Goal: Task Accomplishment & Management: Manage account settings

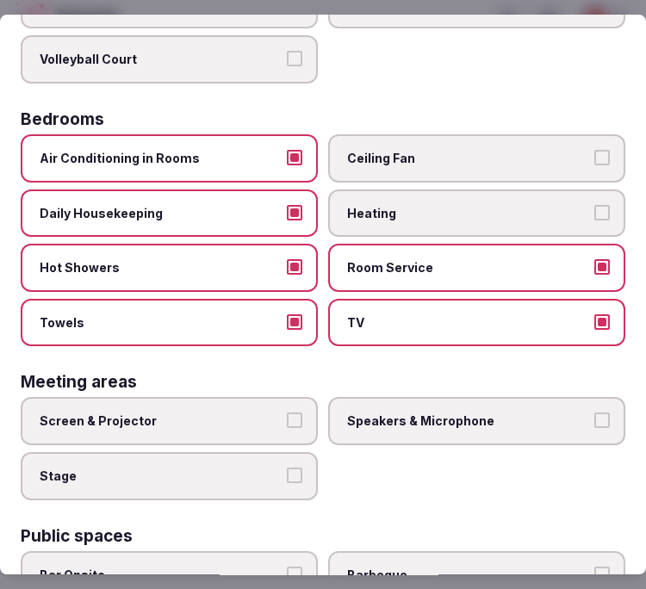
scroll to position [478, 0]
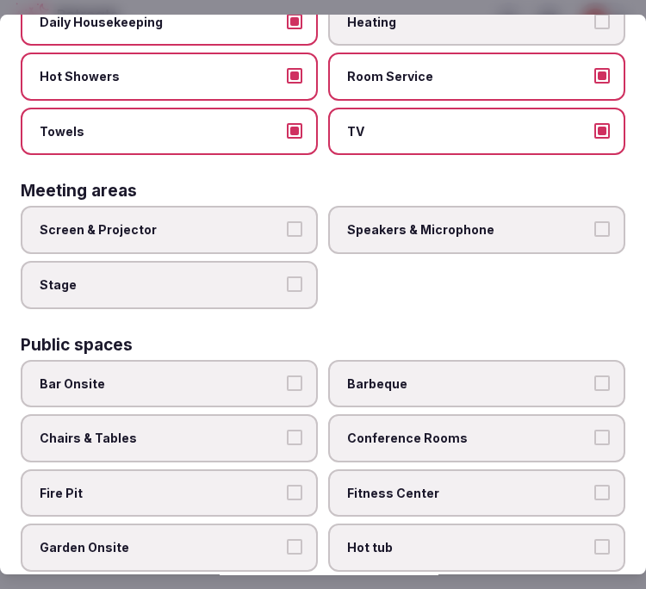
click at [201, 414] on label "Chairs & Tables" at bounding box center [169, 438] width 297 height 48
click at [287, 430] on button "Chairs & Tables" at bounding box center [294, 437] width 15 height 15
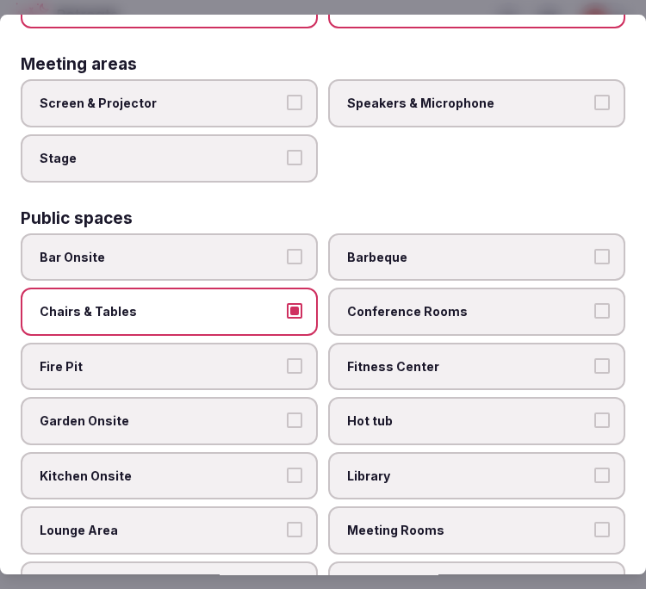
scroll to position [669, 0]
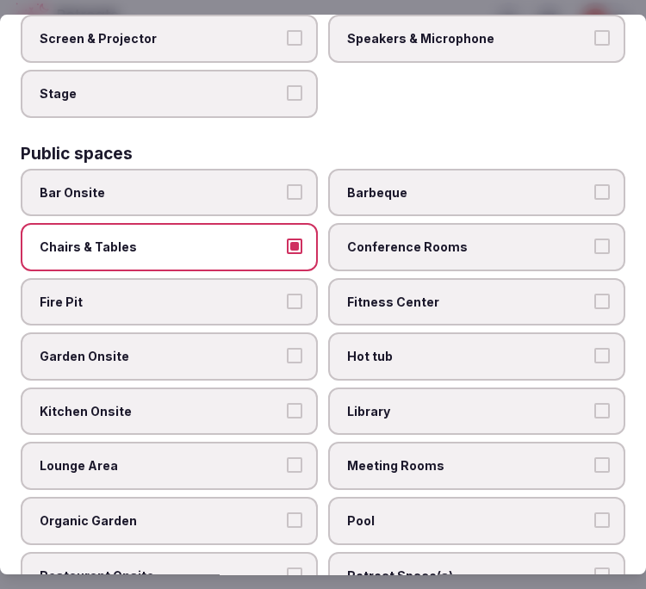
click at [468, 223] on label "Conference Rooms" at bounding box center [476, 247] width 297 height 48
click at [594, 238] on button "Conference Rooms" at bounding box center [601, 245] width 15 height 15
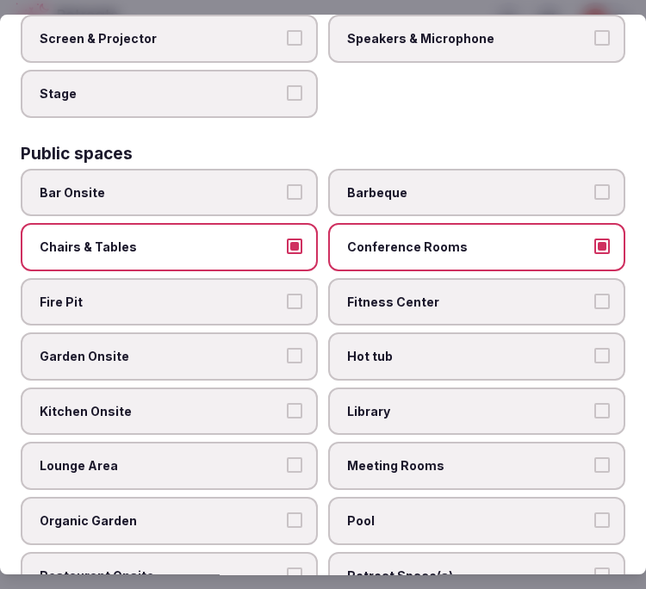
scroll to position [765, 0]
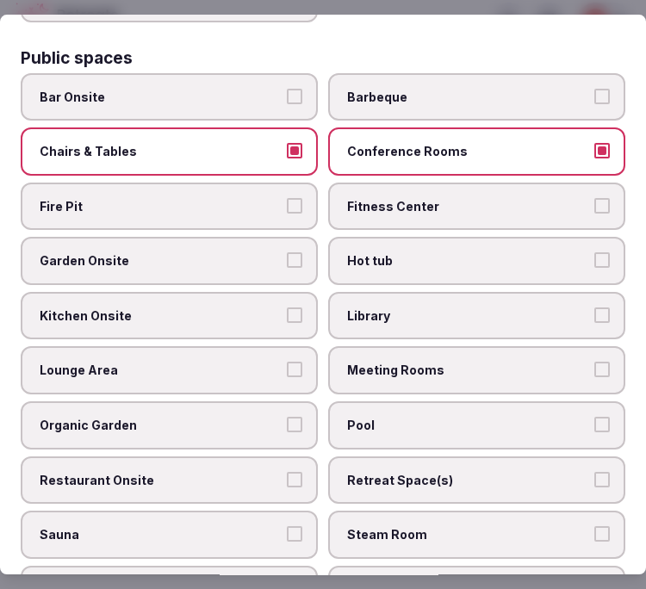
click at [428, 356] on label "Meeting Rooms" at bounding box center [476, 371] width 297 height 48
click at [594, 362] on button "Meeting Rooms" at bounding box center [601, 369] width 15 height 15
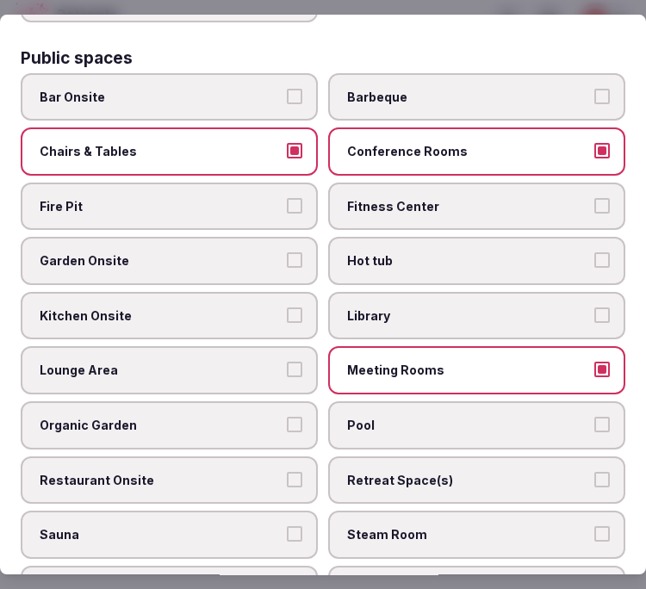
click at [159, 237] on label "Garden Onsite" at bounding box center [169, 261] width 297 height 48
click at [287, 252] on button "Garden Onsite" at bounding box center [294, 259] width 15 height 15
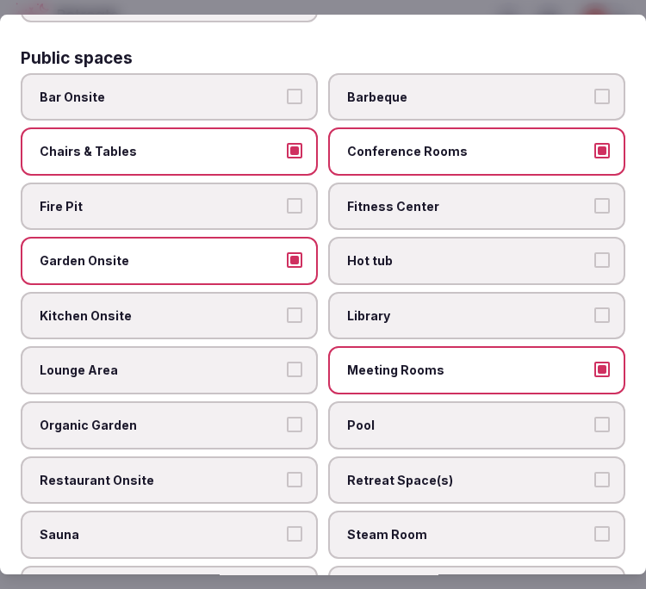
click at [491, 200] on label "Fitness Center" at bounding box center [476, 207] width 297 height 48
click at [594, 200] on button "Fitness Center" at bounding box center [601, 205] width 15 height 15
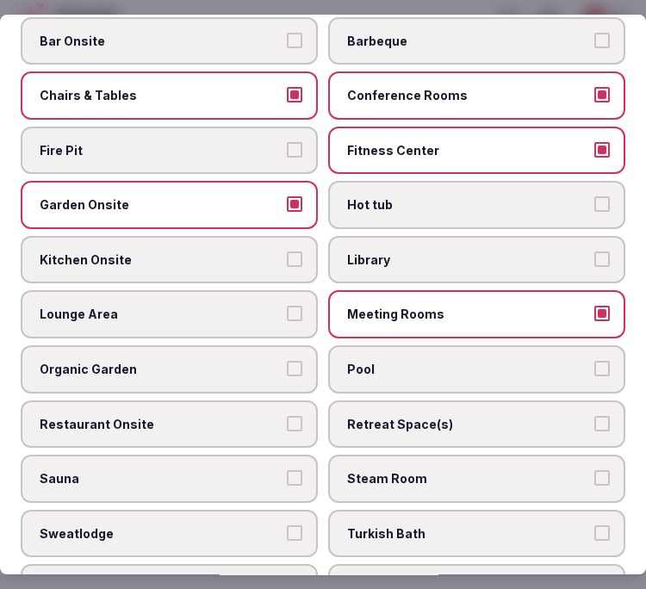
scroll to position [957, 0]
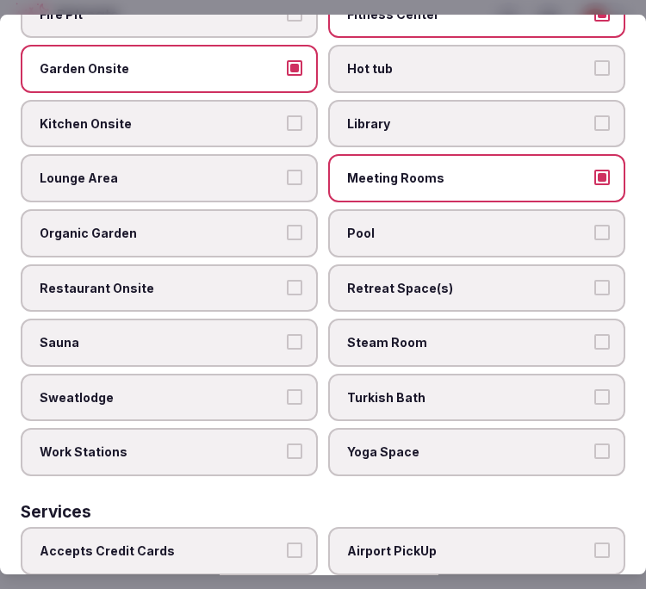
click at [385, 216] on label "Pool" at bounding box center [476, 233] width 297 height 48
click at [594, 225] on button "Pool" at bounding box center [601, 232] width 15 height 15
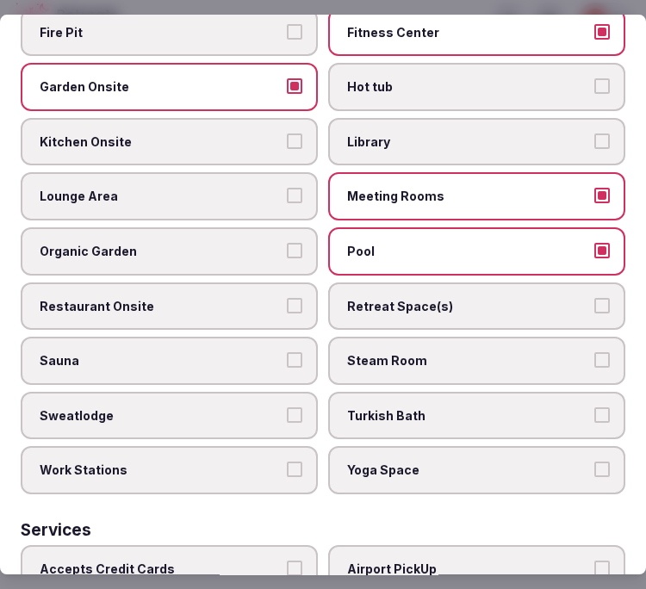
scroll to position [922, 0]
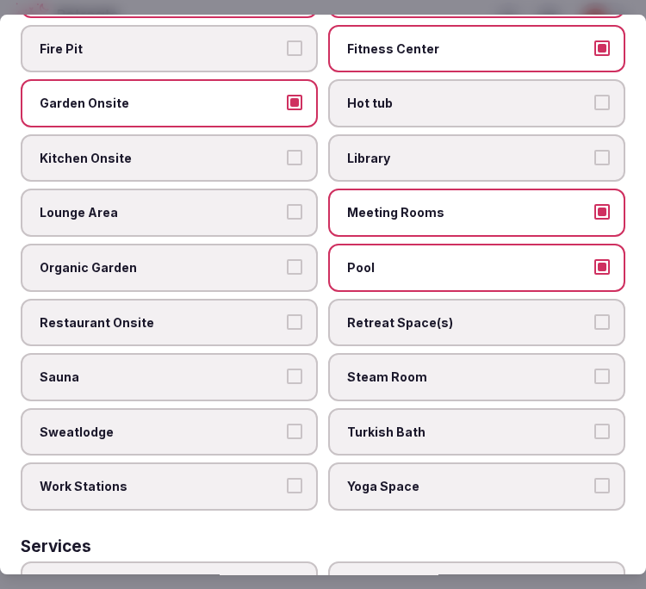
click at [271, 259] on span "Organic Garden" at bounding box center [161, 267] width 242 height 17
click at [287, 259] on button "Organic Garden" at bounding box center [294, 266] width 15 height 15
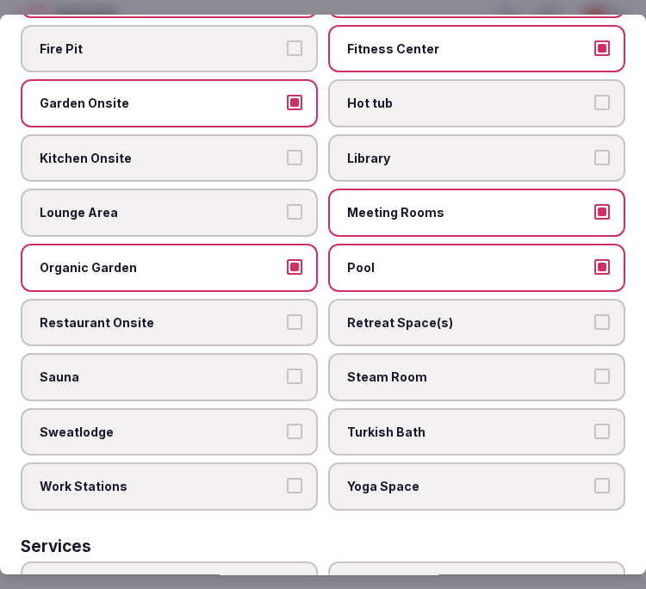
click at [271, 259] on span "Organic Garden" at bounding box center [161, 267] width 242 height 17
click at [287, 259] on button "Organic Garden" at bounding box center [294, 266] width 15 height 15
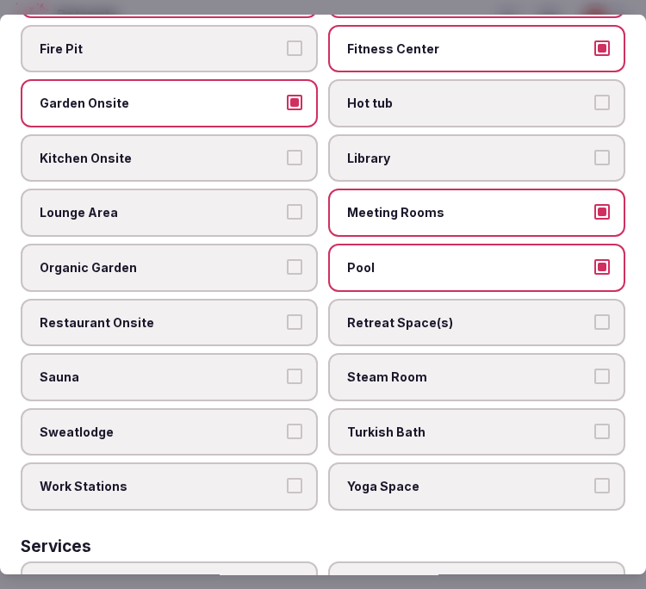
click at [300, 312] on label "Restaurant Onsite" at bounding box center [169, 323] width 297 height 48
click at [300, 314] on button "Restaurant Onsite" at bounding box center [294, 321] width 15 height 15
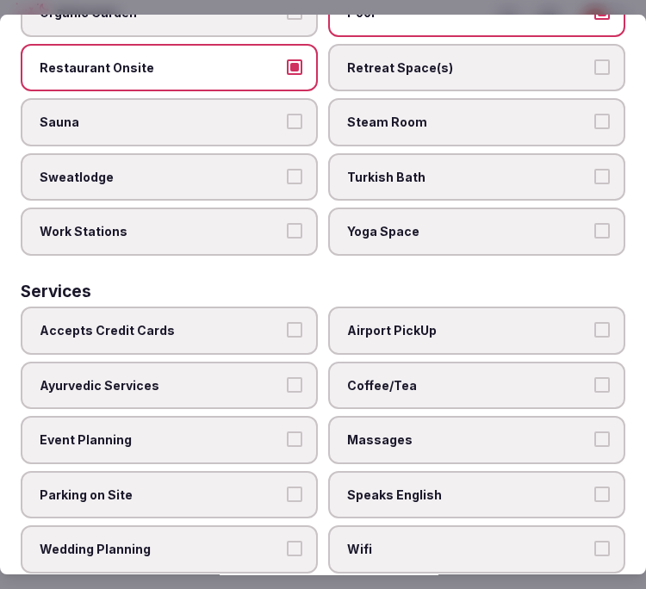
scroll to position [1209, 0]
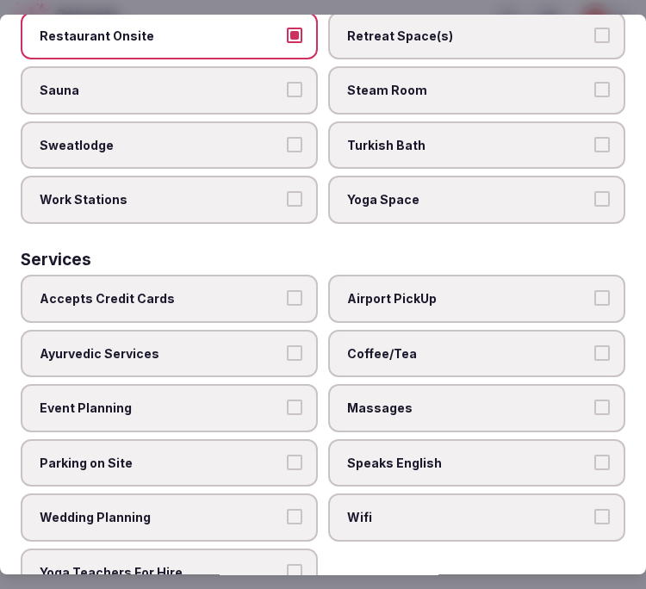
click at [297, 275] on label "Accepts Credit Cards" at bounding box center [169, 299] width 297 height 48
click at [297, 290] on button "Accepts Credit Cards" at bounding box center [294, 297] width 15 height 15
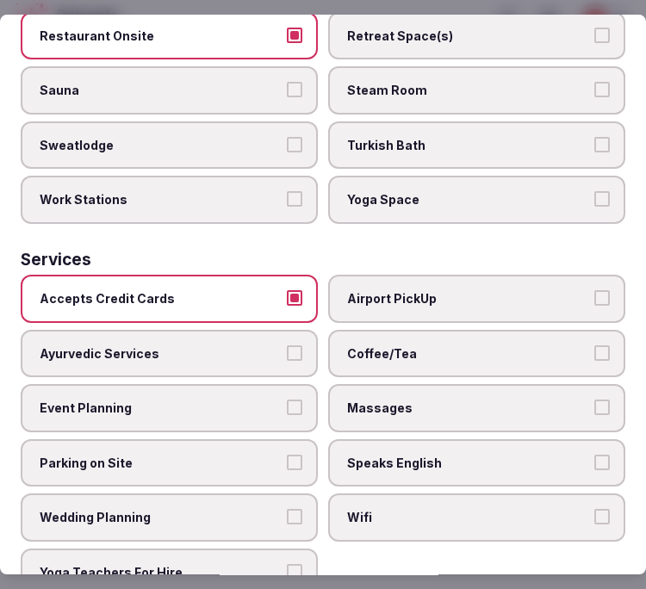
click at [505, 345] on span "Coffee/Tea" at bounding box center [468, 353] width 242 height 17
click at [594, 345] on button "Coffee/Tea" at bounding box center [601, 352] width 15 height 15
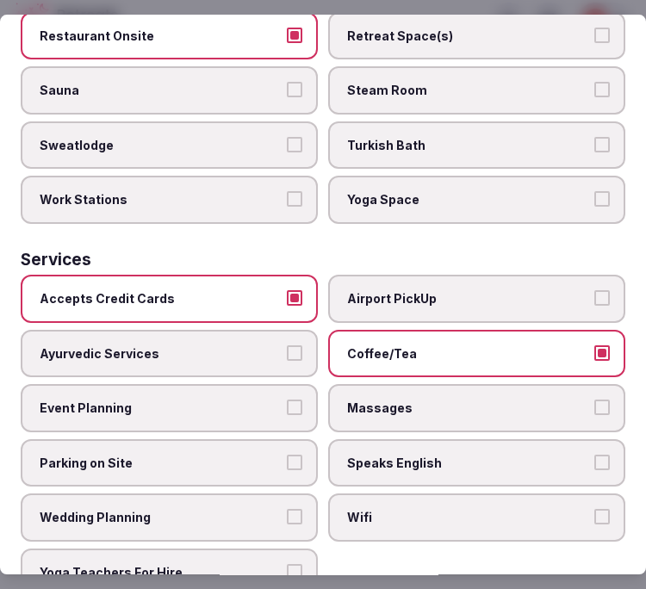
click at [509, 384] on label "Massages" at bounding box center [476, 408] width 297 height 48
click at [594, 399] on button "Massages" at bounding box center [601, 406] width 15 height 15
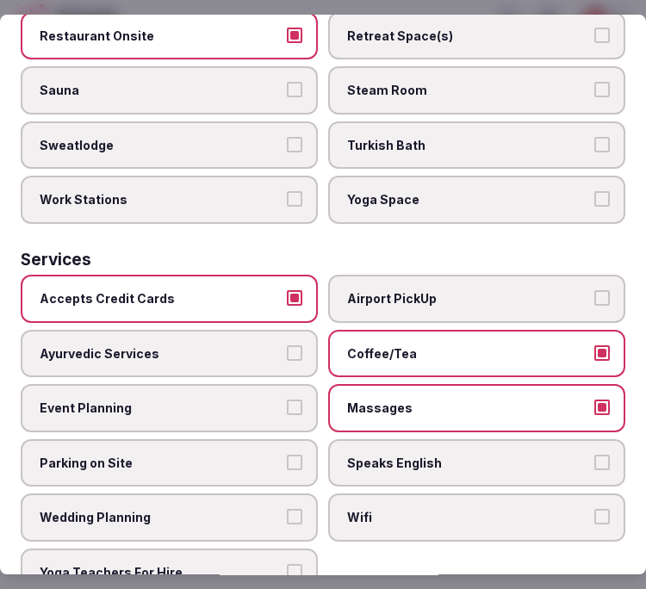
click at [529, 455] on span "Speaks English" at bounding box center [468, 463] width 242 height 17
click at [594, 455] on button "Speaks English" at bounding box center [601, 462] width 15 height 15
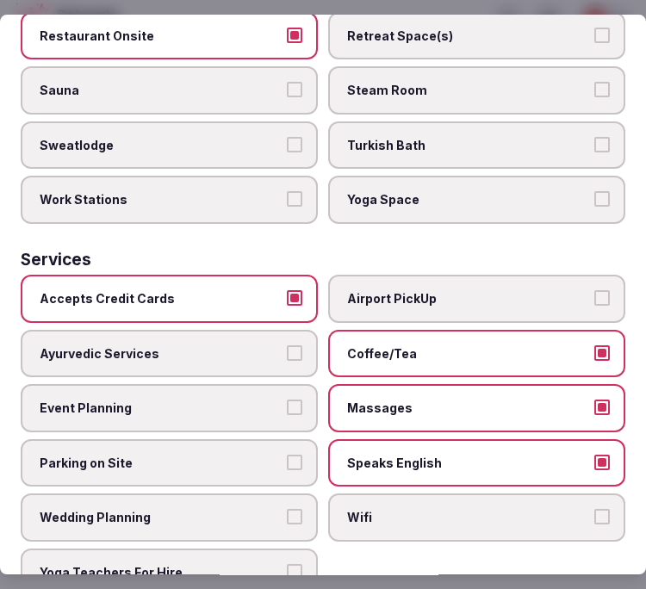
click at [540, 496] on label "Wifi" at bounding box center [476, 518] width 297 height 48
click at [594, 510] on button "Wifi" at bounding box center [601, 517] width 15 height 15
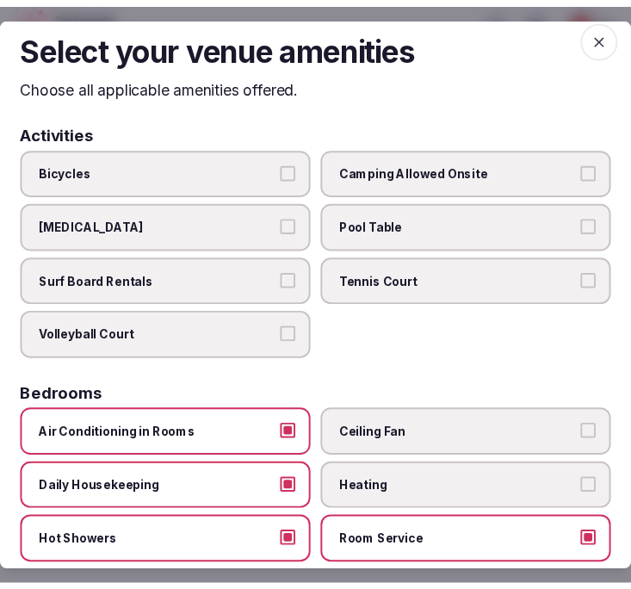
scroll to position [0, 0]
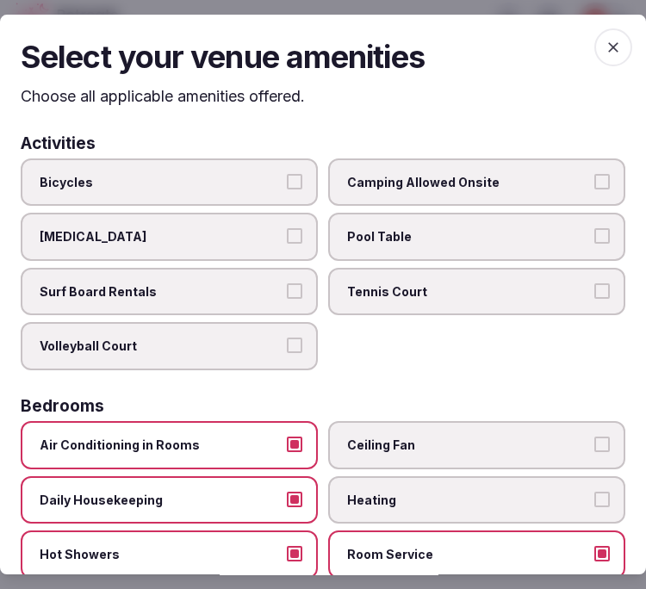
click at [604, 41] on icon "button" at bounding box center [612, 47] width 17 height 17
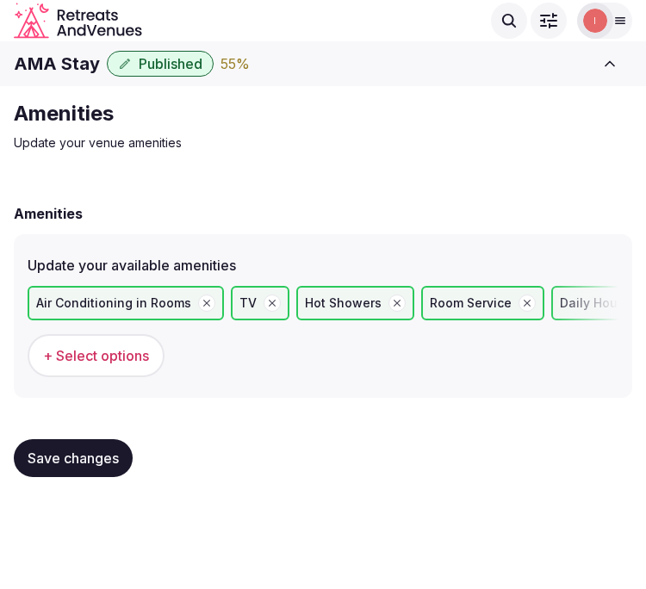
click at [118, 425] on div "Save changes" at bounding box center [323, 457] width 618 height 65
click at [557, 156] on div "Amenities Update your venue amenities Amenities Update your available amenities…" at bounding box center [323, 295] width 646 height 418
drag, startPoint x: 108, startPoint y: 440, endPoint x: 219, endPoint y: 436, distance: 110.3
click at [125, 439] on div "Save changes" at bounding box center [73, 458] width 119 height 38
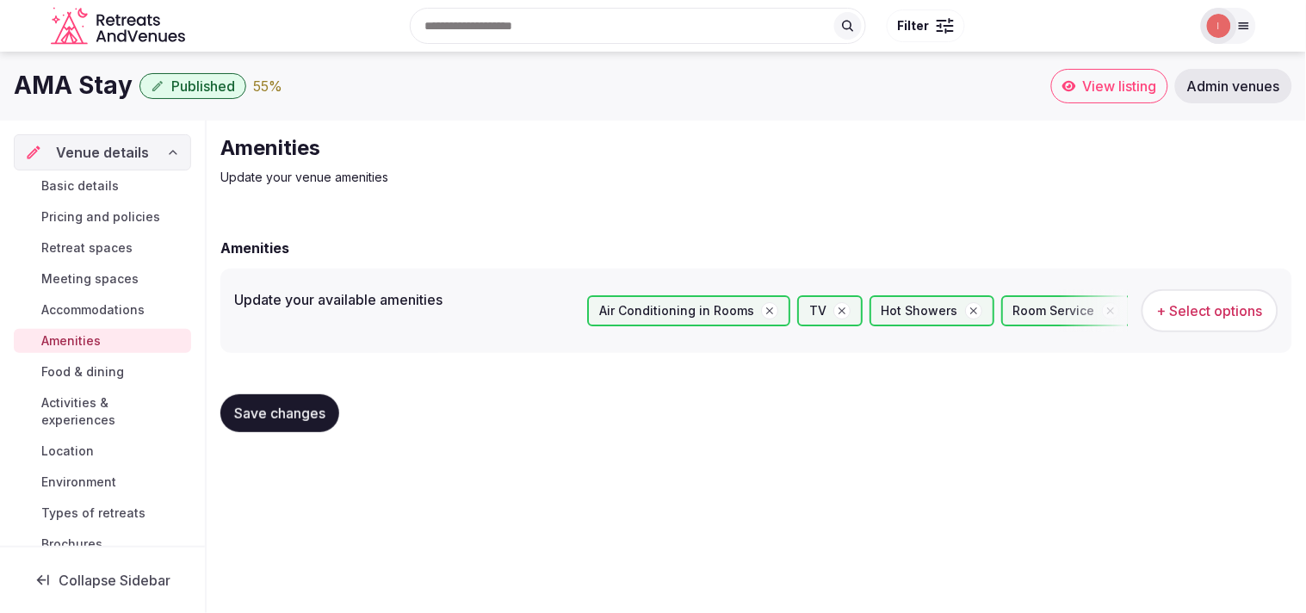
click at [69, 368] on span "Food & dining" at bounding box center [82, 371] width 83 height 17
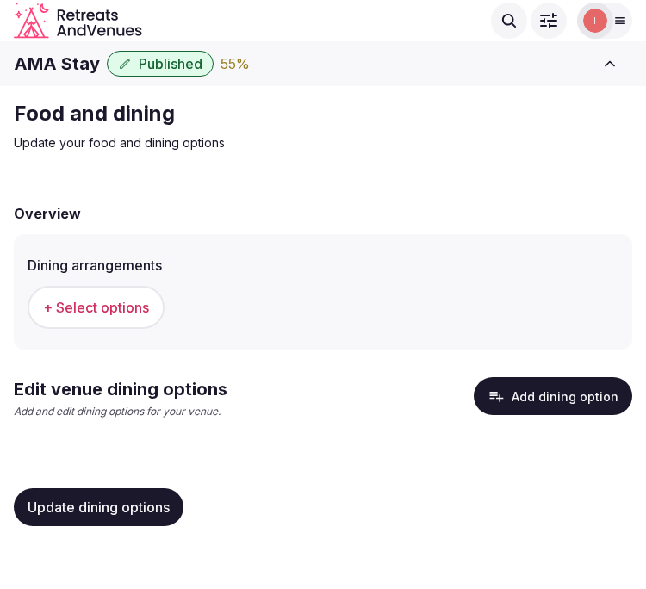
click at [98, 307] on span "+ Select options" at bounding box center [96, 307] width 106 height 19
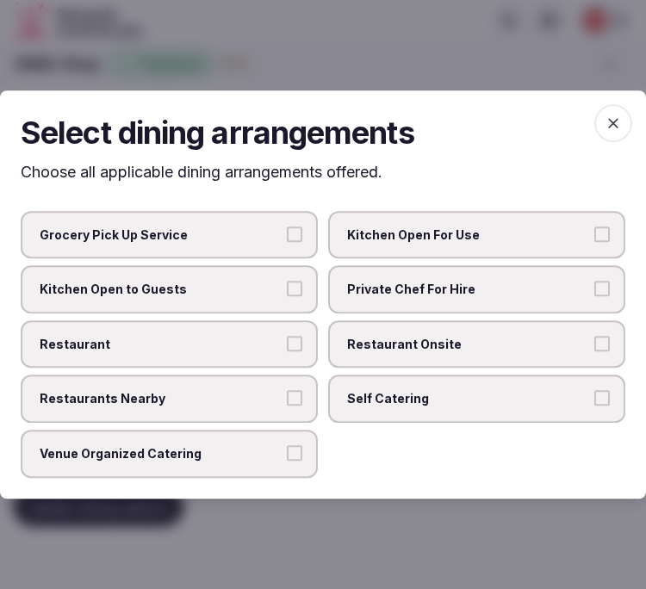
click at [331, 341] on label "Restaurant Onsite" at bounding box center [476, 344] width 297 height 48
click at [594, 341] on button "Restaurant Onsite" at bounding box center [601, 343] width 15 height 15
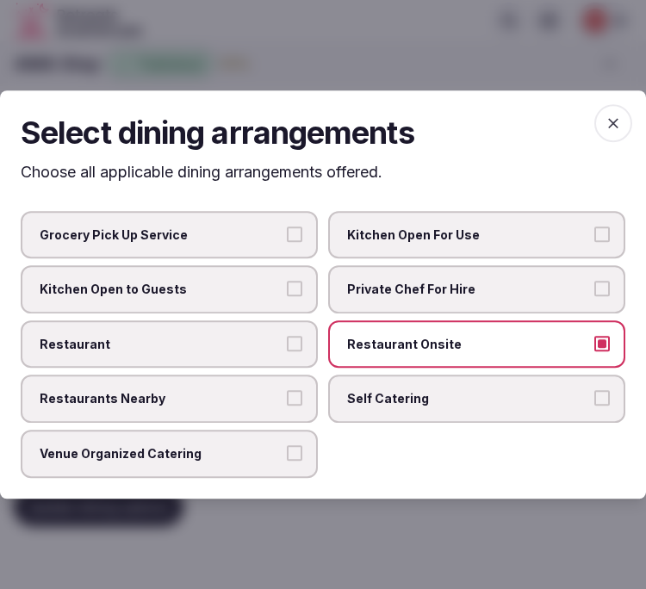
click at [288, 347] on button "Restaurant" at bounding box center [294, 343] width 15 height 15
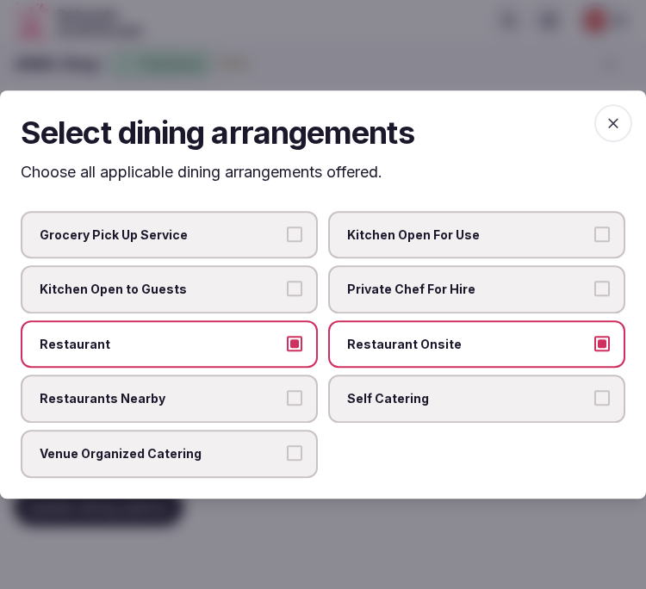
click at [280, 451] on span "Venue Organized Catering" at bounding box center [161, 453] width 242 height 17
click at [287, 451] on button "Venue Organized Catering" at bounding box center [294, 452] width 15 height 15
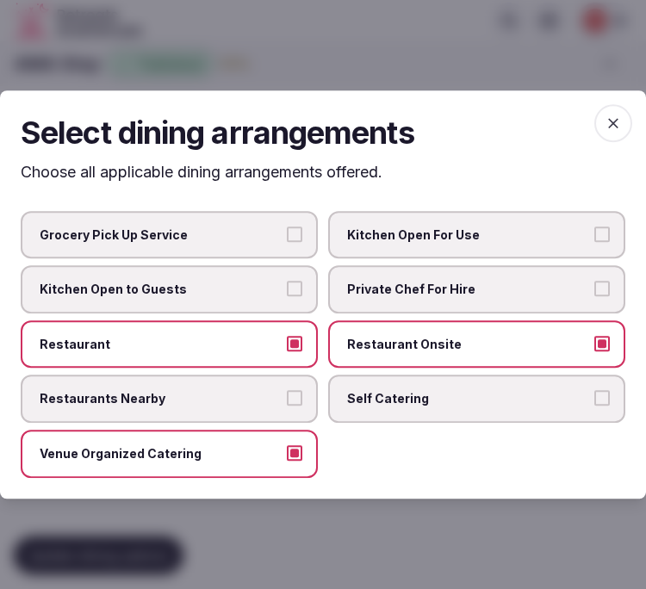
drag, startPoint x: 604, startPoint y: 118, endPoint x: 319, endPoint y: 407, distance: 406.1
click at [604, 118] on span "button" at bounding box center [613, 123] width 38 height 38
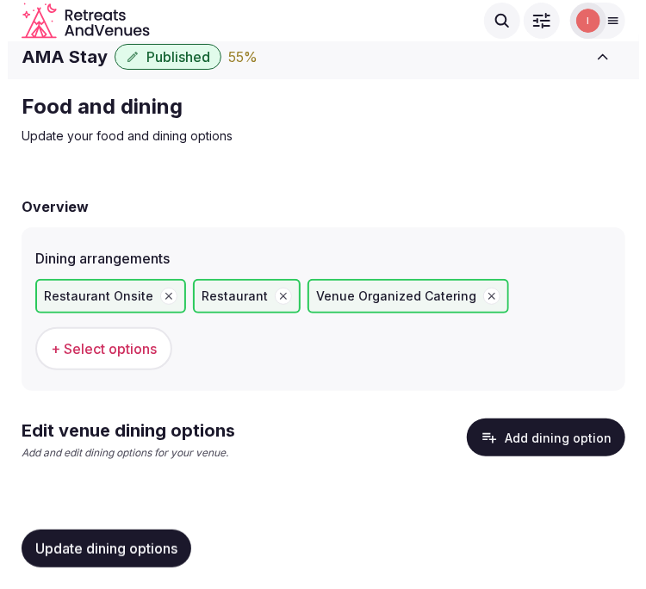
scroll to position [9, 0]
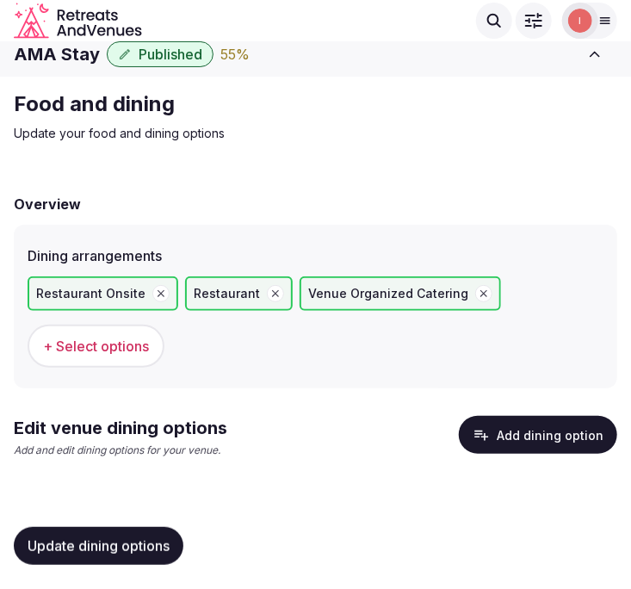
click at [529, 434] on button "Add dining option" at bounding box center [538, 435] width 158 height 38
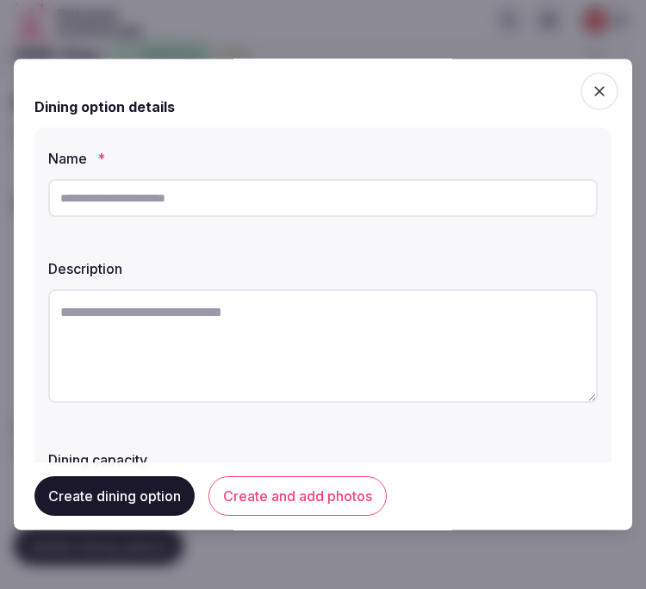
click at [237, 219] on div at bounding box center [322, 198] width 549 height 52
click at [264, 199] on input "text" at bounding box center [322, 198] width 549 height 38
paste input "**********"
type input "**********"
click at [282, 349] on textarea at bounding box center [322, 346] width 549 height 114
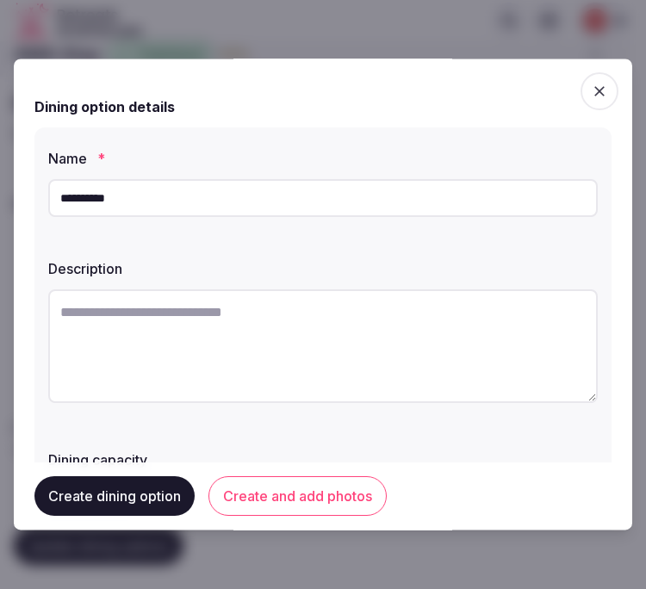
paste textarea "**********"
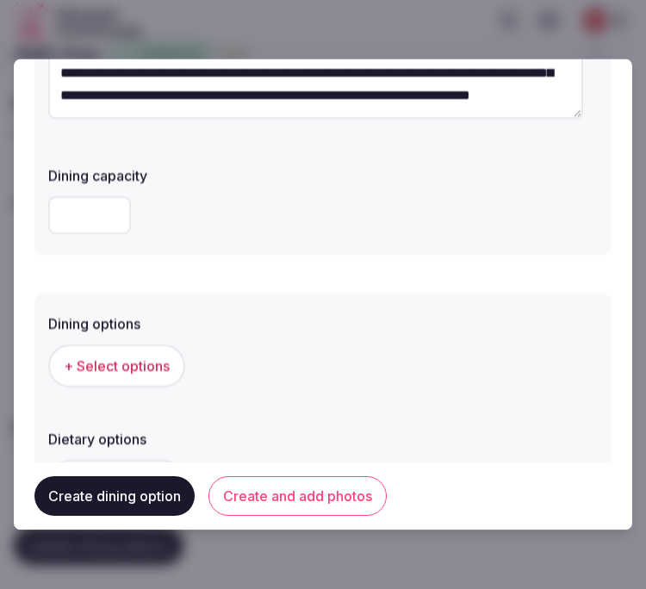
scroll to position [382, 0]
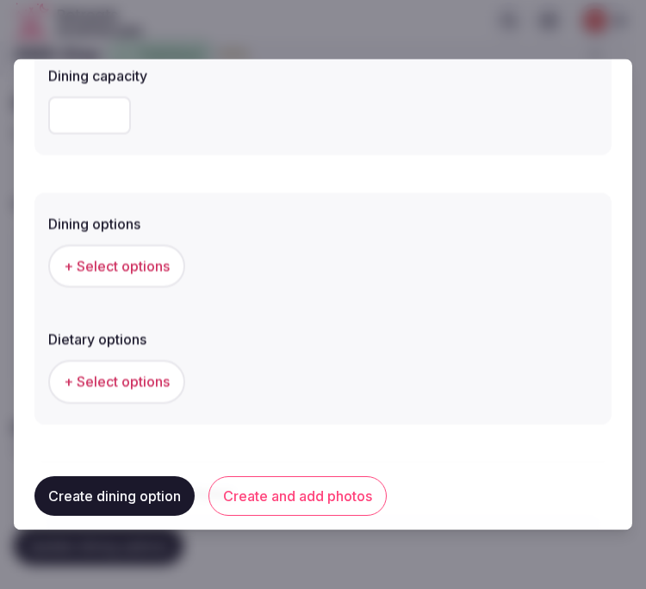
type textarea "**********"
click at [134, 265] on span "+ Select options" at bounding box center [117, 266] width 106 height 19
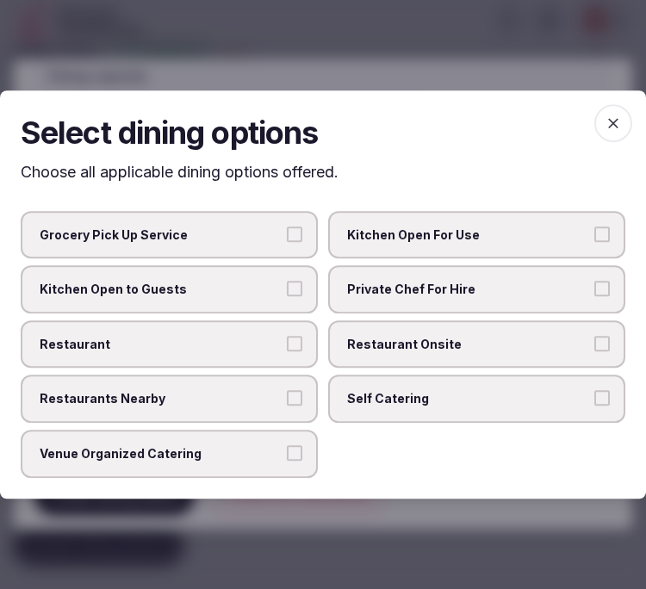
click at [385, 341] on span "Restaurant Onsite" at bounding box center [468, 344] width 242 height 17
click at [594, 341] on button "Restaurant Onsite" at bounding box center [601, 343] width 15 height 15
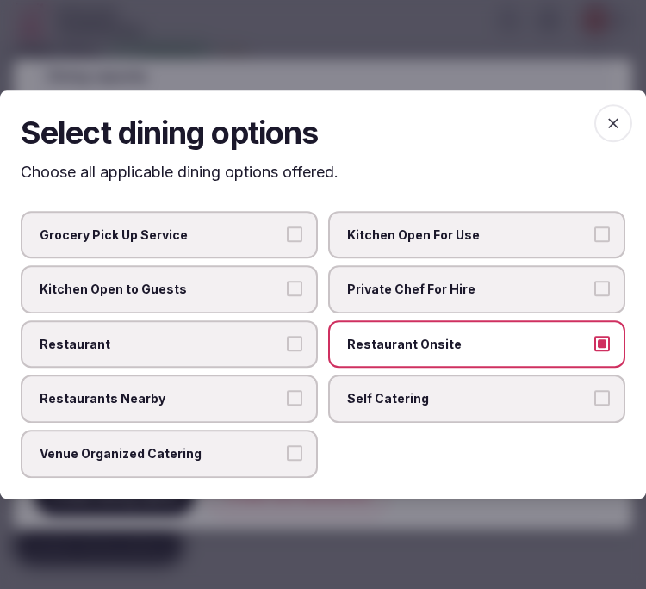
click at [251, 337] on span "Restaurant" at bounding box center [161, 344] width 242 height 17
click at [287, 337] on button "Restaurant" at bounding box center [294, 343] width 15 height 15
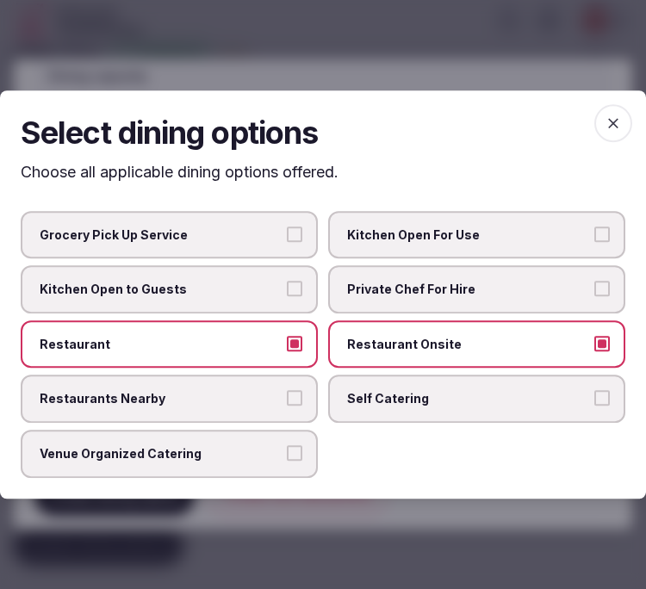
click at [224, 435] on label "Venue Organized Catering" at bounding box center [169, 454] width 297 height 48
click at [287, 445] on button "Venue Organized Catering" at bounding box center [294, 452] width 15 height 15
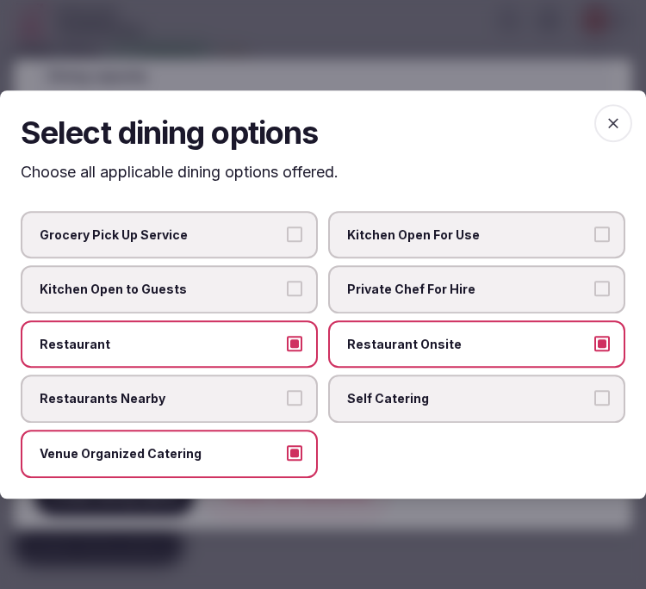
click at [599, 116] on span "button" at bounding box center [613, 123] width 38 height 38
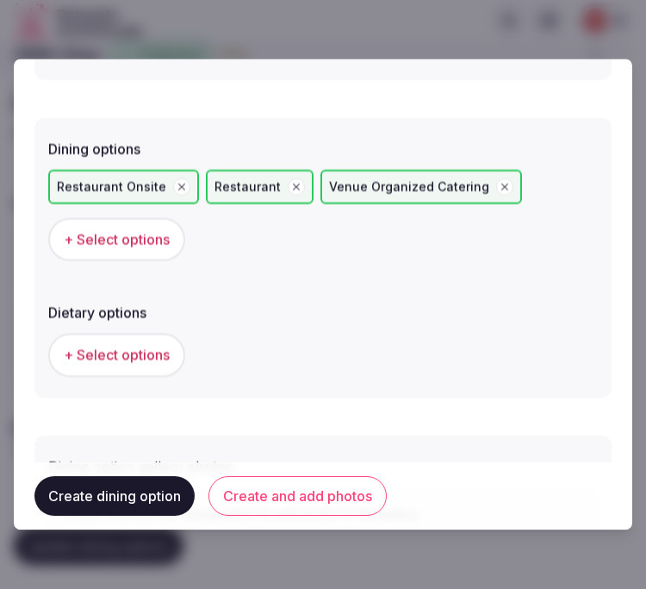
scroll to position [573, 0]
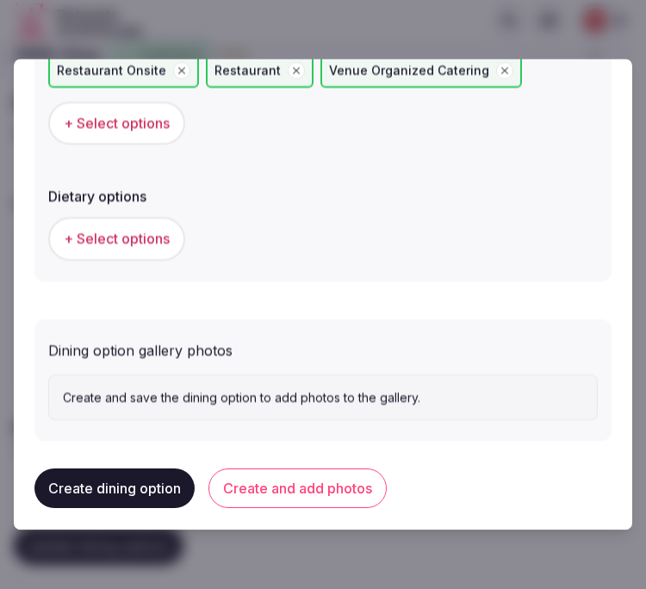
click at [287, 472] on button "Create and add photos" at bounding box center [297, 489] width 178 height 40
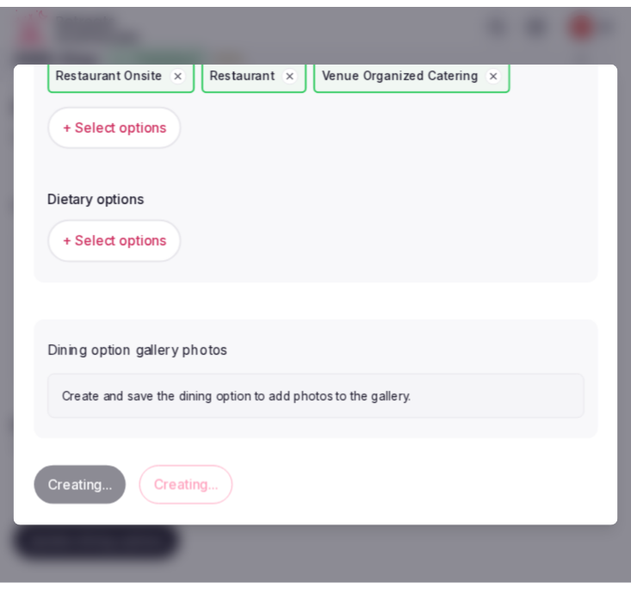
scroll to position [0, 0]
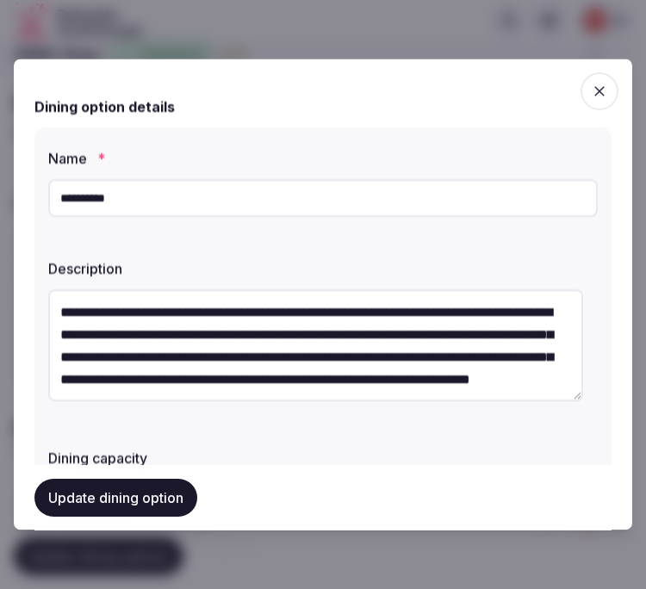
click at [168, 480] on button "Update dining option" at bounding box center [115, 498] width 163 height 38
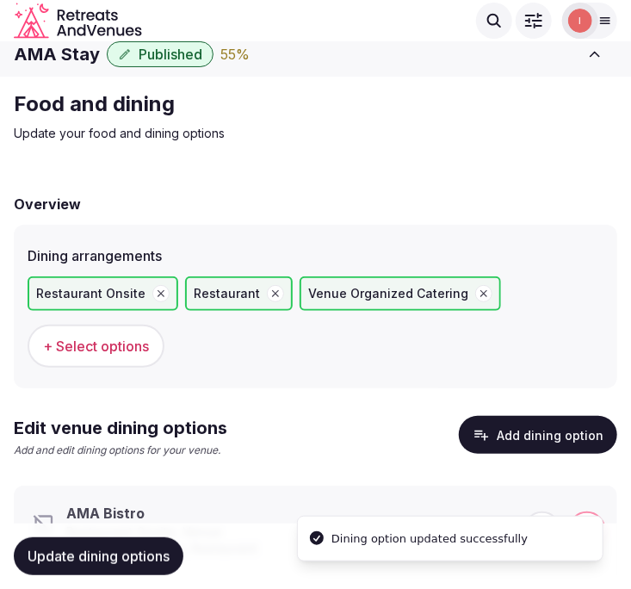
scroll to position [55, 0]
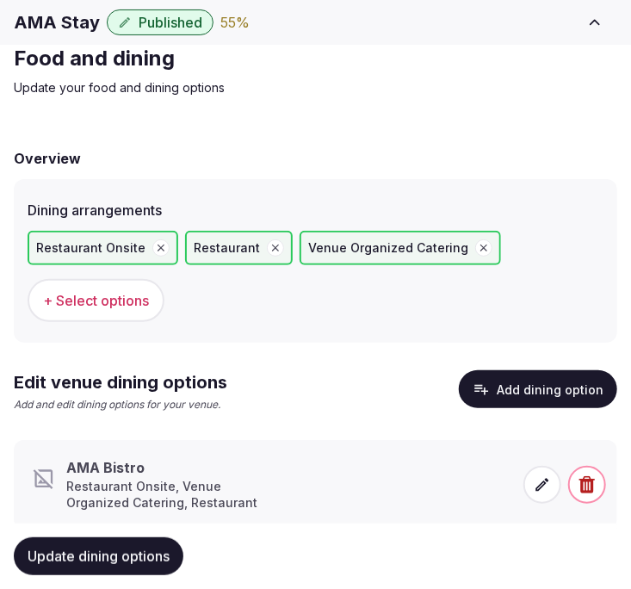
click at [153, 478] on p "Restaurant Onsite, Venue Organized Catering, Restaurant" at bounding box center [166, 495] width 201 height 34
click at [547, 474] on span at bounding box center [542, 485] width 38 height 38
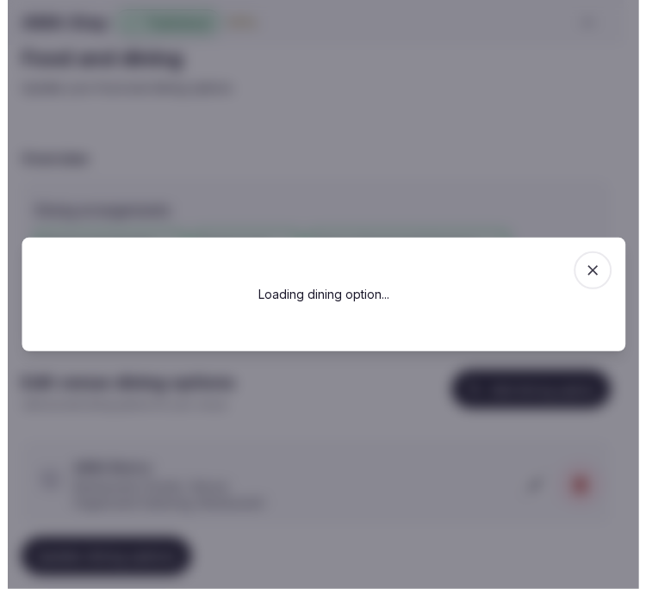
scroll to position [98, 0]
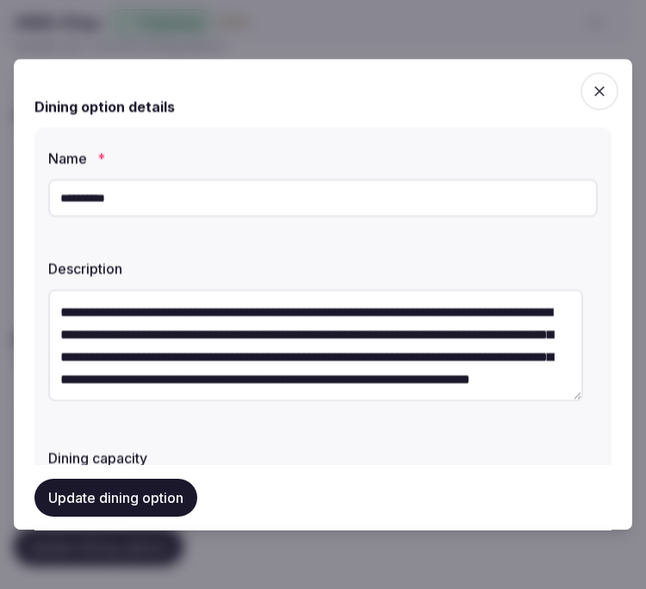
click at [546, 235] on div "**********" at bounding box center [322, 332] width 577 height 410
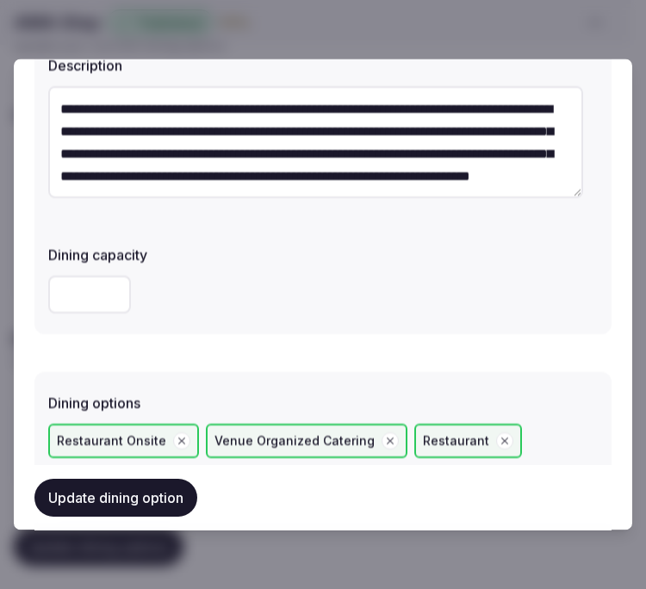
scroll to position [96, 0]
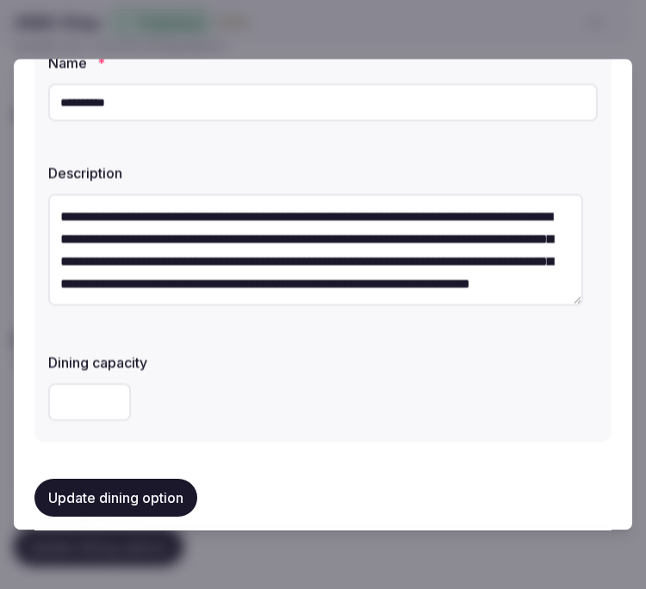
click at [250, 279] on textarea "**********" at bounding box center [315, 250] width 535 height 112
click at [250, 278] on textarea "**********" at bounding box center [315, 250] width 535 height 112
click at [248, 276] on textarea "**********" at bounding box center [315, 250] width 535 height 112
click at [265, 255] on textarea "**********" at bounding box center [315, 250] width 535 height 112
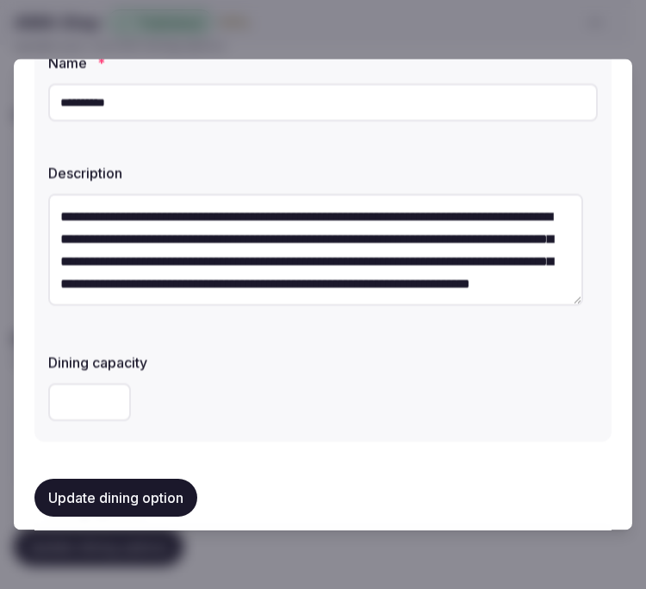
click at [265, 255] on textarea "**********" at bounding box center [315, 250] width 535 height 112
paste textarea
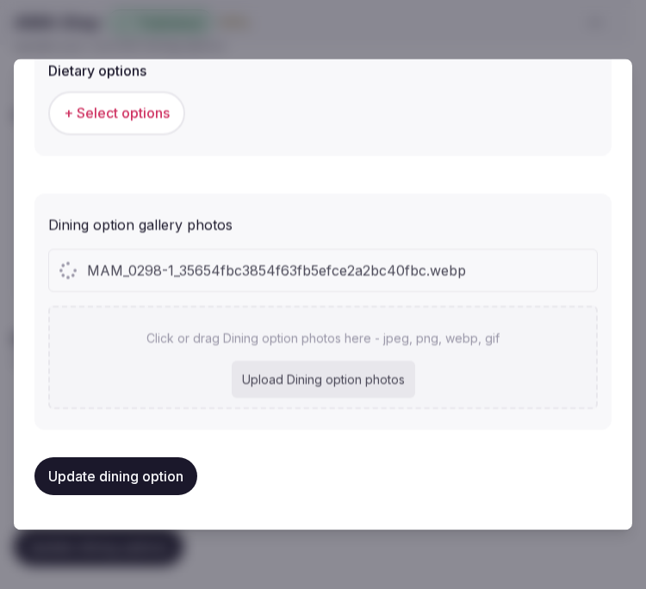
scroll to position [693, 0]
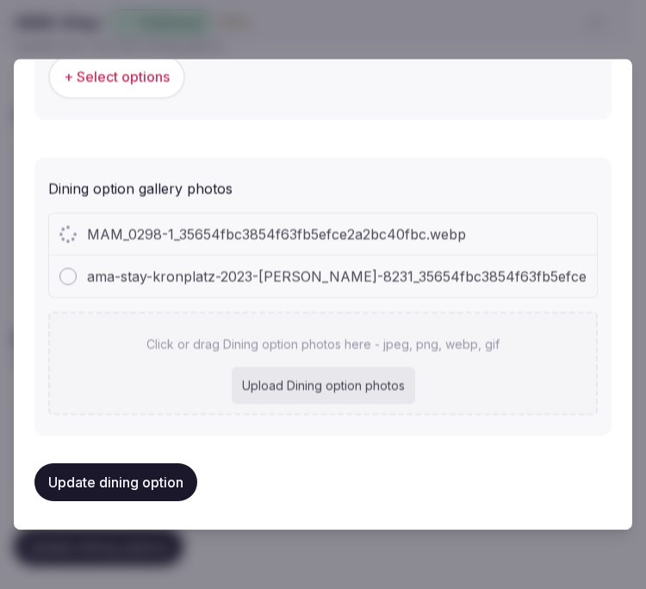
type textarea "**********"
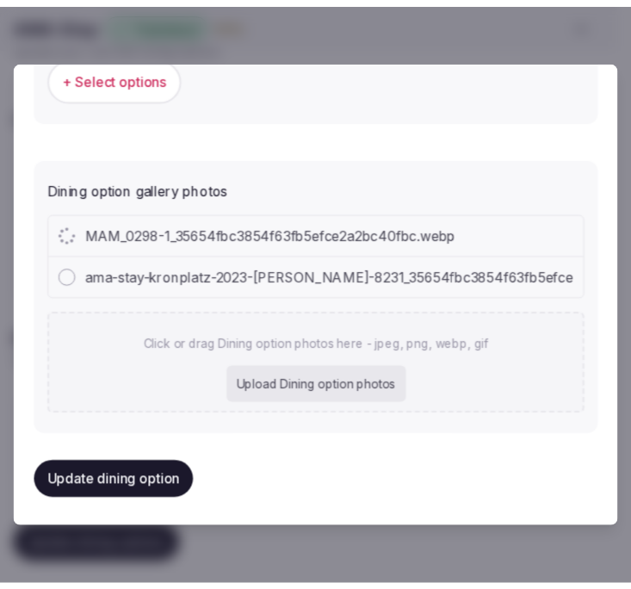
scroll to position [66, 0]
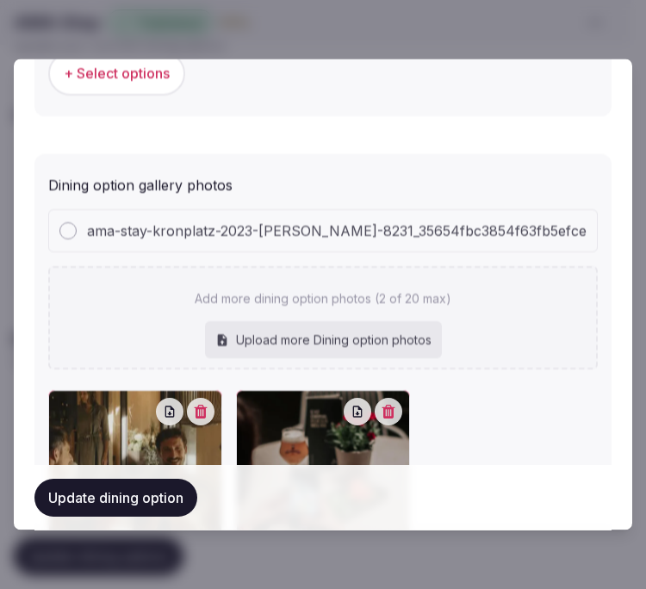
click at [102, 492] on button "Update dining option" at bounding box center [115, 498] width 163 height 38
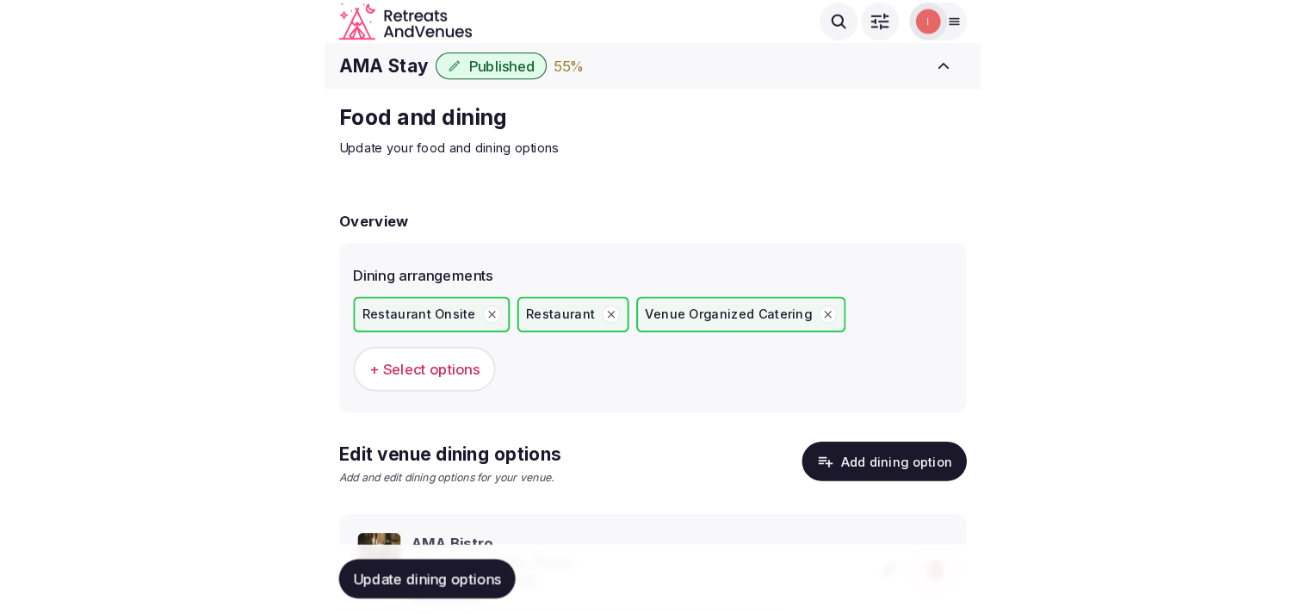
scroll to position [0, 0]
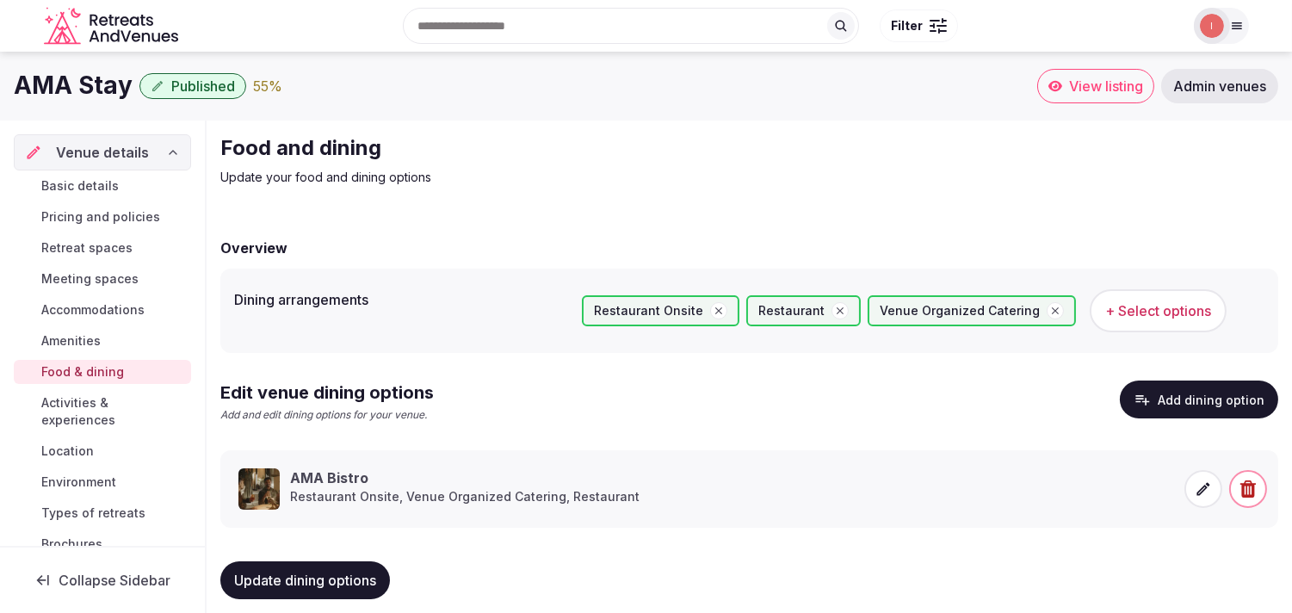
click at [71, 412] on span "Activities & experiences" at bounding box center [112, 411] width 143 height 34
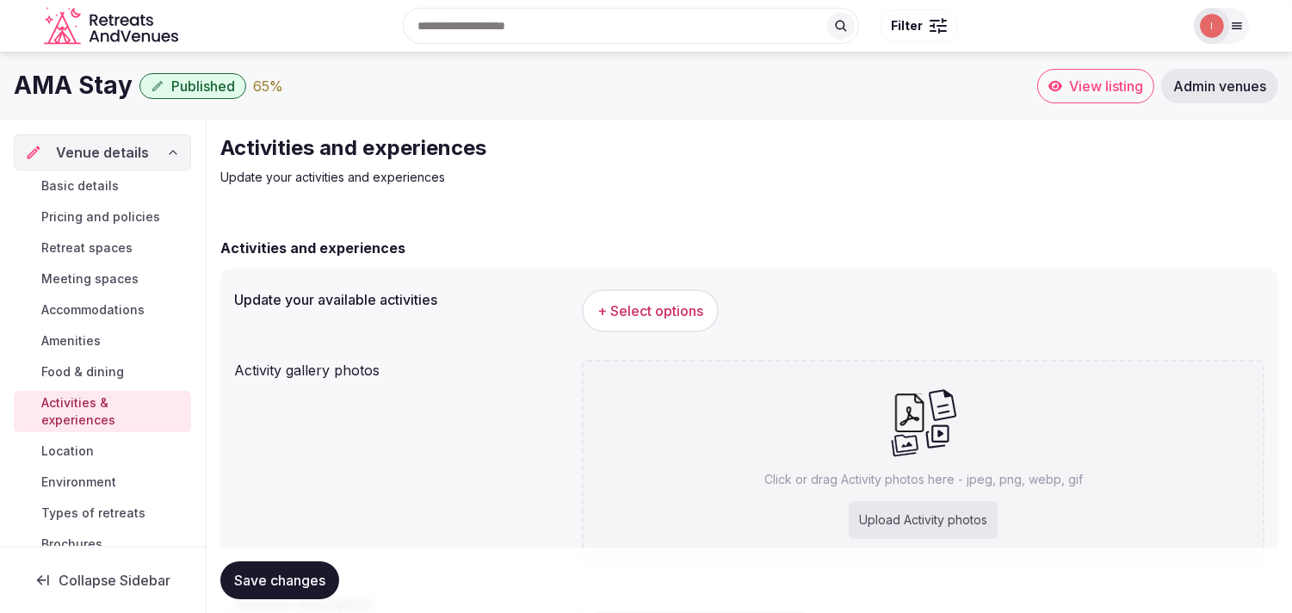
click at [689, 307] on span "+ Select options" at bounding box center [651, 310] width 106 height 19
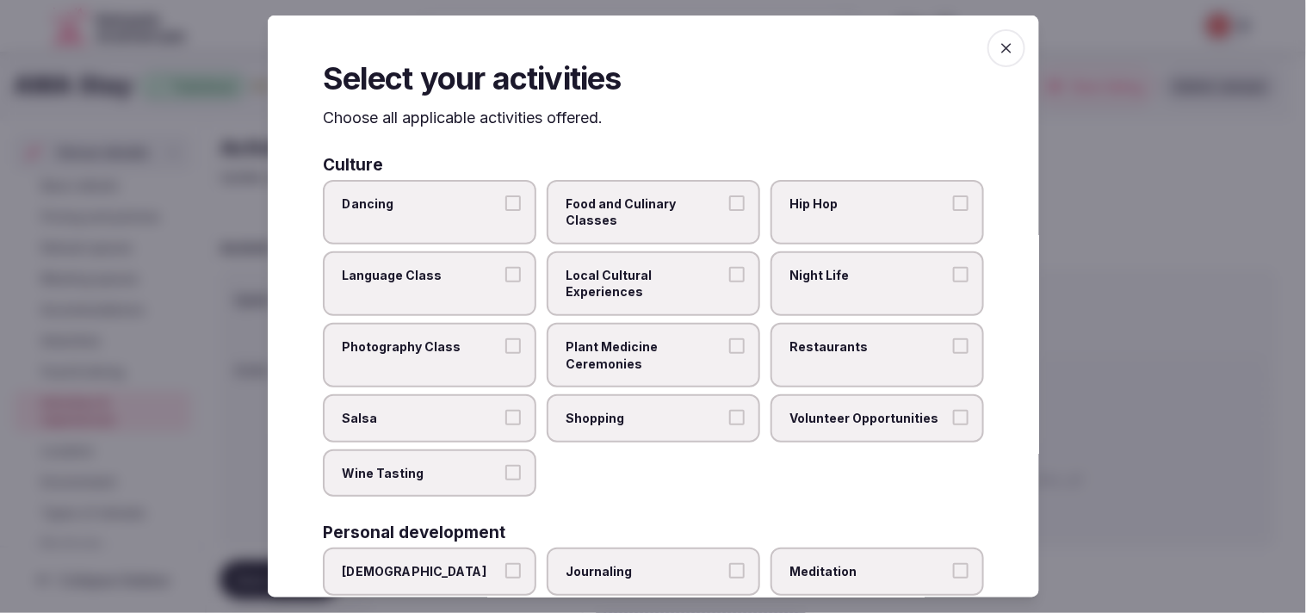
click at [681, 288] on span "Local Cultural Experiences" at bounding box center [645, 284] width 158 height 34
click at [729, 282] on button "Local Cultural Experiences" at bounding box center [736, 274] width 15 height 15
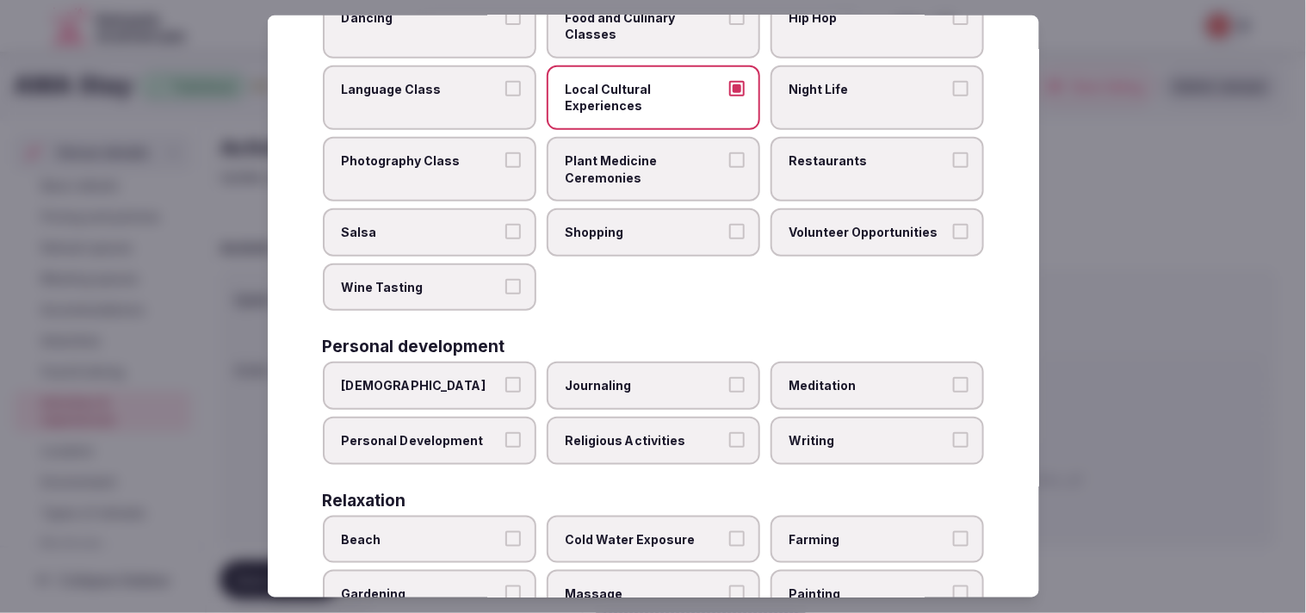
scroll to position [191, 0]
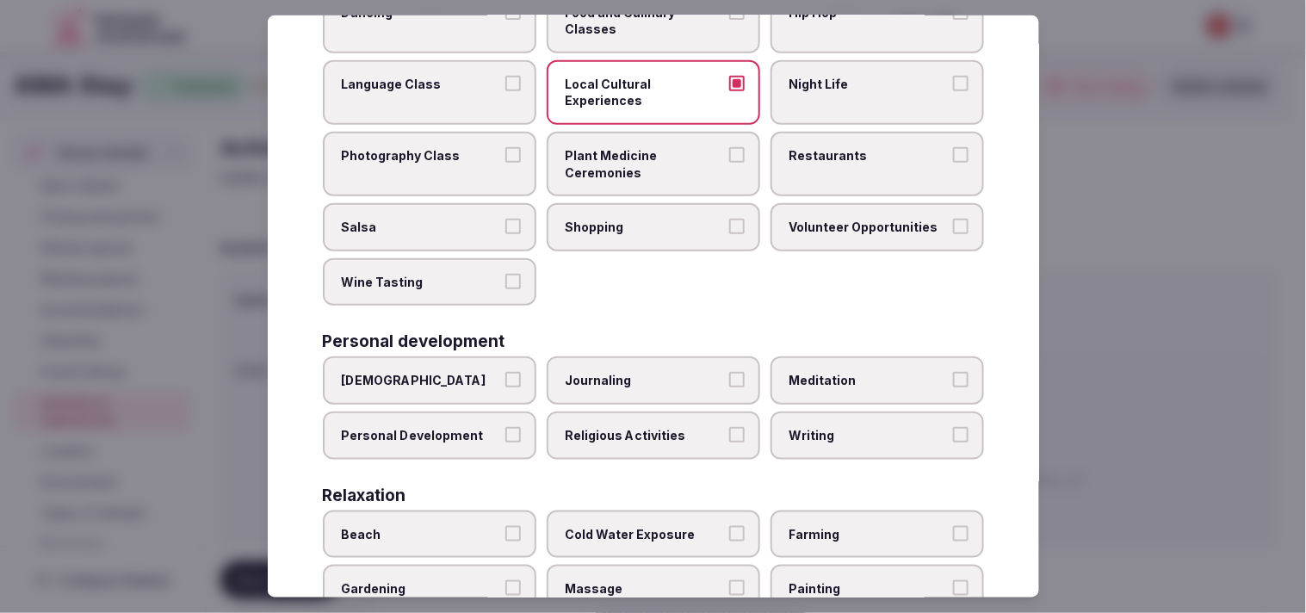
click at [852, 158] on span "Restaurants" at bounding box center [869, 155] width 158 height 17
click at [953, 158] on button "Restaurants" at bounding box center [960, 154] width 15 height 15
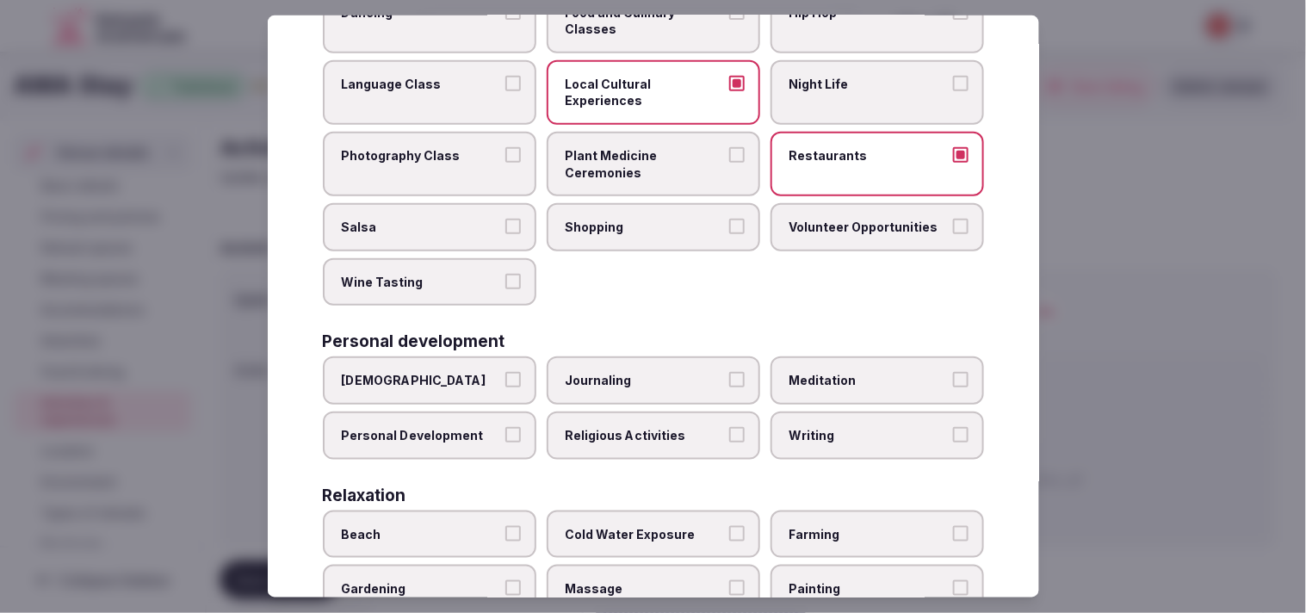
scroll to position [287, 0]
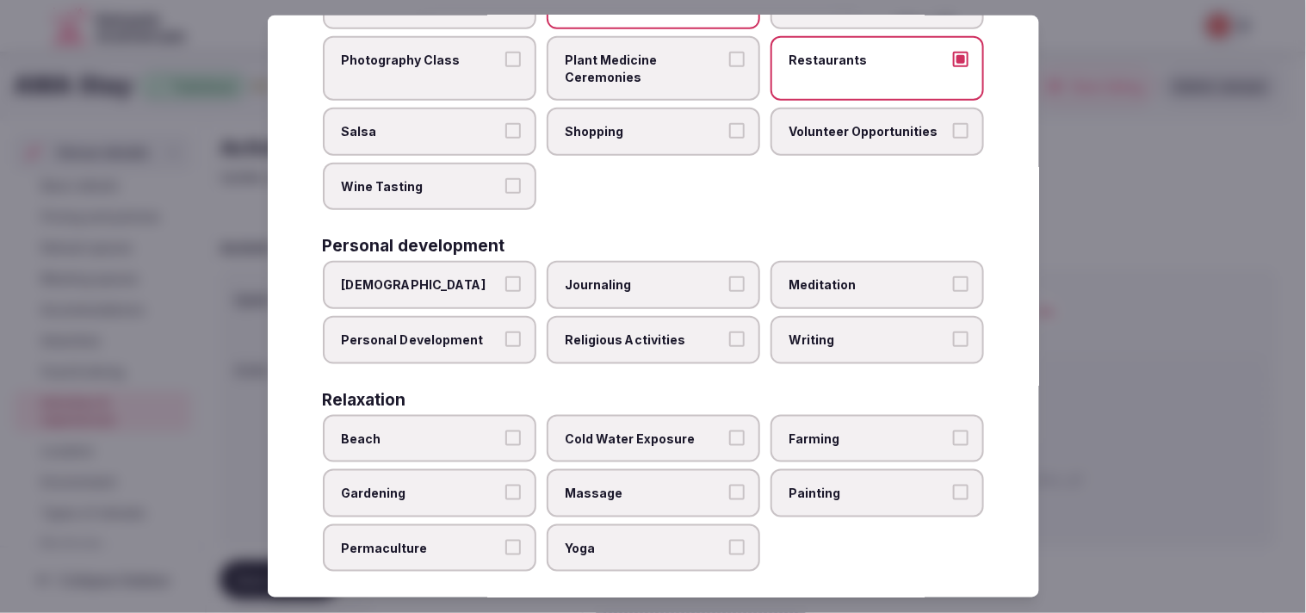
click at [629, 123] on span "Shopping" at bounding box center [645, 131] width 158 height 17
click at [729, 123] on button "Shopping" at bounding box center [736, 130] width 15 height 15
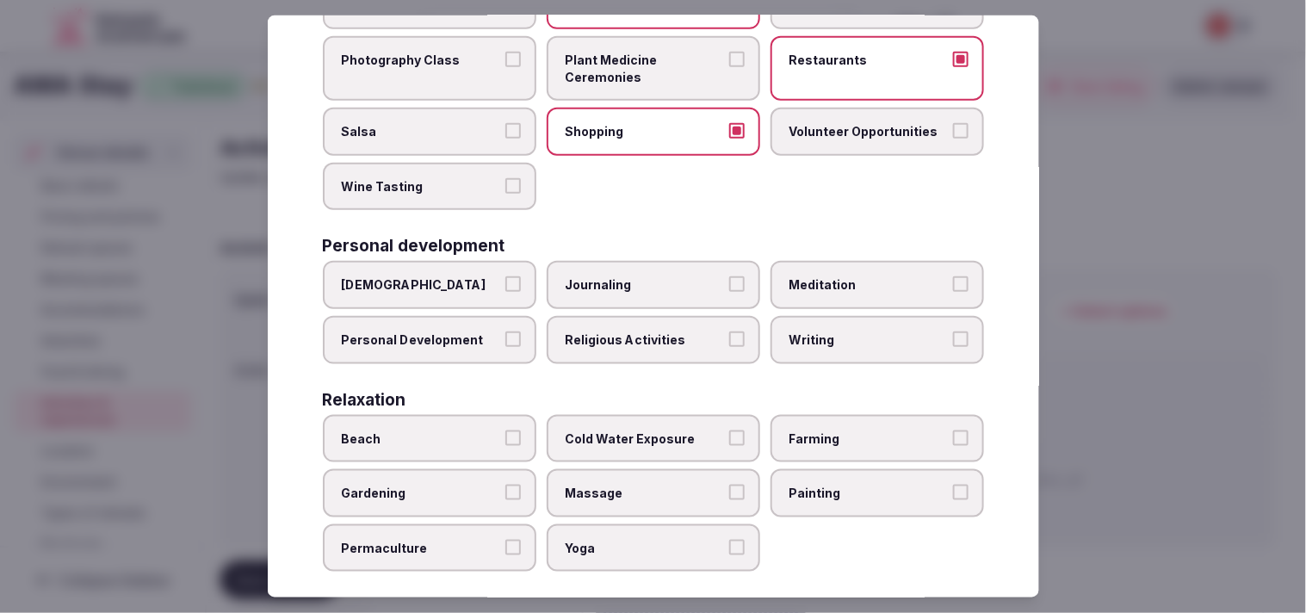
click at [505, 332] on button "Personal Development" at bounding box center [512, 338] width 15 height 15
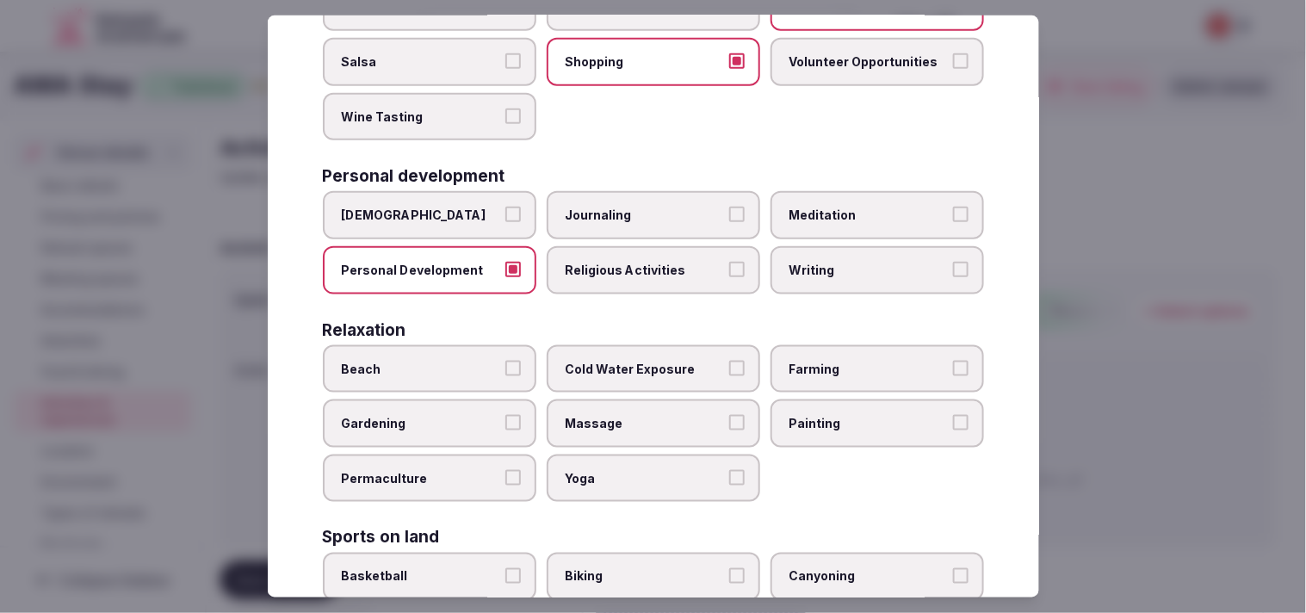
scroll to position [478, 0]
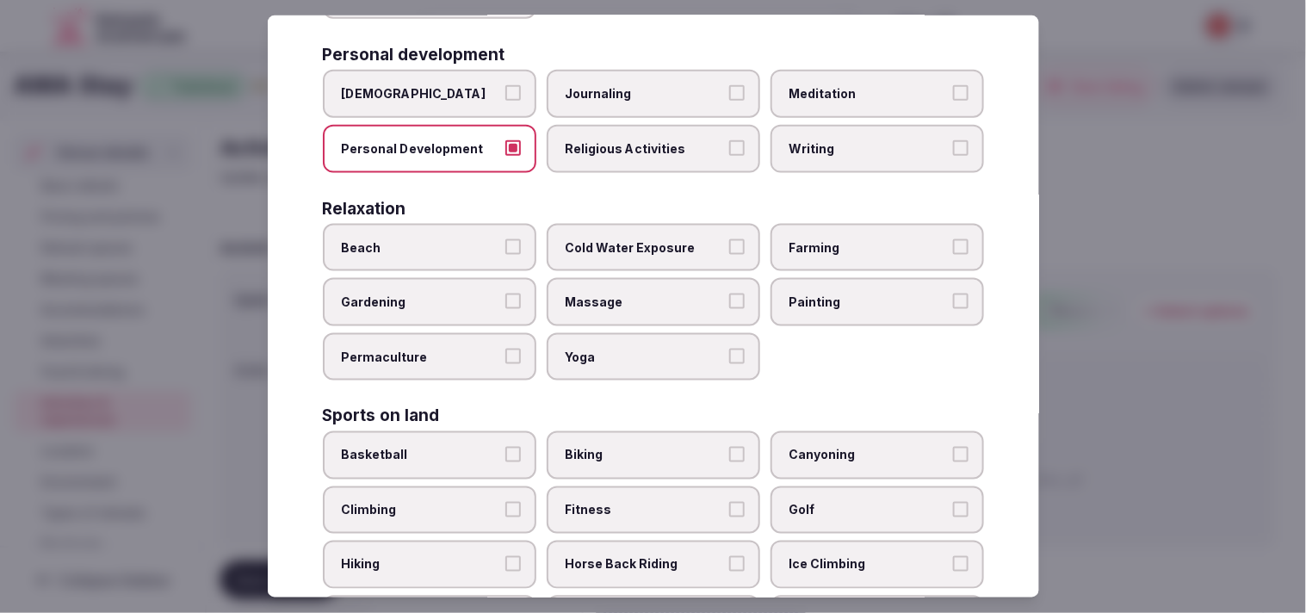
click at [692, 294] on span "Massage" at bounding box center [645, 302] width 158 height 17
click at [729, 294] on button "Massage" at bounding box center [736, 301] width 15 height 15
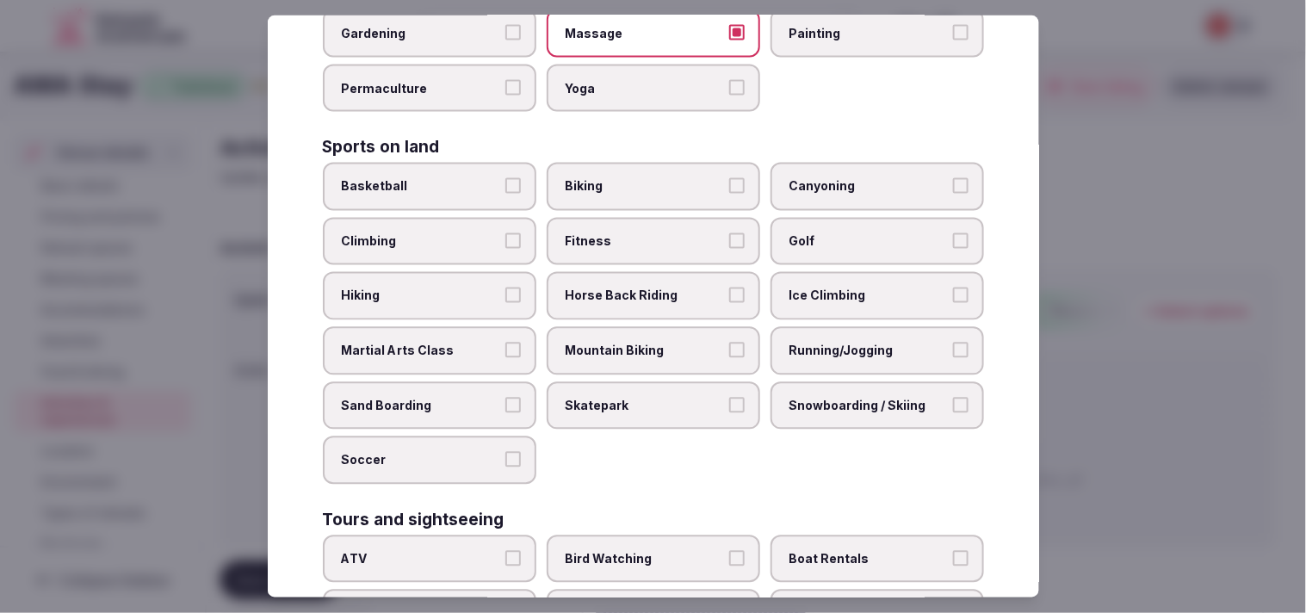
scroll to position [765, 0]
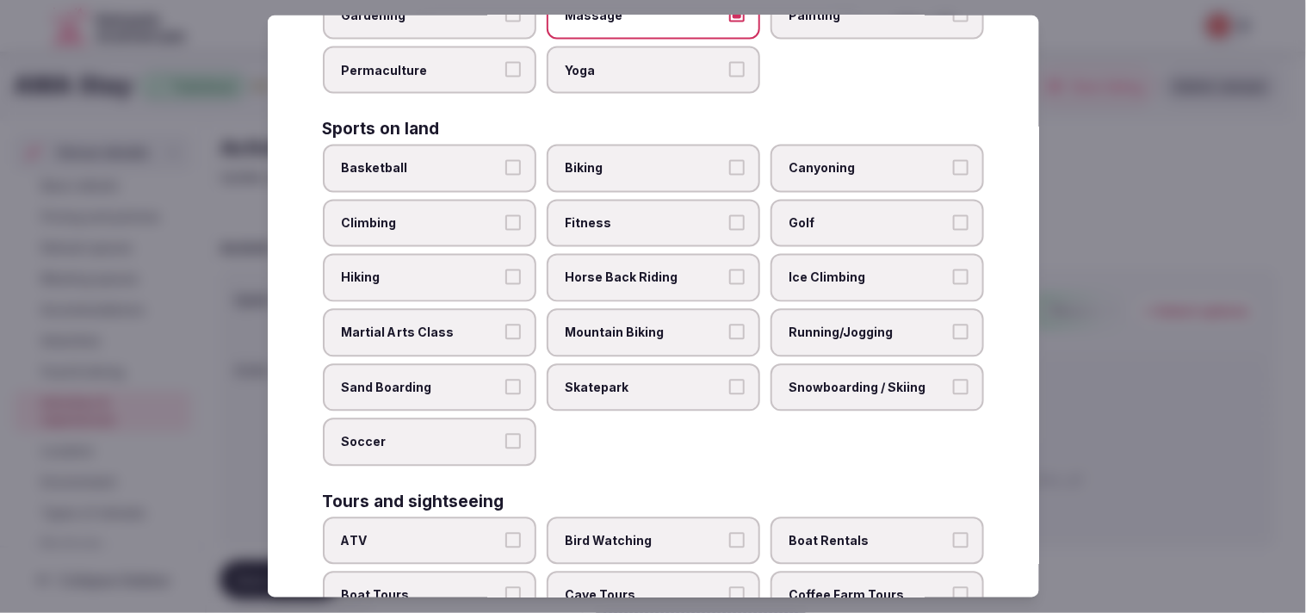
click at [579, 215] on span "Fitness" at bounding box center [645, 223] width 158 height 17
click at [729, 215] on button "Fitness" at bounding box center [736, 222] width 15 height 15
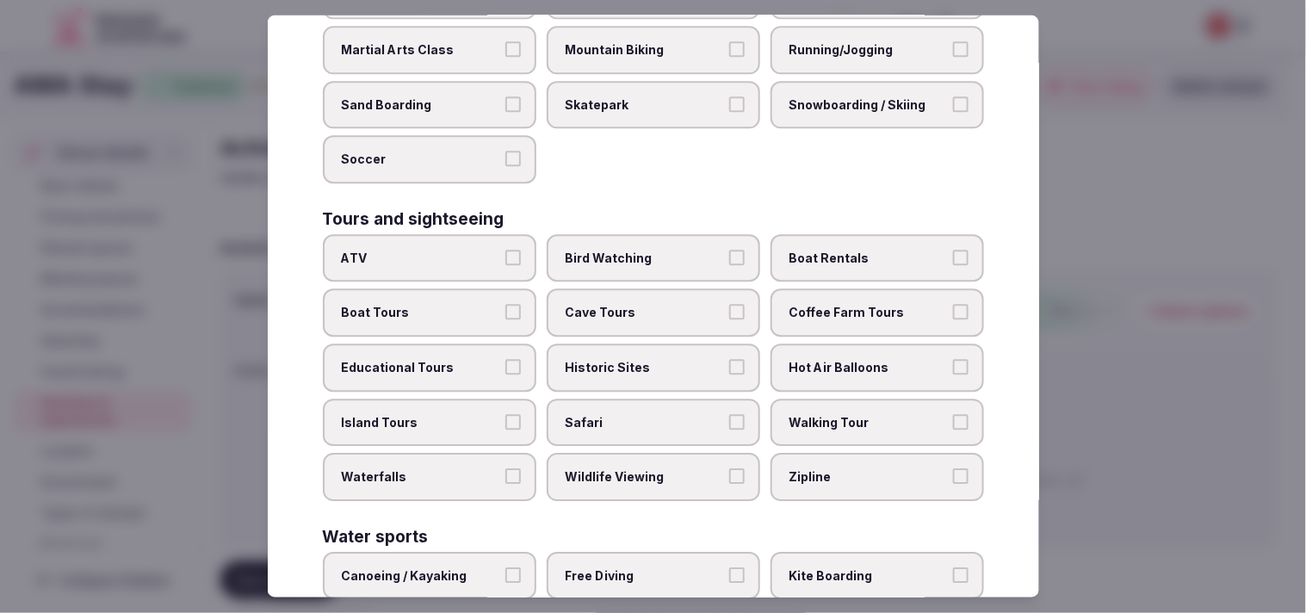
scroll to position [1052, 0]
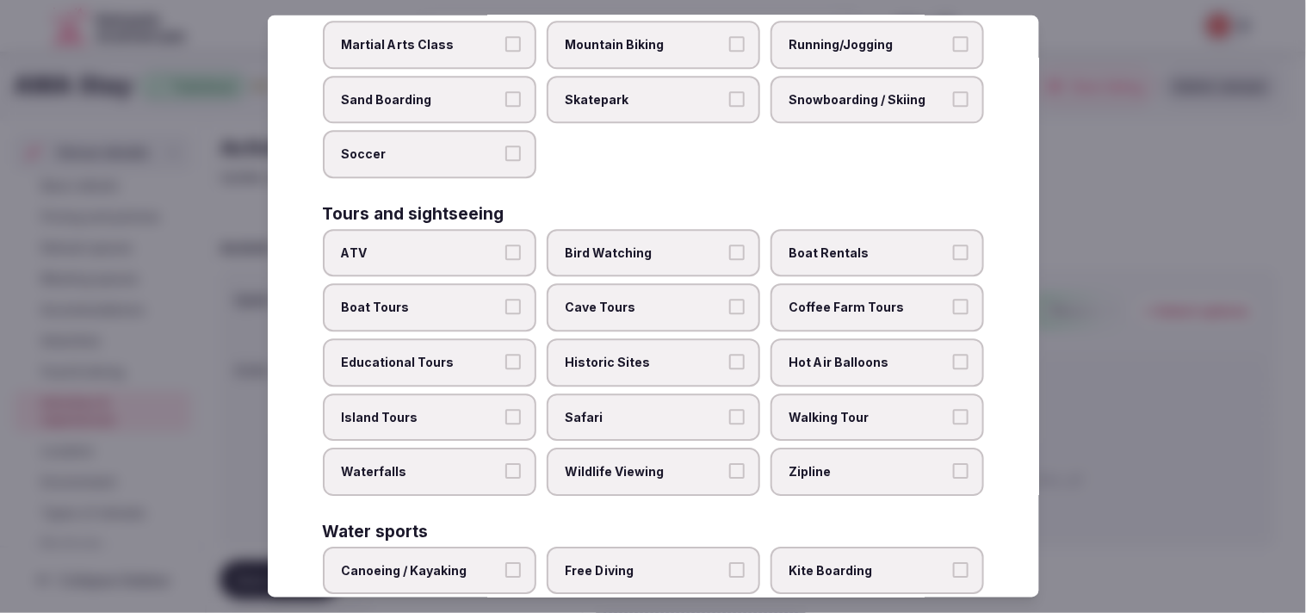
click at [455, 409] on span "Island Tours" at bounding box center [421, 417] width 158 height 17
click at [505, 409] on button "Island Tours" at bounding box center [512, 416] width 15 height 15
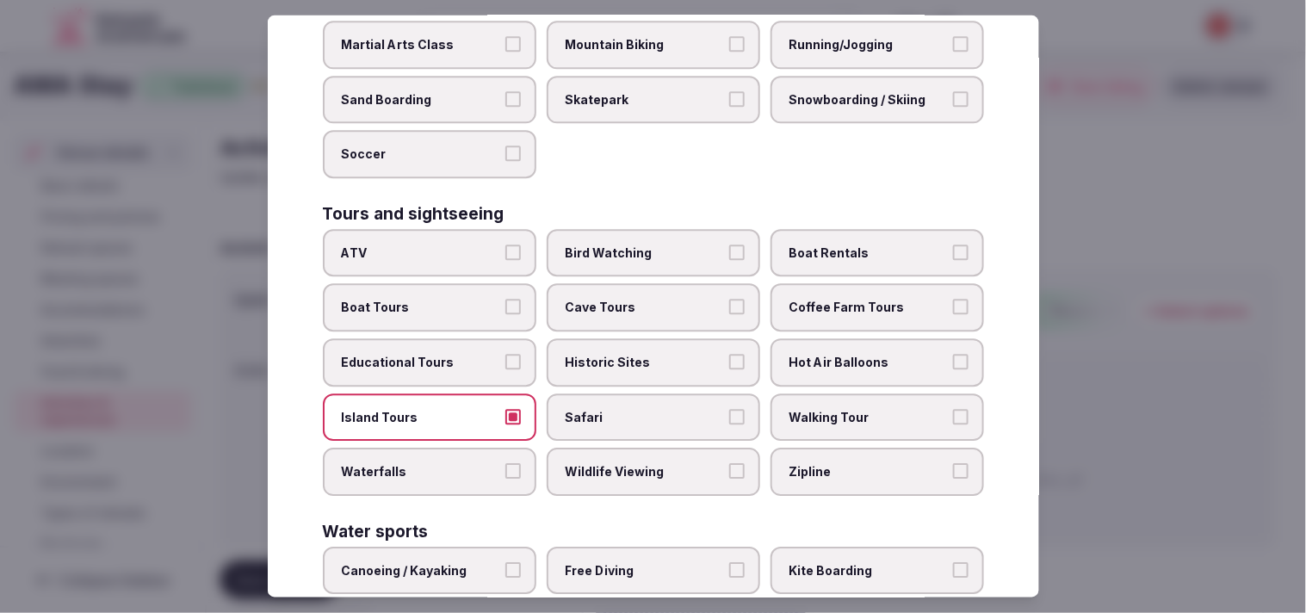
click at [474, 409] on span "Island Tours" at bounding box center [421, 417] width 158 height 17
click at [505, 409] on button "Island Tours" at bounding box center [512, 416] width 15 height 15
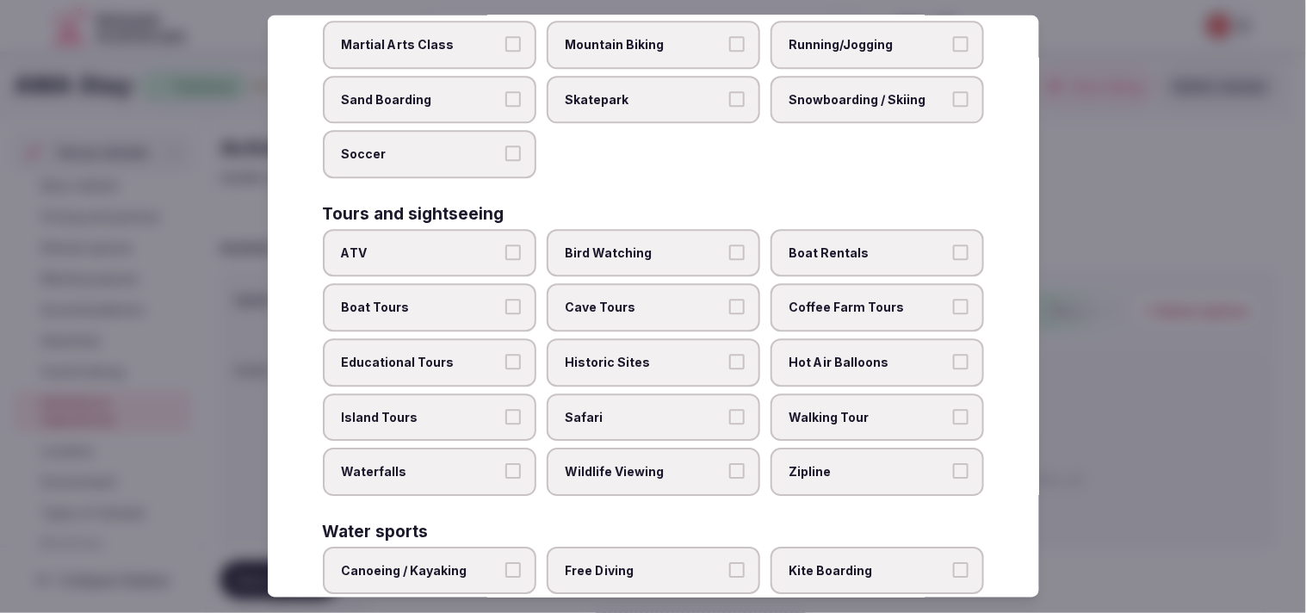
click at [647, 355] on span "Historic Sites" at bounding box center [645, 363] width 158 height 17
click at [729, 355] on button "Historic Sites" at bounding box center [736, 362] width 15 height 15
click at [918, 409] on span "Walking Tour" at bounding box center [869, 417] width 158 height 17
click at [953, 409] on button "Walking Tour" at bounding box center [960, 416] width 15 height 15
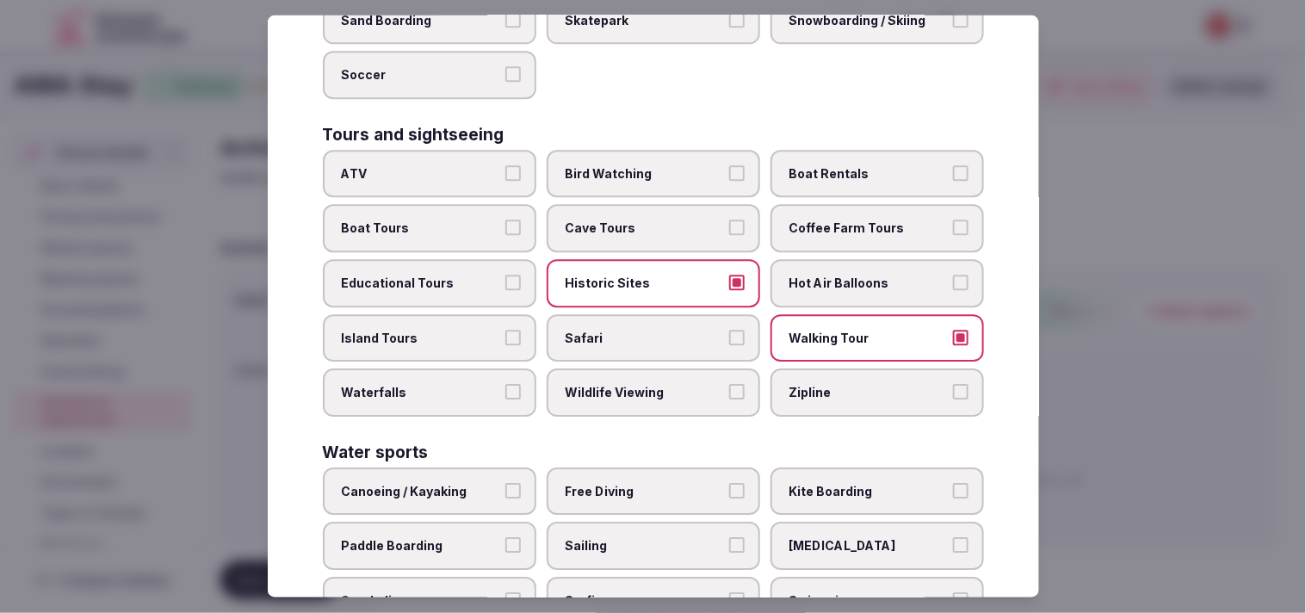
scroll to position [1232, 0]
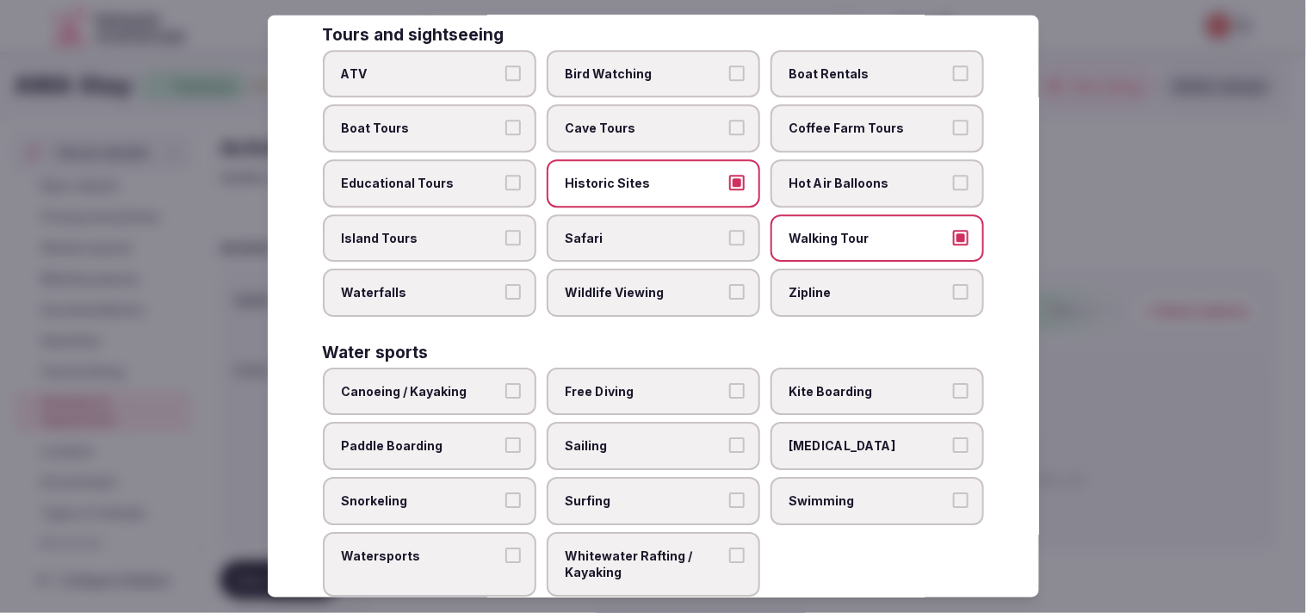
click at [827, 477] on label "Swimming" at bounding box center [878, 501] width 214 height 48
click at [953, 492] on button "Swimming" at bounding box center [960, 499] width 15 height 15
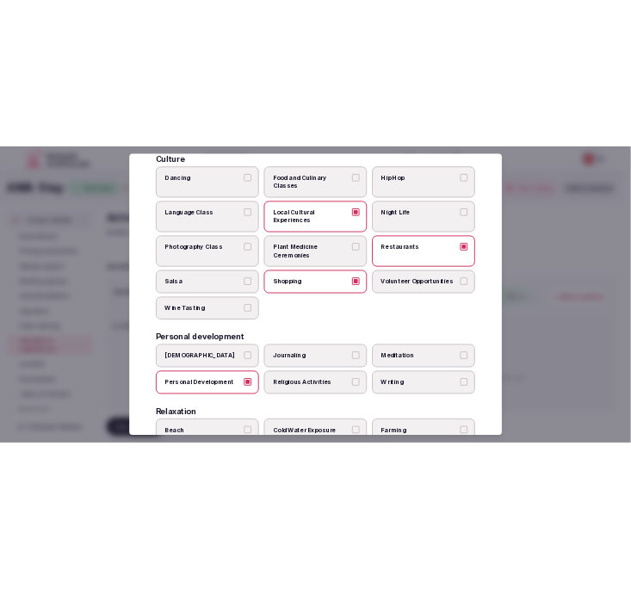
scroll to position [0, 0]
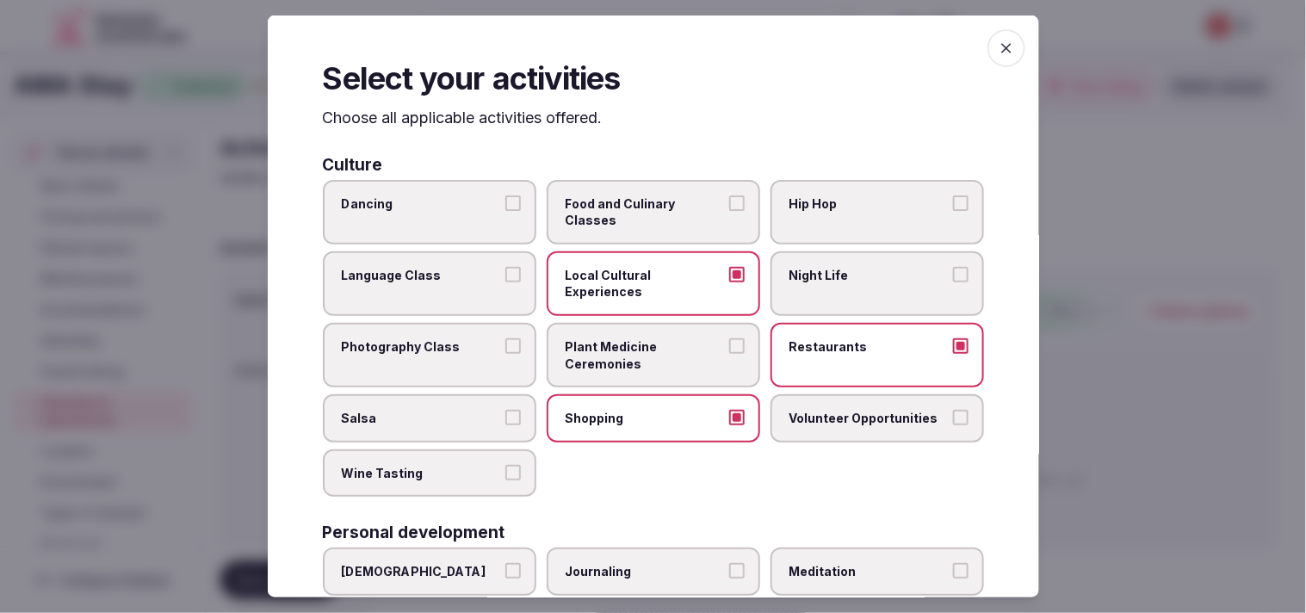
click at [988, 58] on span "button" at bounding box center [1007, 48] width 38 height 38
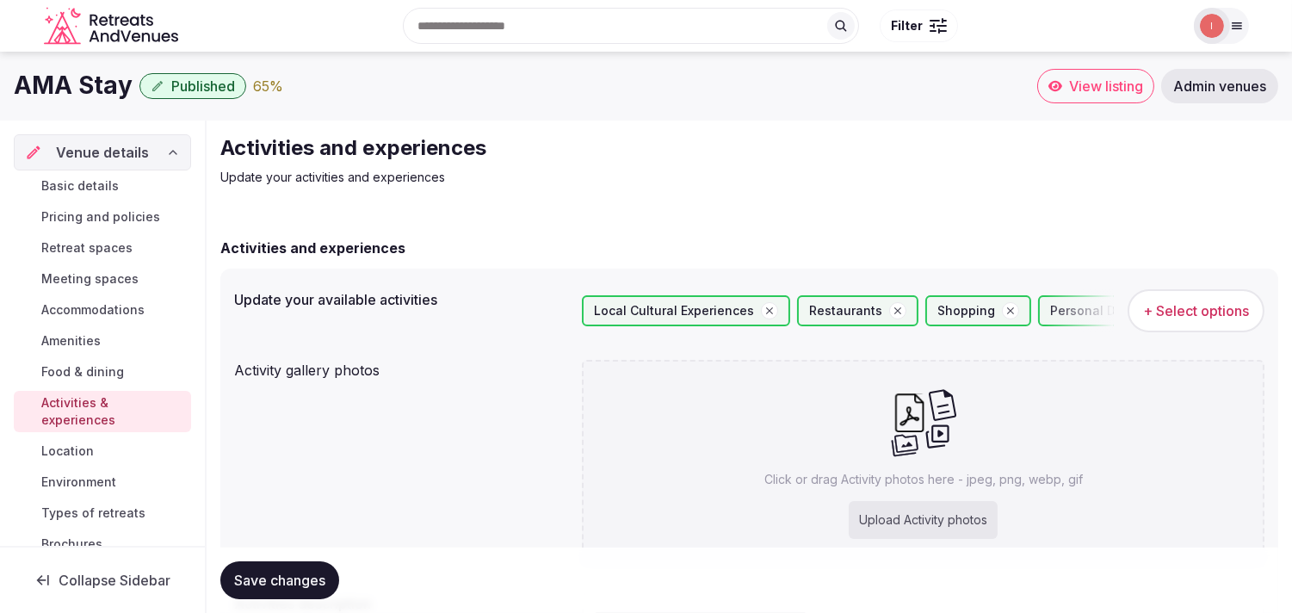
click at [323, 565] on button "Save changes" at bounding box center [279, 580] width 119 height 38
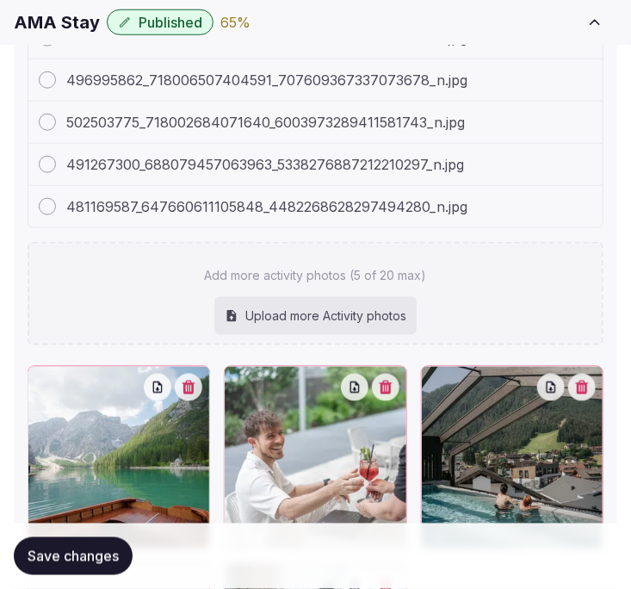
scroll to position [503, 0]
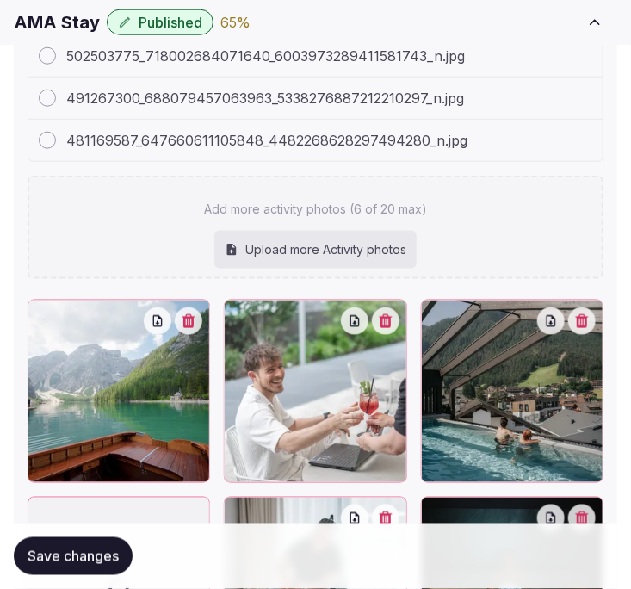
click at [149, 541] on div "Save changes" at bounding box center [316, 556] width 604 height 38
click at [67, 552] on span "Save changes" at bounding box center [73, 556] width 91 height 17
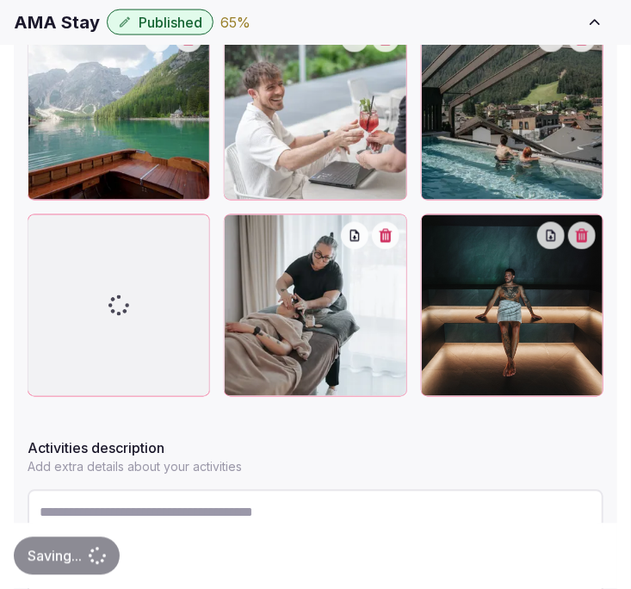
scroll to position [790, 0]
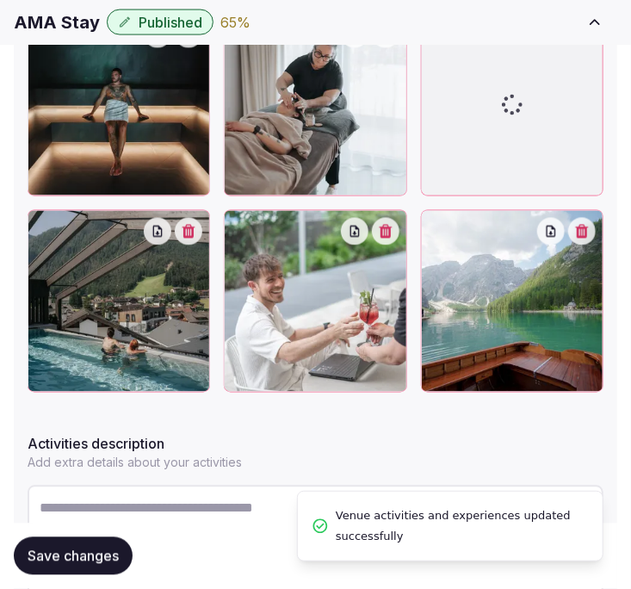
click at [102, 554] on span "Save changes" at bounding box center [73, 556] width 91 height 17
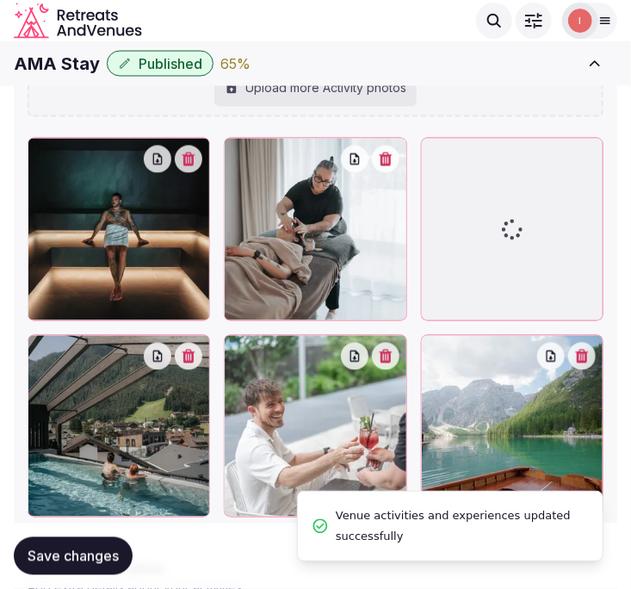
scroll to position [503, 0]
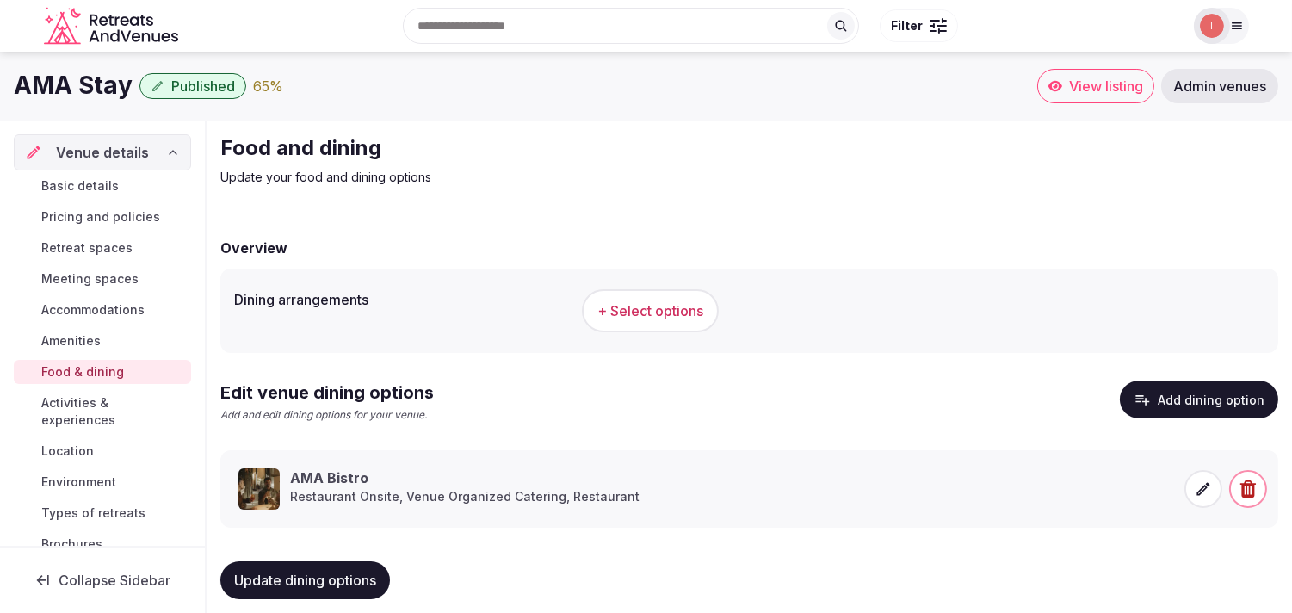
click at [65, 450] on span "Location" at bounding box center [67, 451] width 53 height 17
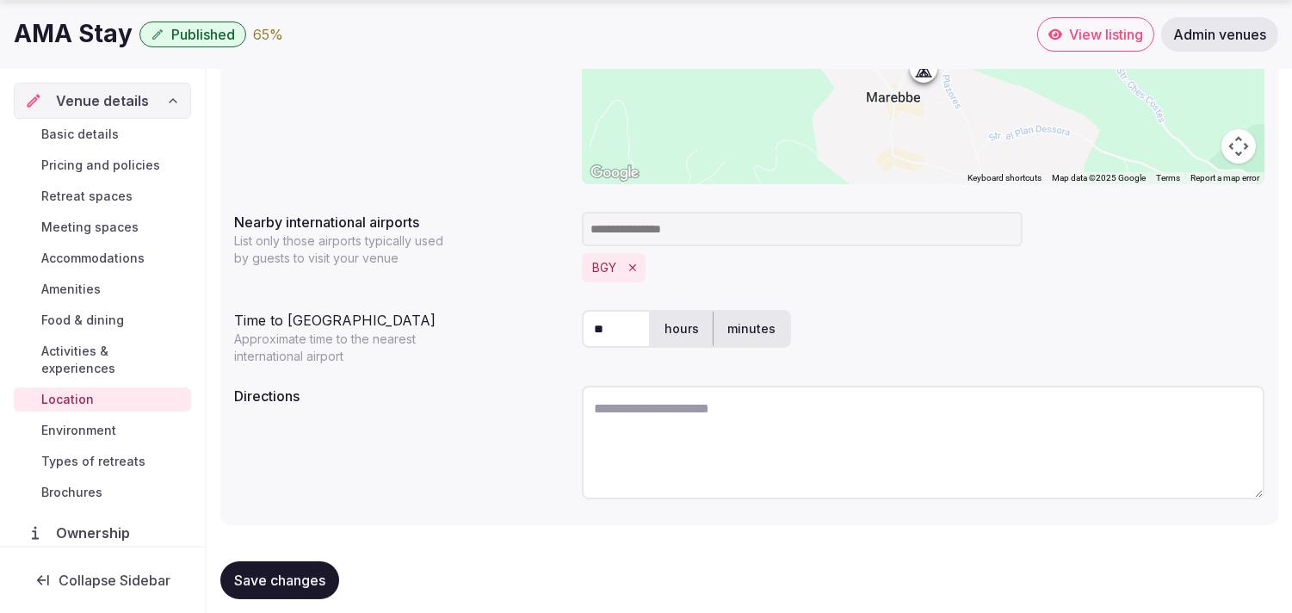
scroll to position [428, 0]
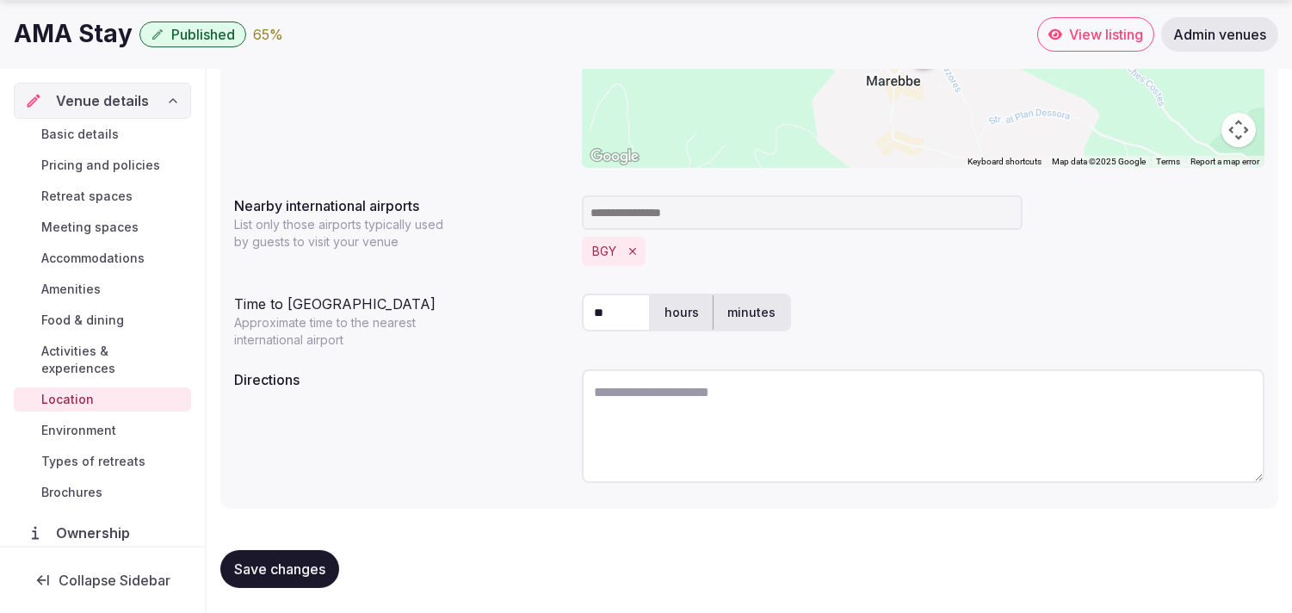
click at [63, 425] on span "Environment" at bounding box center [78, 430] width 75 height 17
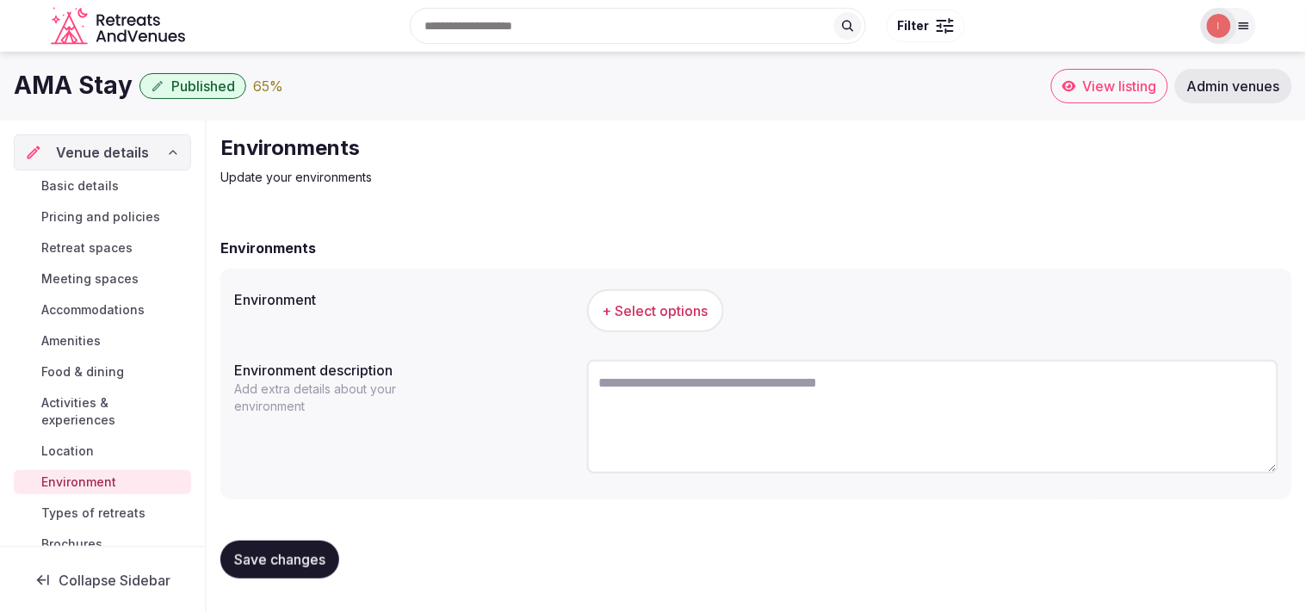
click at [678, 301] on span "+ Select options" at bounding box center [656, 310] width 106 height 19
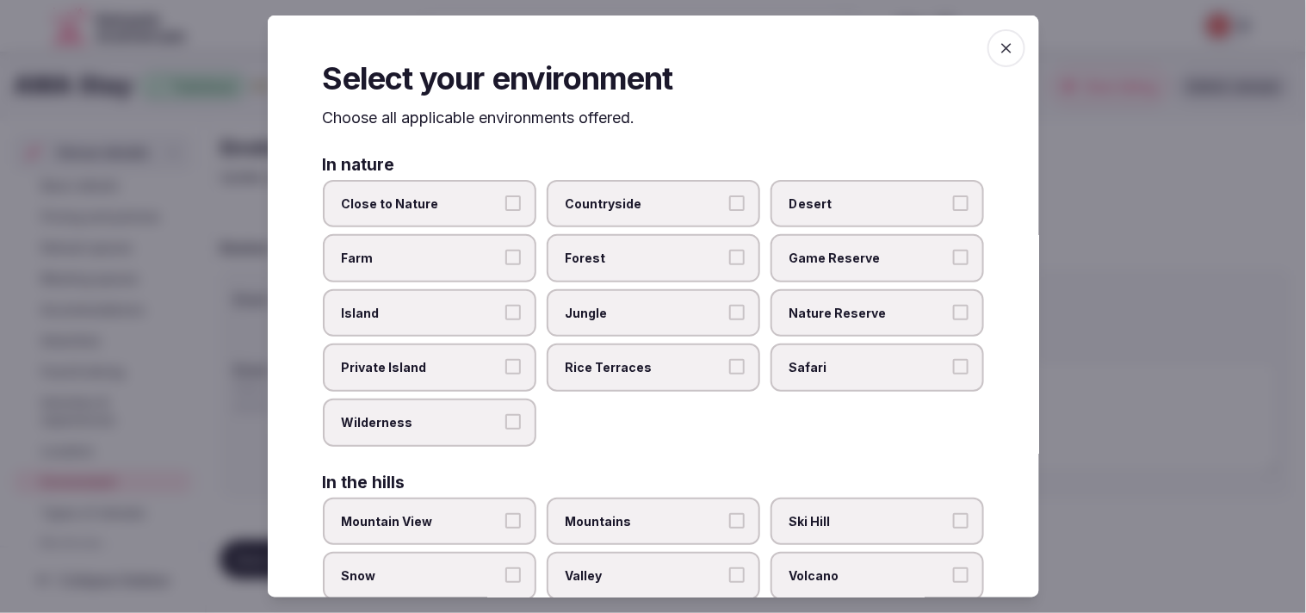
click at [517, 511] on label "Mountain View" at bounding box center [430, 521] width 214 height 48
click at [517, 512] on button "Mountain View" at bounding box center [512, 519] width 15 height 15
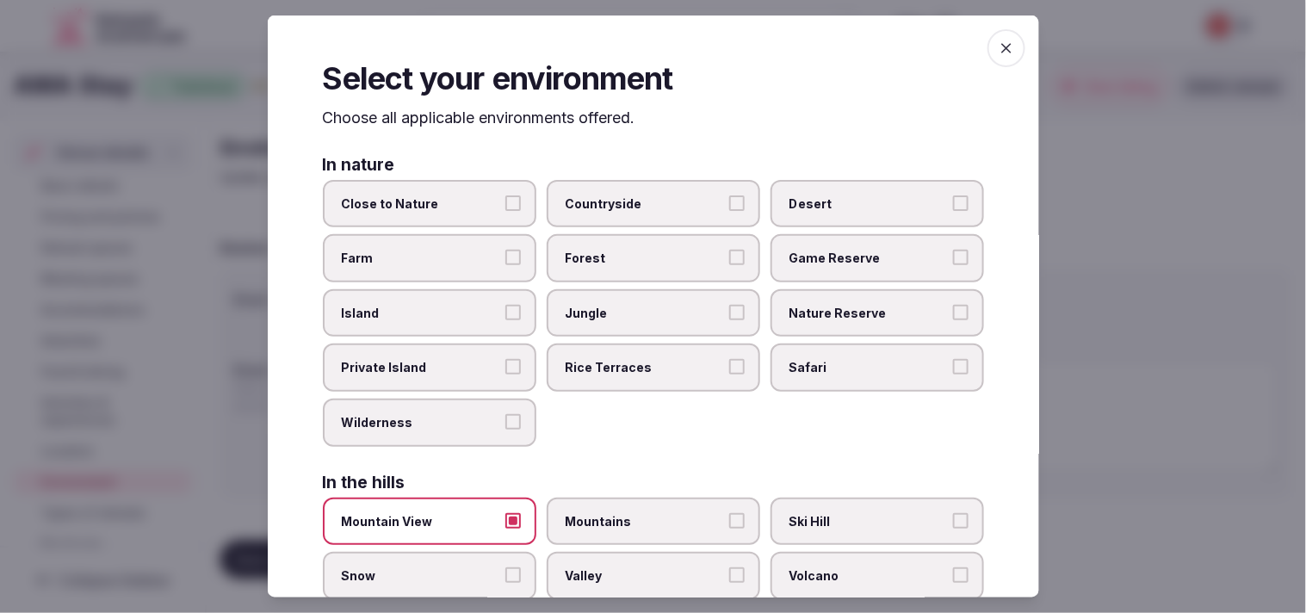
click at [504, 191] on label "Close to Nature" at bounding box center [430, 203] width 214 height 48
click at [505, 195] on button "Close to Nature" at bounding box center [512, 202] width 15 height 15
click at [988, 50] on span "button" at bounding box center [1007, 48] width 38 height 38
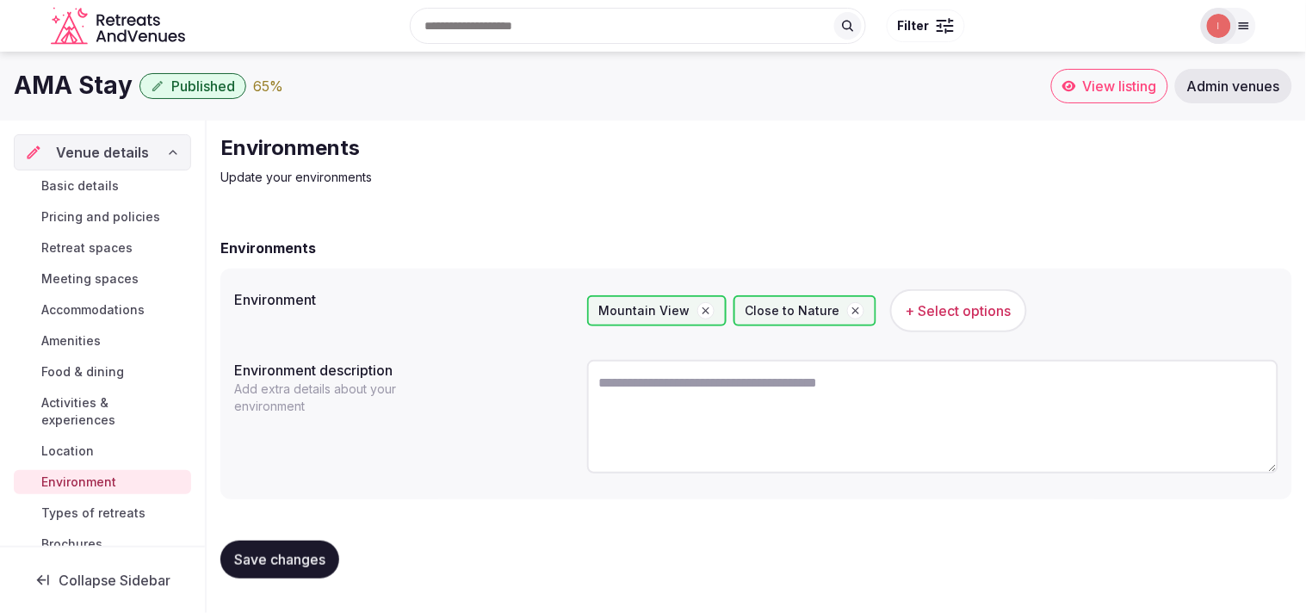
click at [296, 534] on div "Save changes" at bounding box center [756, 559] width 1072 height 65
click at [300, 553] on span "Save changes" at bounding box center [279, 559] width 91 height 17
click at [114, 509] on span "Types of retreats" at bounding box center [93, 513] width 104 height 17
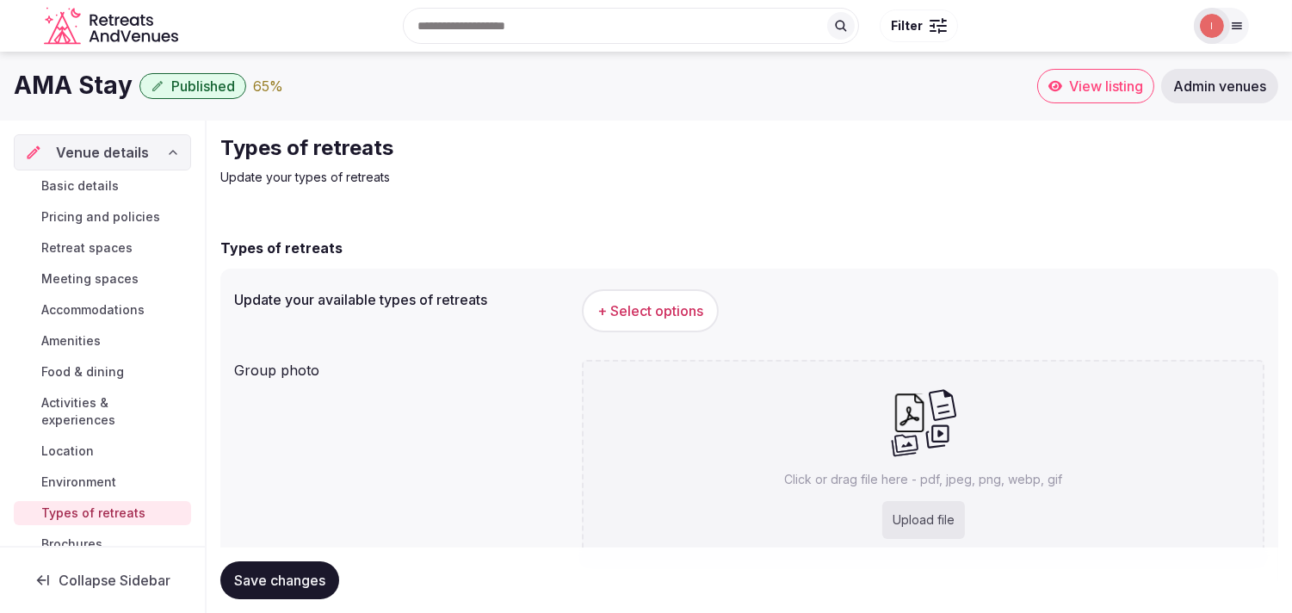
click at [677, 301] on span "+ Select options" at bounding box center [651, 310] width 106 height 19
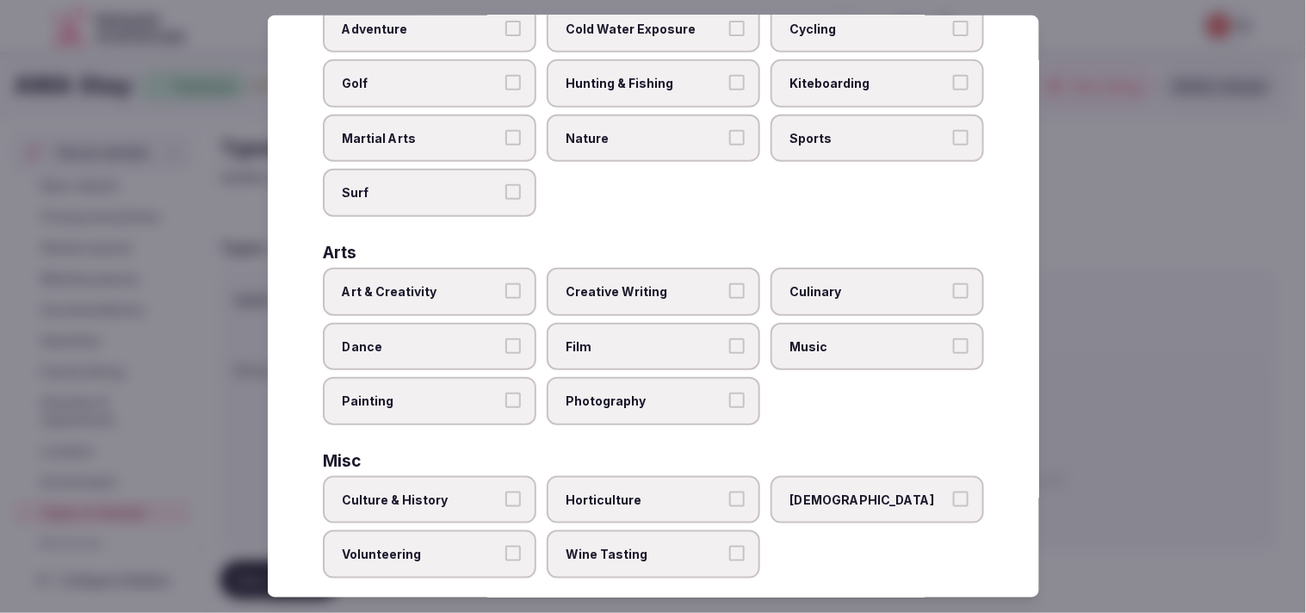
scroll to position [287, 0]
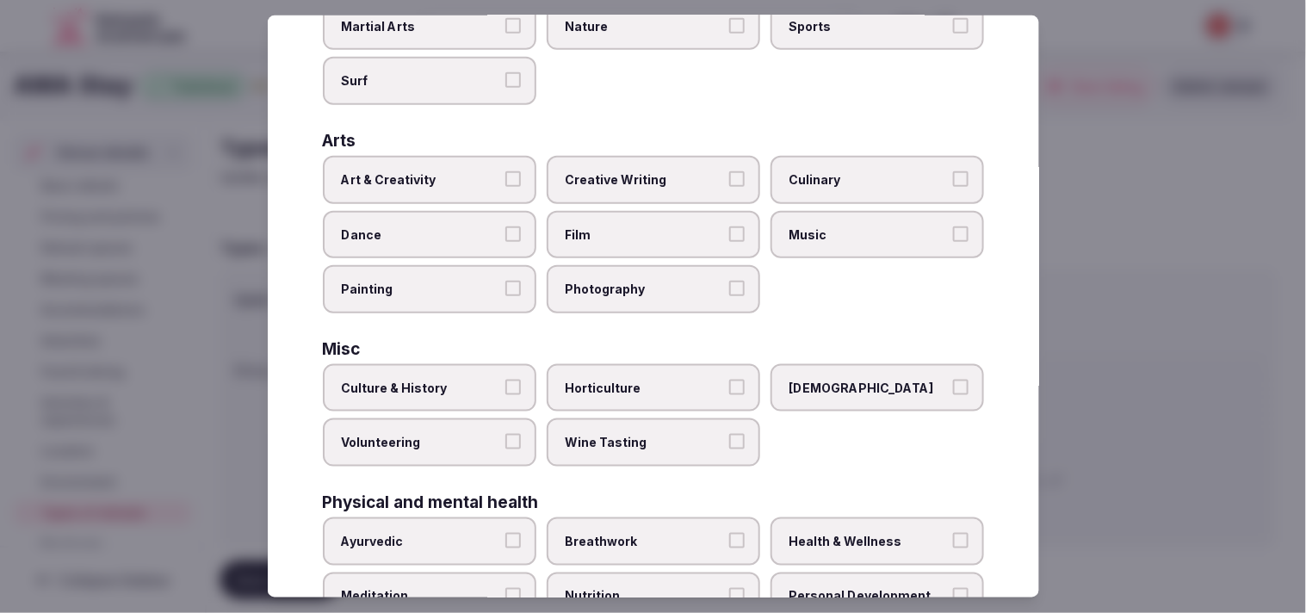
click at [517, 381] on label "Culture & History" at bounding box center [430, 388] width 214 height 48
click at [517, 381] on button "Culture & History" at bounding box center [512, 387] width 15 height 15
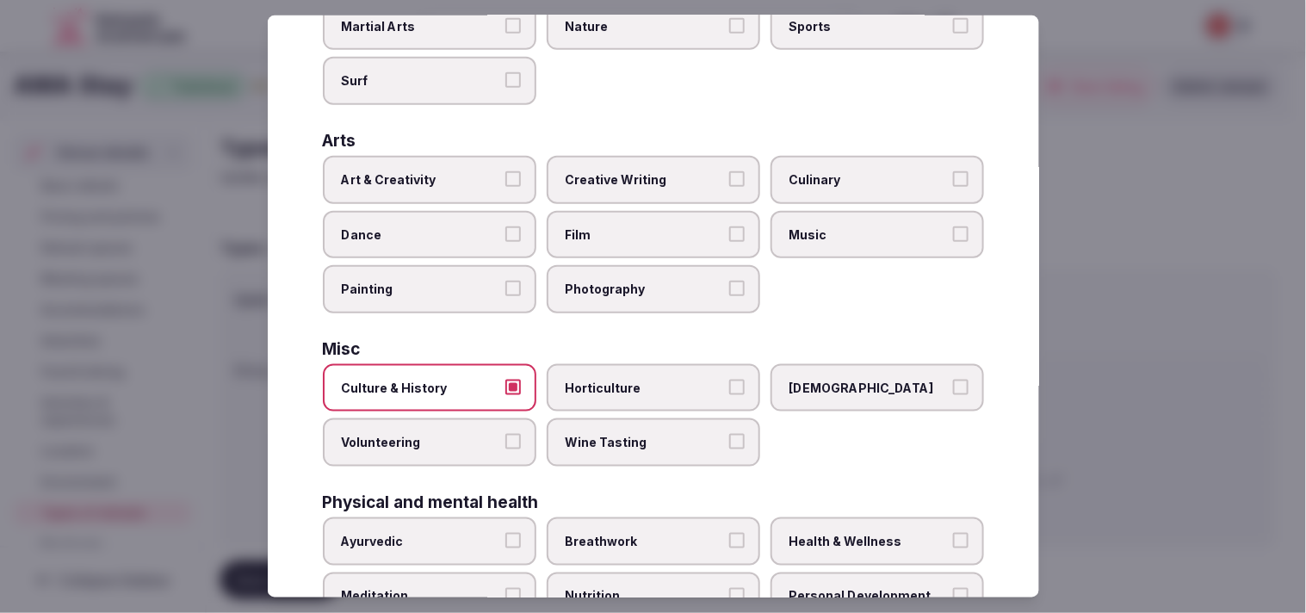
click at [443, 172] on span "Art & Creativity" at bounding box center [421, 179] width 158 height 17
click at [505, 172] on button "Art & Creativity" at bounding box center [512, 178] width 15 height 15
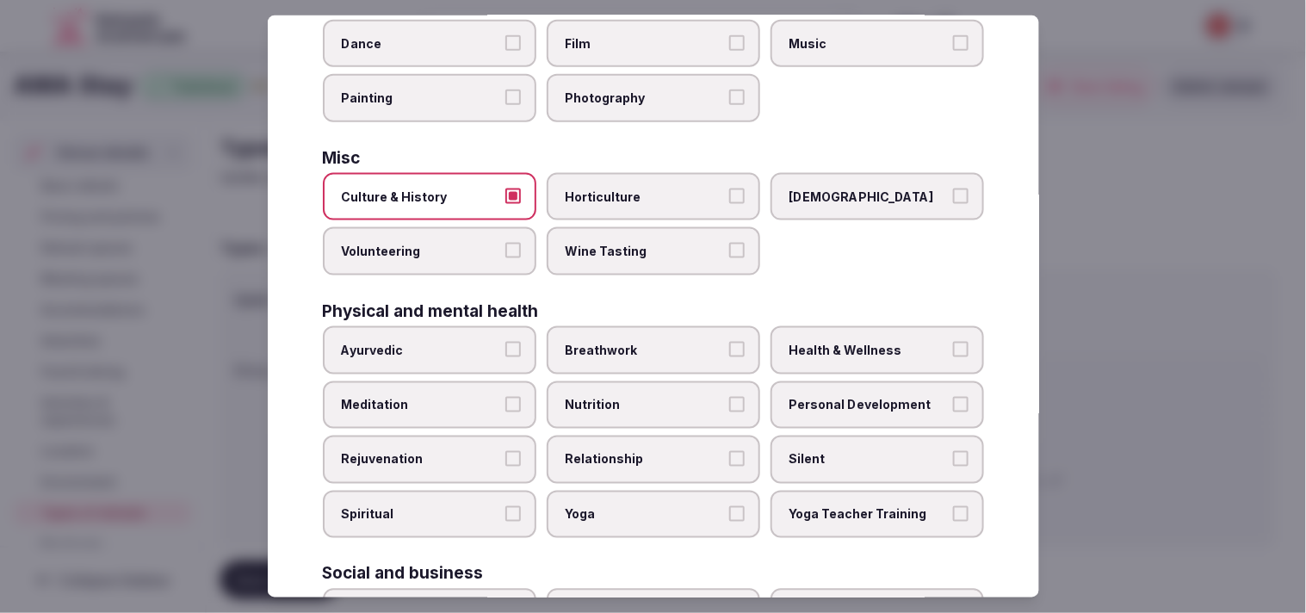
click at [884, 396] on span "Personal Development" at bounding box center [869, 404] width 158 height 17
click at [953, 396] on button "Personal Development" at bounding box center [960, 403] width 15 height 15
click at [880, 326] on label "Health & Wellness" at bounding box center [878, 350] width 214 height 48
click at [953, 342] on button "Health & Wellness" at bounding box center [960, 349] width 15 height 15
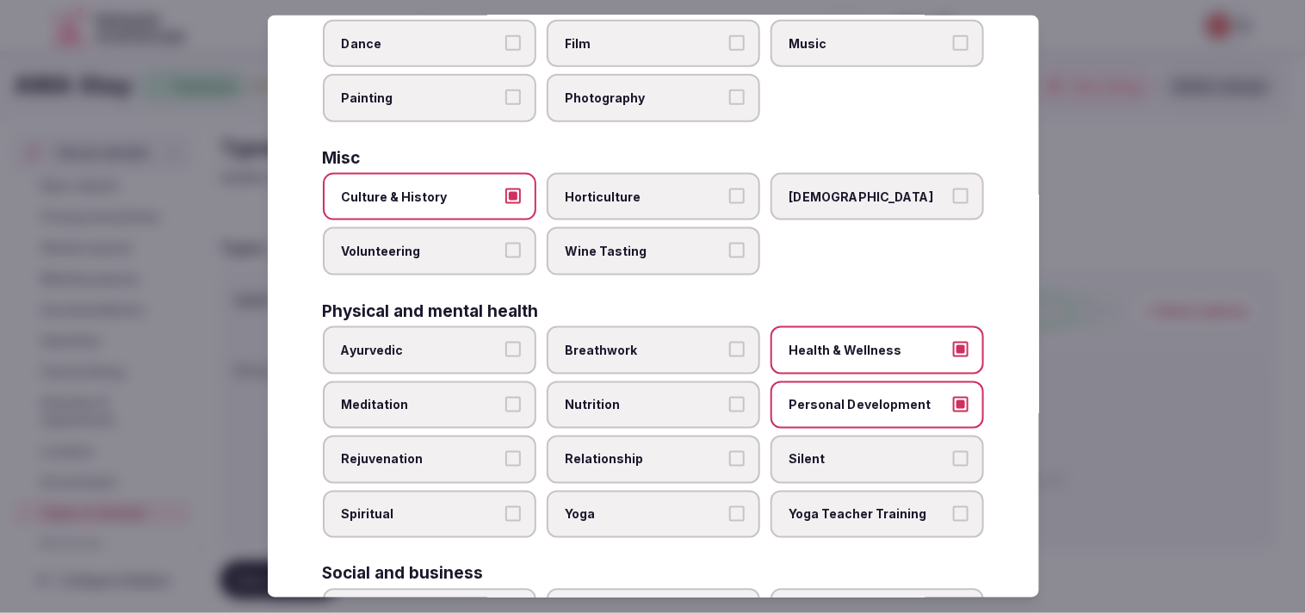
click at [693, 436] on label "Relationship" at bounding box center [654, 460] width 214 height 48
click at [729, 451] on button "Relationship" at bounding box center [736, 458] width 15 height 15
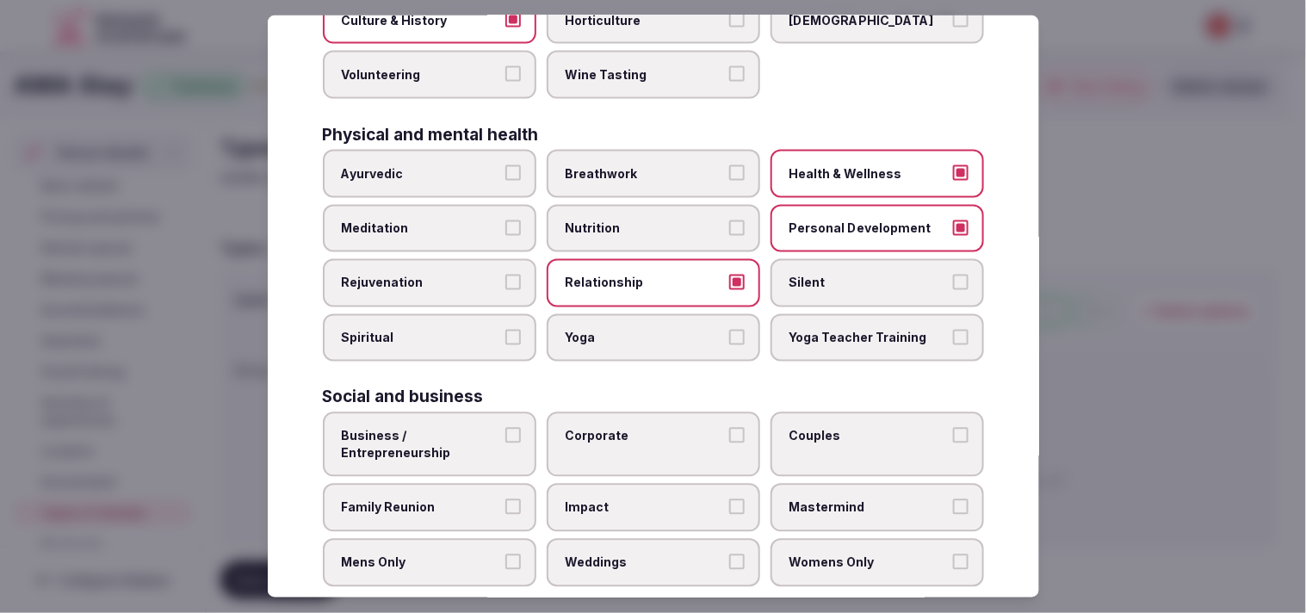
scroll to position [659, 0]
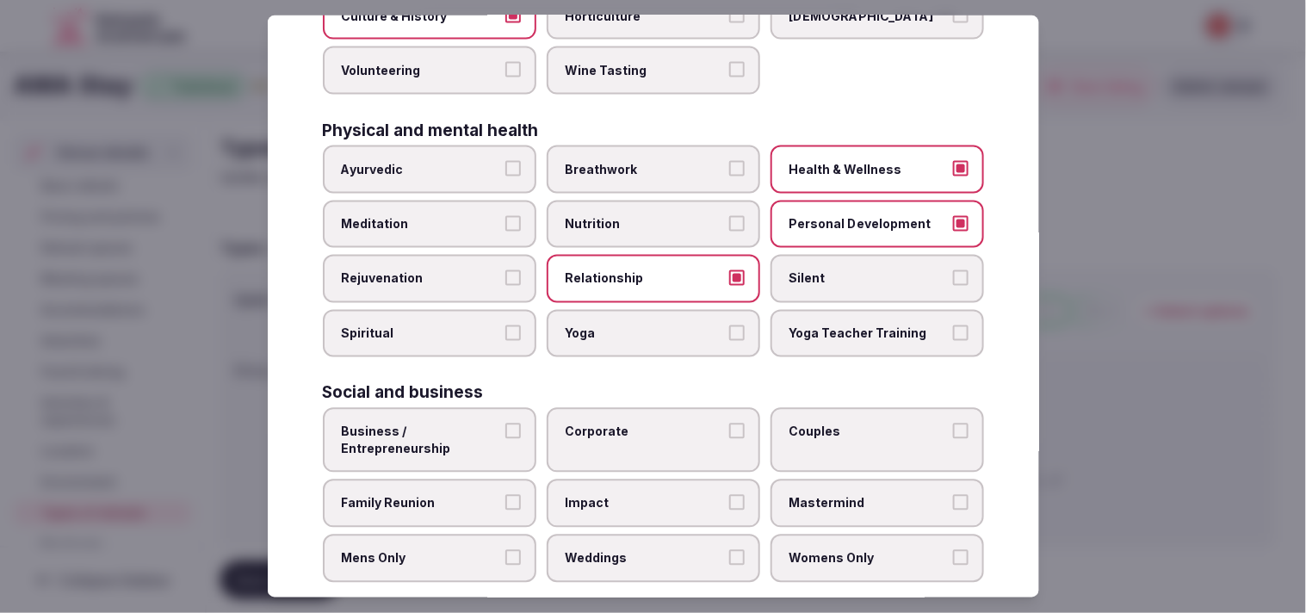
drag, startPoint x: 520, startPoint y: 410, endPoint x: 594, endPoint y: 406, distance: 74.1
click at [523, 410] on label "Business / Entrepreneurship" at bounding box center [430, 440] width 214 height 65
click at [521, 424] on button "Business / Entrepreneurship" at bounding box center [512, 431] width 15 height 15
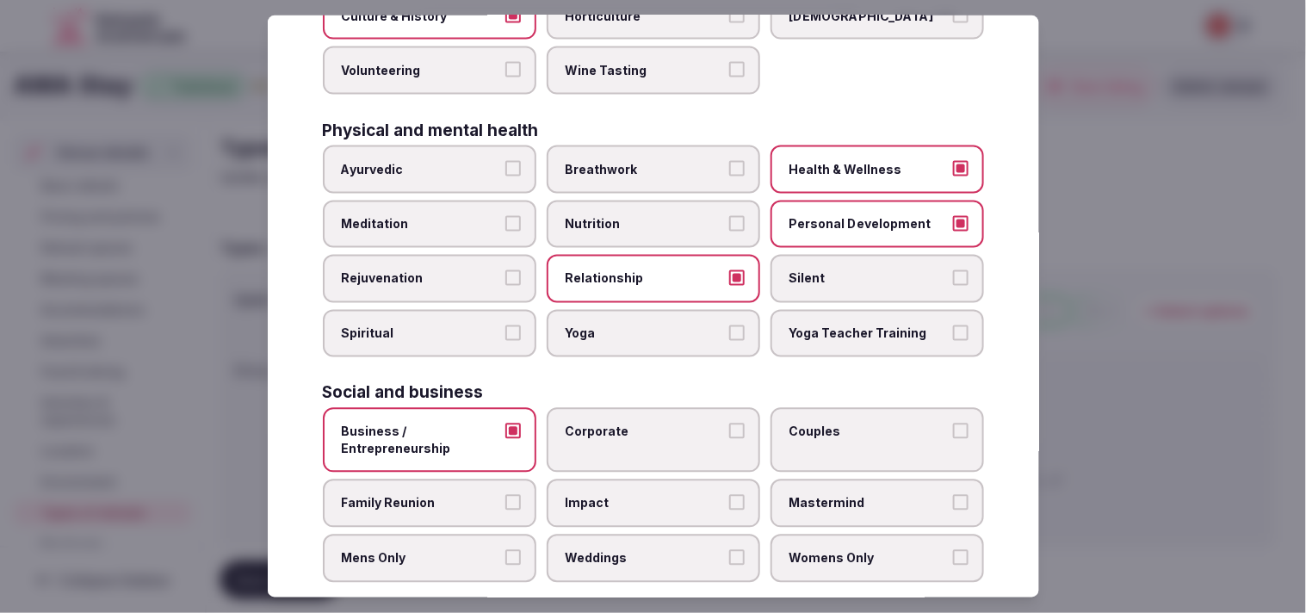
drag, startPoint x: 616, startPoint y: 406, endPoint x: 638, endPoint y: 410, distance: 22.8
click at [620, 424] on span "Corporate" at bounding box center [645, 432] width 158 height 17
click at [729, 424] on button "Corporate" at bounding box center [736, 431] width 15 height 15
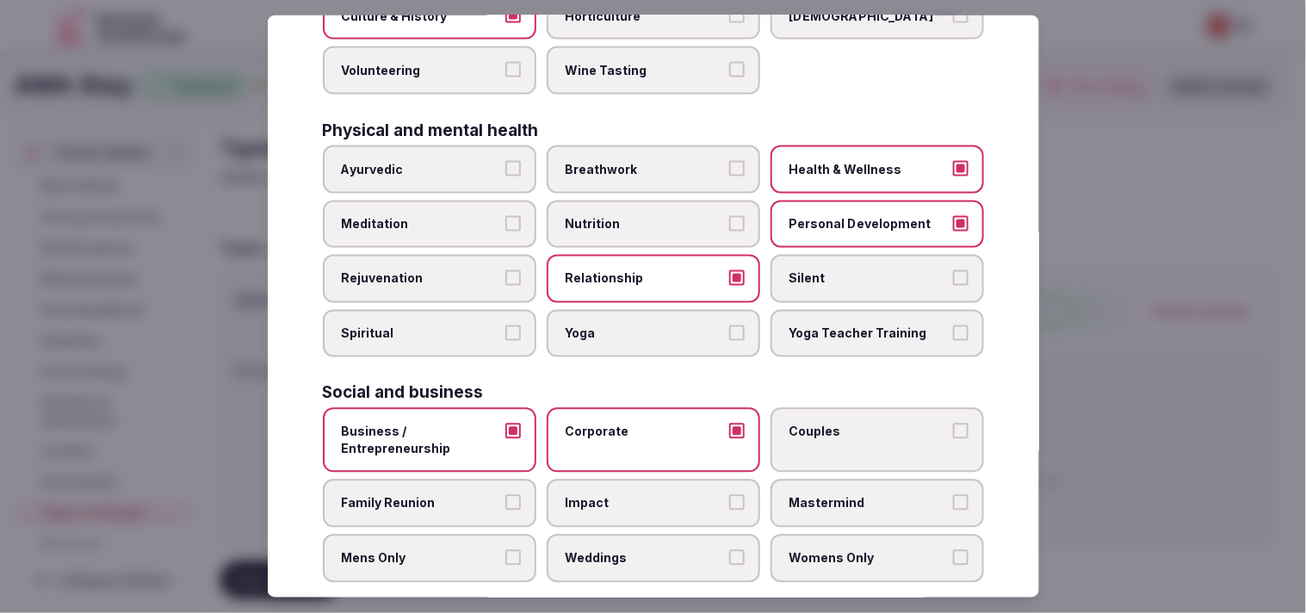
click at [833, 424] on label "Couples" at bounding box center [878, 440] width 214 height 65
click at [953, 424] on button "Couples" at bounding box center [960, 431] width 15 height 15
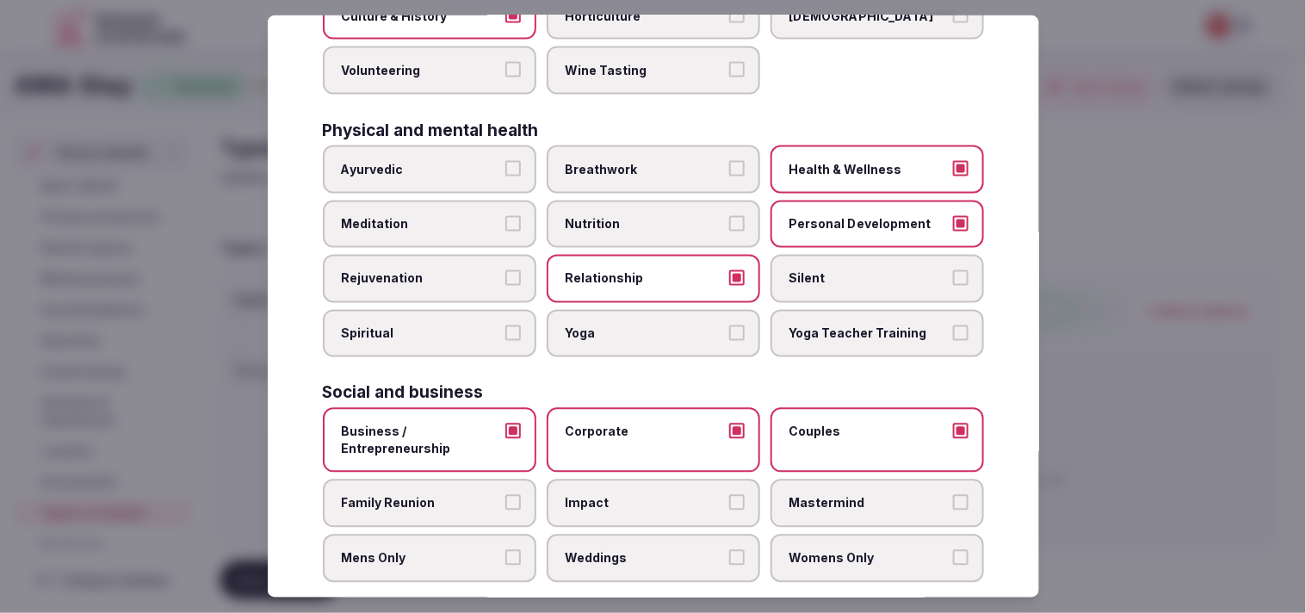
click at [495, 494] on label "Family Reunion" at bounding box center [430, 504] width 214 height 48
click at [505, 495] on button "Family Reunion" at bounding box center [512, 502] width 15 height 15
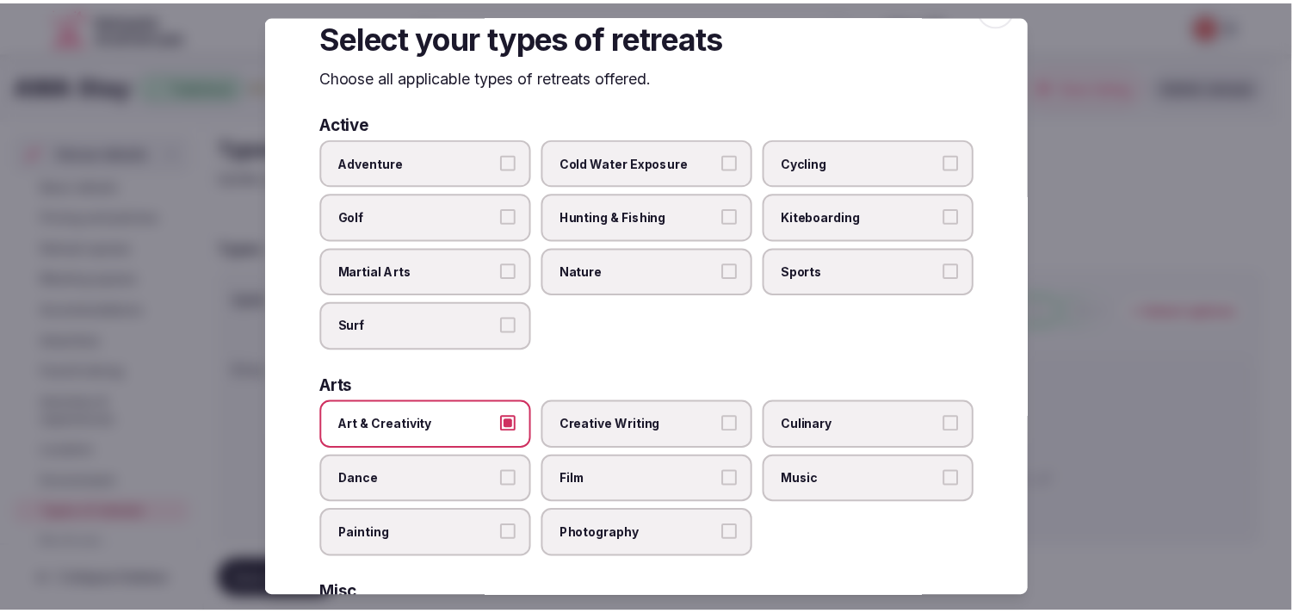
scroll to position [0, 0]
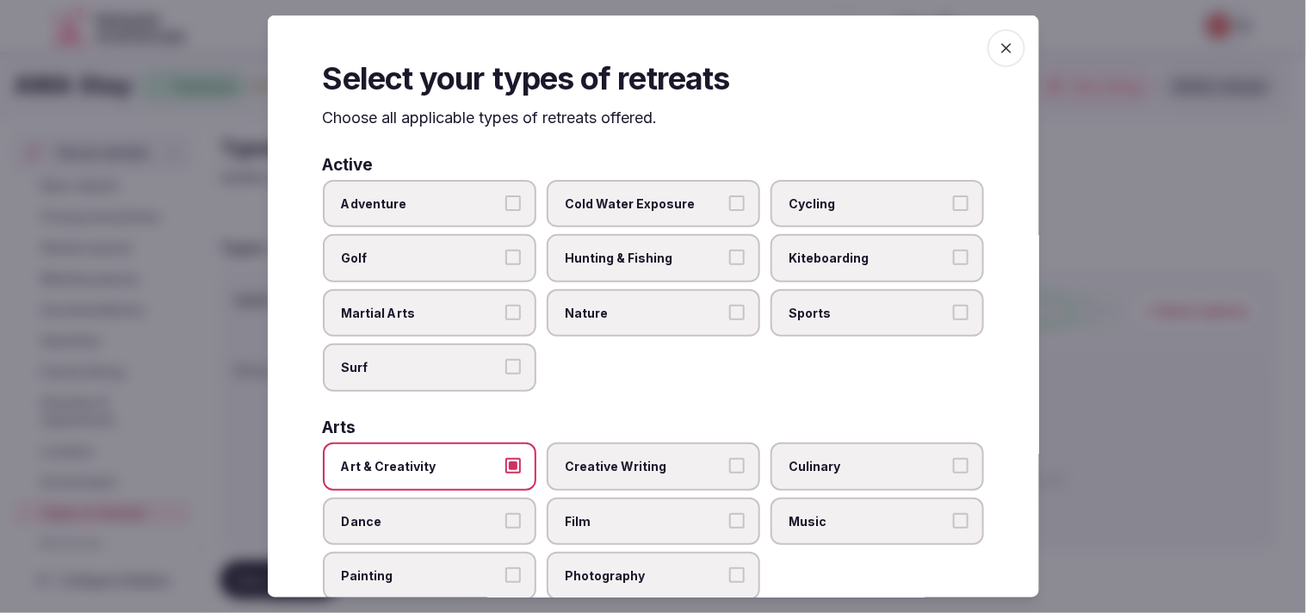
click at [522, 204] on label "Adventure" at bounding box center [430, 203] width 214 height 48
click at [521, 204] on button "Adventure" at bounding box center [512, 202] width 15 height 15
click at [995, 34] on span "button" at bounding box center [1007, 48] width 38 height 38
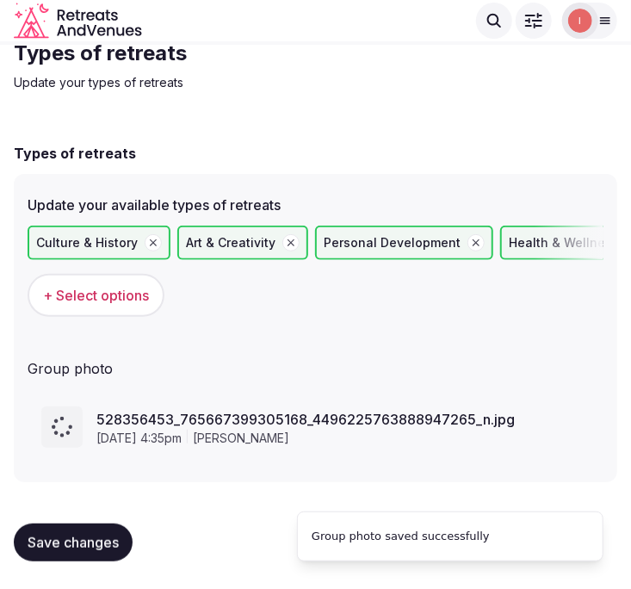
scroll to position [56, 0]
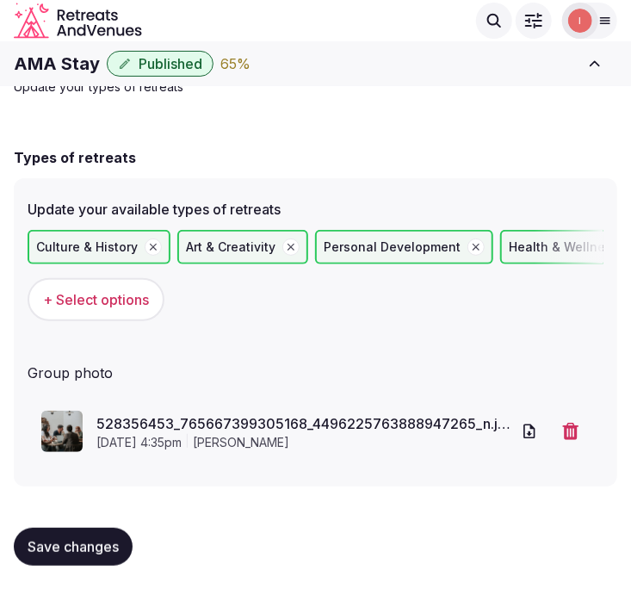
click at [548, 334] on div "Update your available types of retreats Culture & History Art & Creativity Pers…" at bounding box center [316, 332] width 604 height 308
click at [43, 549] on span "Save changes" at bounding box center [73, 546] width 91 height 17
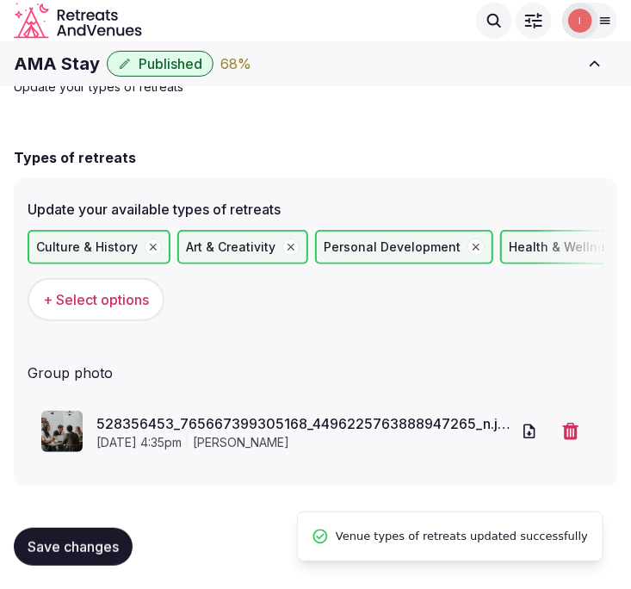
click at [56, 539] on span "Save changes" at bounding box center [73, 546] width 91 height 17
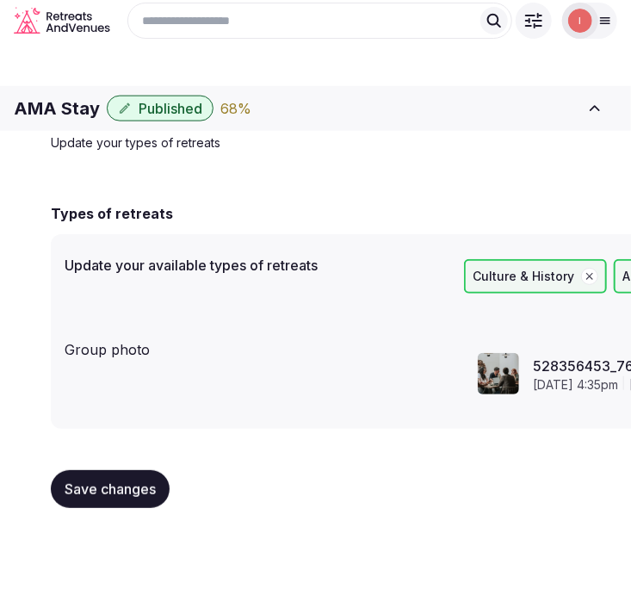
scroll to position [0, 0]
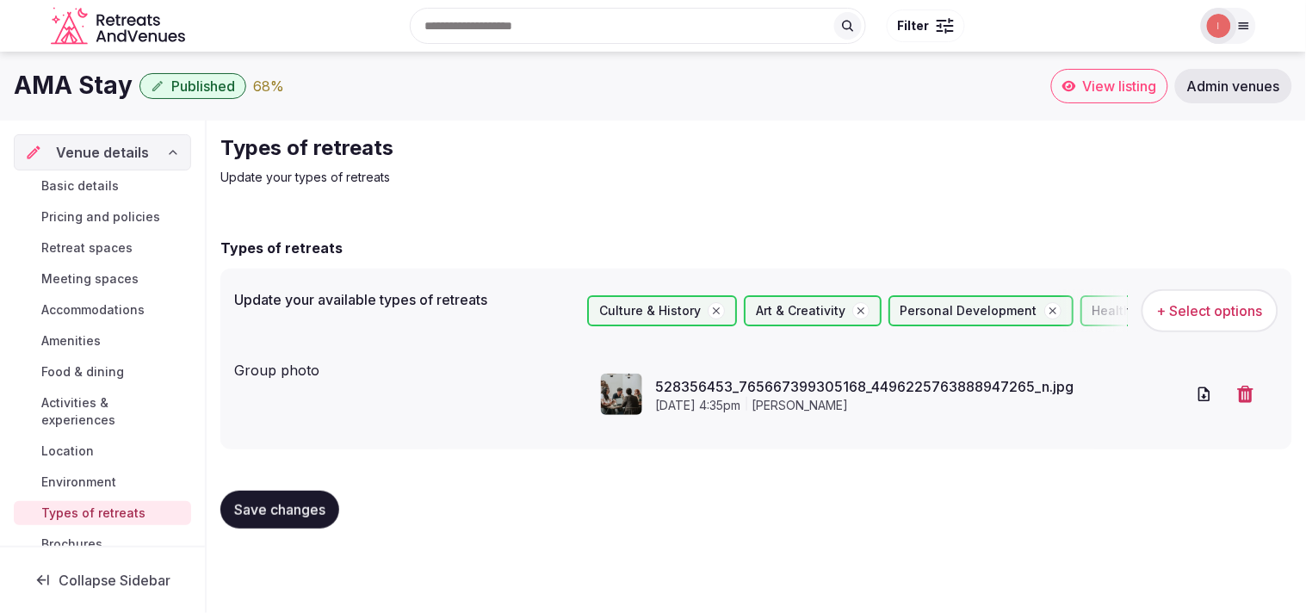
click at [280, 503] on span "Save changes" at bounding box center [279, 509] width 91 height 17
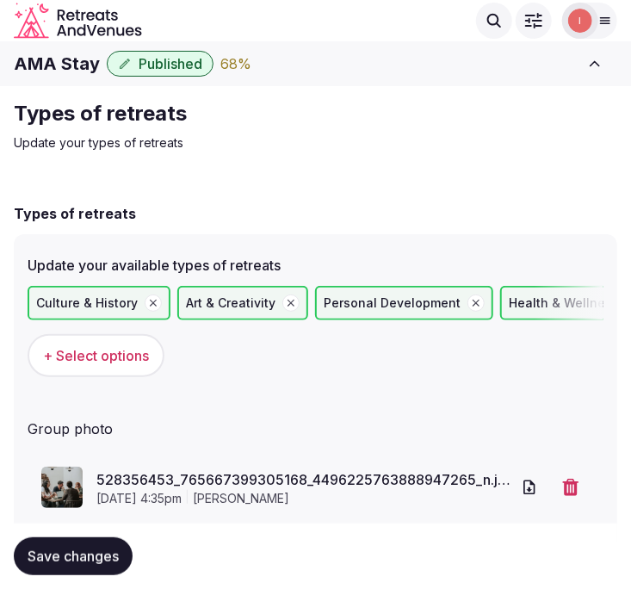
click at [50, 73] on h1 "AMA Stay" at bounding box center [57, 64] width 86 height 24
copy div "AMA Stay"
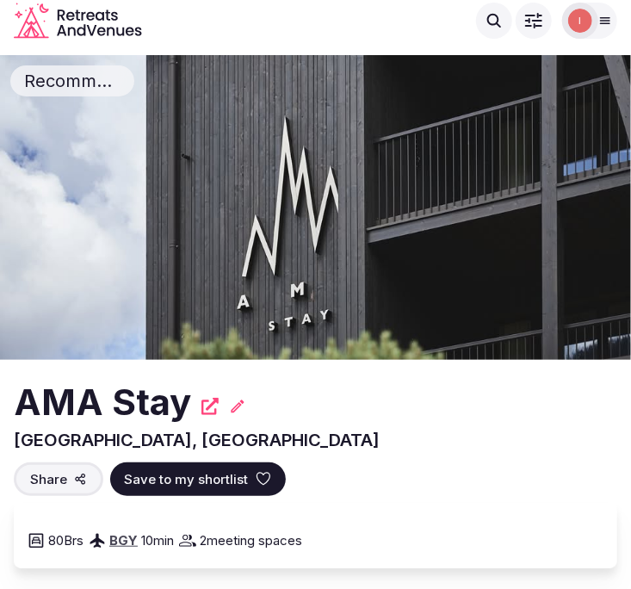
click at [96, 390] on h2 "AMA Stay" at bounding box center [102, 402] width 177 height 51
click at [95, 387] on h2 "AMA Stay" at bounding box center [102, 402] width 177 height 51
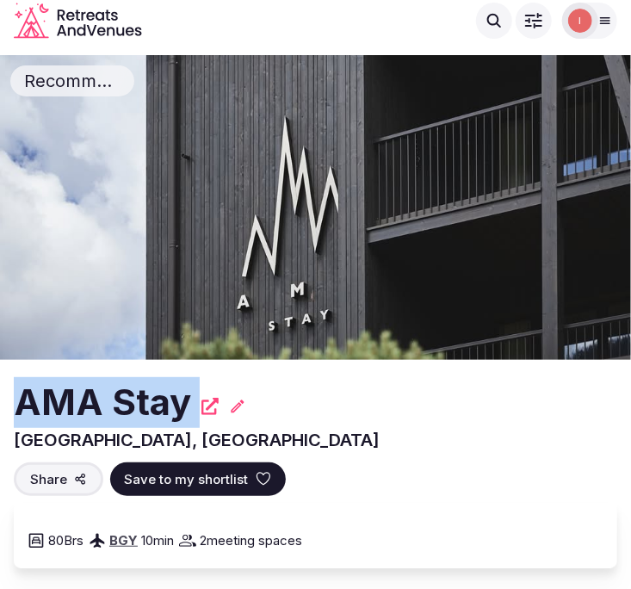
click at [95, 387] on h2 "AMA Stay" at bounding box center [102, 402] width 177 height 51
copy div "AMA Stay"
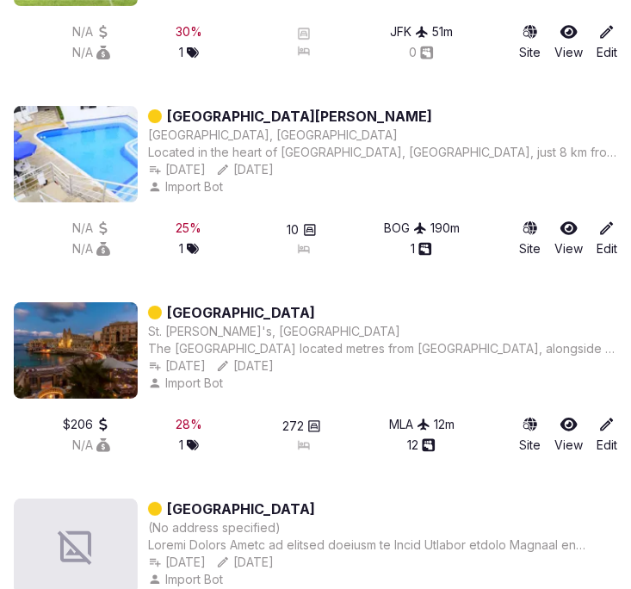
scroll to position [1722, 0]
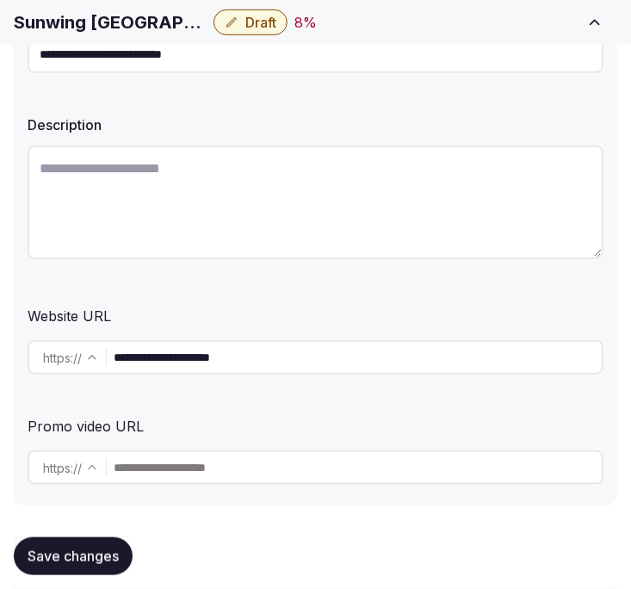
scroll to position [382, 0]
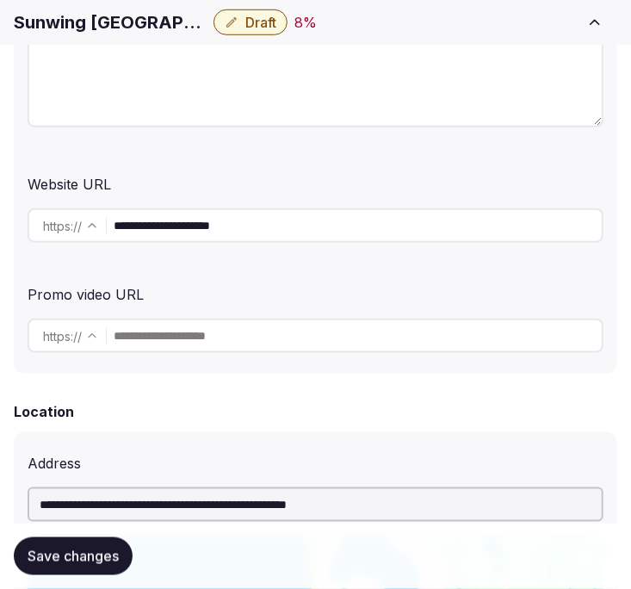
click at [214, 216] on input "**********" at bounding box center [358, 225] width 488 height 34
click at [215, 218] on input "**********" at bounding box center [358, 225] width 488 height 34
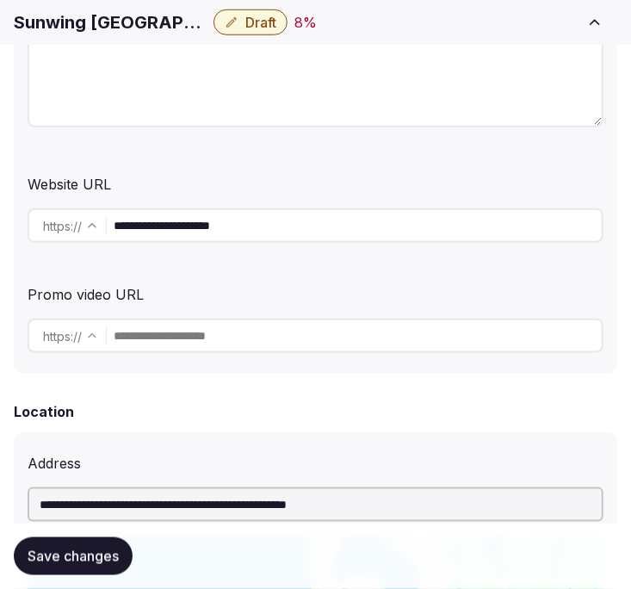
click at [215, 218] on input "**********" at bounding box center [358, 225] width 488 height 34
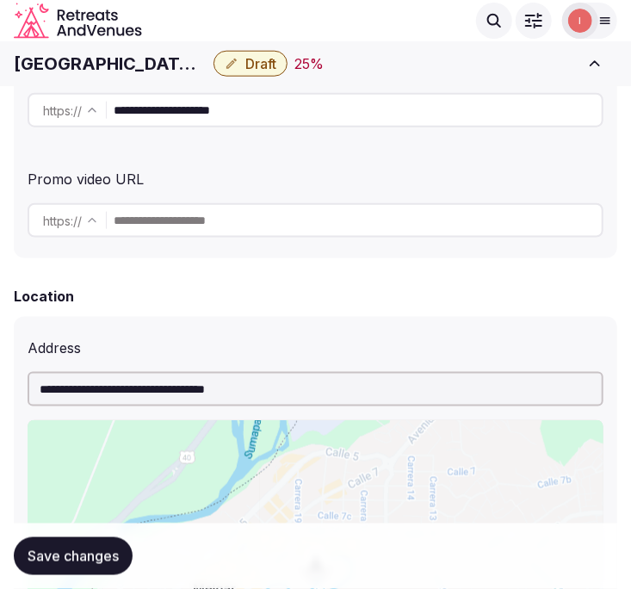
scroll to position [478, 0]
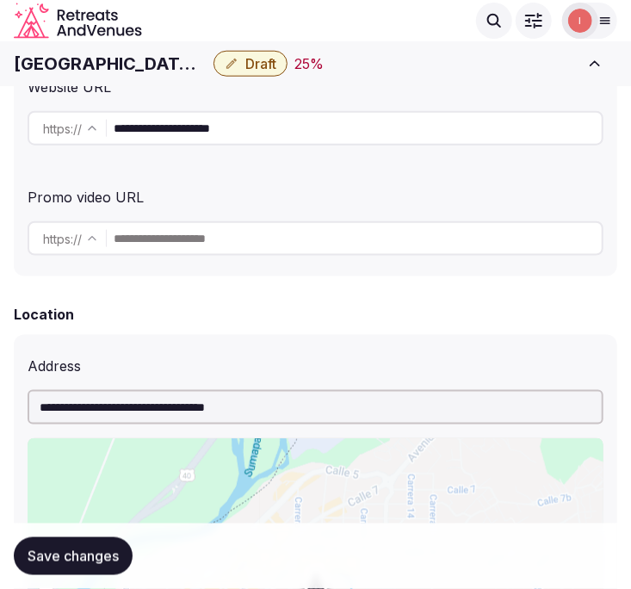
click at [210, 142] on input "**********" at bounding box center [358, 128] width 488 height 34
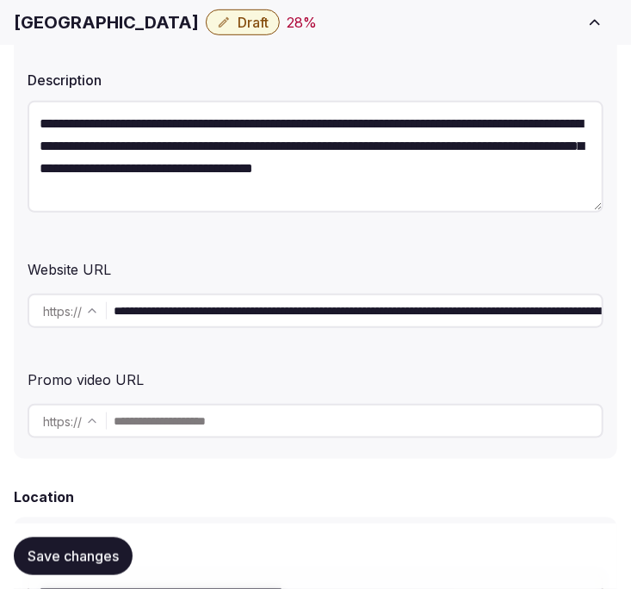
scroll to position [382, 0]
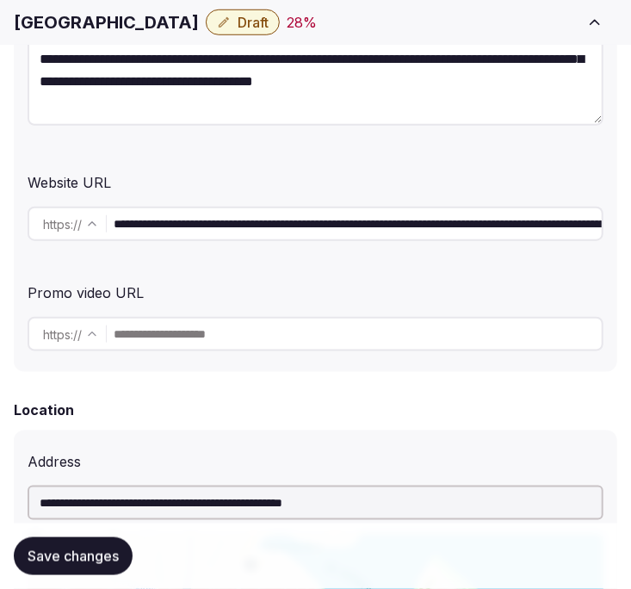
click at [313, 221] on input "**********" at bounding box center [358, 224] width 488 height 34
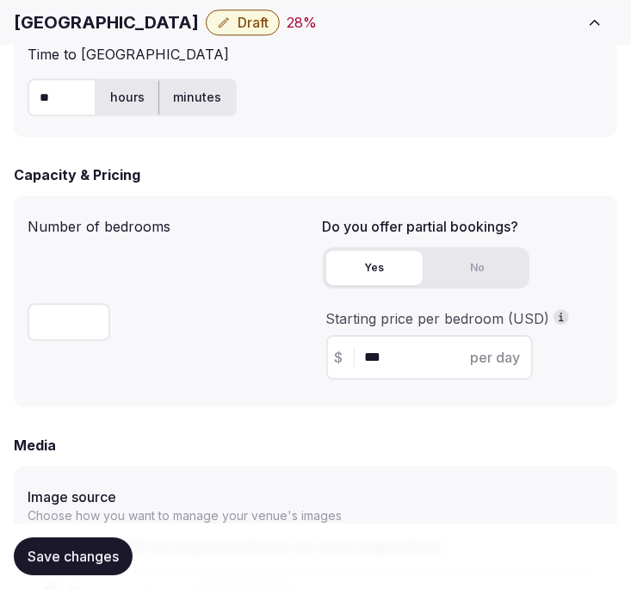
scroll to position [1530, 0]
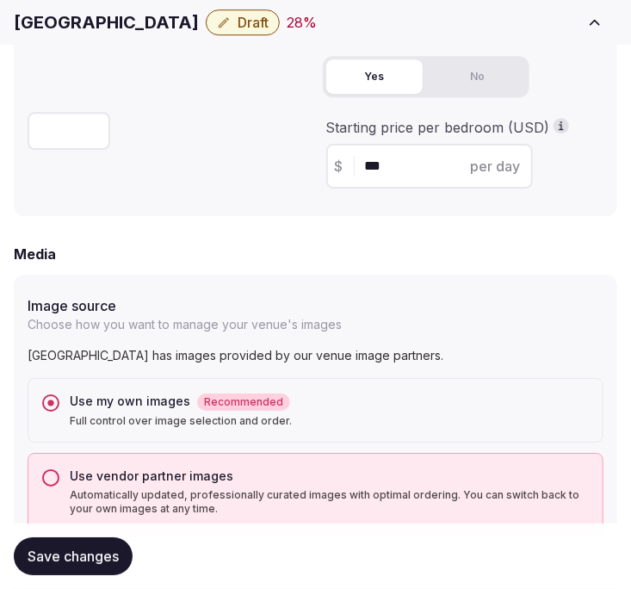
click at [106, 22] on h1 "[GEOGRAPHIC_DATA]" at bounding box center [106, 22] width 185 height 24
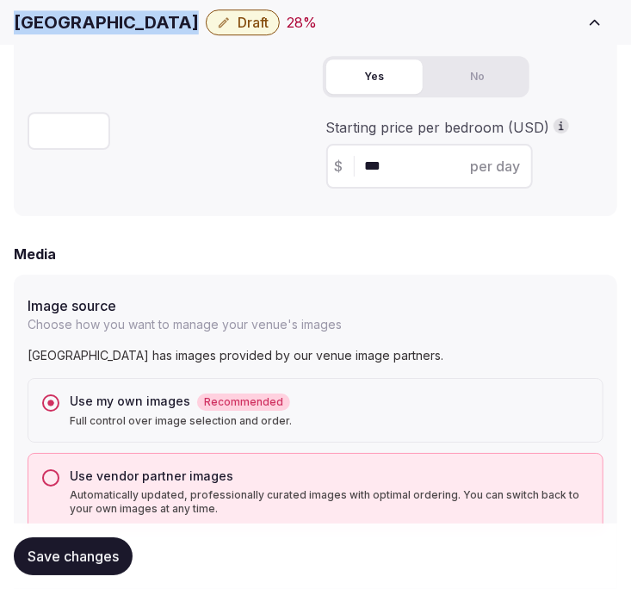
click at [106, 22] on h1 "[GEOGRAPHIC_DATA]" at bounding box center [106, 22] width 185 height 24
copy div "[GEOGRAPHIC_DATA]"
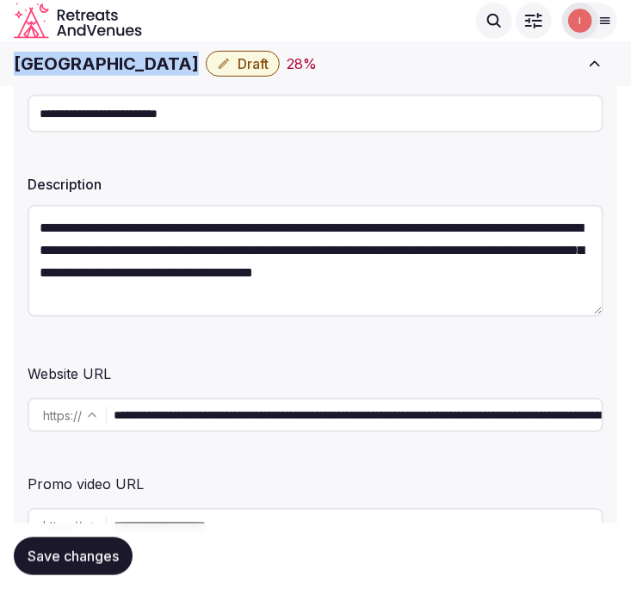
scroll to position [0, 0]
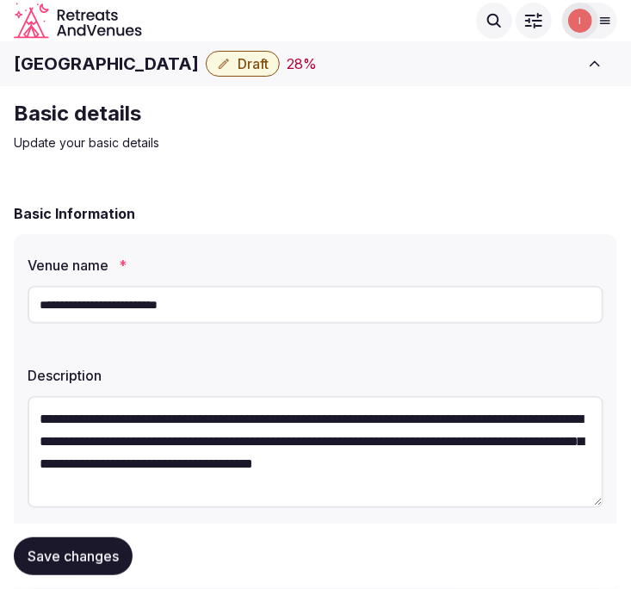
click at [74, 302] on input "**********" at bounding box center [316, 305] width 576 height 38
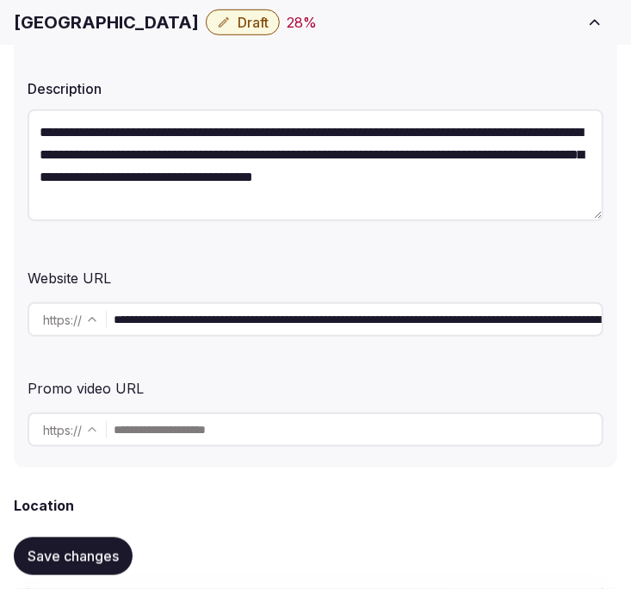
scroll to position [0, 251]
drag, startPoint x: 519, startPoint y: 313, endPoint x: 792, endPoint y: 302, distance: 273.1
click at [631, 302] on html "**********" at bounding box center [315, 7] width 631 height 589
click at [78, 564] on span "Save changes" at bounding box center [73, 556] width 91 height 17
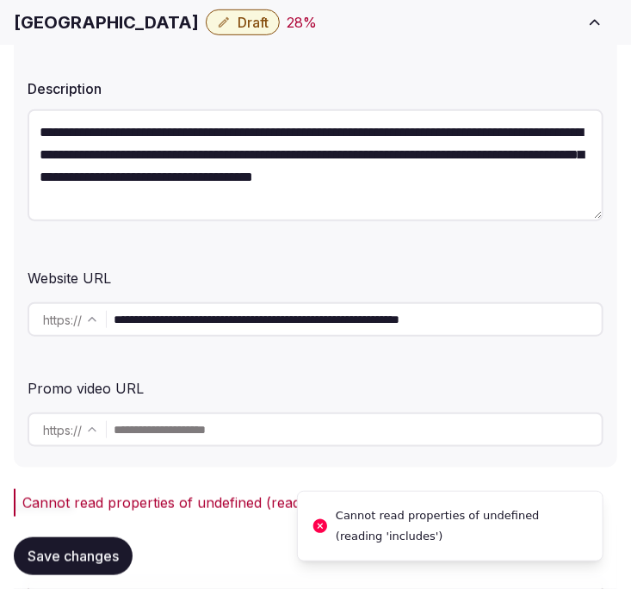
click at [226, 328] on input "**********" at bounding box center [358, 319] width 488 height 34
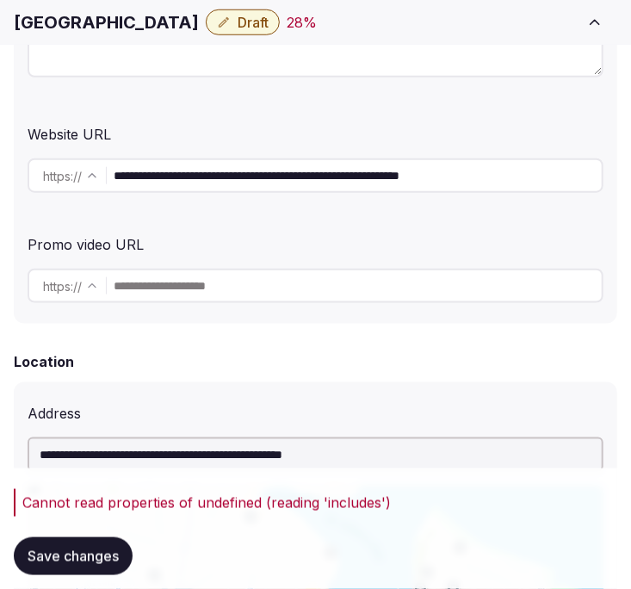
scroll to position [431, 0]
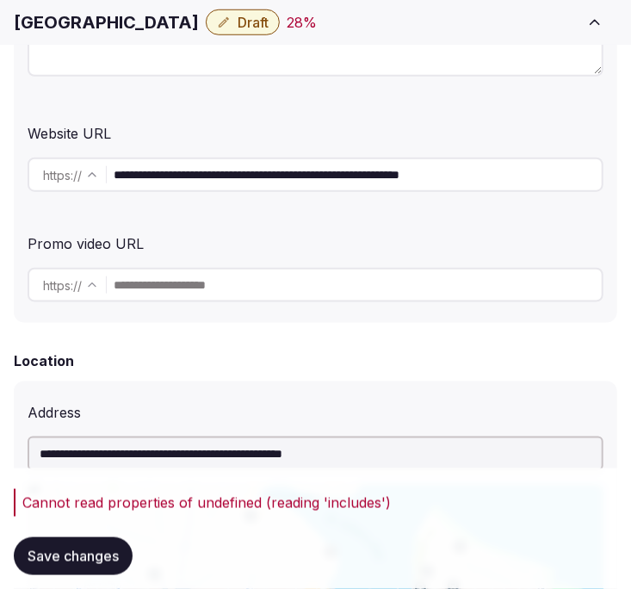
click at [536, 166] on input "**********" at bounding box center [358, 175] width 488 height 34
type input "**********"
click at [540, 219] on div "**********" at bounding box center [316, 63] width 604 height 520
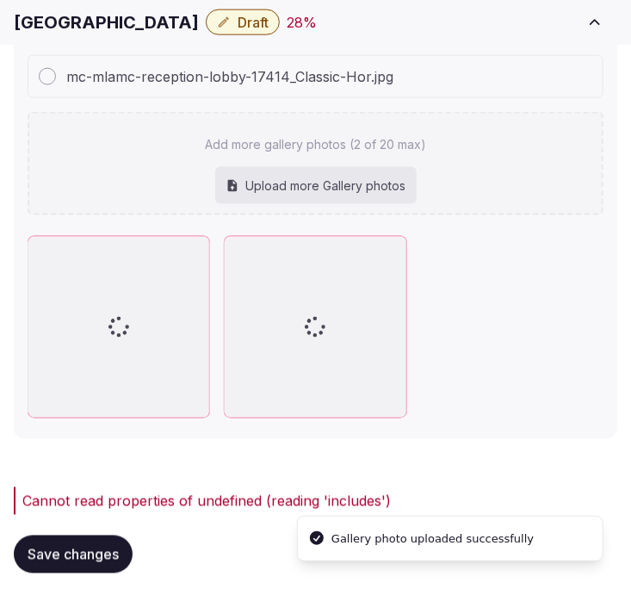
scroll to position [2598, 0]
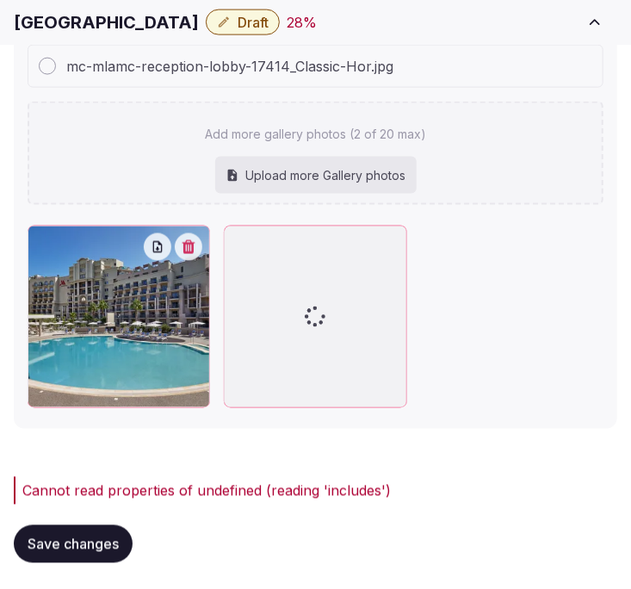
click at [347, 126] on p "Add more gallery photos (2 of 20 max)" at bounding box center [315, 134] width 221 height 17
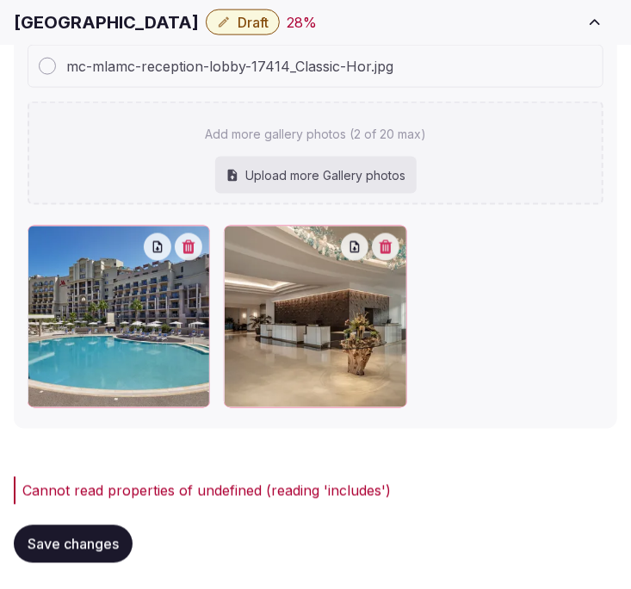
click at [88, 28] on h1 "[GEOGRAPHIC_DATA]" at bounding box center [106, 22] width 185 height 24
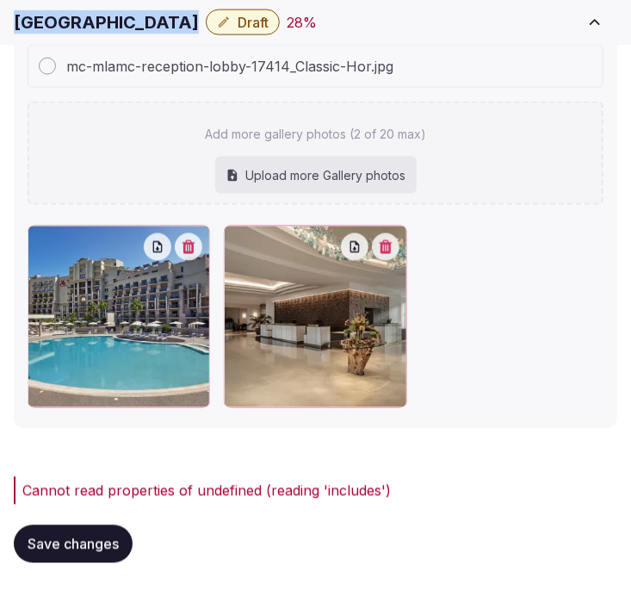
click at [88, 28] on h1 "[GEOGRAPHIC_DATA]" at bounding box center [106, 22] width 185 height 24
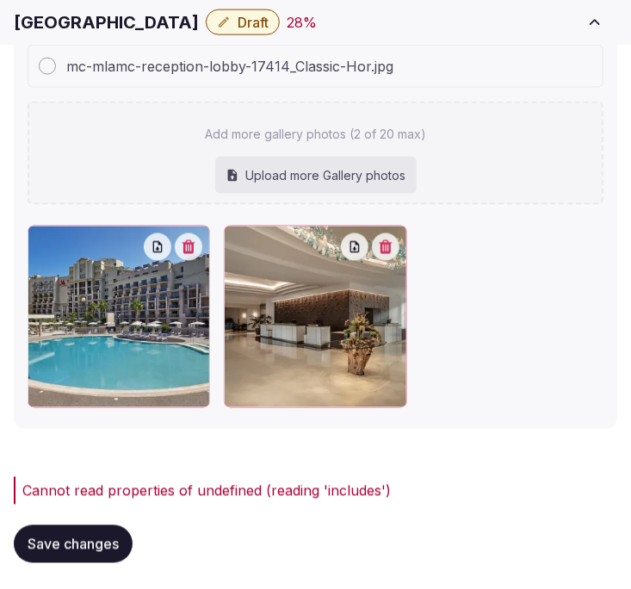
click at [252, 173] on div "Upload more Gallery photos" at bounding box center [315, 176] width 201 height 38
type input "**********"
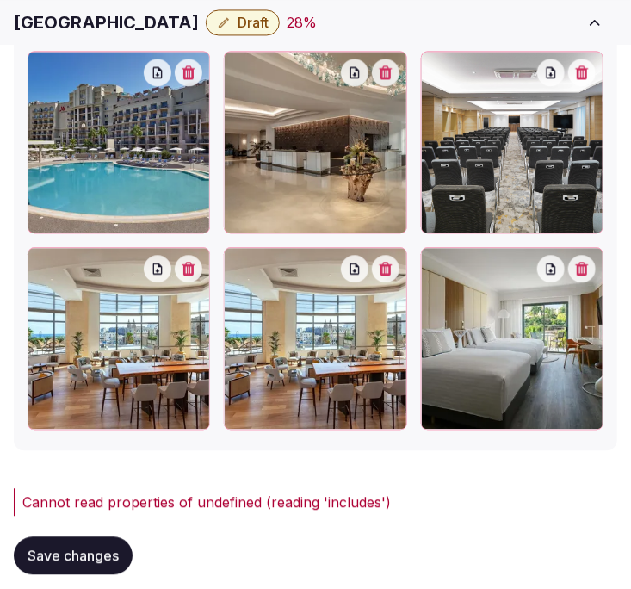
scroll to position [2964, 0]
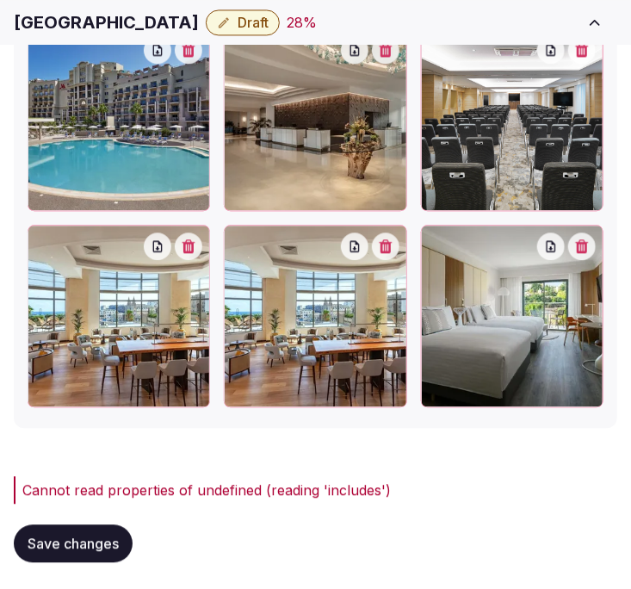
click at [393, 250] on button "button" at bounding box center [386, 246] width 28 height 28
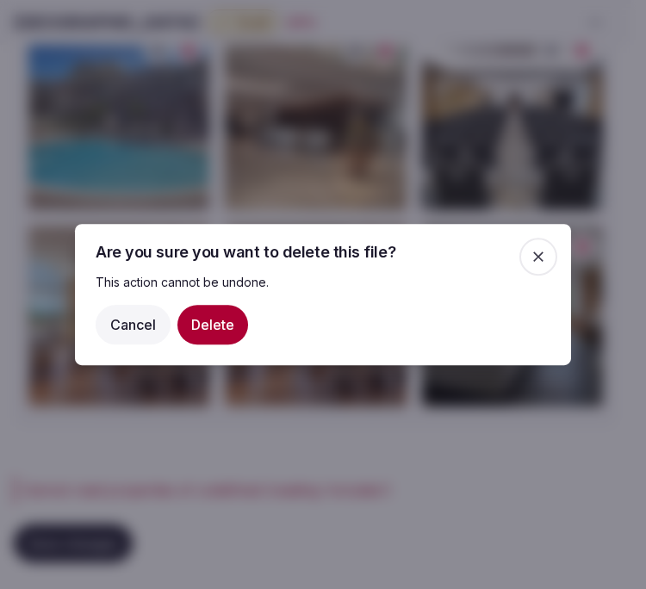
click at [220, 319] on button "Delete" at bounding box center [212, 325] width 71 height 40
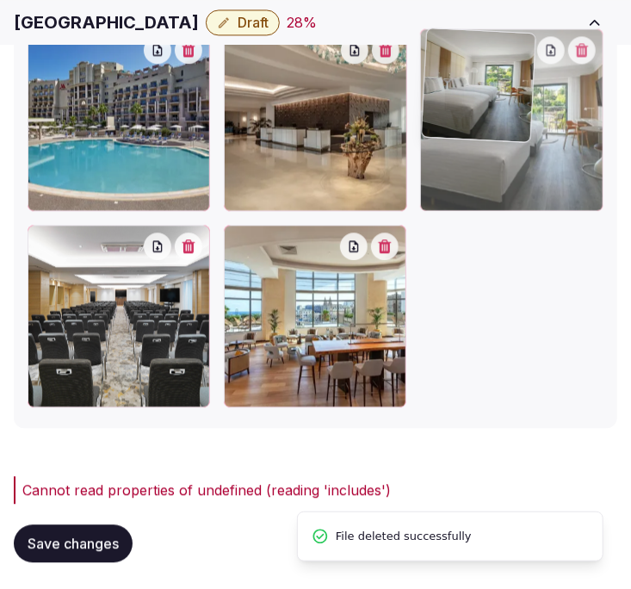
drag, startPoint x: 237, startPoint y: 239, endPoint x: 477, endPoint y: 125, distance: 266.1
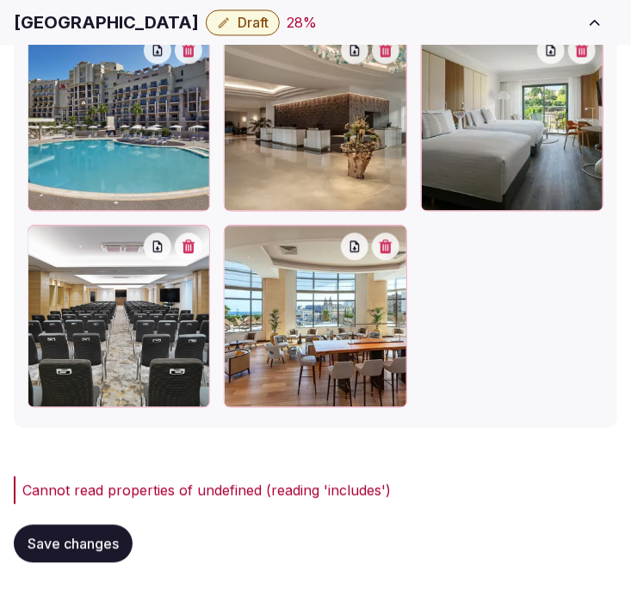
click at [82, 530] on button "Save changes" at bounding box center [73, 543] width 119 height 38
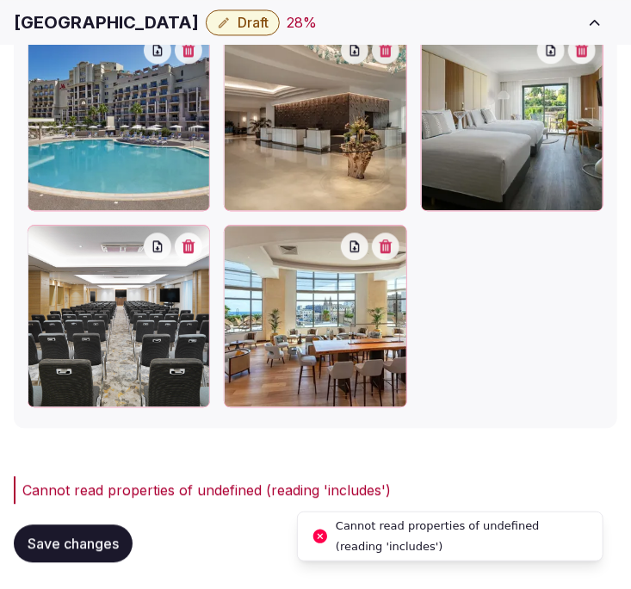
click at [322, 536] on icon "Notifications alt+T" at bounding box center [320, 536] width 17 height 17
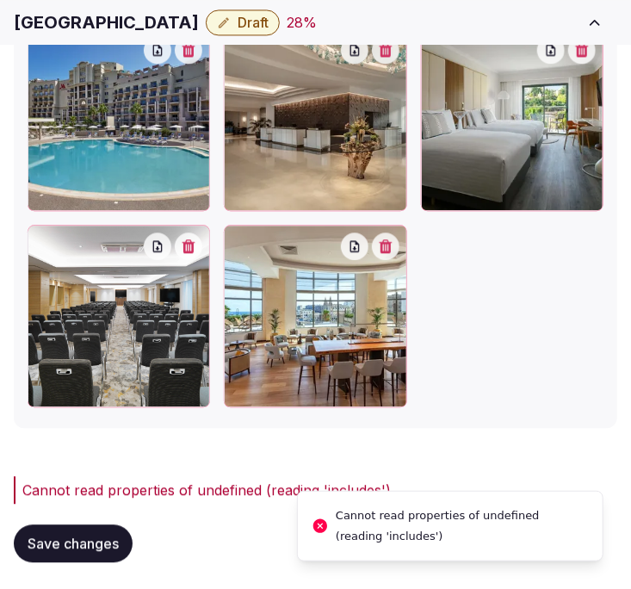
click at [98, 541] on span "Save changes" at bounding box center [73, 543] width 91 height 17
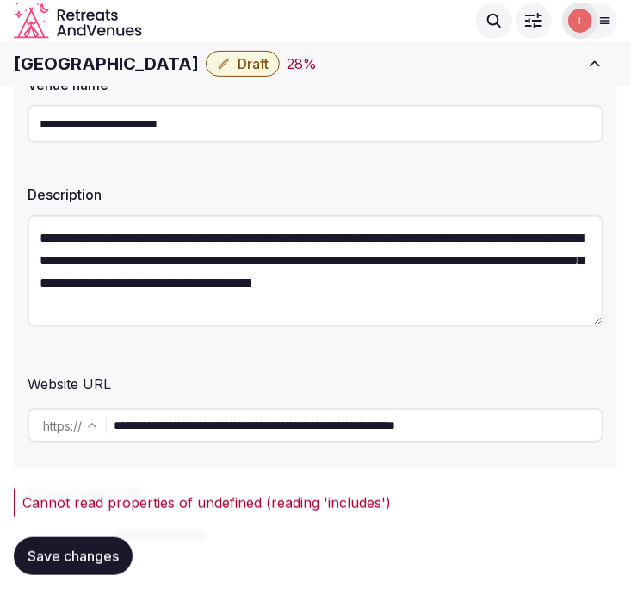
scroll to position [0, 0]
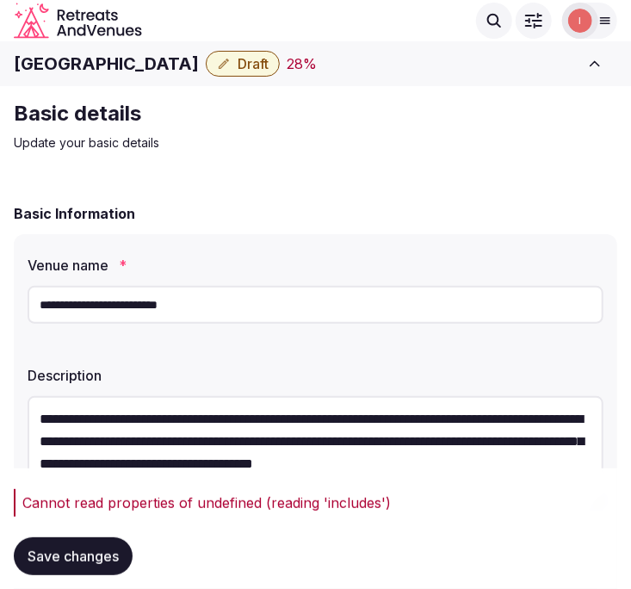
click at [168, 304] on input "**********" at bounding box center [316, 305] width 576 height 38
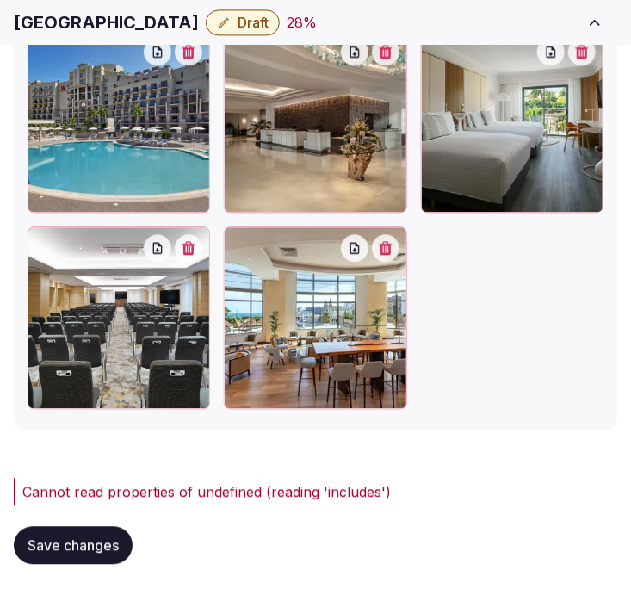
scroll to position [2964, 0]
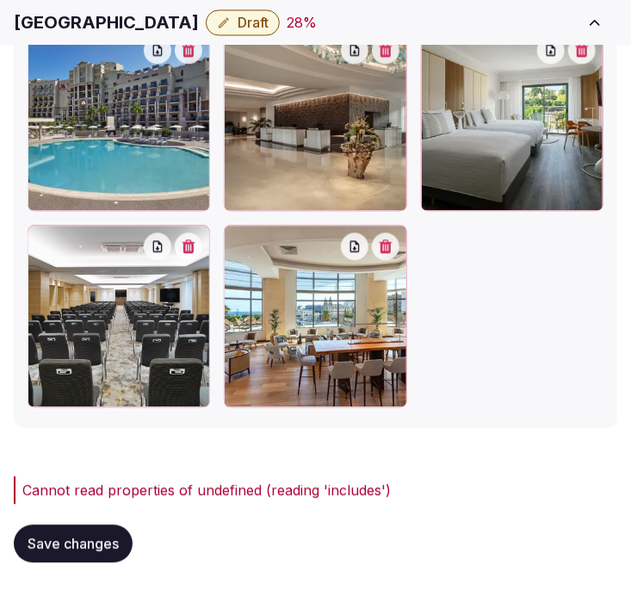
type input "**********"
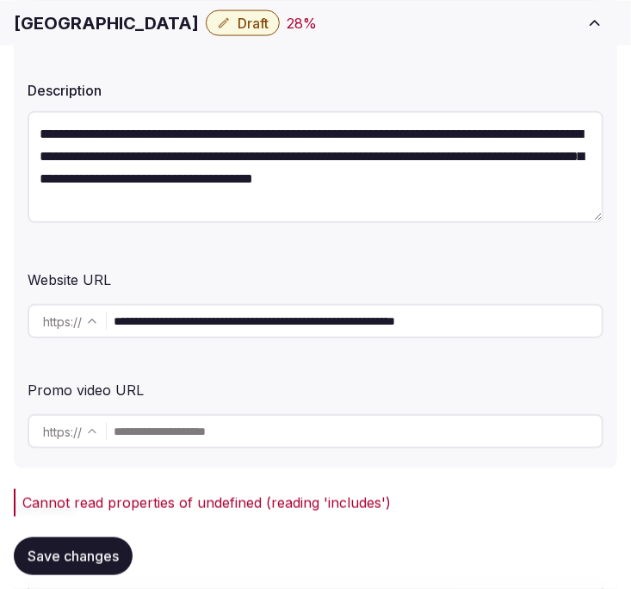
scroll to position [286, 0]
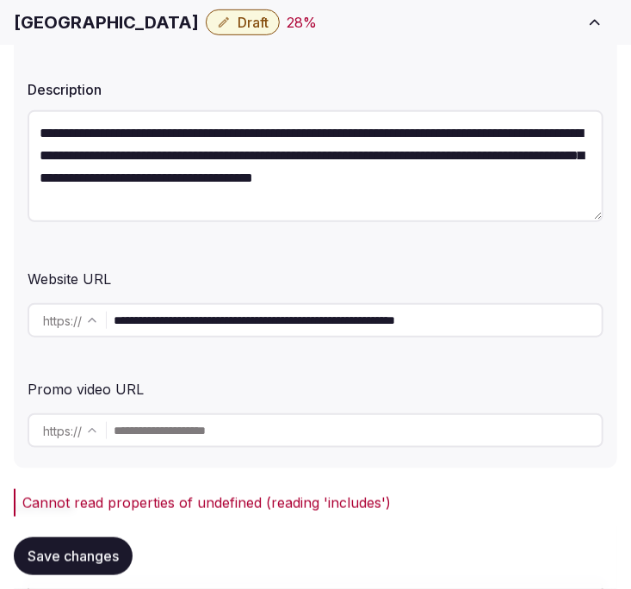
click at [311, 303] on input "**********" at bounding box center [358, 320] width 488 height 34
paste input "********"
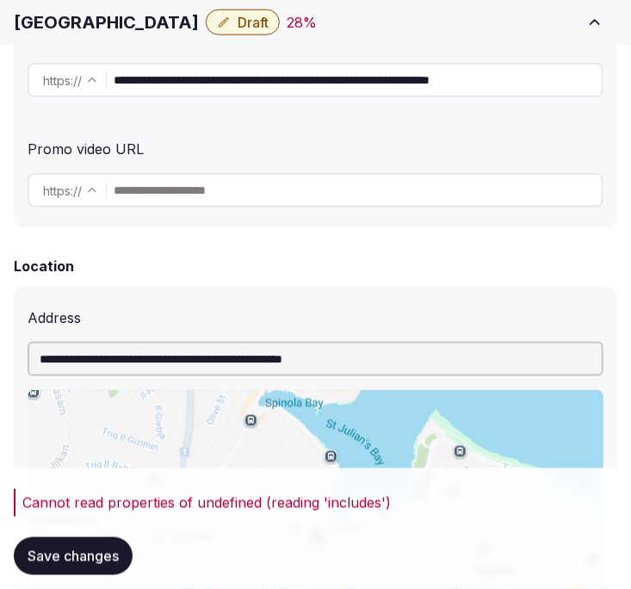
scroll to position [668, 0]
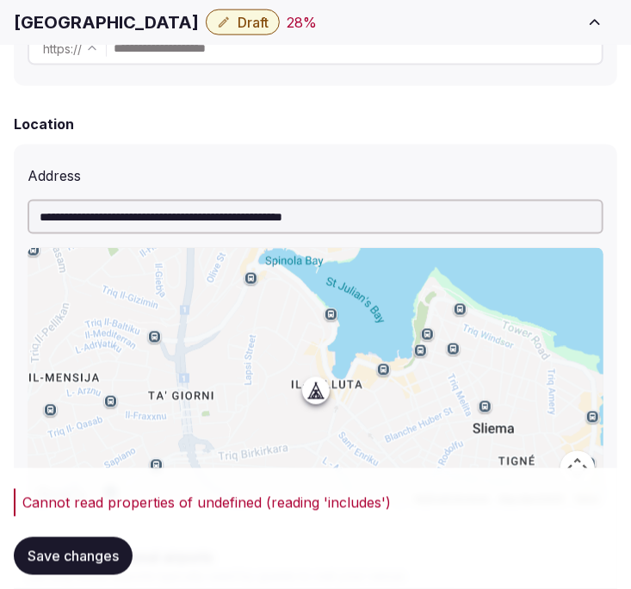
type input "**********"
click at [87, 553] on span "Save changes" at bounding box center [73, 556] width 91 height 17
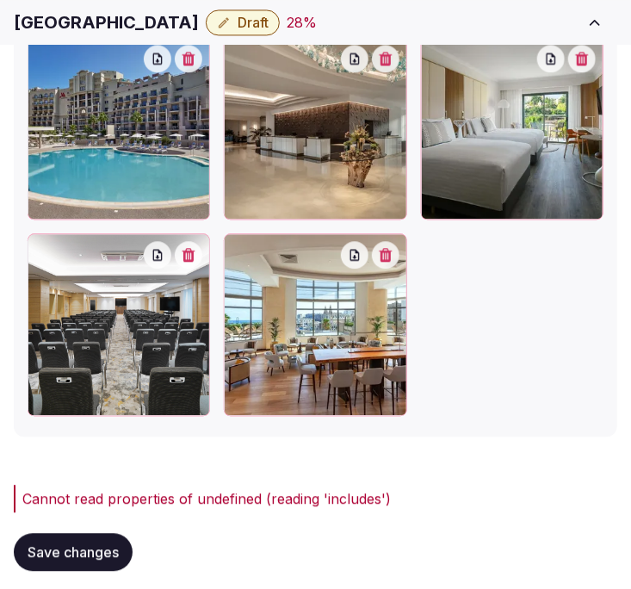
scroll to position [2964, 0]
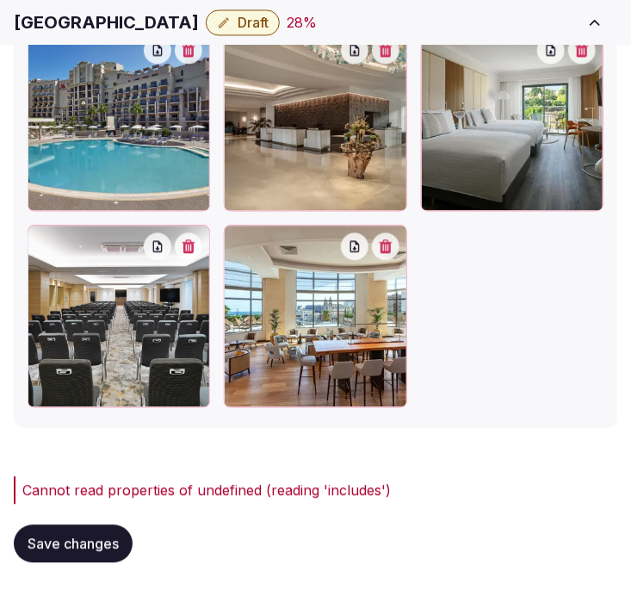
click at [103, 531] on button "Save changes" at bounding box center [73, 543] width 119 height 38
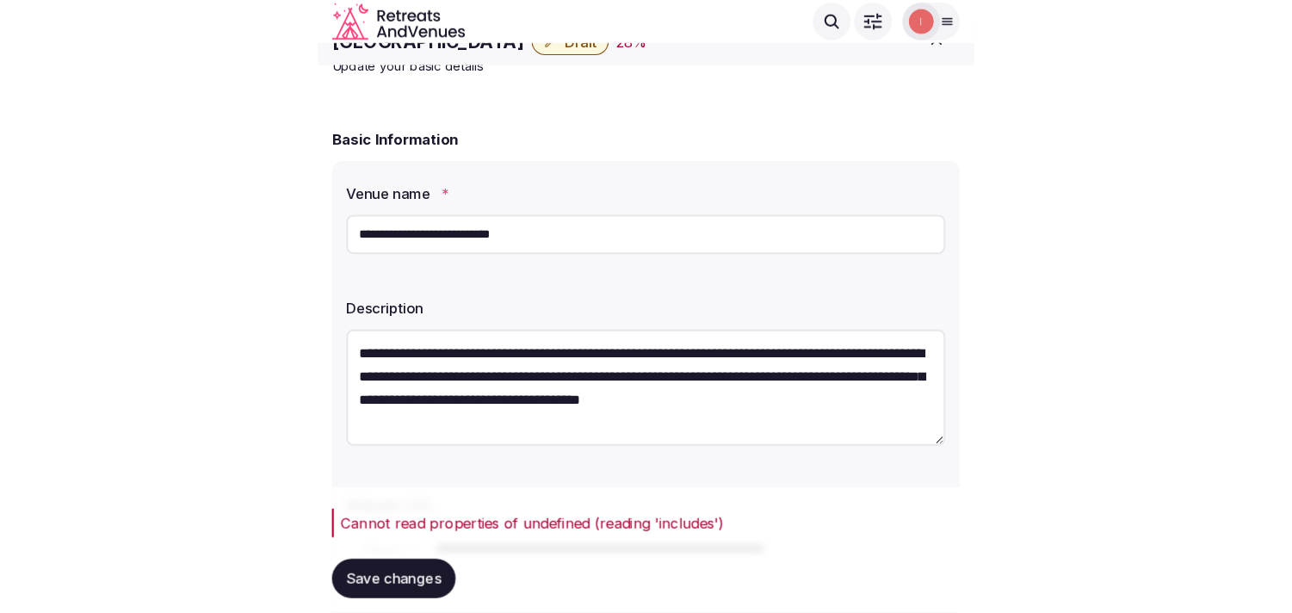
scroll to position [0, 0]
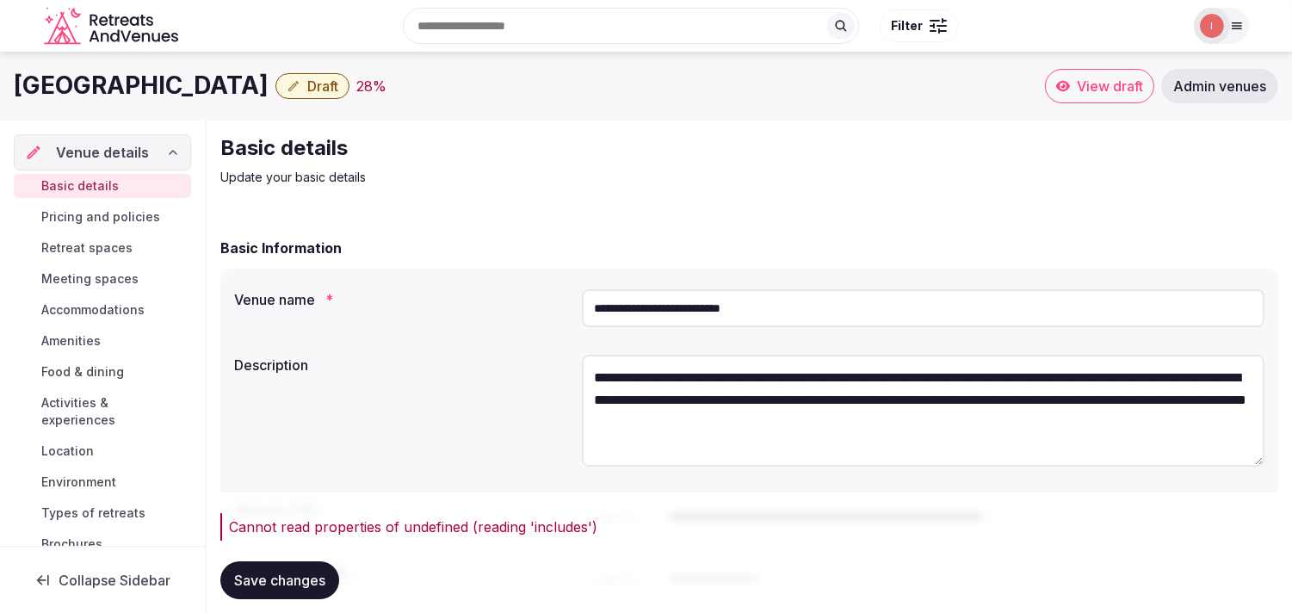
click at [350, 74] on button "Draft" at bounding box center [313, 86] width 74 height 26
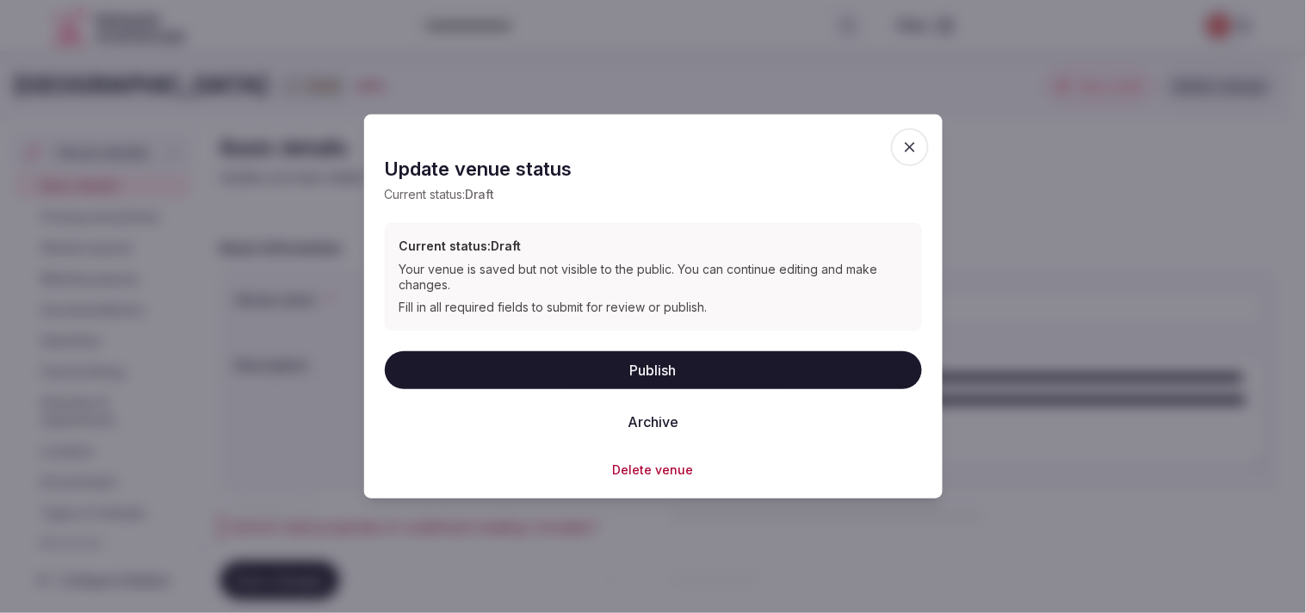
click at [645, 363] on button "Publish" at bounding box center [653, 369] width 537 height 38
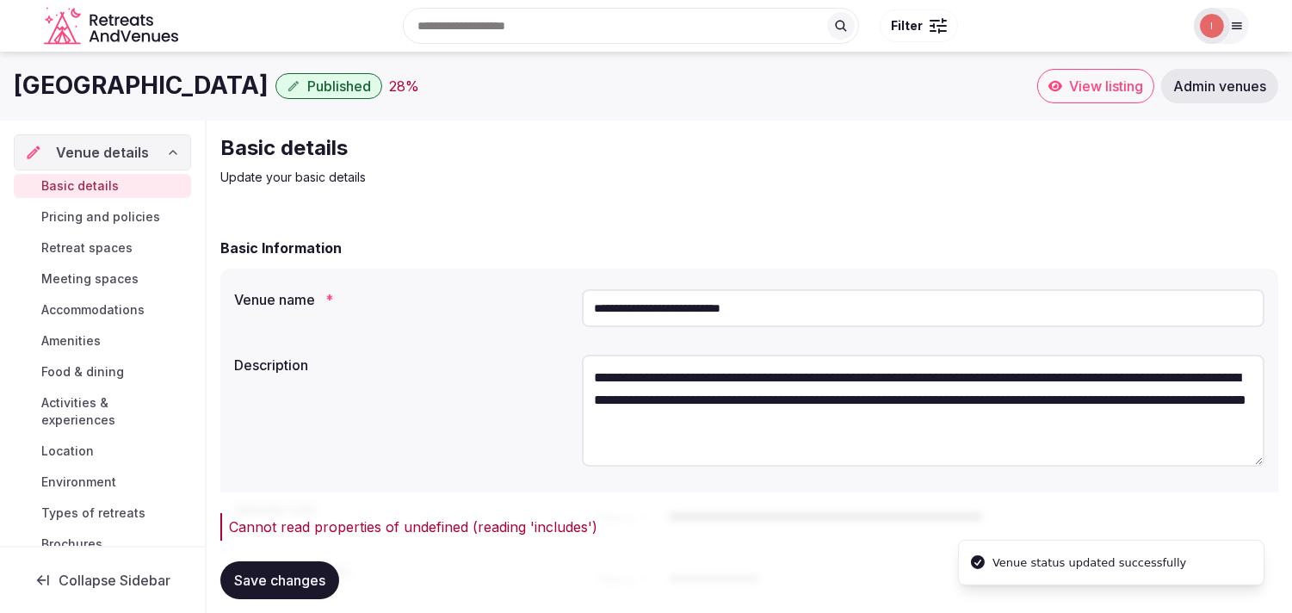
click at [57, 217] on span "Pricing and policies" at bounding box center [100, 216] width 119 height 17
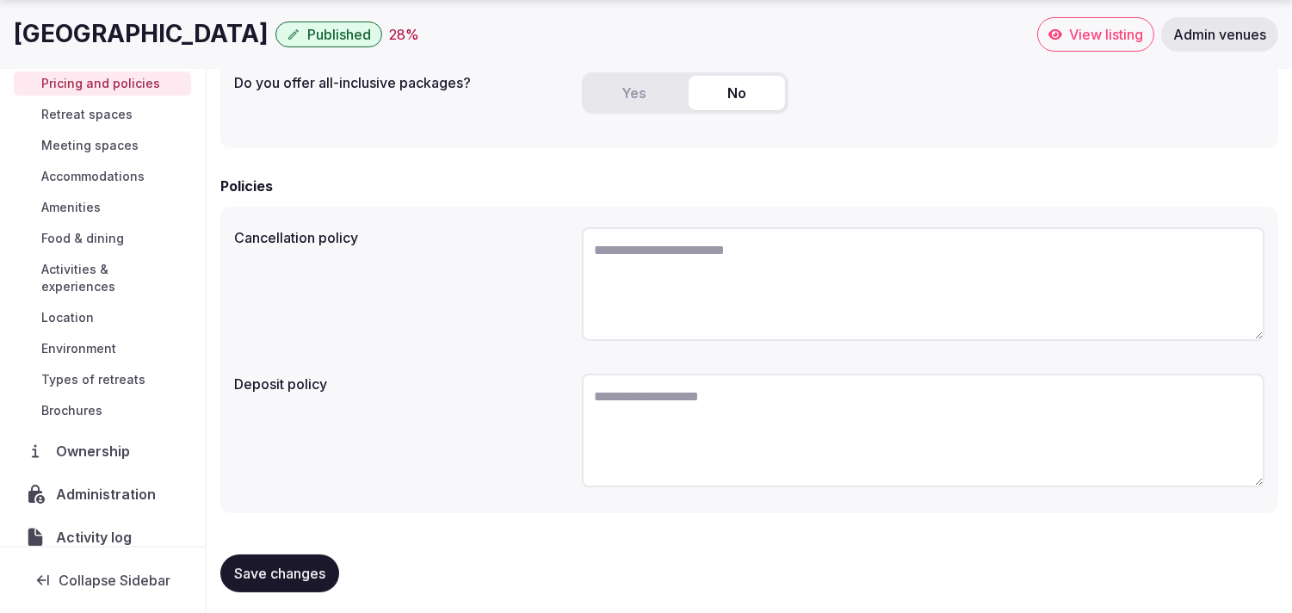
scroll to position [52, 0]
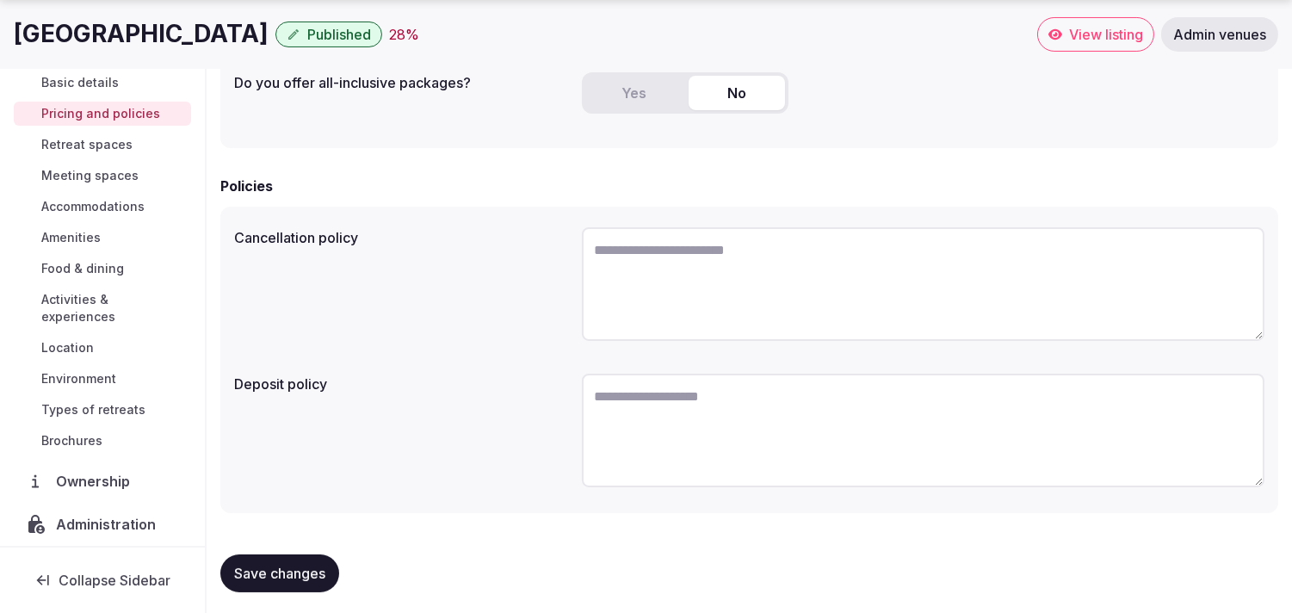
click at [91, 142] on span "Retreat spaces" at bounding box center [86, 144] width 91 height 17
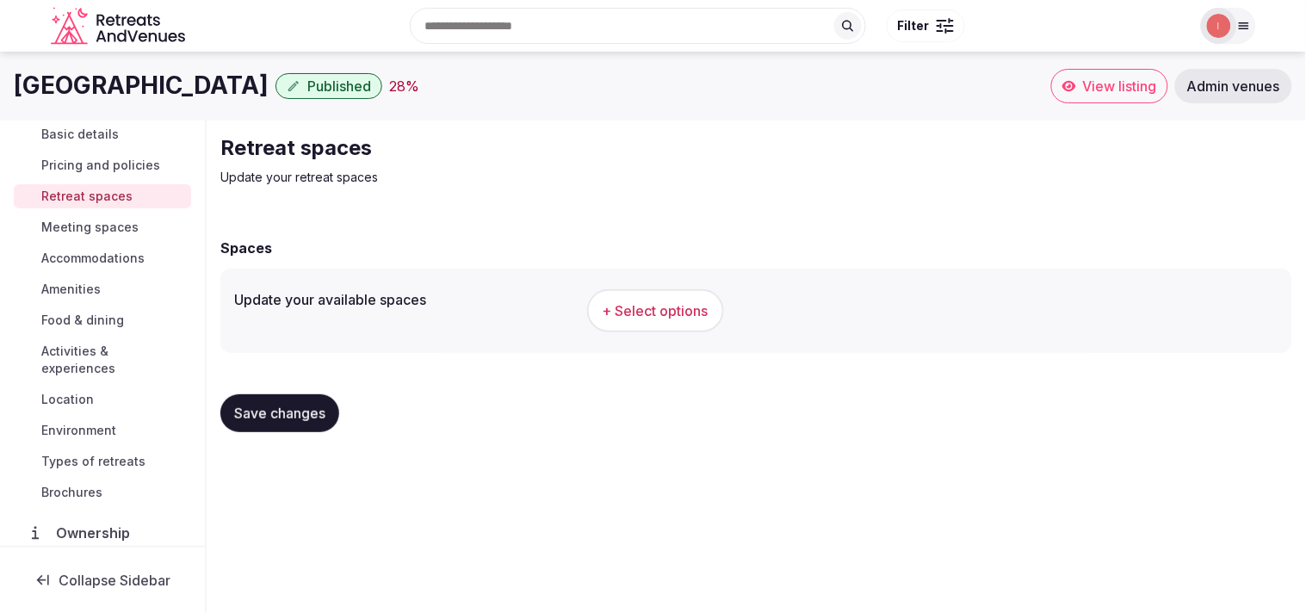
click at [629, 307] on span "+ Select options" at bounding box center [656, 310] width 106 height 19
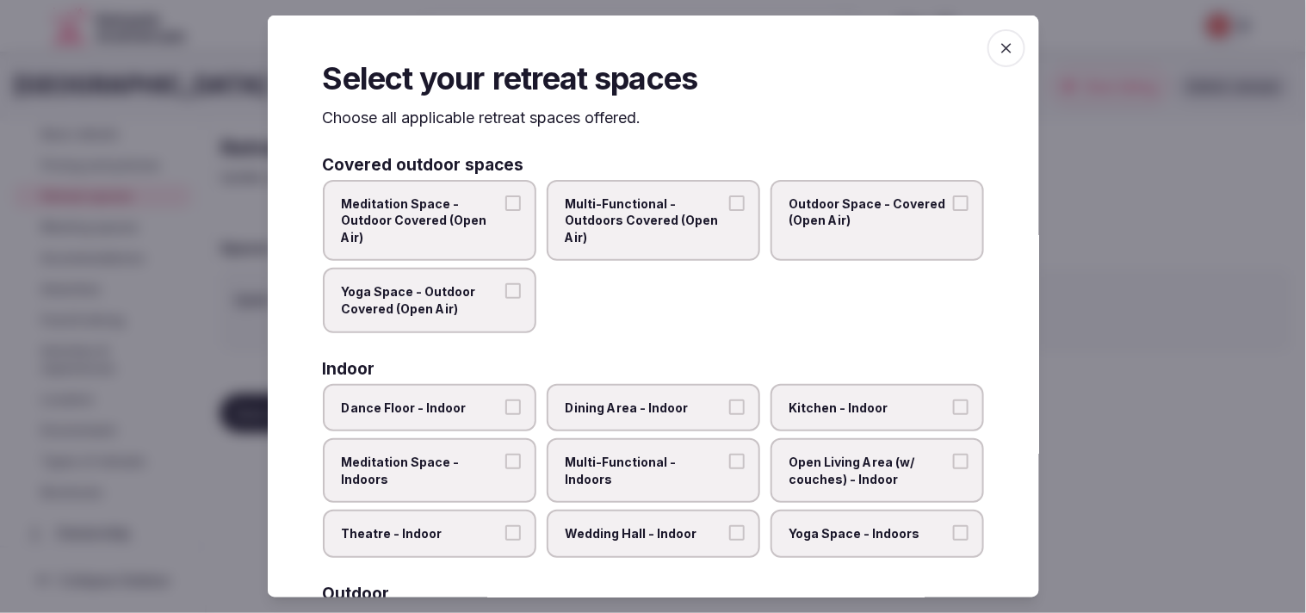
click at [645, 207] on span "Outdoor Space - Covered (Open Air)" at bounding box center [869, 212] width 158 height 34
click at [645, 207] on button "Outdoor Space - Covered (Open Air)" at bounding box center [960, 202] width 15 height 15
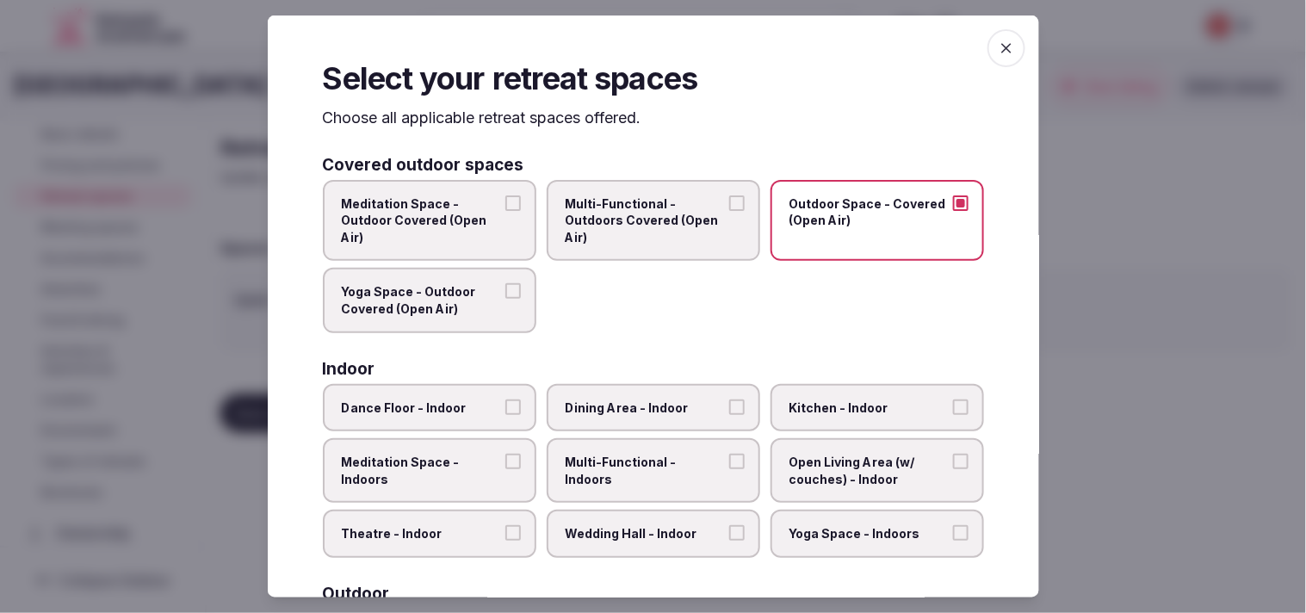
click at [496, 290] on label "Yoga Space - Outdoor Covered (Open Air)" at bounding box center [430, 300] width 214 height 65
click at [505, 290] on button "Yoga Space - Outdoor Covered (Open Air)" at bounding box center [512, 290] width 15 height 15
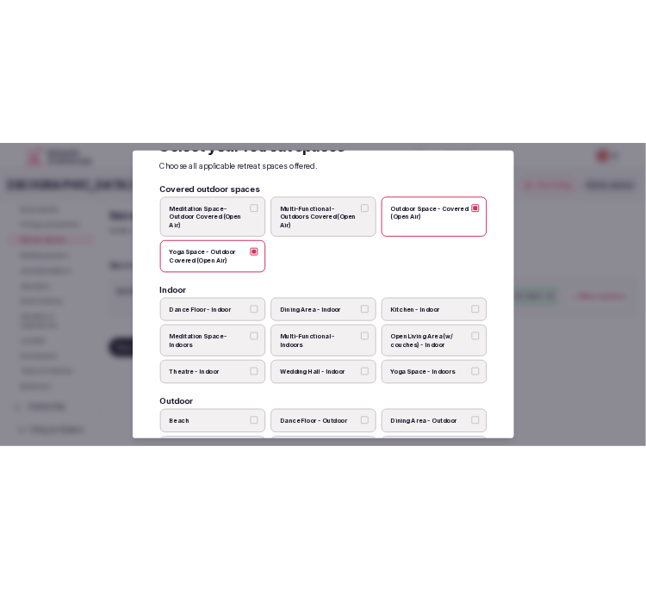
scroll to position [96, 0]
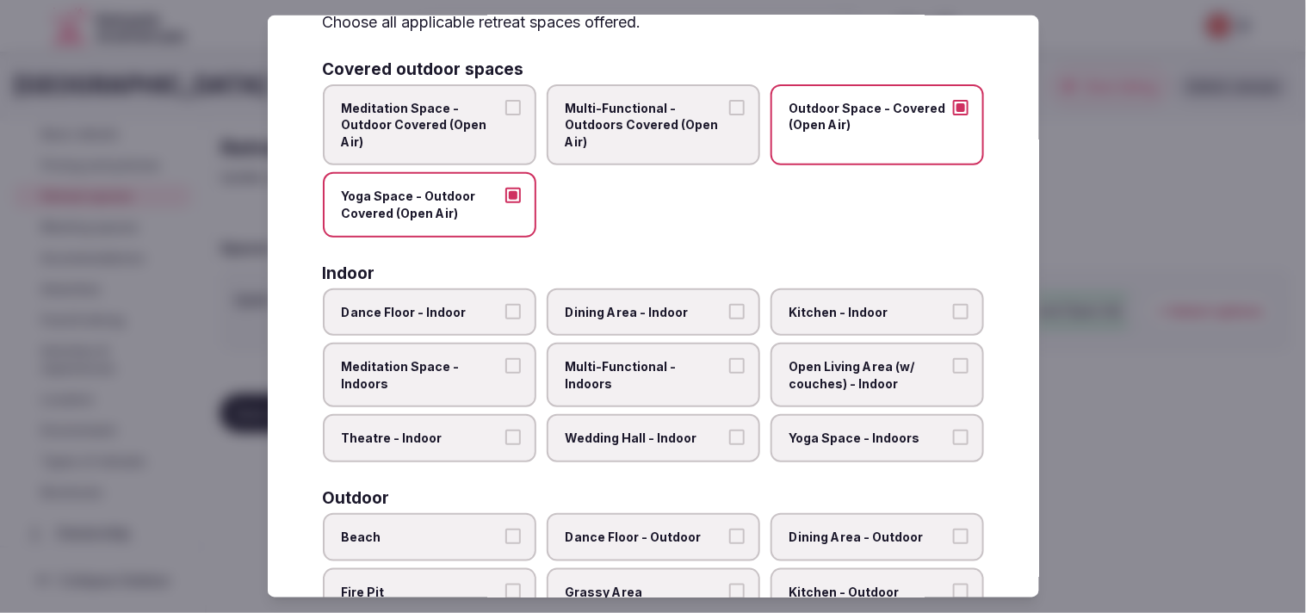
click at [645, 289] on label "Dining Area - Indoor" at bounding box center [654, 312] width 214 height 48
click at [645, 303] on button "Dining Area - Indoor" at bounding box center [736, 310] width 15 height 15
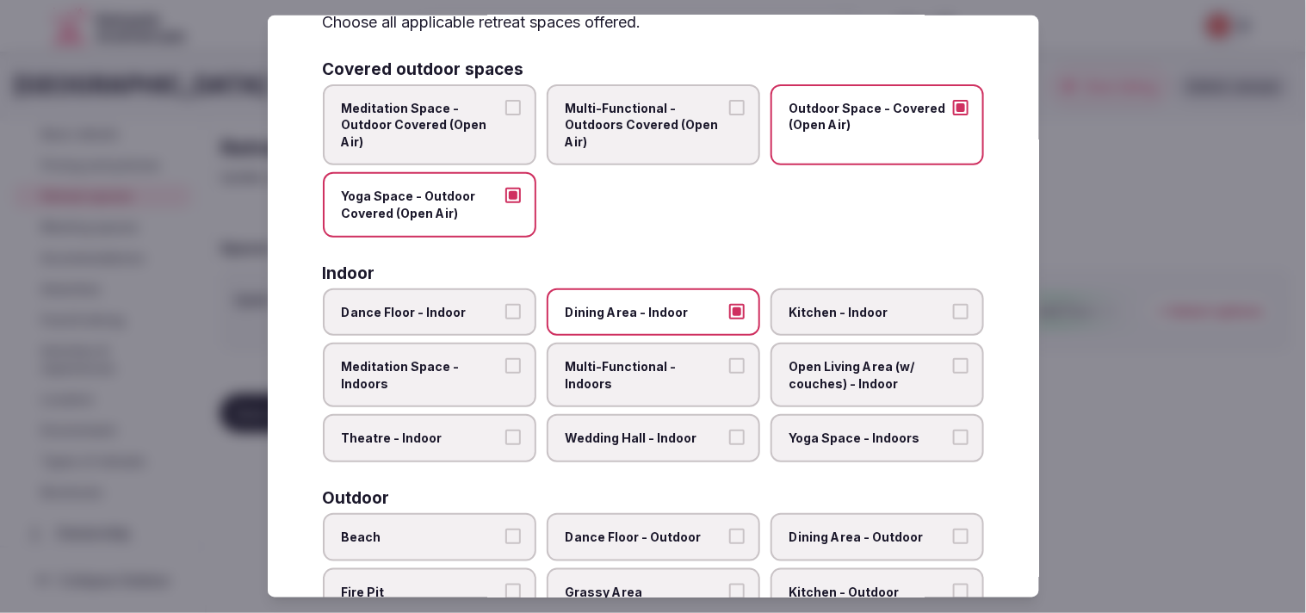
click at [645, 364] on span "Multi-Functional - Indoors" at bounding box center [645, 375] width 158 height 34
click at [645, 364] on button "Multi-Functional - Indoors" at bounding box center [736, 365] width 15 height 15
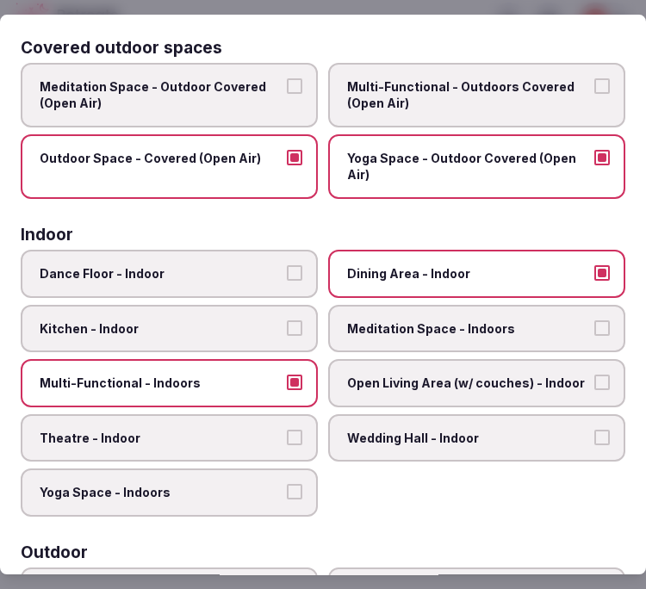
click at [467, 375] on span "Open Living Area (w/ couches) - Indoor" at bounding box center [468, 383] width 242 height 17
click at [594, 375] on button "Open Living Area (w/ couches) - Indoor" at bounding box center [601, 382] width 15 height 15
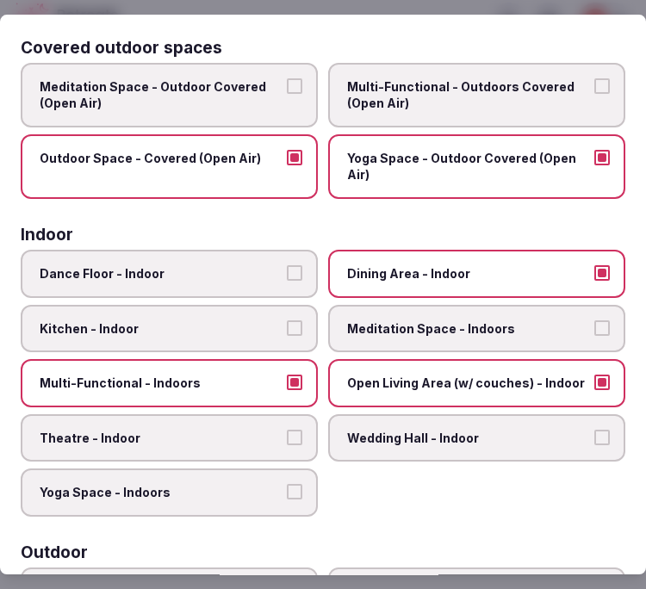
click at [264, 434] on span "Theatre - Indoor" at bounding box center [161, 438] width 242 height 17
click at [287, 434] on button "Theatre - Indoor" at bounding box center [294, 437] width 15 height 15
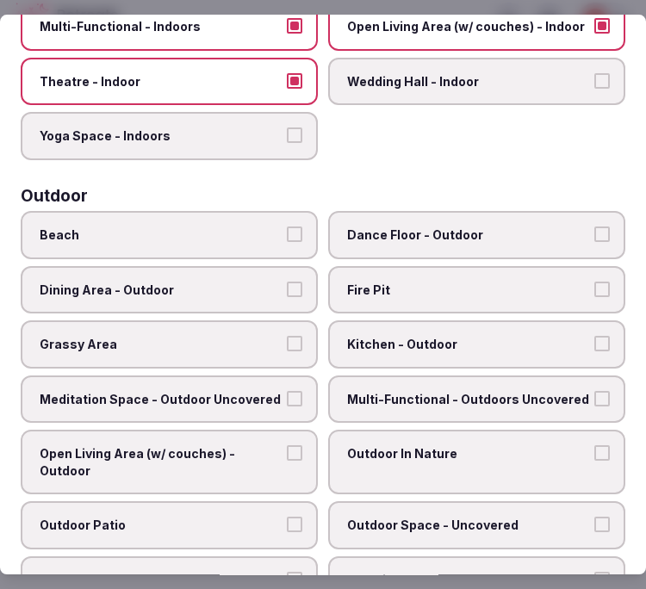
scroll to position [478, 0]
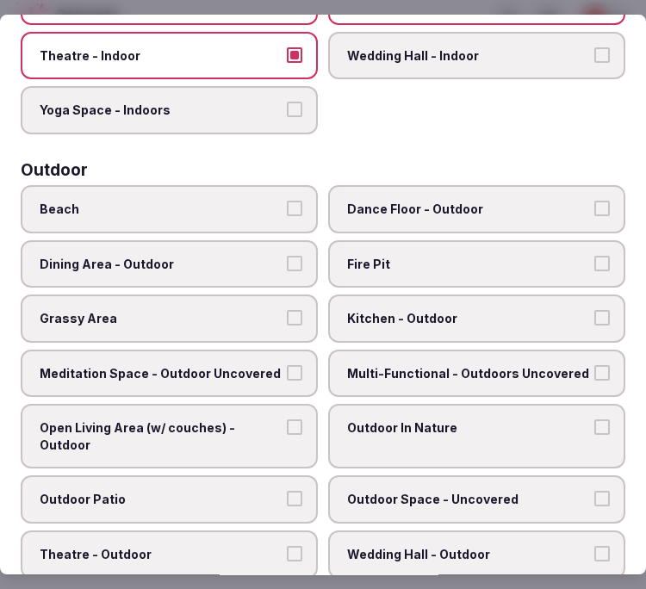
click at [235, 256] on span "Dining Area - Outdoor" at bounding box center [161, 264] width 242 height 17
click at [287, 256] on button "Dining Area - Outdoor" at bounding box center [294, 263] width 15 height 15
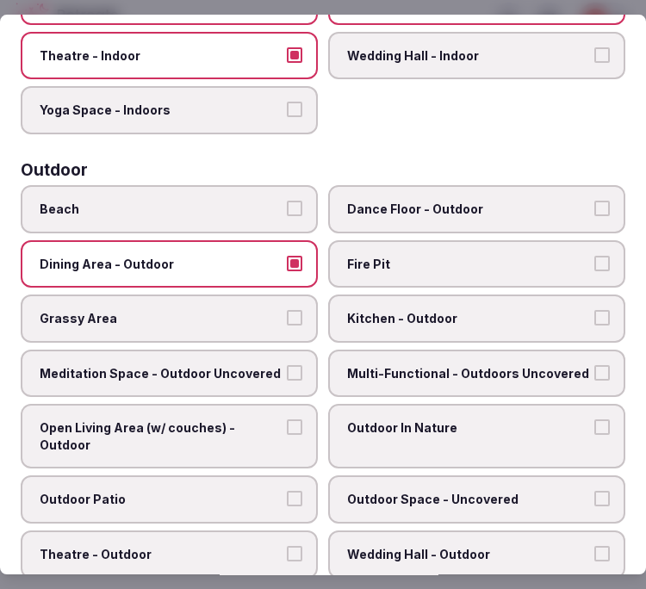
click at [231, 310] on span "Grassy Area" at bounding box center [161, 318] width 242 height 17
click at [287, 310] on button "Grassy Area" at bounding box center [294, 317] width 15 height 15
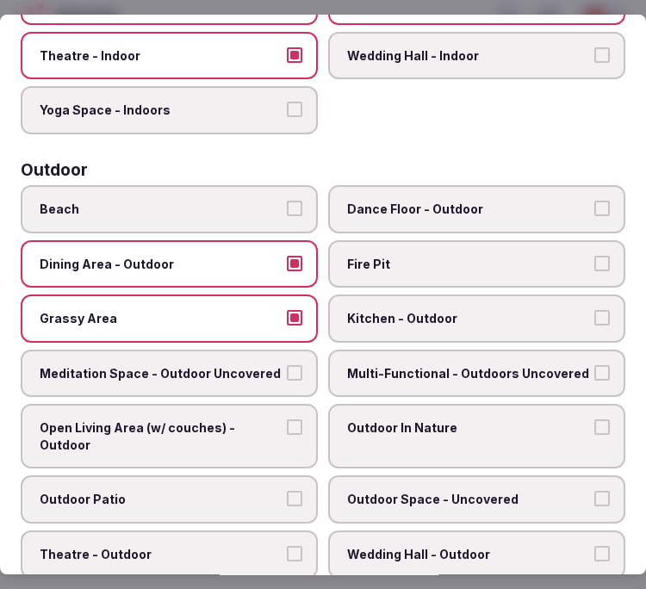
click at [439, 365] on span "Multi-Functional - Outdoors Uncovered" at bounding box center [468, 373] width 242 height 17
click at [594, 365] on button "Multi-Functional - Outdoors Uncovered" at bounding box center [601, 372] width 15 height 15
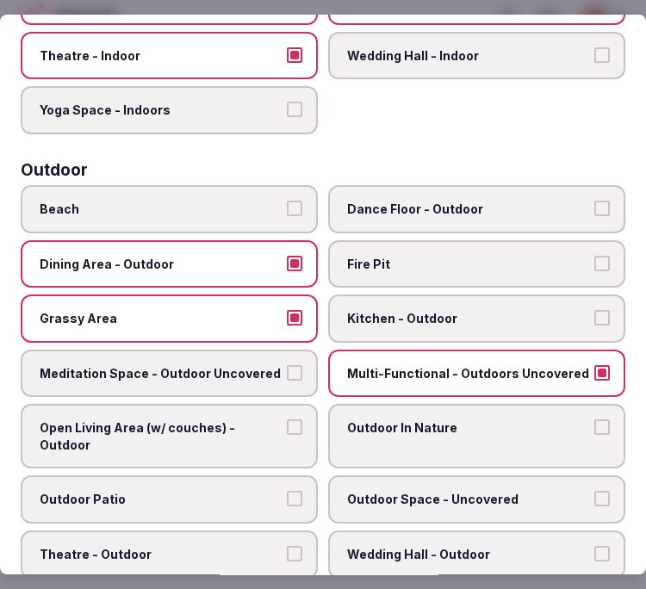
click at [246, 365] on span "Meditation Space - Outdoor Uncovered" at bounding box center [161, 373] width 242 height 17
click at [287, 365] on button "Meditation Space - Outdoor Uncovered" at bounding box center [294, 372] width 15 height 15
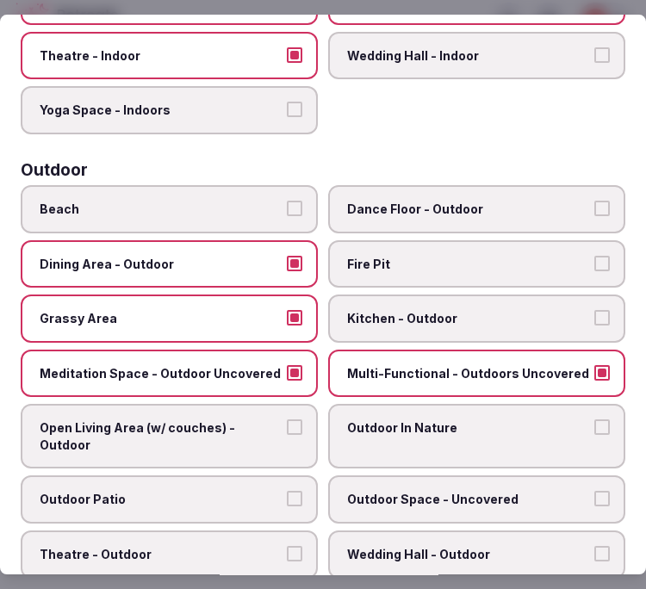
click at [261, 432] on span "Open Living Area (w/ couches) - Outdoor" at bounding box center [161, 436] width 242 height 34
click at [287, 432] on button "Open Living Area (w/ couches) - Outdoor" at bounding box center [294, 426] width 15 height 15
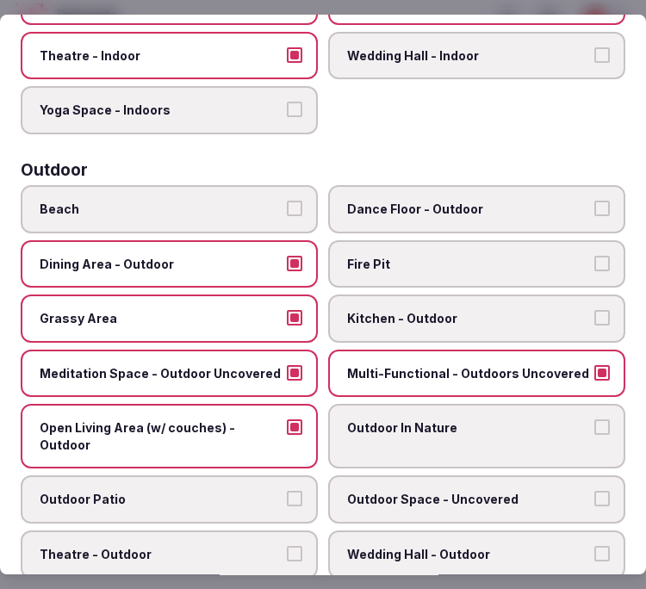
click at [422, 432] on label "Outdoor In Nature" at bounding box center [476, 436] width 297 height 65
click at [594, 432] on button "Outdoor In Nature" at bounding box center [601, 426] width 15 height 15
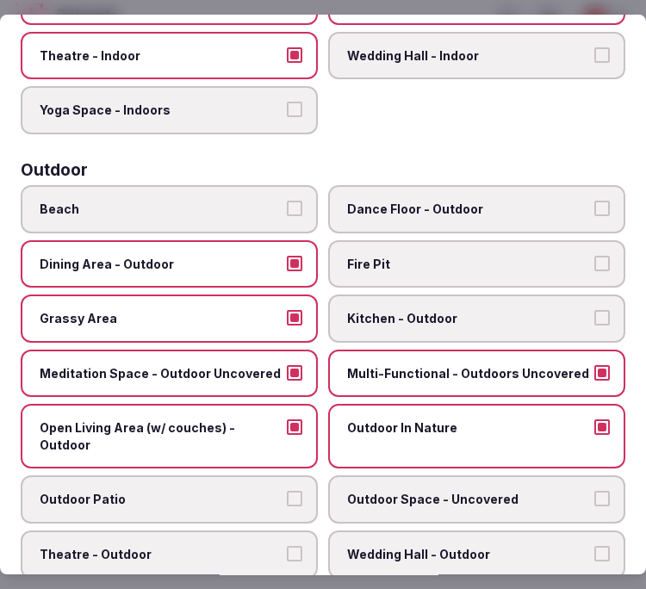
click at [433, 492] on span "Outdoor Space - Uncovered" at bounding box center [468, 500] width 242 height 17
click at [594, 492] on button "Outdoor Space - Uncovered" at bounding box center [601, 499] width 15 height 15
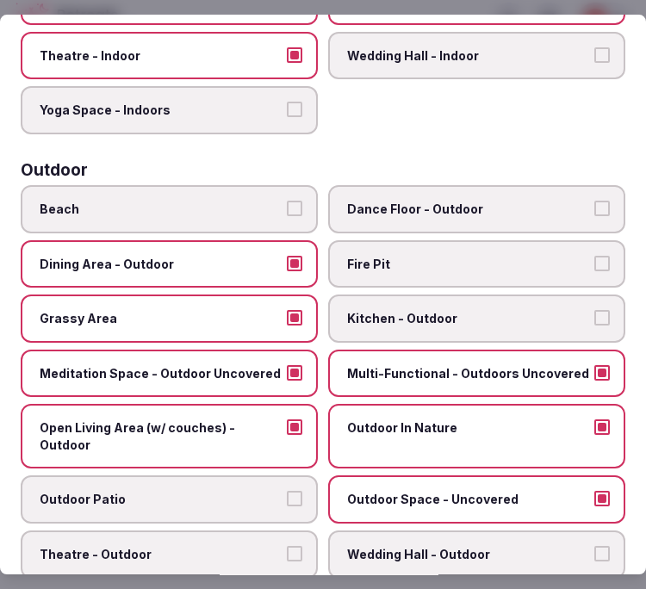
click at [190, 492] on span "Outdoor Patio" at bounding box center [161, 500] width 242 height 17
click at [287, 492] on button "Outdoor Patio" at bounding box center [294, 499] width 15 height 15
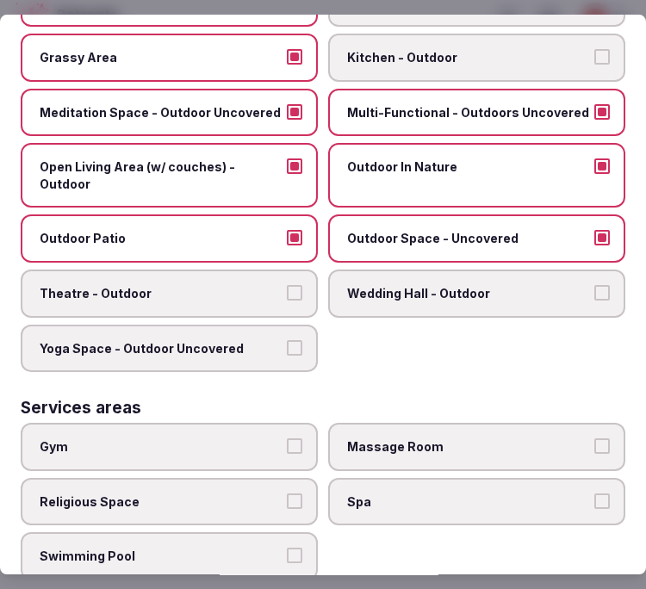
scroll to position [765, 0]
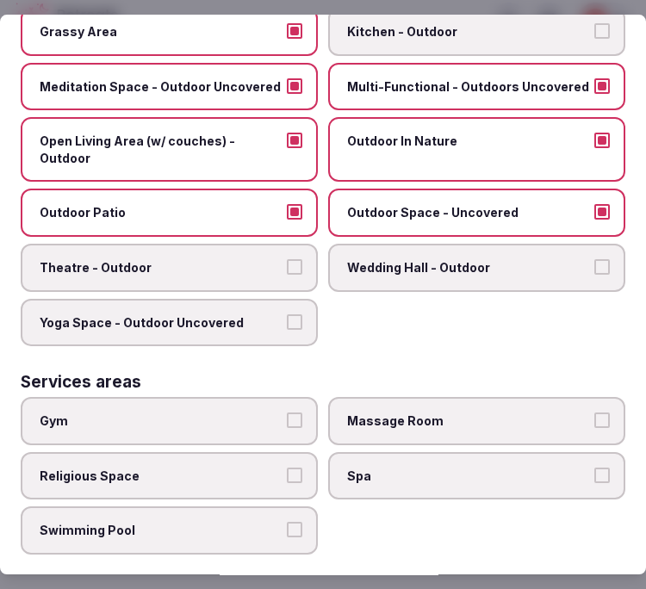
click at [246, 314] on span "Yoga Space - Outdoor Uncovered" at bounding box center [161, 322] width 242 height 17
click at [287, 314] on button "Yoga Space - Outdoor Uncovered" at bounding box center [294, 321] width 15 height 15
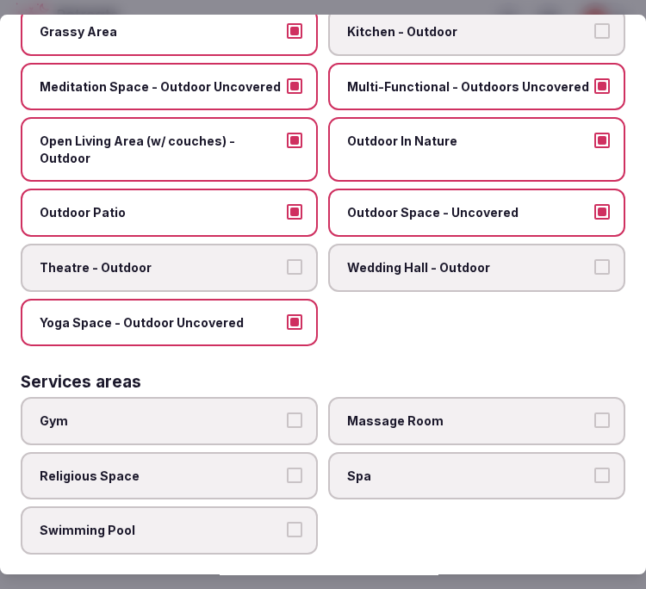
click at [227, 412] on span "Gym" at bounding box center [161, 420] width 242 height 17
click at [287, 412] on button "Gym" at bounding box center [294, 419] width 15 height 15
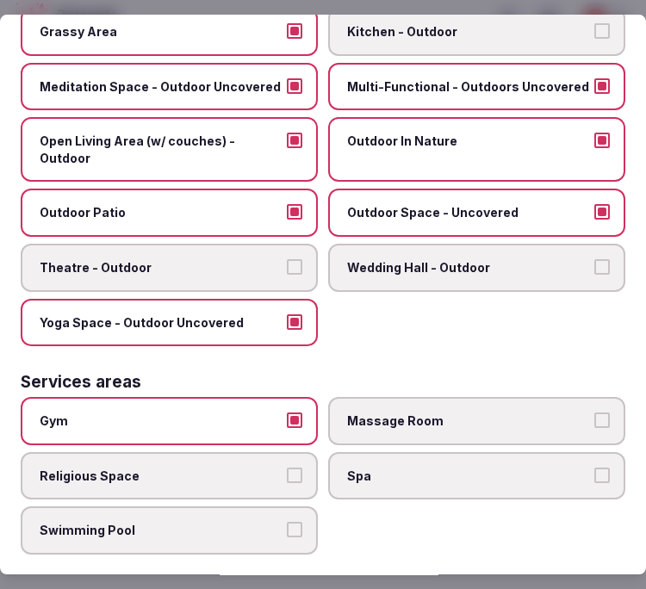
click at [258, 523] on span "Swimming Pool" at bounding box center [161, 531] width 242 height 17
click at [287, 523] on button "Swimming Pool" at bounding box center [294, 530] width 15 height 15
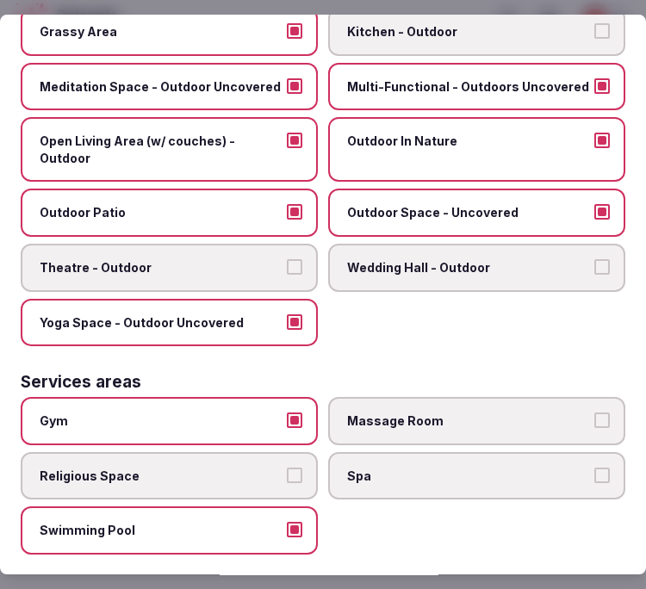
drag, startPoint x: 540, startPoint y: 399, endPoint x: 551, endPoint y: 429, distance: 31.3
click at [540, 412] on span "Massage Room" at bounding box center [468, 420] width 242 height 17
click at [594, 412] on button "Massage Room" at bounding box center [601, 419] width 15 height 15
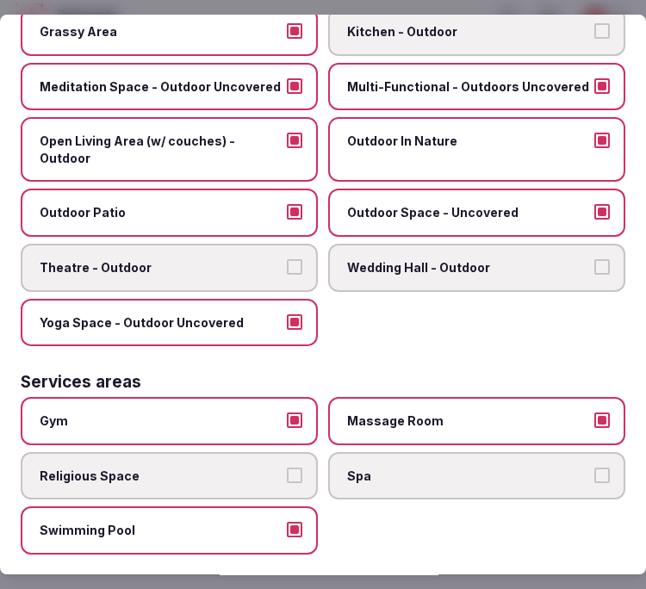
click at [554, 468] on span "Spa" at bounding box center [468, 476] width 242 height 17
click at [594, 468] on button "Spa" at bounding box center [601, 475] width 15 height 15
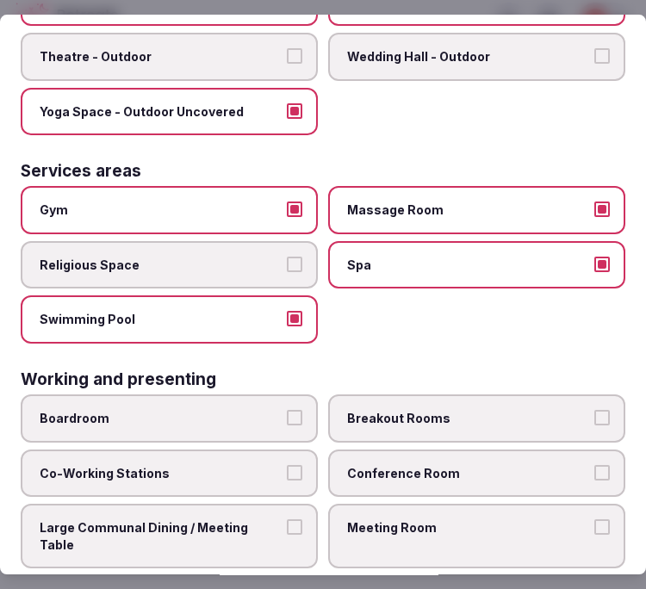
scroll to position [994, 0]
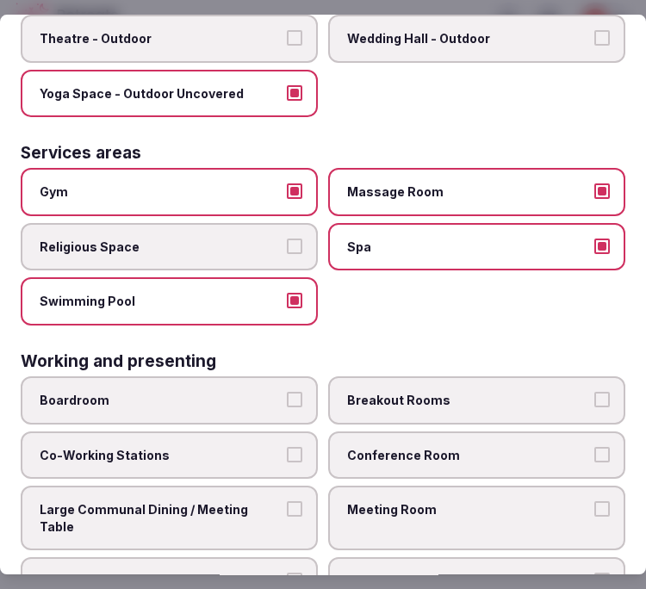
click at [458, 447] on span "Conference Room" at bounding box center [468, 455] width 242 height 17
click at [594, 447] on button "Conference Room" at bounding box center [601, 454] width 15 height 15
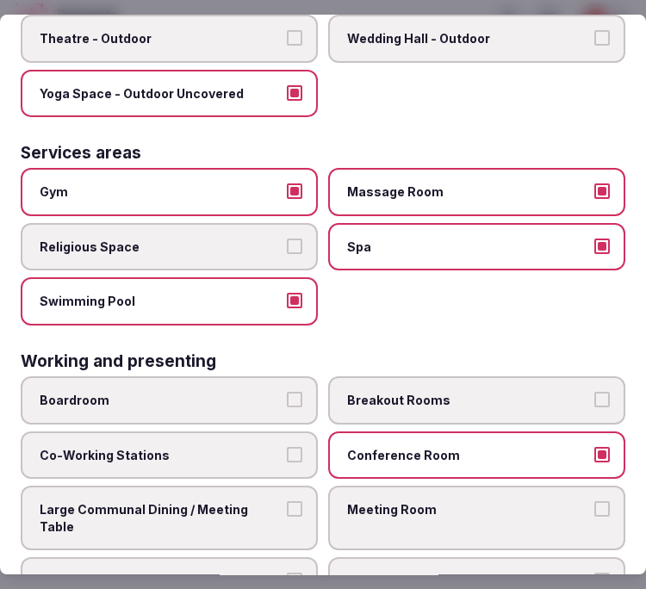
click at [468, 486] on label "Meeting Room" at bounding box center [476, 518] width 297 height 65
click at [594, 501] on button "Meeting Room" at bounding box center [601, 508] width 15 height 15
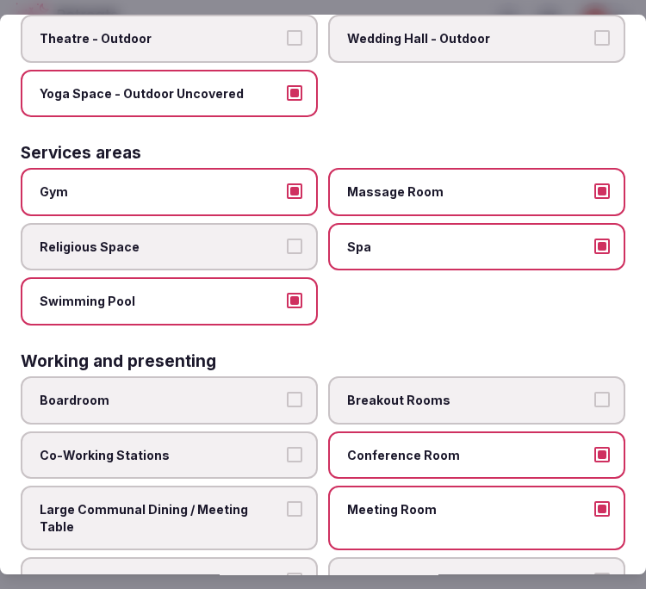
click at [134, 486] on label "Large Communal Dining / Meeting Table" at bounding box center [169, 518] width 297 height 65
click at [287, 501] on button "Large Communal Dining / Meeting Table" at bounding box center [294, 508] width 15 height 15
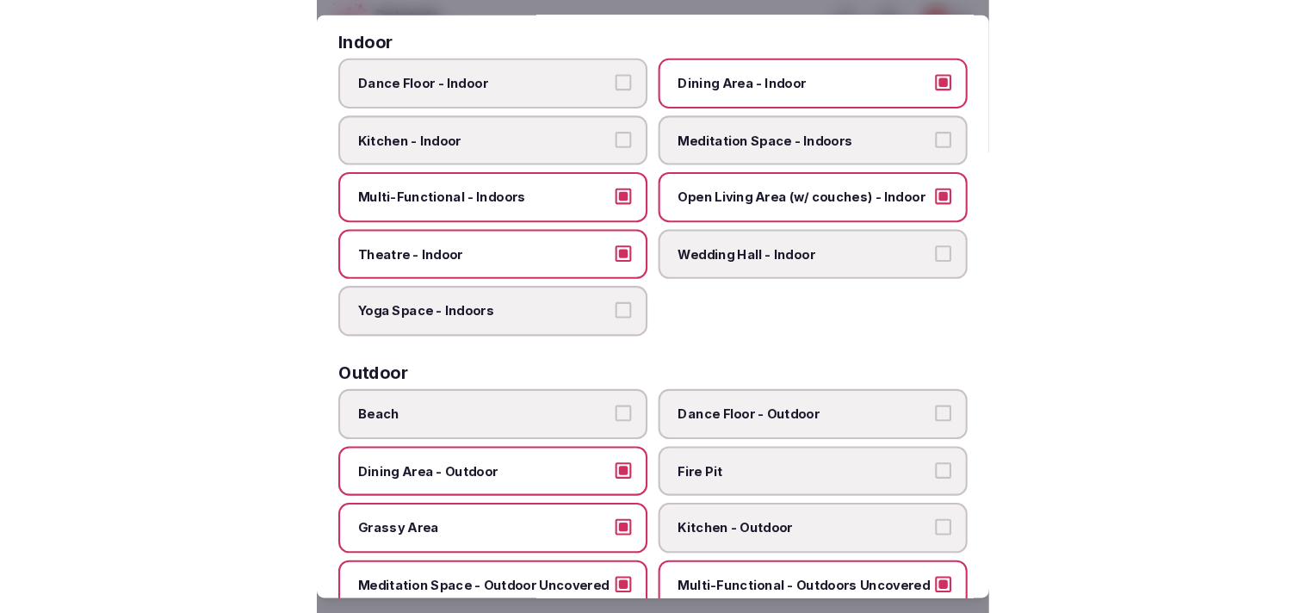
scroll to position [0, 0]
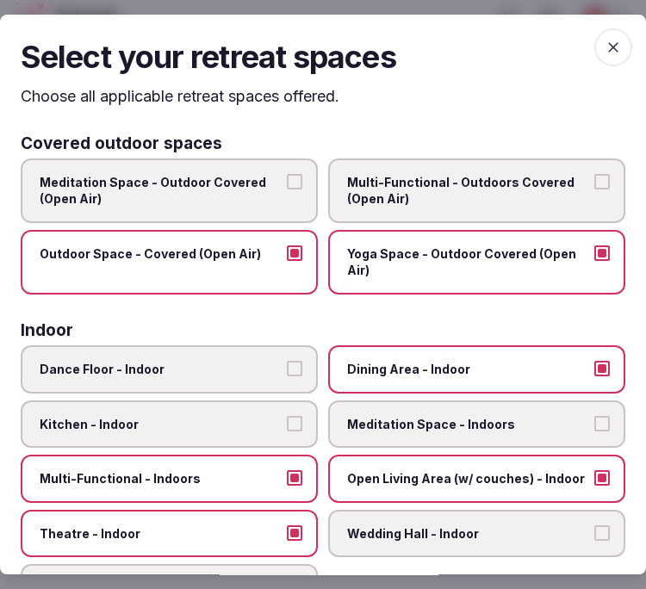
click at [615, 40] on span "button" at bounding box center [613, 47] width 38 height 38
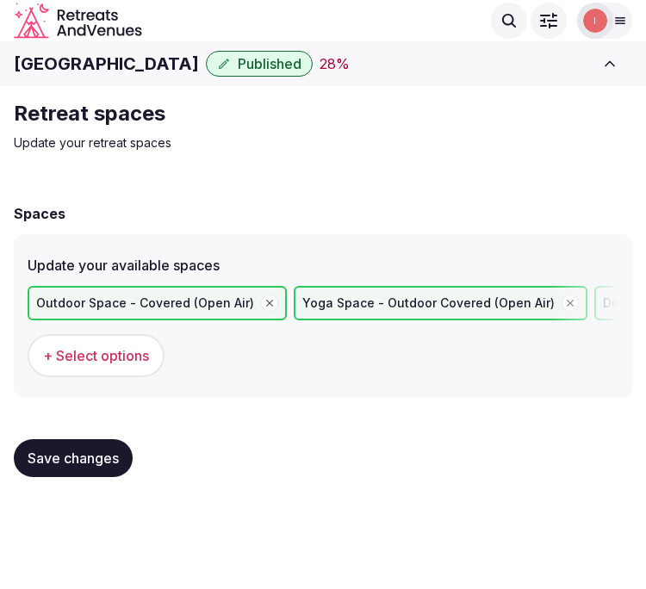
click at [59, 451] on span "Save changes" at bounding box center [73, 457] width 91 height 17
click at [50, 458] on span "Save changes" at bounding box center [73, 457] width 91 height 17
click at [48, 439] on button "Save changes" at bounding box center [73, 458] width 119 height 38
click at [75, 467] on button "Save changes" at bounding box center [73, 458] width 119 height 38
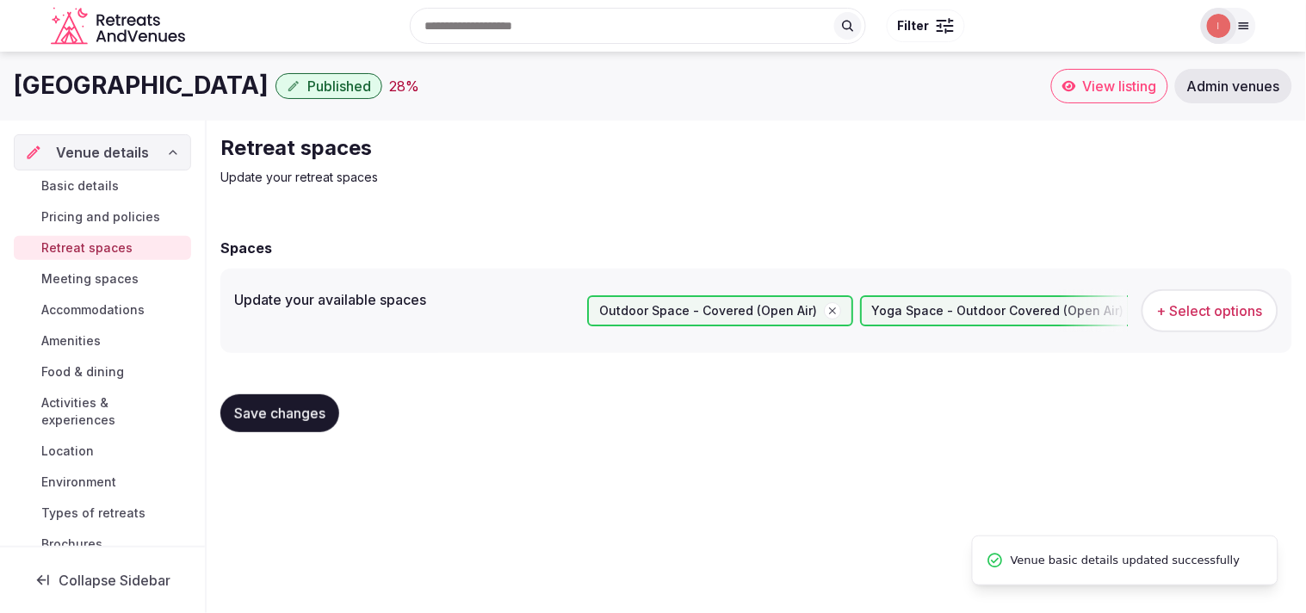
click at [107, 279] on span "Meeting spaces" at bounding box center [89, 278] width 97 height 17
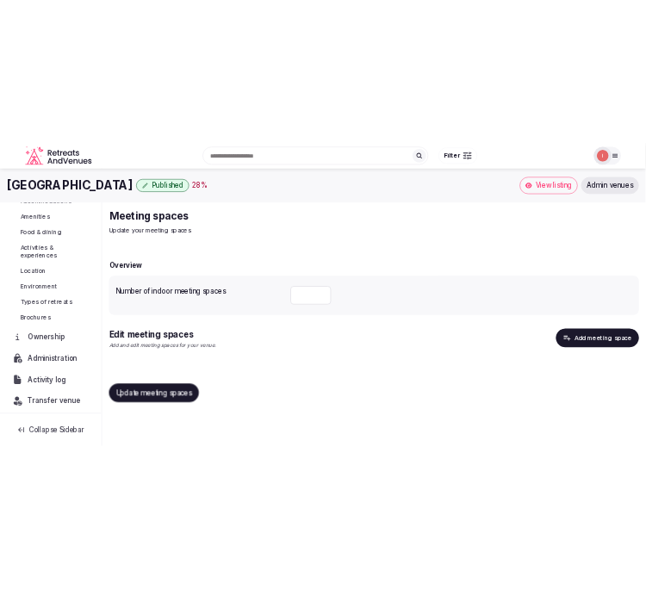
scroll to position [199, 0]
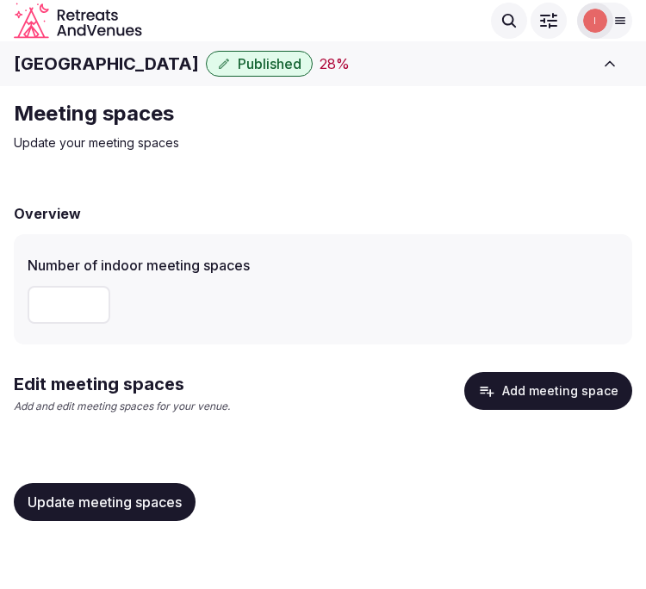
drag, startPoint x: 61, startPoint y: 296, endPoint x: 2, endPoint y: 307, distance: 60.3
click at [2, 307] on div "Meeting spaces Update your meeting spaces Overview Number of indoor meeting spa…" at bounding box center [323, 317] width 646 height 462
click at [86, 496] on span "Update meeting spaces" at bounding box center [105, 501] width 154 height 17
click at [589, 381] on button "Add meeting space" at bounding box center [548, 391] width 168 height 38
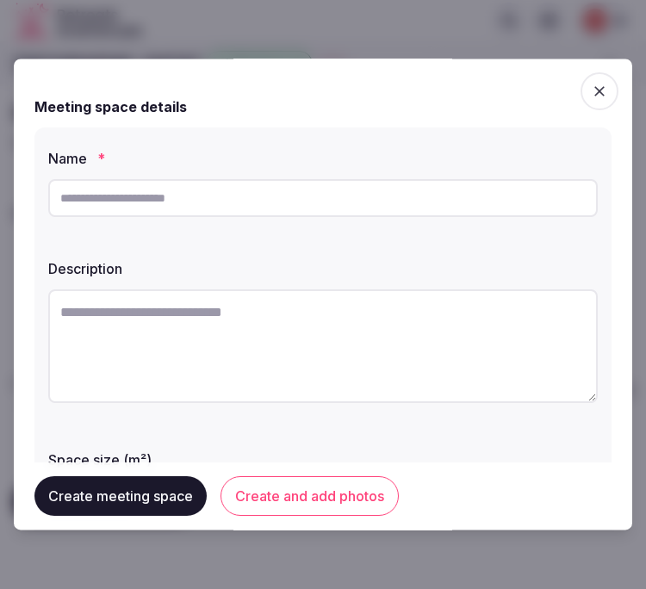
click at [580, 88] on span "button" at bounding box center [599, 91] width 38 height 38
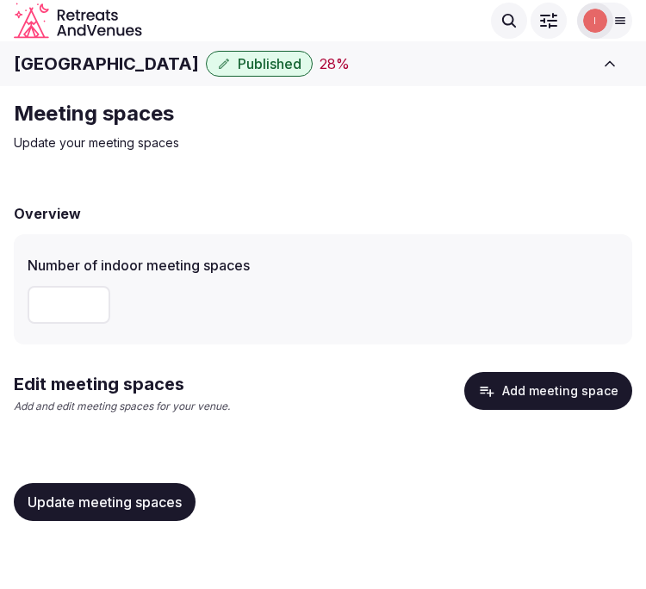
drag, startPoint x: 54, startPoint y: 312, endPoint x: 19, endPoint y: 306, distance: 35.8
click at [19, 306] on div "Number of indoor meeting spaces **" at bounding box center [323, 289] width 618 height 110
type input "**"
click at [161, 496] on span "Update meeting spaces" at bounding box center [105, 501] width 154 height 17
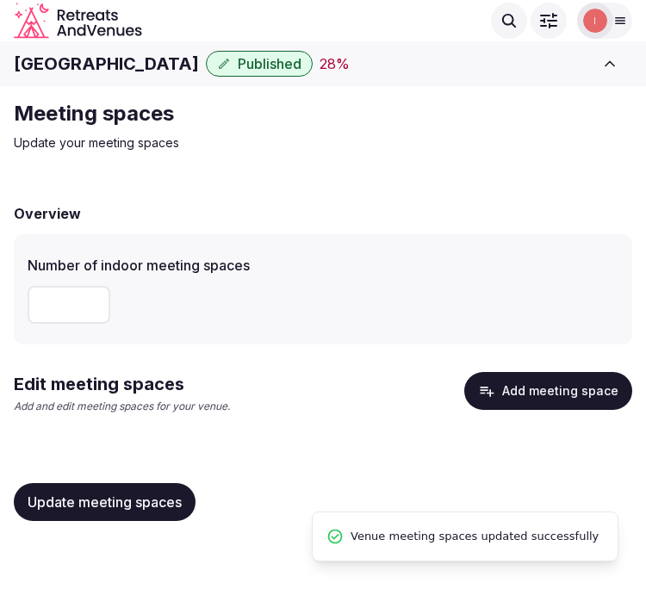
click at [566, 385] on button "Add meeting space" at bounding box center [548, 391] width 168 height 38
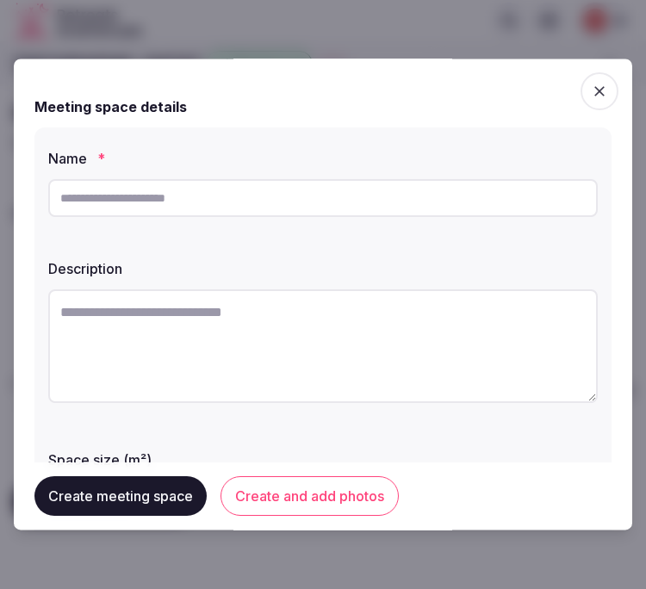
click at [300, 201] on input "text" at bounding box center [322, 198] width 549 height 38
paste input "*********"
type input "*********"
click at [416, 368] on textarea at bounding box center [322, 346] width 549 height 114
paste textarea "**********"
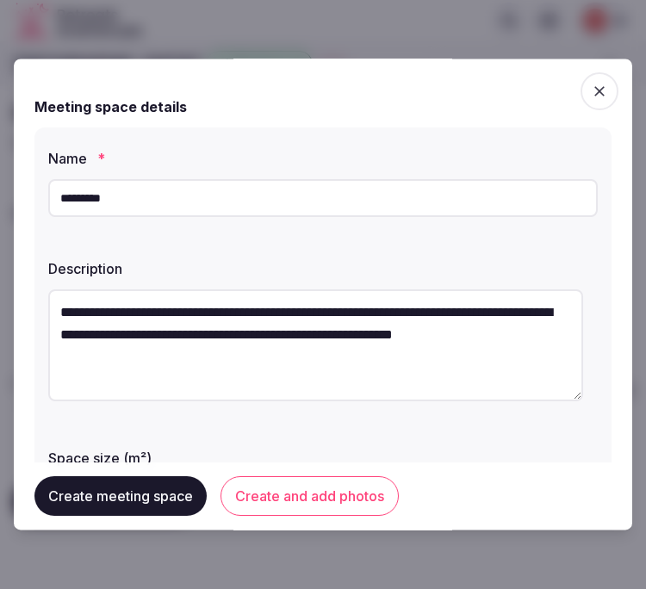
scroll to position [9, 0]
type textarea "**********"
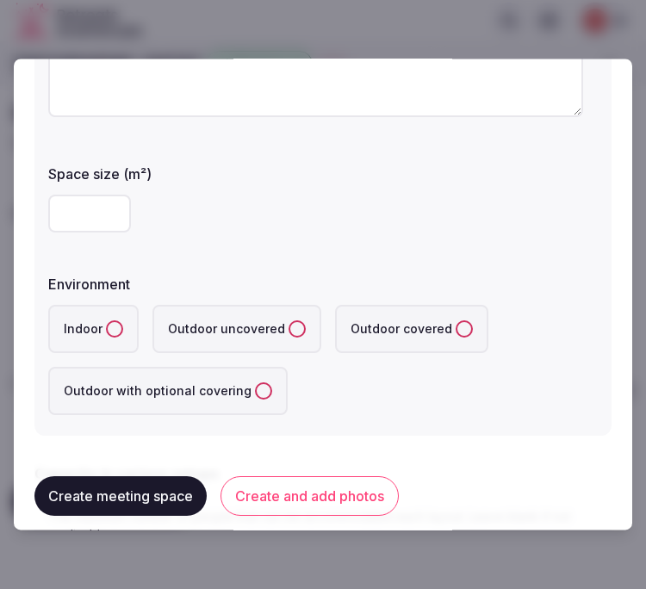
scroll to position [287, 0]
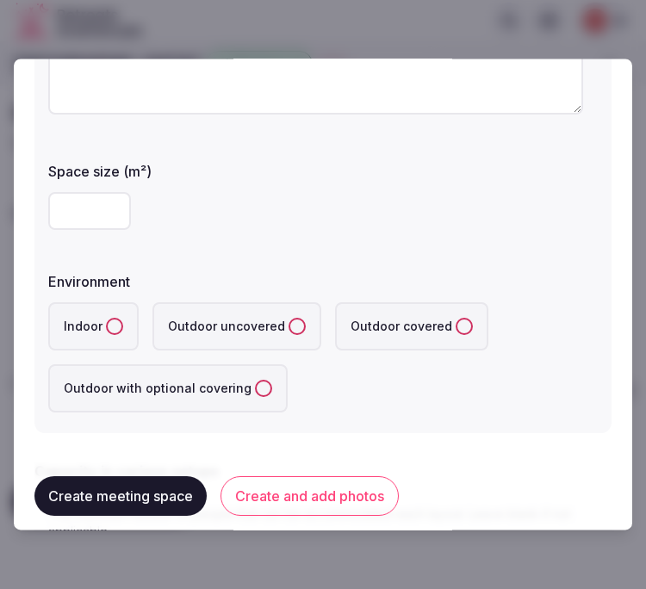
click at [65, 213] on input "number" at bounding box center [89, 212] width 83 height 38
type input "**"
click at [114, 321] on button "Indoor" at bounding box center [114, 327] width 17 height 17
click at [351, 393] on div "Indoor Outdoor uncovered Outdoor covered Outdoor with optional covering" at bounding box center [322, 358] width 549 height 110
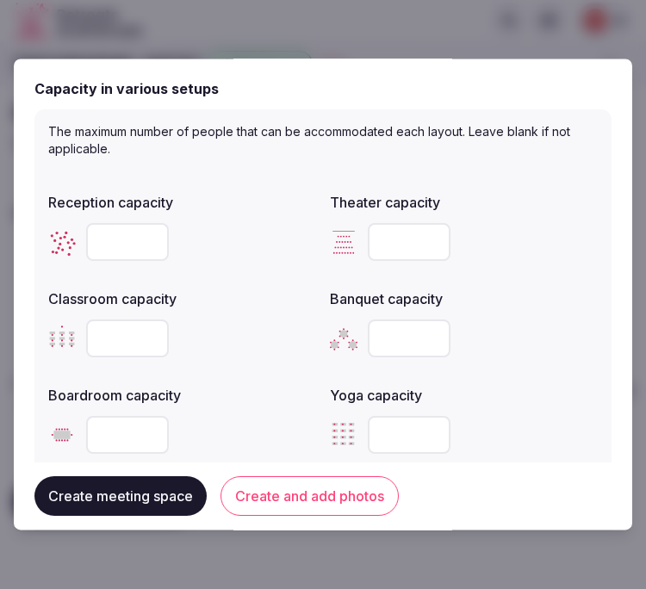
scroll to position [765, 0]
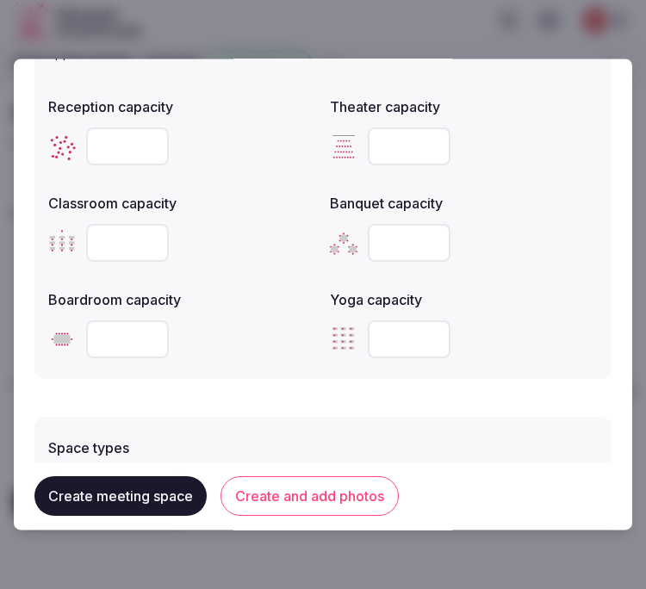
click at [83, 331] on div at bounding box center [182, 340] width 268 height 38
click at [114, 331] on input "number" at bounding box center [127, 340] width 83 height 38
type input "**"
click at [181, 399] on form "**********" at bounding box center [322, 61] width 577 height 1493
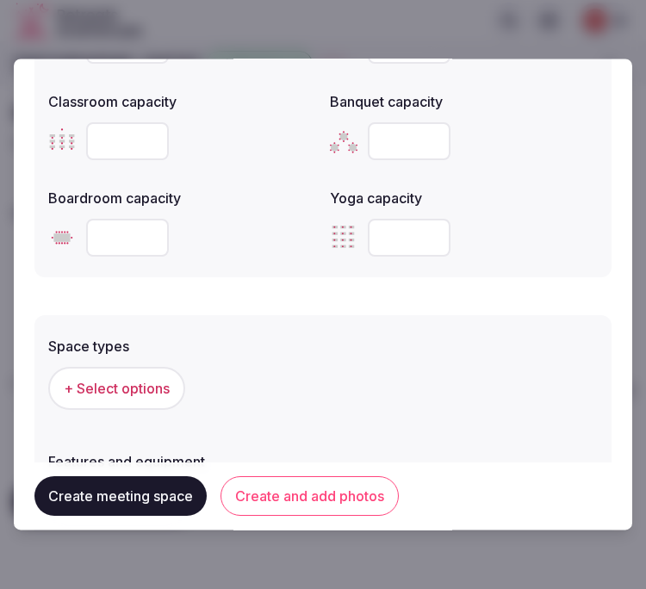
scroll to position [1052, 0]
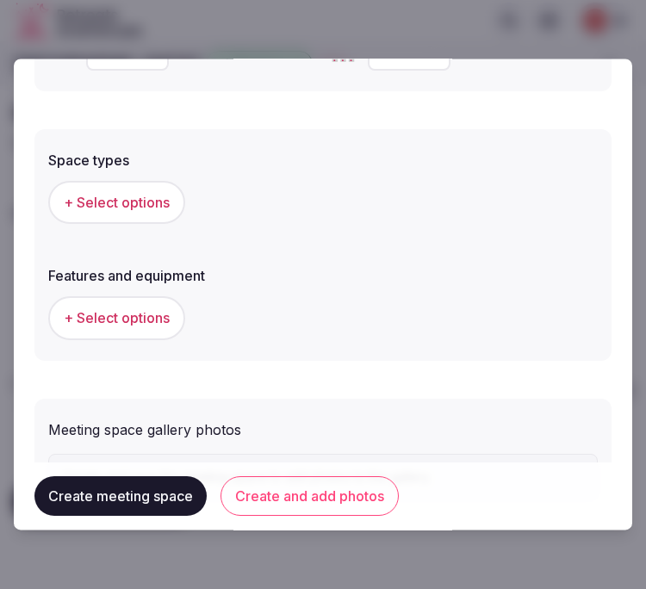
click at [145, 203] on span "+ Select options" at bounding box center [117, 203] width 106 height 19
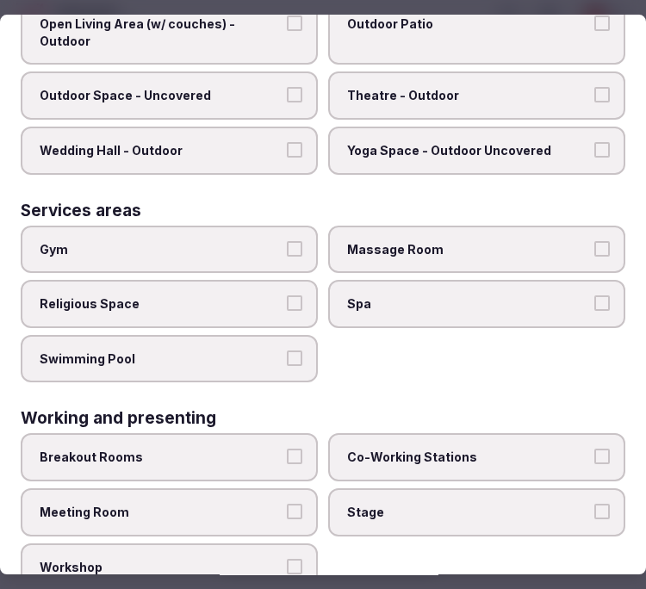
scroll to position [888, 0]
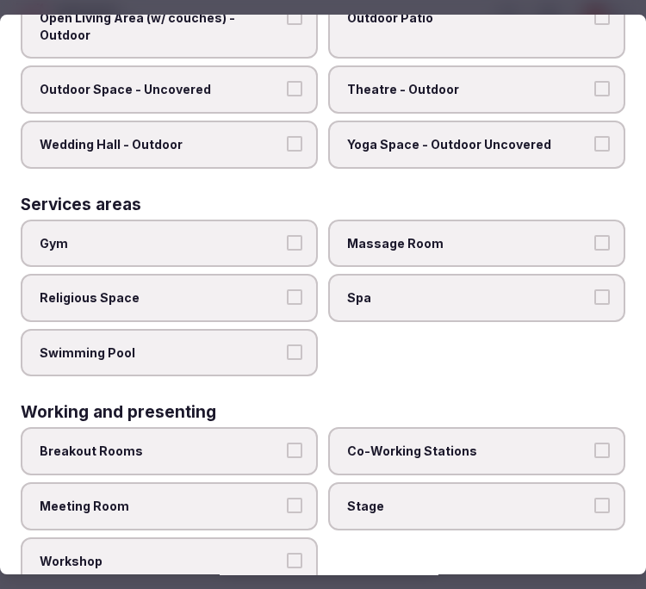
click at [291, 498] on button "Meeting Room" at bounding box center [294, 505] width 15 height 15
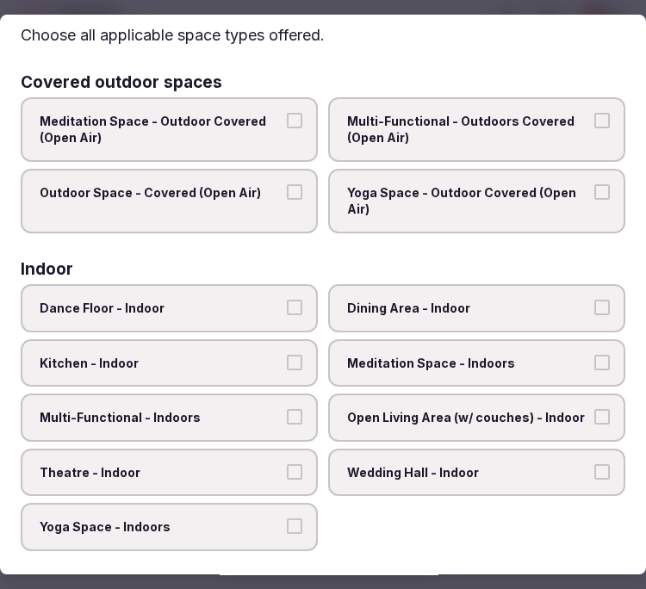
scroll to position [0, 0]
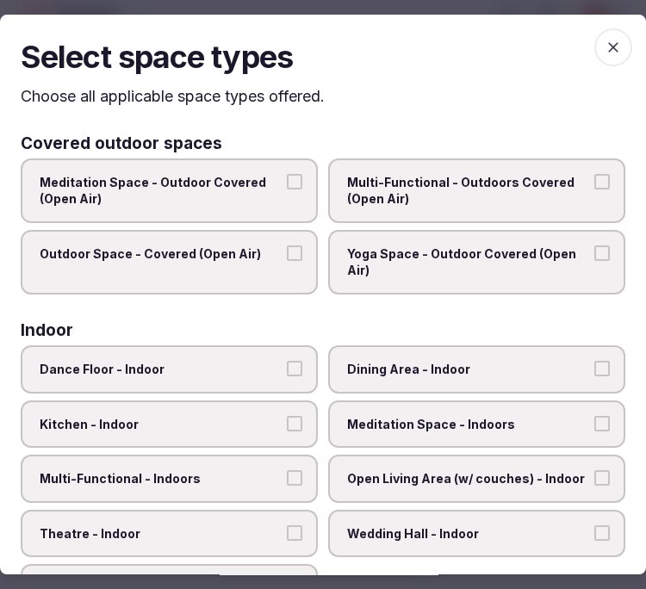
click at [604, 49] on icon "button" at bounding box center [612, 47] width 17 height 17
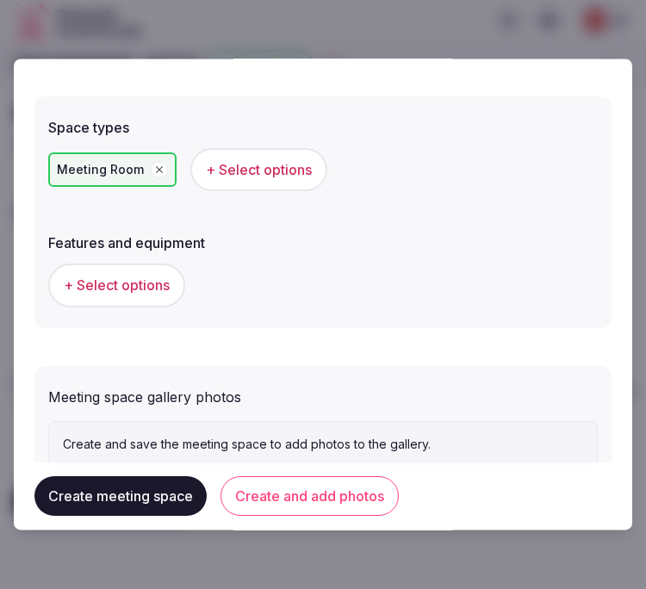
scroll to position [1137, 0]
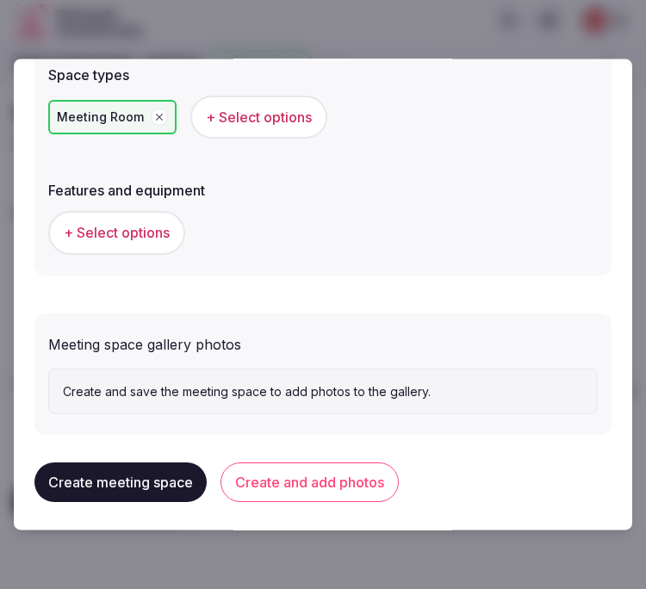
click at [141, 224] on span "+ Select options" at bounding box center [117, 233] width 106 height 19
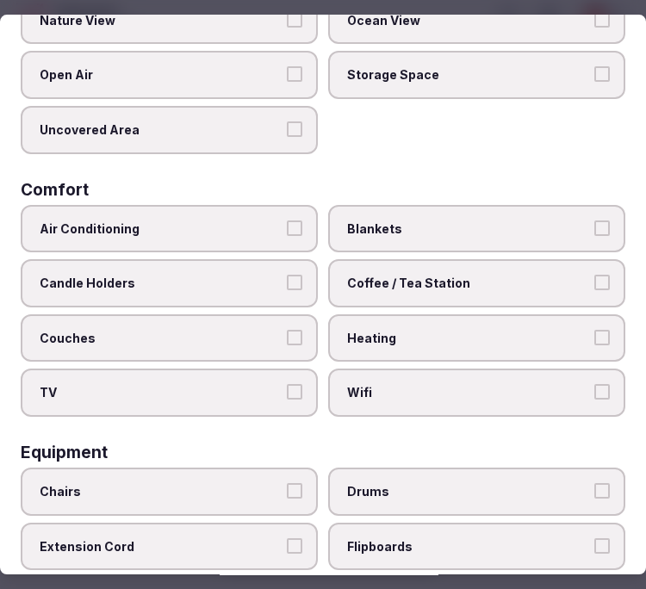
scroll to position [287, 0]
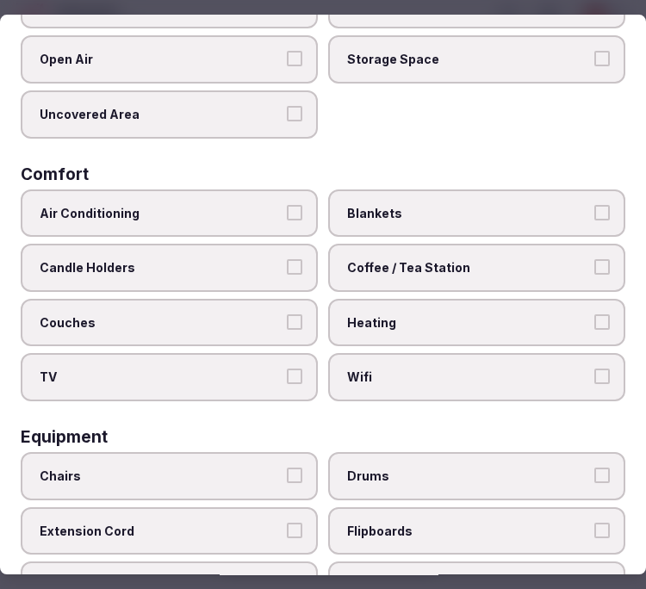
click at [257, 209] on span "Air Conditioning" at bounding box center [161, 213] width 242 height 17
click at [287, 209] on button "Air Conditioning" at bounding box center [294, 212] width 15 height 15
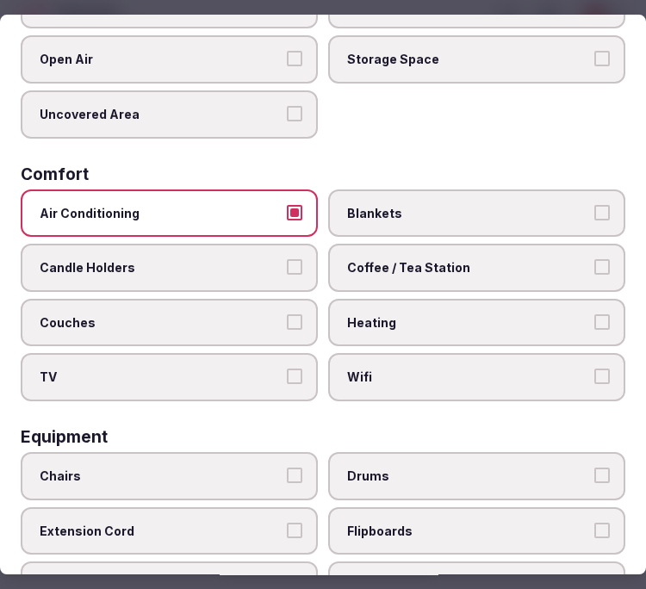
click at [303, 353] on label "TV" at bounding box center [169, 377] width 297 height 48
click at [302, 368] on button "TV" at bounding box center [294, 375] width 15 height 15
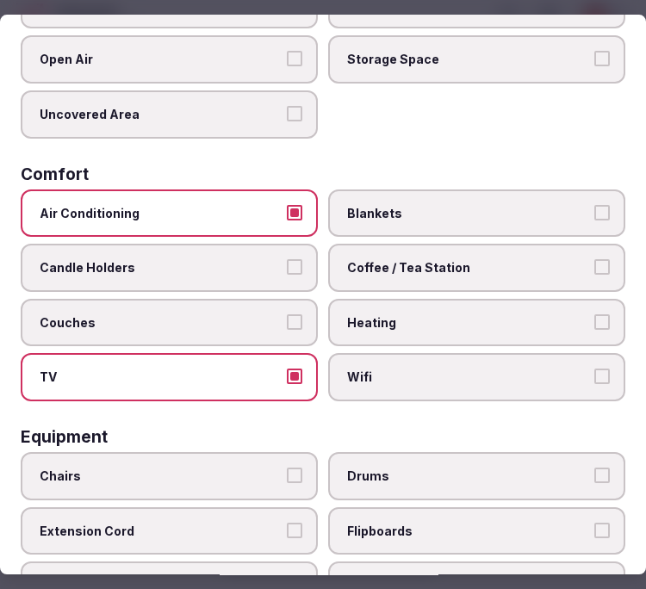
click at [594, 353] on label "Wifi" at bounding box center [476, 377] width 297 height 48
click at [594, 368] on button "Wifi" at bounding box center [601, 375] width 15 height 15
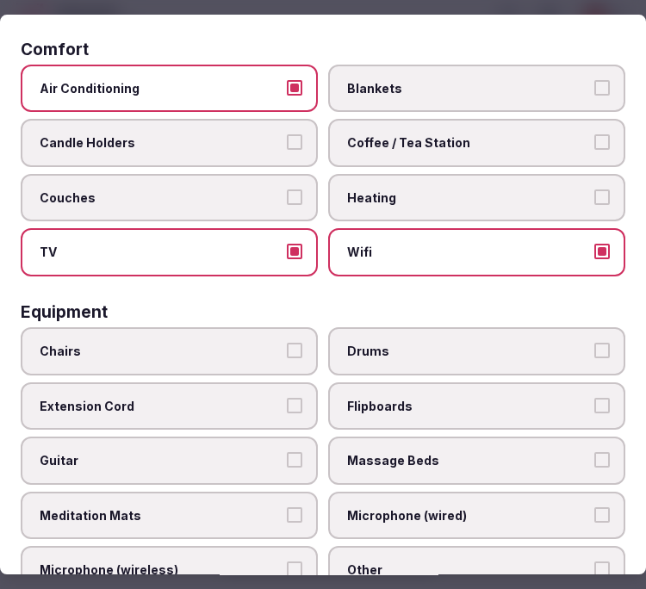
scroll to position [382, 0]
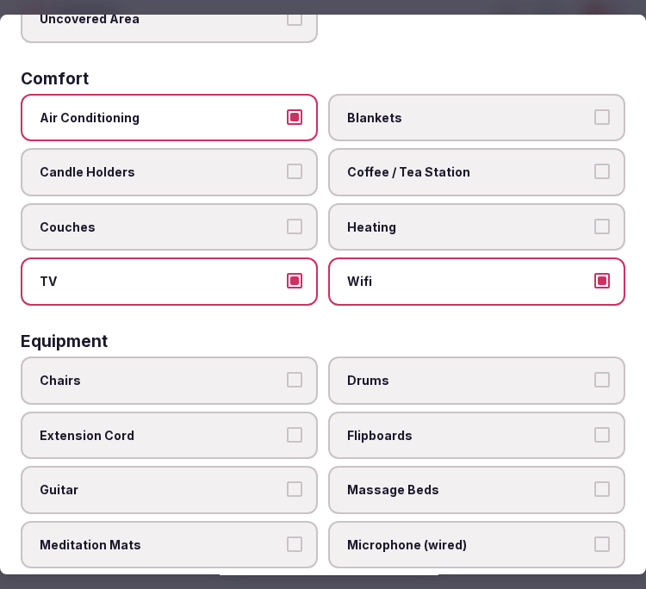
click at [500, 164] on span "Coffee / Tea Station" at bounding box center [468, 172] width 242 height 17
click at [594, 164] on button "Coffee / Tea Station" at bounding box center [601, 171] width 15 height 15
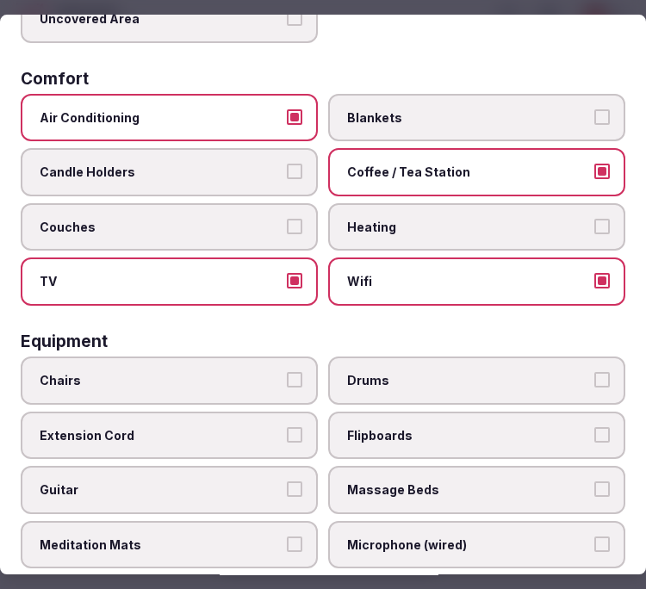
click at [115, 372] on span "Chairs" at bounding box center [161, 380] width 242 height 17
click at [287, 372] on button "Chairs" at bounding box center [294, 379] width 15 height 15
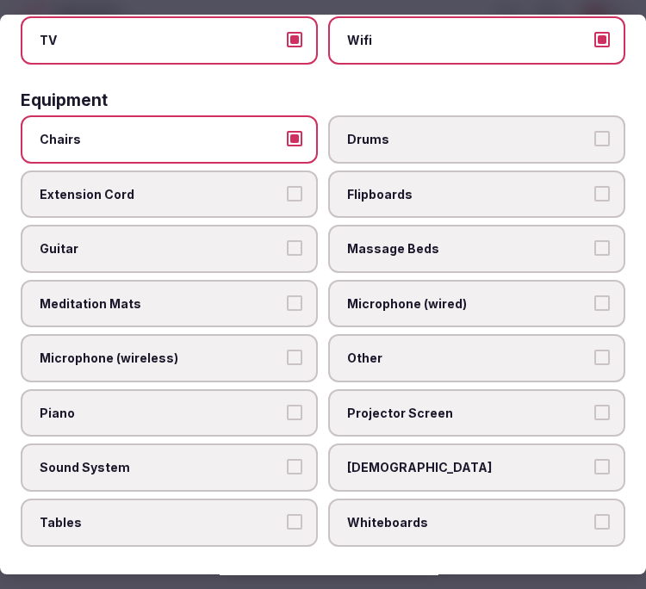
scroll to position [669, 0]
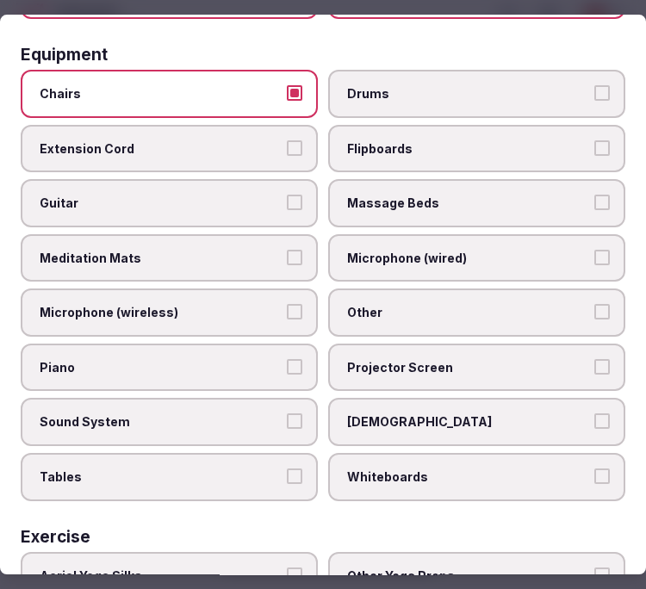
click at [468, 304] on span "Other" at bounding box center [468, 312] width 242 height 17
click at [594, 304] on button "Other" at bounding box center [601, 311] width 15 height 15
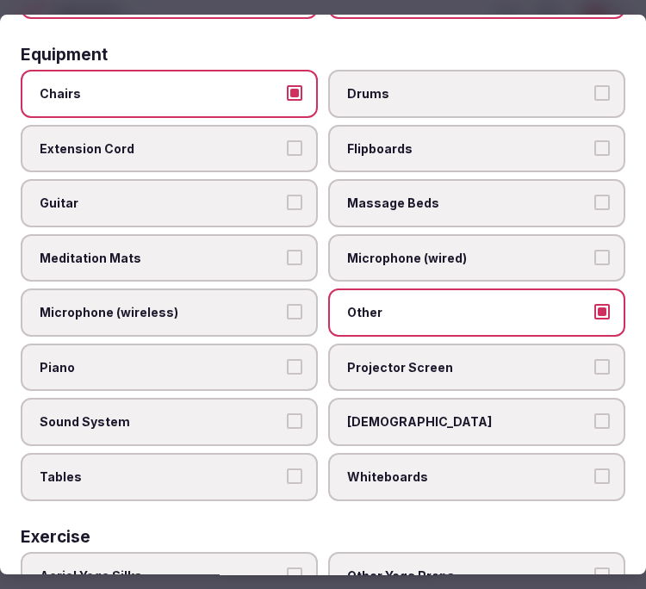
click at [355, 359] on span "Projector Screen" at bounding box center [468, 367] width 242 height 17
click at [594, 359] on button "Projector Screen" at bounding box center [601, 366] width 15 height 15
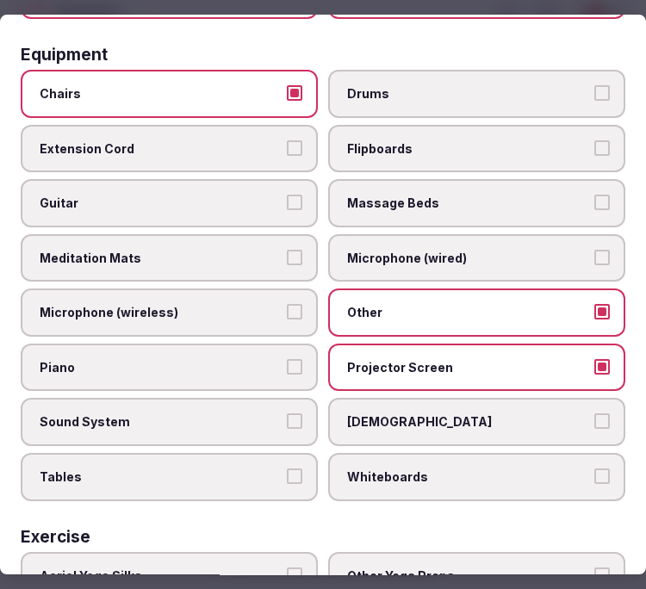
click at [402, 359] on span "Projector Screen" at bounding box center [468, 367] width 242 height 17
click at [594, 359] on button "Projector Screen" at bounding box center [601, 366] width 15 height 15
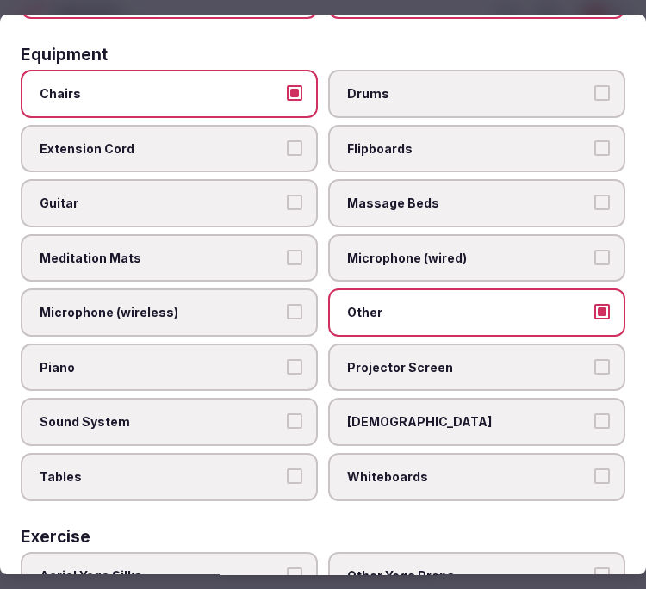
click at [230, 453] on label "Tables" at bounding box center [169, 477] width 297 height 48
click at [287, 468] on button "Tables" at bounding box center [294, 475] width 15 height 15
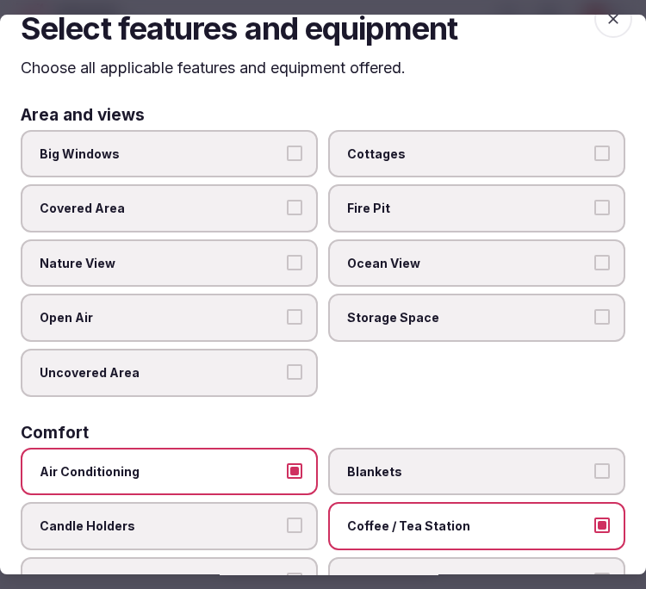
scroll to position [0, 0]
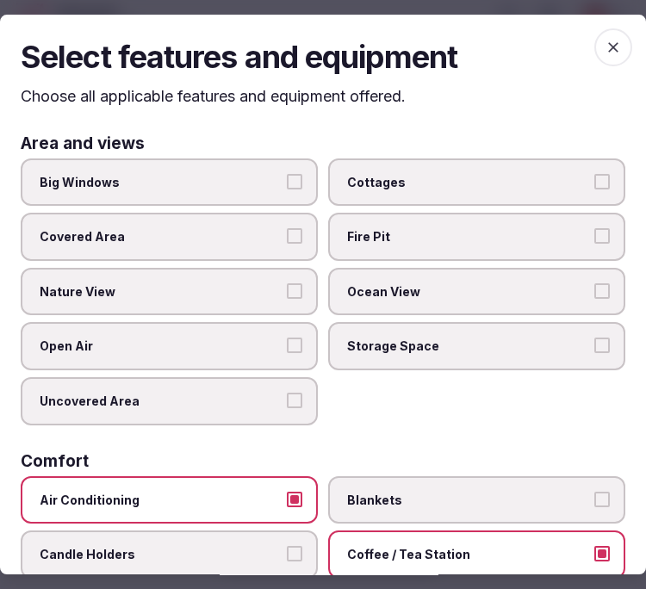
click at [604, 50] on icon "button" at bounding box center [612, 47] width 17 height 17
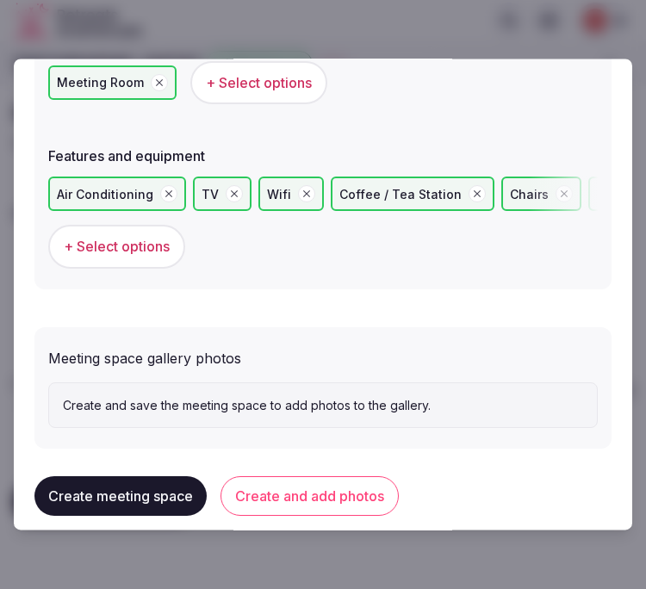
scroll to position [1184, 0]
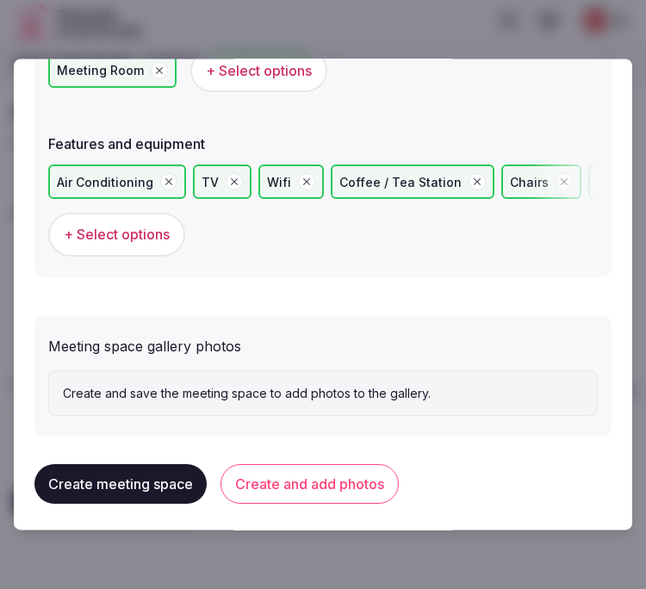
click at [282, 471] on button "Create and add photos" at bounding box center [309, 485] width 178 height 40
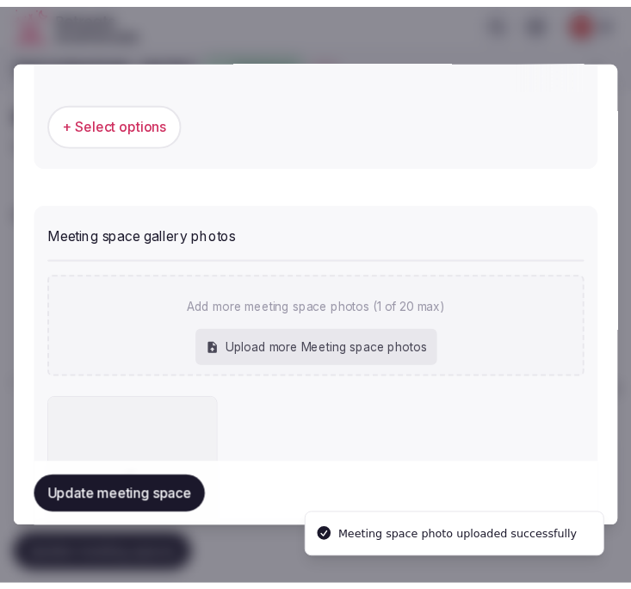
scroll to position [1341, 0]
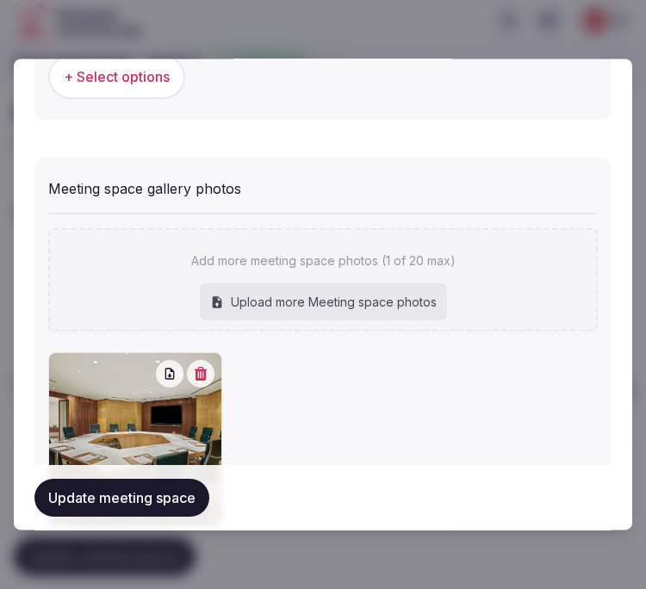
click at [176, 505] on button "Update meeting space" at bounding box center [121, 498] width 175 height 38
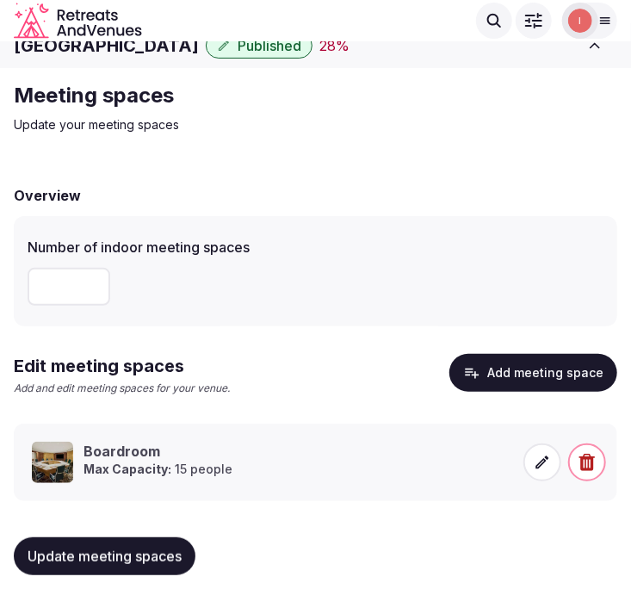
scroll to position [0, 0]
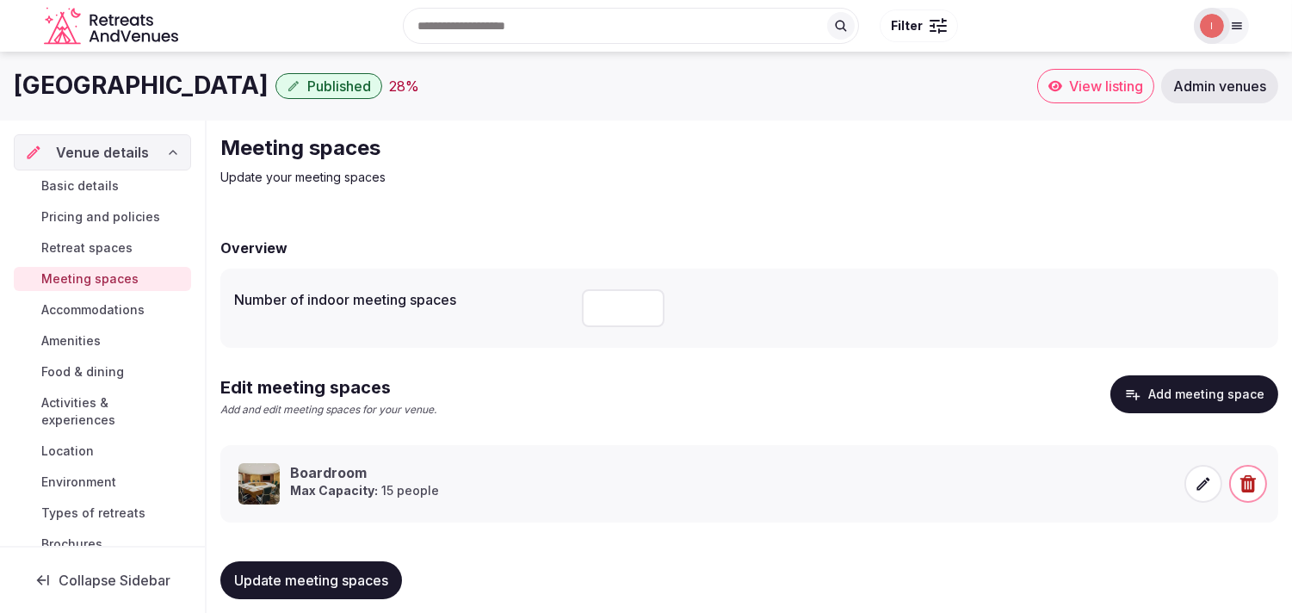
click at [84, 313] on span "Accommodations" at bounding box center [92, 309] width 103 height 17
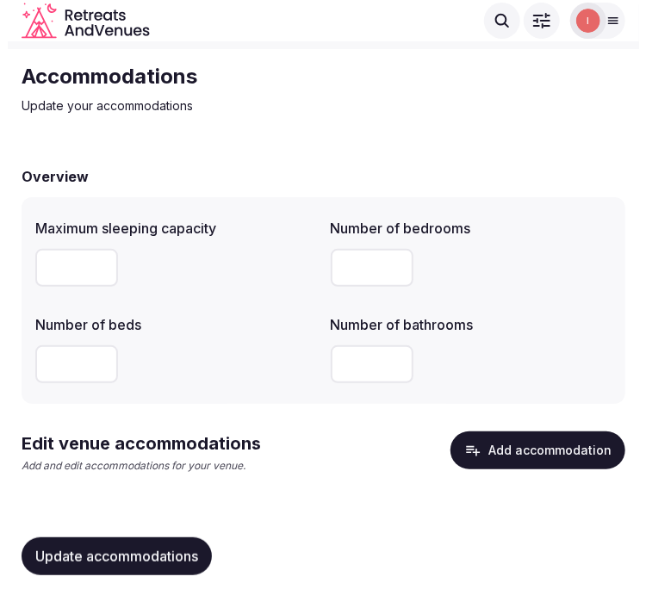
scroll to position [55, 0]
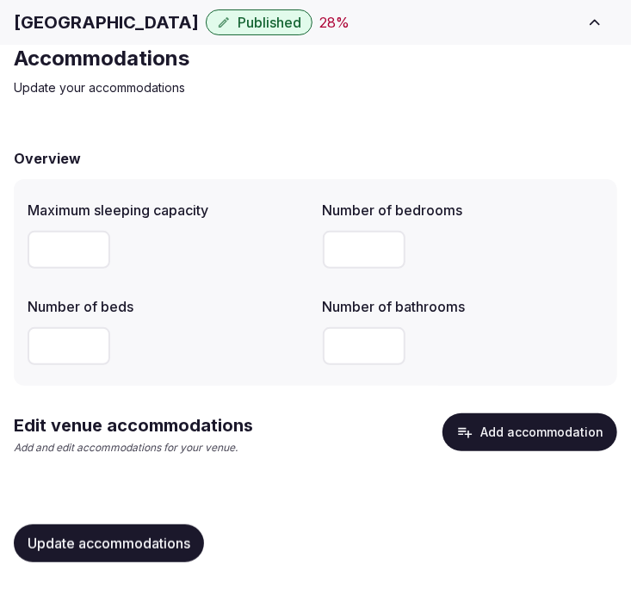
click at [474, 431] on icon "button" at bounding box center [464, 432] width 17 height 17
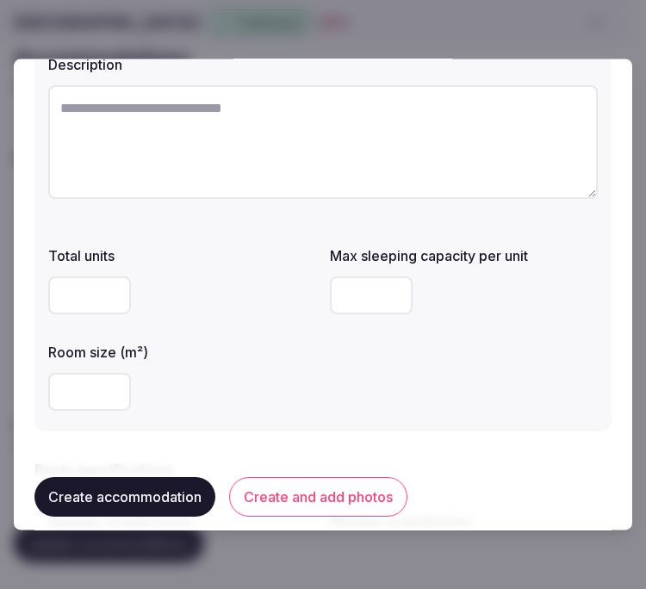
scroll to position [96, 0]
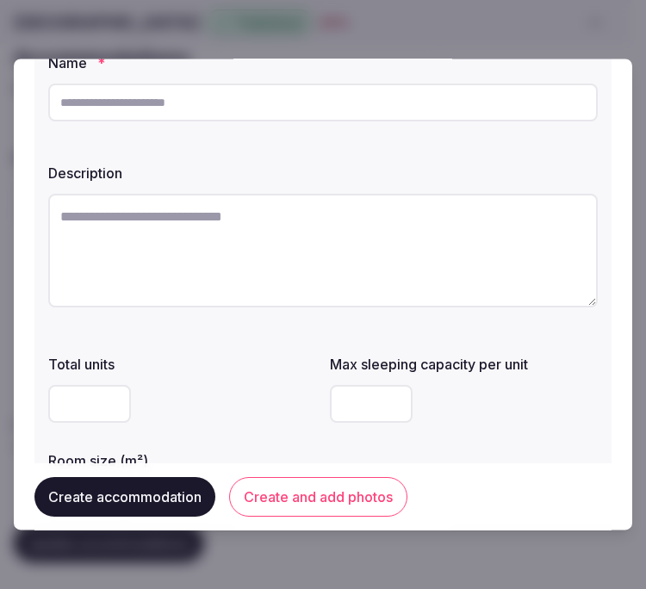
click at [296, 108] on input "text" at bounding box center [322, 103] width 549 height 38
paste input "**********"
type input "**********"
click at [397, 252] on textarea at bounding box center [322, 251] width 549 height 114
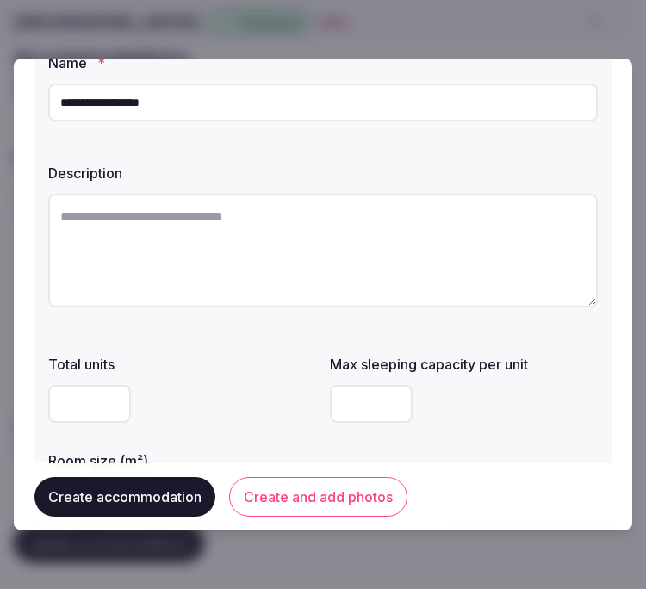
paste textarea "**********"
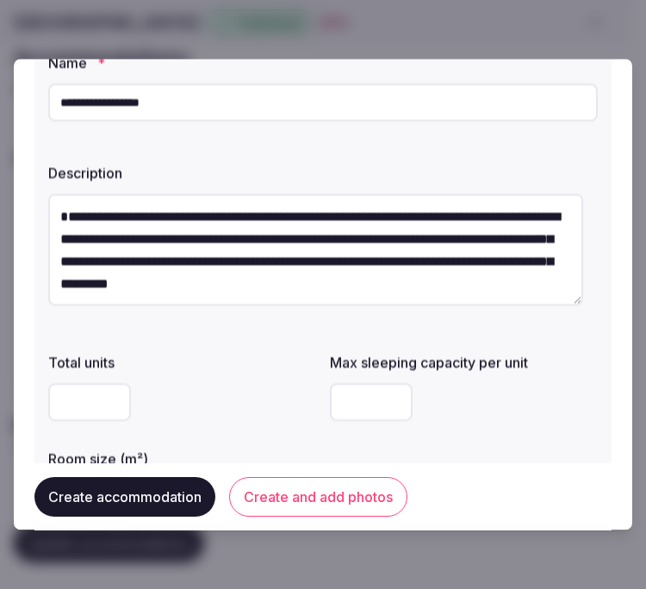
drag, startPoint x: 64, startPoint y: 207, endPoint x: 44, endPoint y: 204, distance: 20.1
click at [44, 204] on div "**********" at bounding box center [322, 285] width 577 height 506
click at [127, 218] on textarea "**********" at bounding box center [315, 250] width 535 height 112
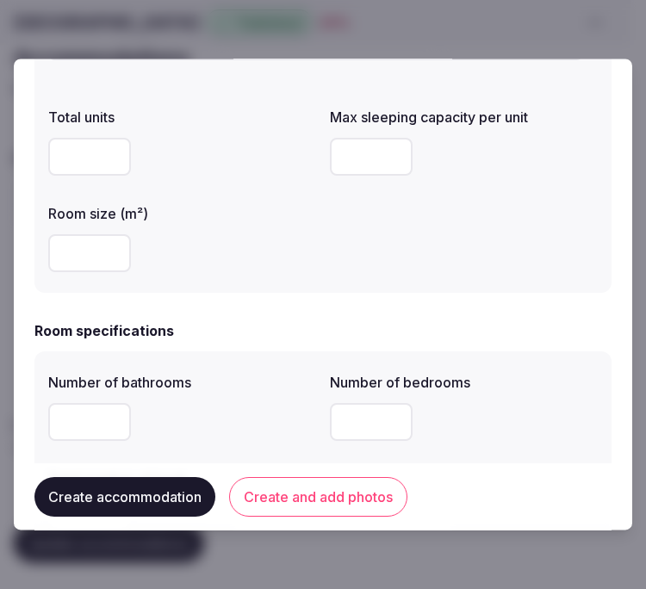
scroll to position [382, 0]
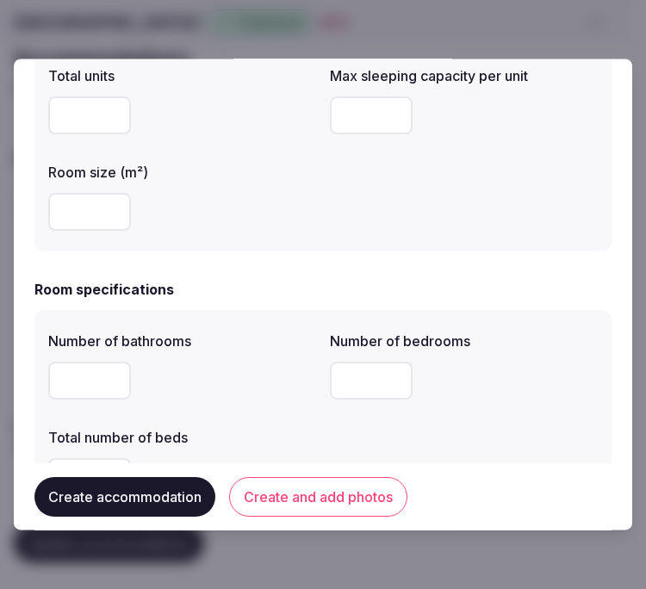
type textarea "**********"
click at [95, 207] on input "number" at bounding box center [89, 213] width 83 height 38
click at [86, 217] on input "number" at bounding box center [89, 213] width 83 height 38
type input "***"
click at [392, 100] on input "number" at bounding box center [371, 116] width 83 height 38
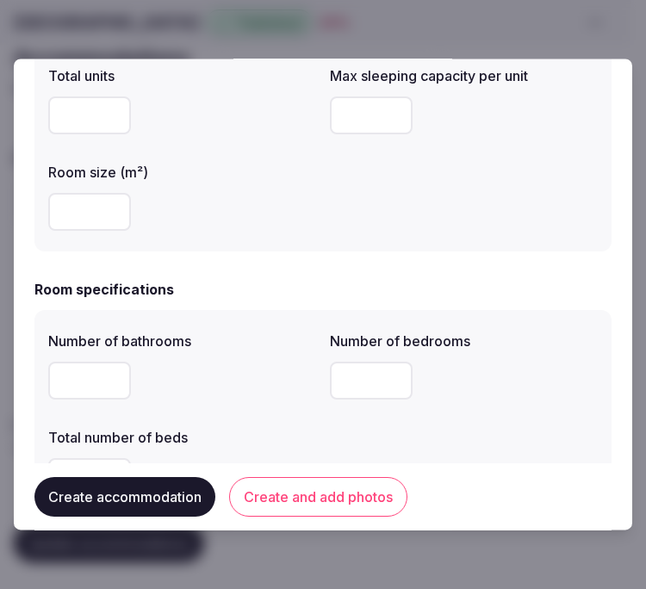
type input "*"
click at [64, 381] on input "number" at bounding box center [89, 381] width 83 height 38
type input "*"
click at [348, 384] on input "number" at bounding box center [371, 381] width 83 height 38
click at [313, 423] on div "Number of bathrooms * Number of bedrooms * Total number of beds" at bounding box center [322, 414] width 549 height 179
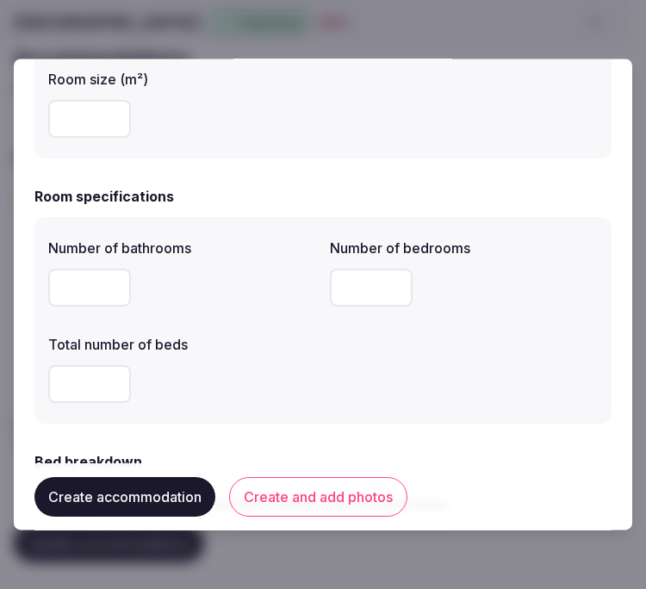
scroll to position [669, 0]
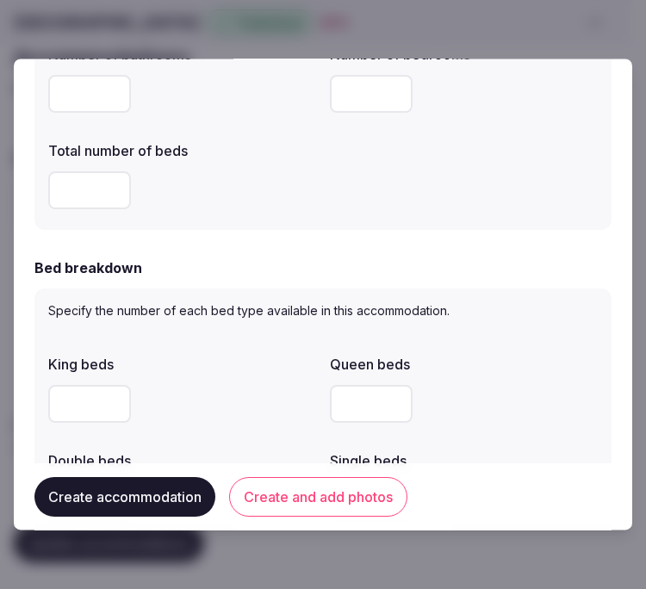
drag, startPoint x: 363, startPoint y: 91, endPoint x: 298, endPoint y: 109, distance: 67.9
click at [298, 109] on div "Number of bathrooms * Number of bedrooms * Total number of beds" at bounding box center [322, 127] width 549 height 179
type input "*"
click at [77, 194] on input "number" at bounding box center [89, 191] width 83 height 38
type input "*"
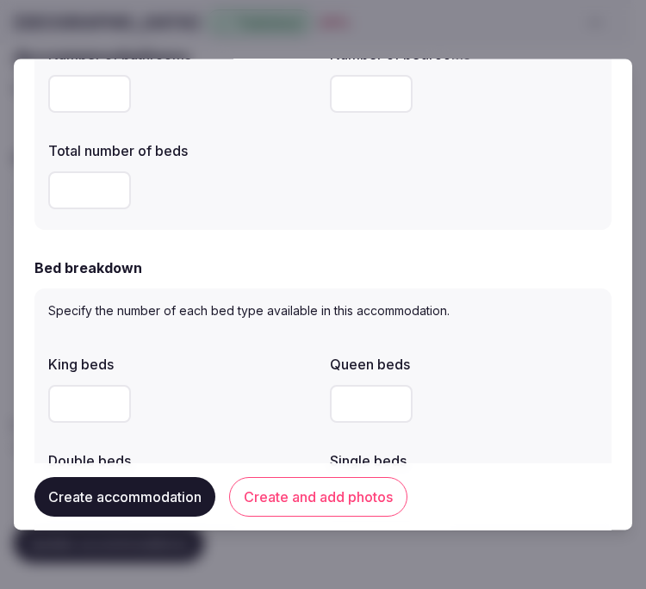
click at [100, 408] on input "number" at bounding box center [89, 405] width 83 height 38
type input "*"
click at [569, 364] on label "Queen beds" at bounding box center [464, 365] width 268 height 14
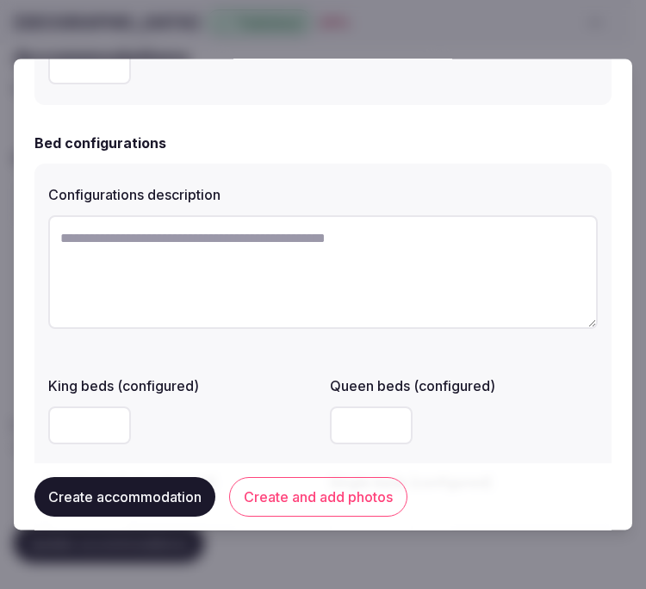
scroll to position [1185, 0]
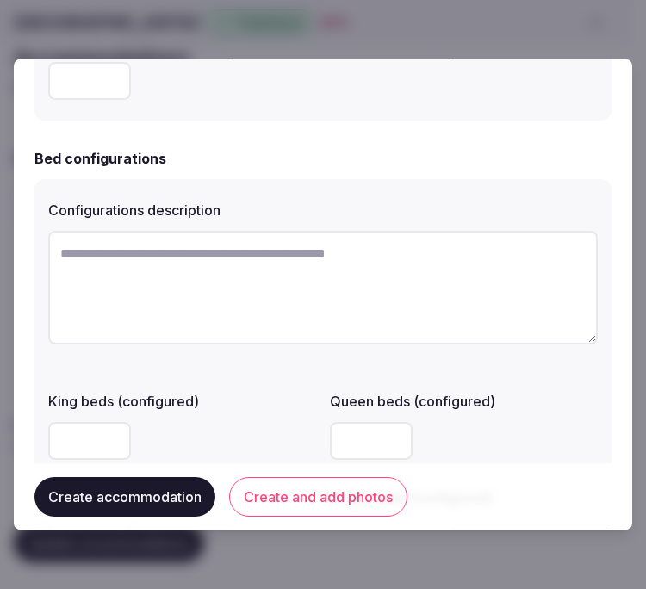
click at [255, 297] on textarea at bounding box center [322, 289] width 549 height 114
paste textarea "**********"
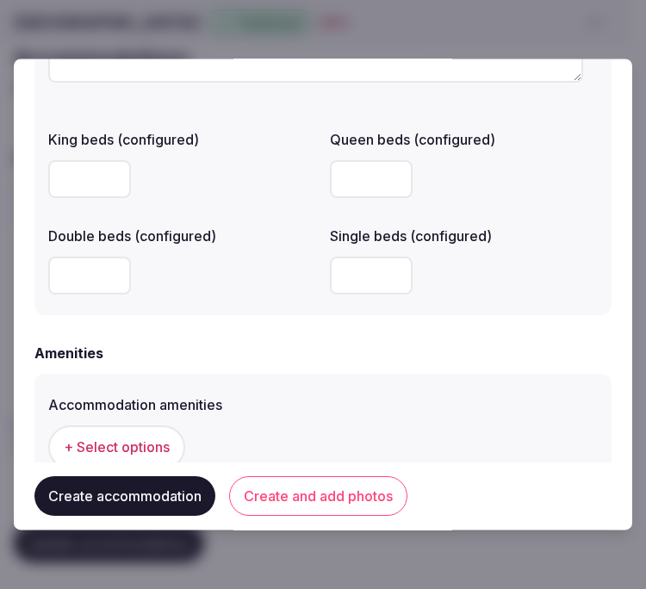
scroll to position [1568, 0]
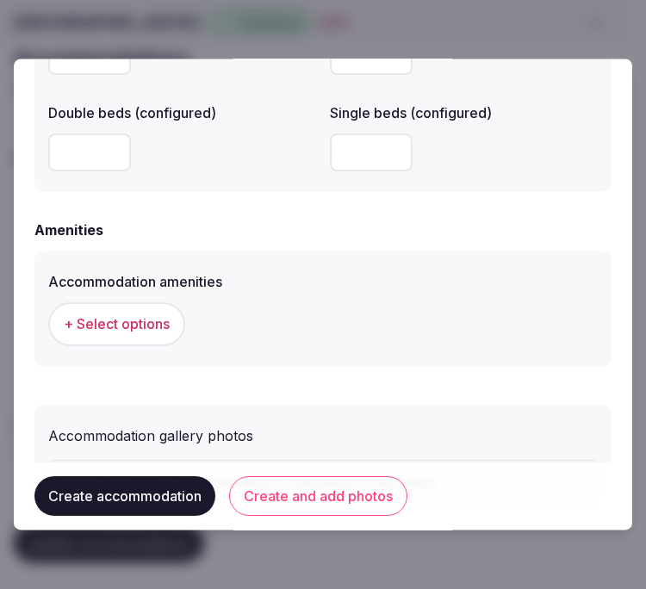
type textarea "**********"
click at [89, 160] on input "number" at bounding box center [89, 153] width 83 height 38
type input "*"
click at [141, 221] on div "Amenities" at bounding box center [322, 230] width 577 height 21
click at [143, 333] on button "+ Select options" at bounding box center [116, 324] width 137 height 43
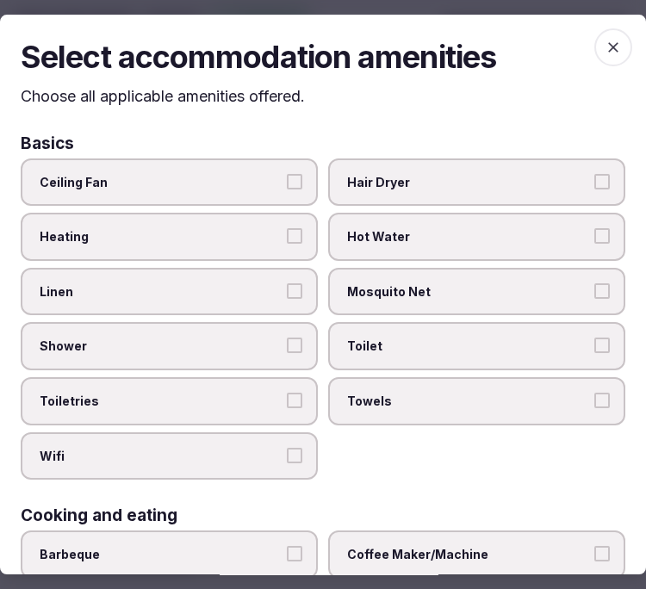
click at [268, 283] on span "Linen" at bounding box center [161, 291] width 242 height 17
click at [287, 283] on button "Linen" at bounding box center [294, 290] width 15 height 15
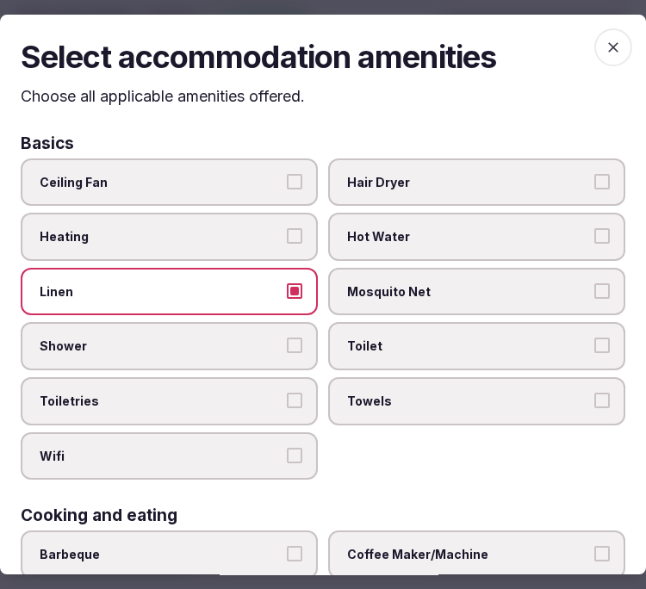
click at [277, 330] on label "Shower" at bounding box center [169, 346] width 297 height 48
click at [287, 337] on button "Shower" at bounding box center [294, 344] width 15 height 15
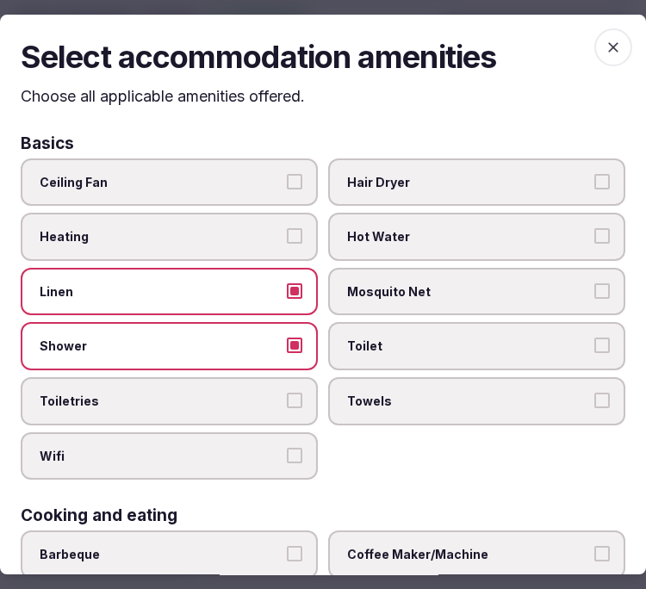
click at [299, 411] on label "Toiletries" at bounding box center [169, 401] width 297 height 48
click at [299, 408] on button "Toiletries" at bounding box center [294, 400] width 15 height 15
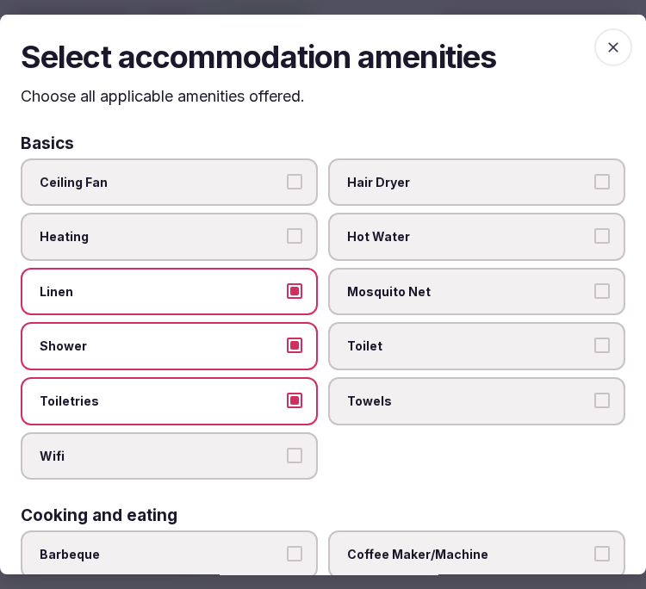
click at [282, 469] on label "Wifi" at bounding box center [169, 456] width 297 height 48
click at [287, 463] on button "Wifi" at bounding box center [294, 455] width 15 height 15
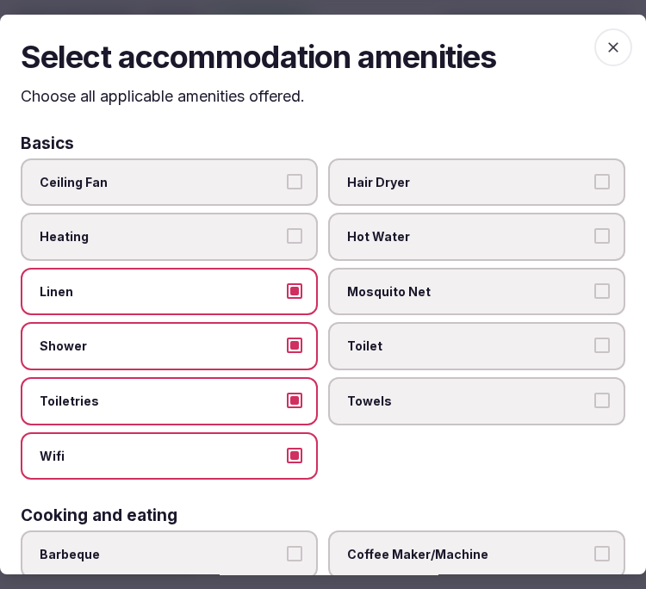
click at [439, 399] on span "Towels" at bounding box center [468, 401] width 242 height 17
click at [594, 399] on button "Towels" at bounding box center [601, 400] width 15 height 15
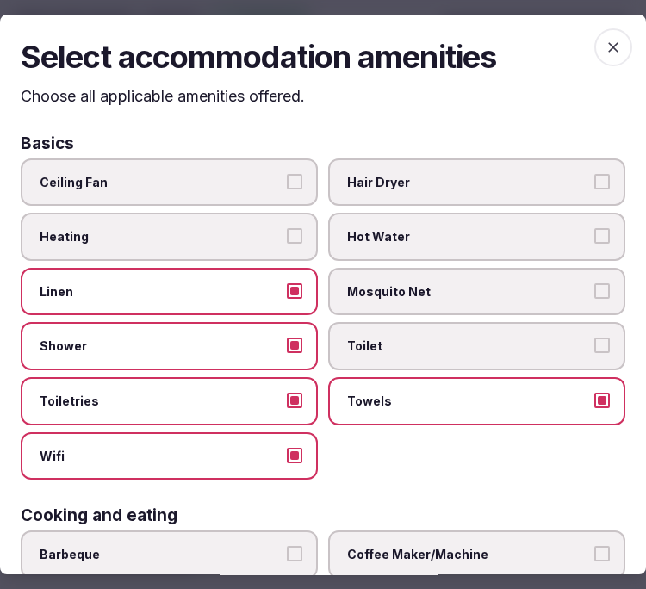
click at [458, 360] on label "Toilet" at bounding box center [476, 346] width 297 height 48
click at [594, 353] on button "Toilet" at bounding box center [601, 344] width 15 height 15
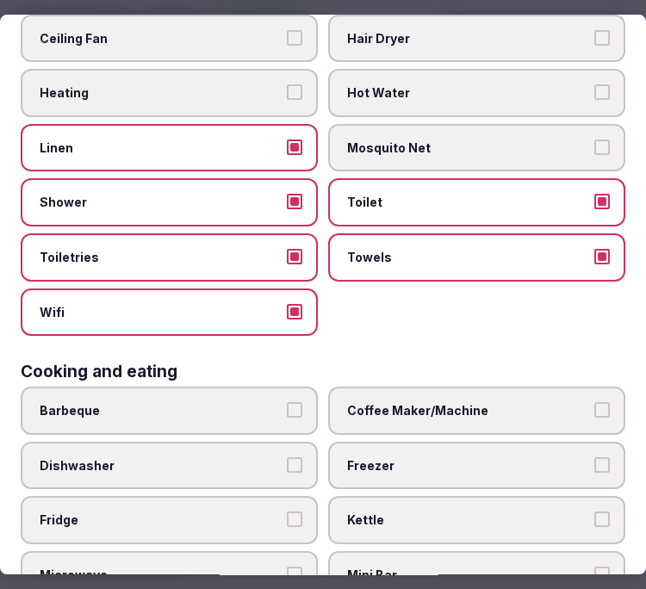
scroll to position [287, 0]
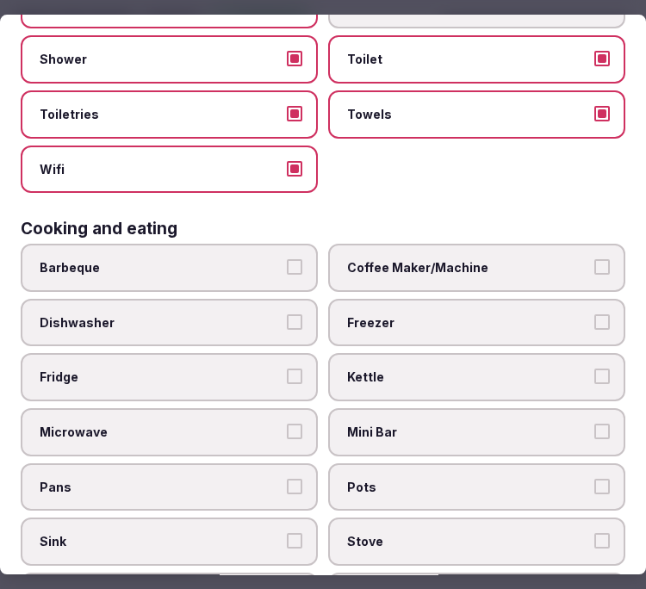
click at [458, 260] on span "Coffee Maker/Machine" at bounding box center [468, 267] width 242 height 17
click at [594, 260] on button "Coffee Maker/Machine" at bounding box center [601, 266] width 15 height 15
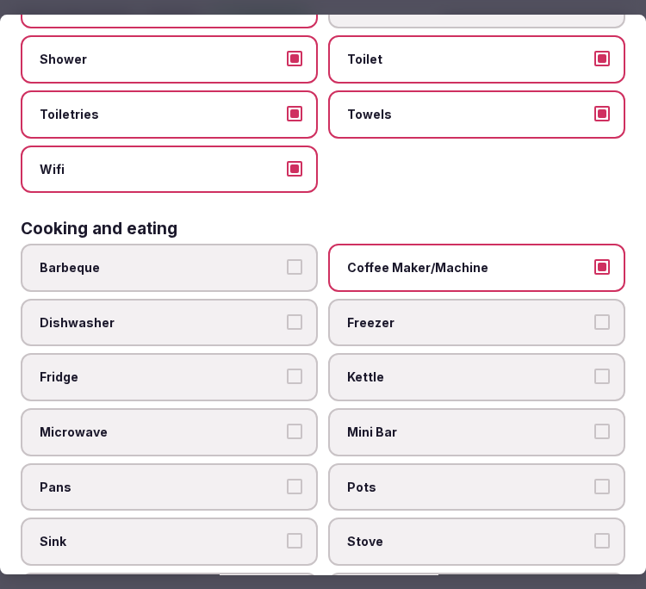
click at [471, 424] on span "Mini Bar" at bounding box center [468, 432] width 242 height 17
click at [594, 424] on button "Mini Bar" at bounding box center [601, 431] width 15 height 15
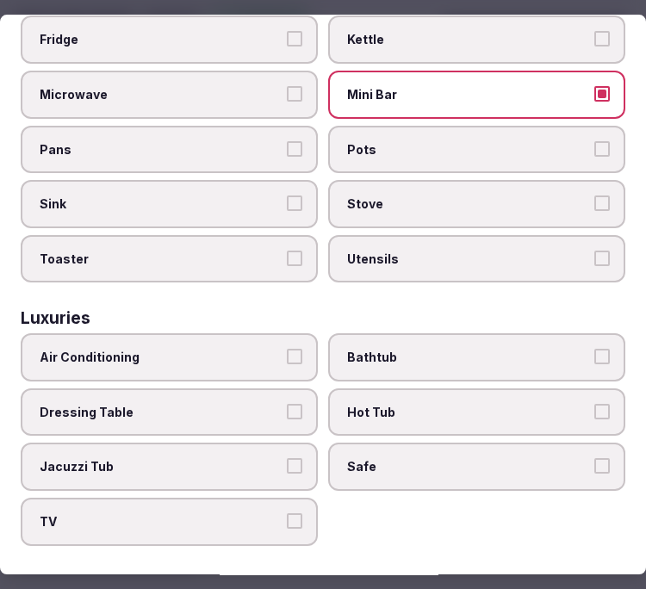
scroll to position [669, 0]
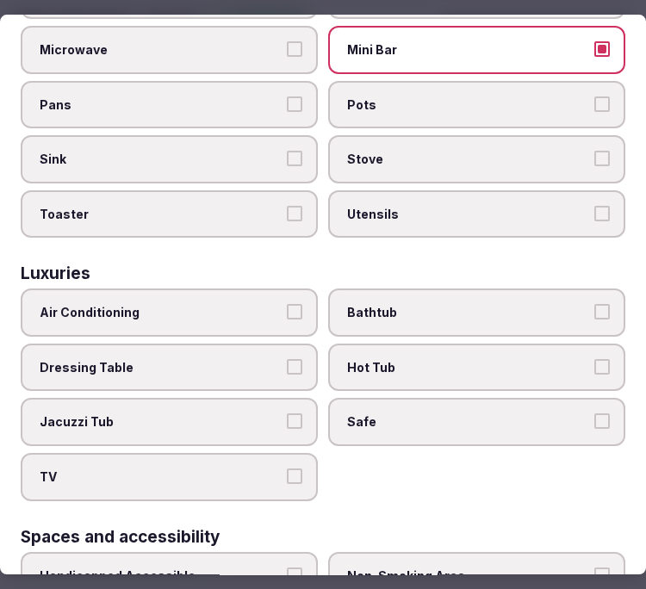
click at [219, 304] on span "Air Conditioning" at bounding box center [161, 312] width 242 height 17
click at [287, 304] on button "Air Conditioning" at bounding box center [294, 311] width 15 height 15
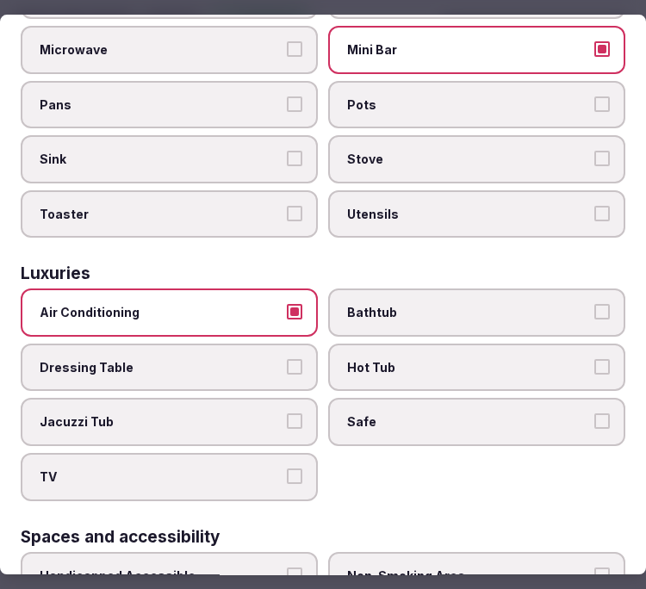
click at [388, 414] on span "Safe" at bounding box center [468, 422] width 242 height 17
click at [594, 414] on button "Safe" at bounding box center [601, 421] width 15 height 15
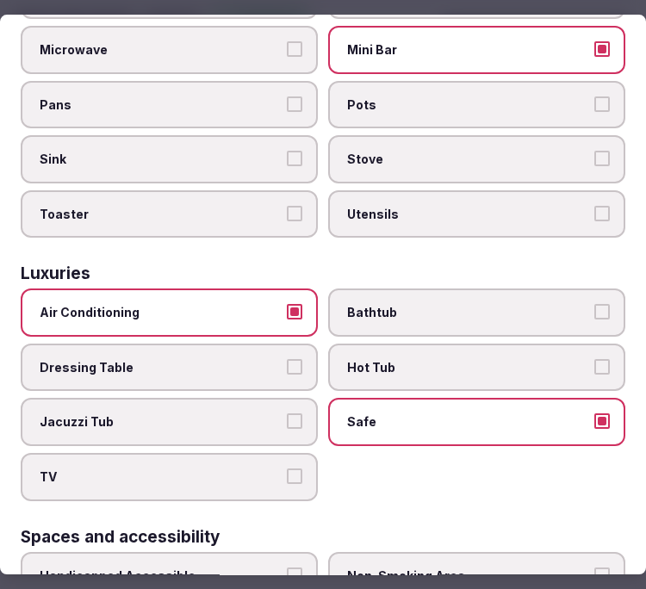
click at [260, 468] on span "TV" at bounding box center [161, 476] width 242 height 17
click at [287, 468] on button "TV" at bounding box center [294, 475] width 15 height 15
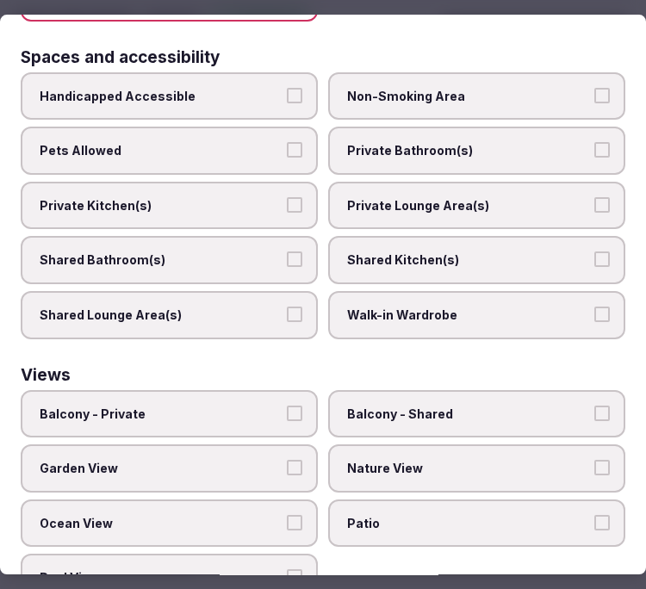
scroll to position [1155, 0]
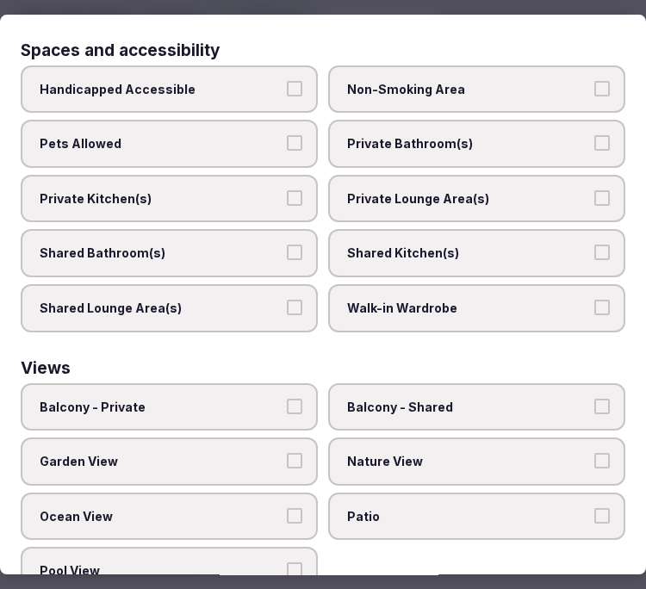
click at [406, 135] on span "Private Bathroom(s)" at bounding box center [468, 143] width 242 height 17
click at [594, 135] on button "Private Bathroom(s)" at bounding box center [601, 142] width 15 height 15
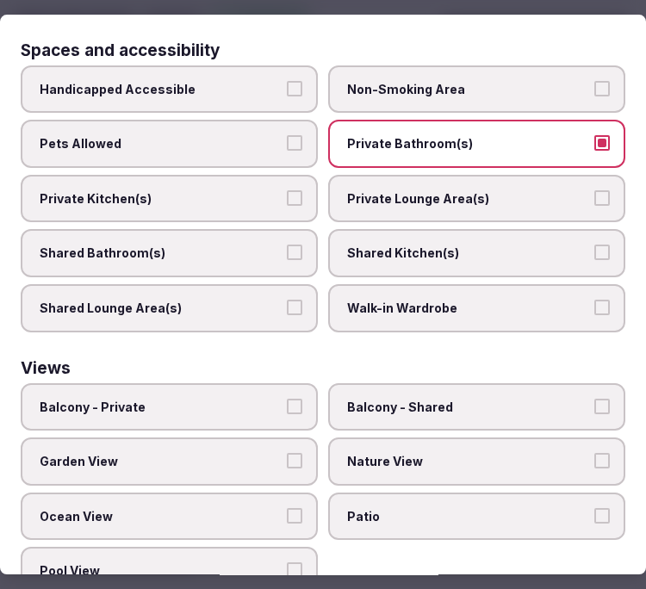
click at [413, 175] on label "Private Lounge Area(s)" at bounding box center [476, 199] width 297 height 48
click at [594, 190] on button "Private Lounge Area(s)" at bounding box center [601, 197] width 15 height 15
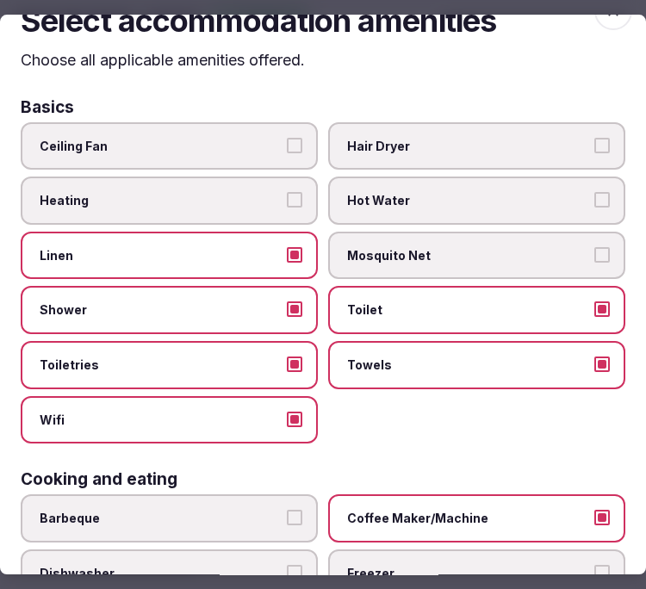
scroll to position [0, 0]
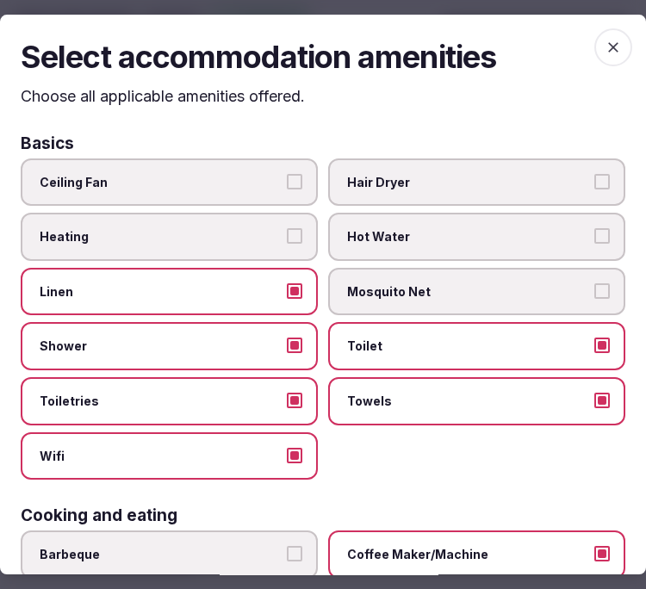
click at [604, 41] on icon "button" at bounding box center [612, 47] width 17 height 17
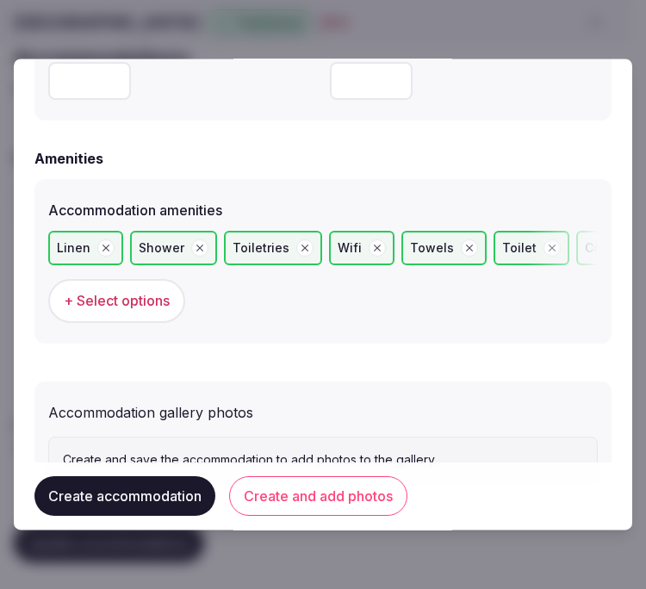
scroll to position [1710, 0]
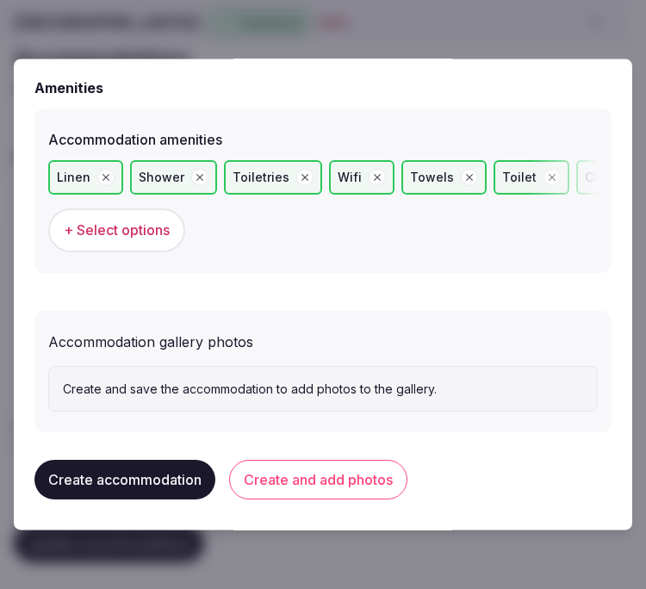
click at [324, 471] on button "Create and add photos" at bounding box center [318, 481] width 178 height 40
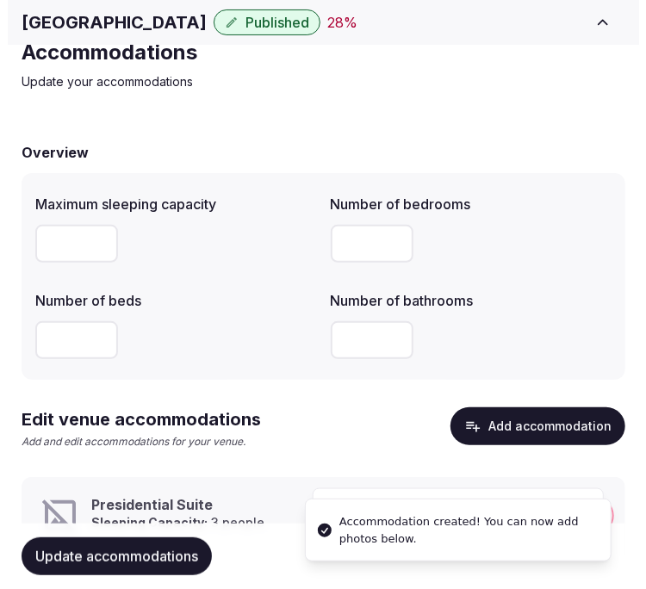
scroll to position [133, 0]
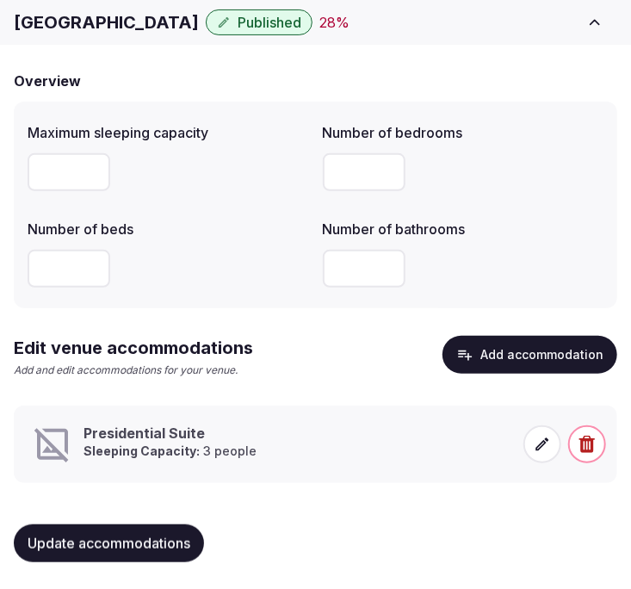
click at [538, 445] on icon at bounding box center [542, 443] width 13 height 13
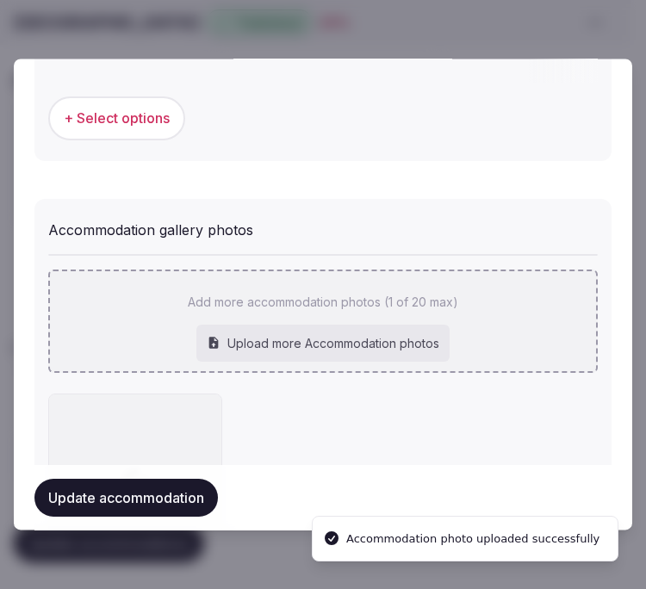
scroll to position [1868, 0]
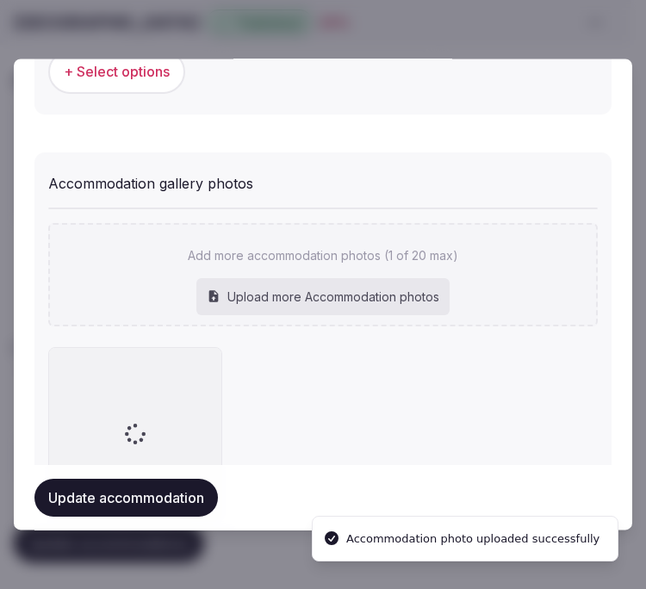
click at [256, 251] on div "Add more accommodation photos (1 of 20 max) Upload more Accommodation photos" at bounding box center [322, 274] width 549 height 103
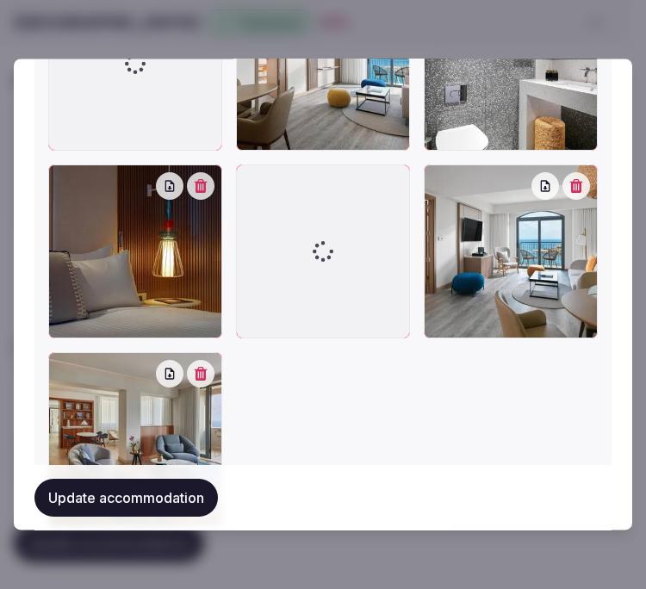
scroll to position [2353, 0]
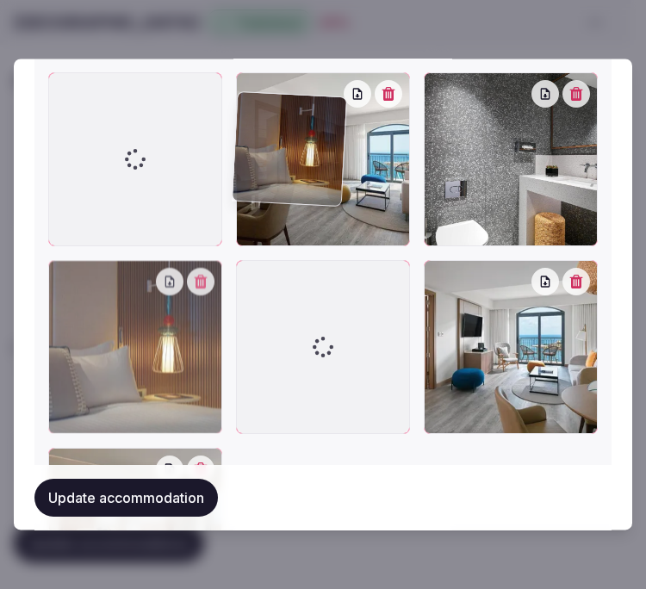
drag, startPoint x: 60, startPoint y: 276, endPoint x: 75, endPoint y: 123, distance: 153.9
click at [75, 123] on div at bounding box center [322, 346] width 549 height 549
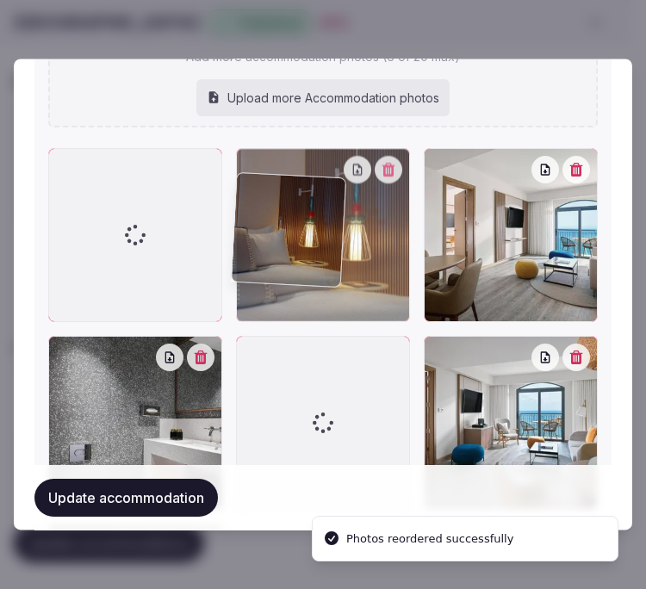
drag, startPoint x: 246, startPoint y: 108, endPoint x: 49, endPoint y: 108, distance: 197.2
click at [49, 108] on div "481767409.jpg 481767409.jpg 481767381.jpg 602363419.jpg 451101187.jpg Add more …" at bounding box center [322, 248] width 549 height 899
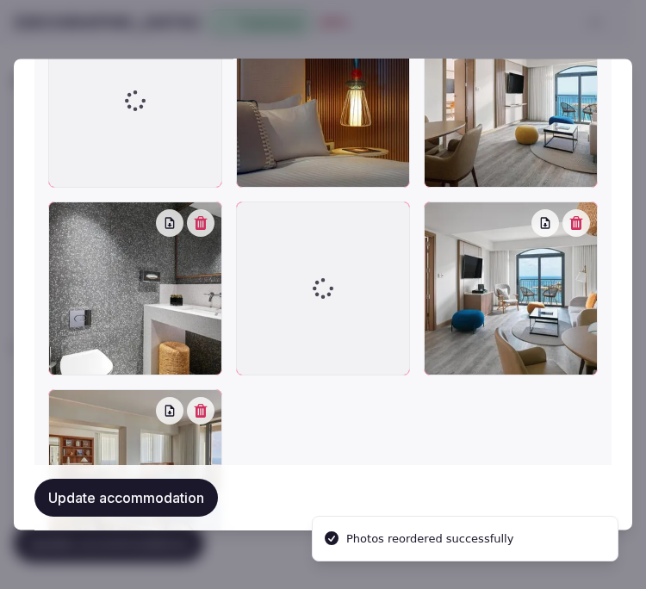
scroll to position [2442, 0]
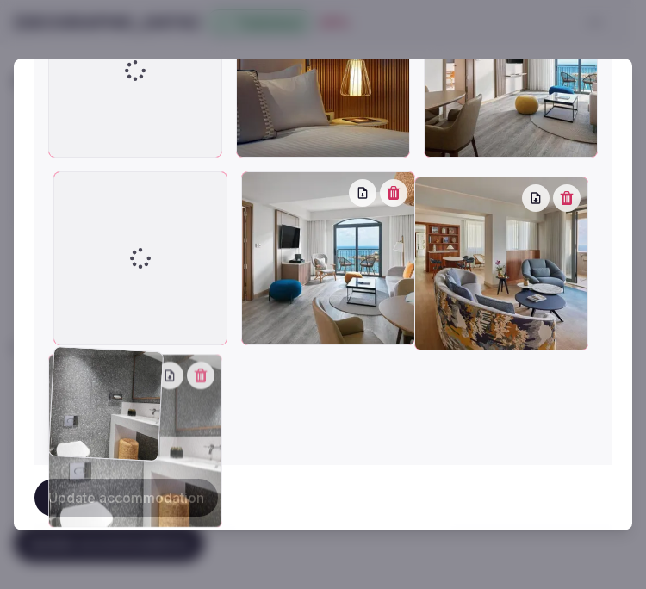
drag, startPoint x: 58, startPoint y: 178, endPoint x: 15, endPoint y: 356, distance: 182.5
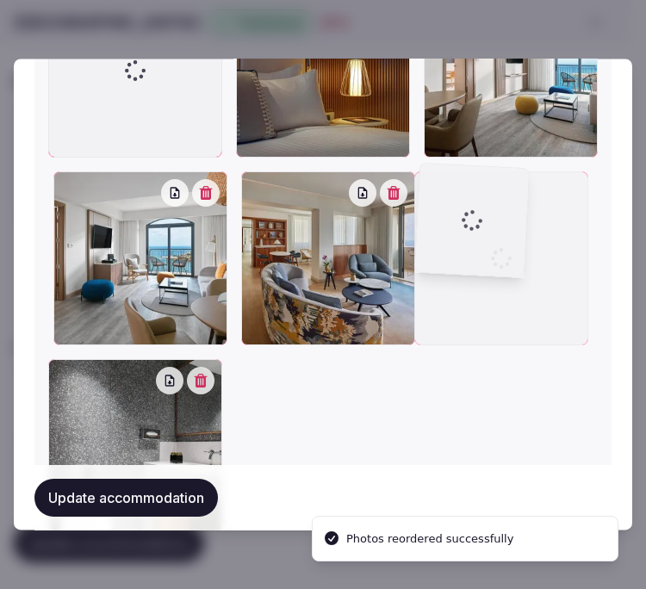
drag, startPoint x: 53, startPoint y: 182, endPoint x: 467, endPoint y: 205, distance: 413.9
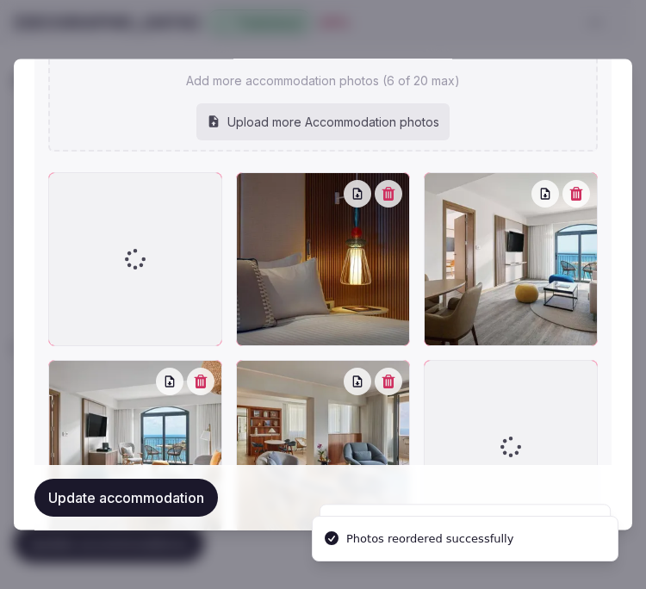
scroll to position [2251, 0]
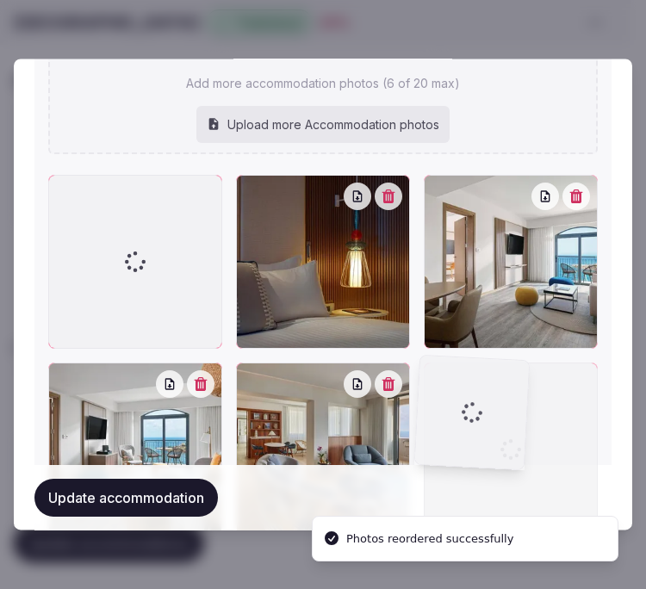
drag, startPoint x: 50, startPoint y: 181, endPoint x: 492, endPoint y: 399, distance: 493.6
click at [492, 399] on div at bounding box center [322, 449] width 549 height 549
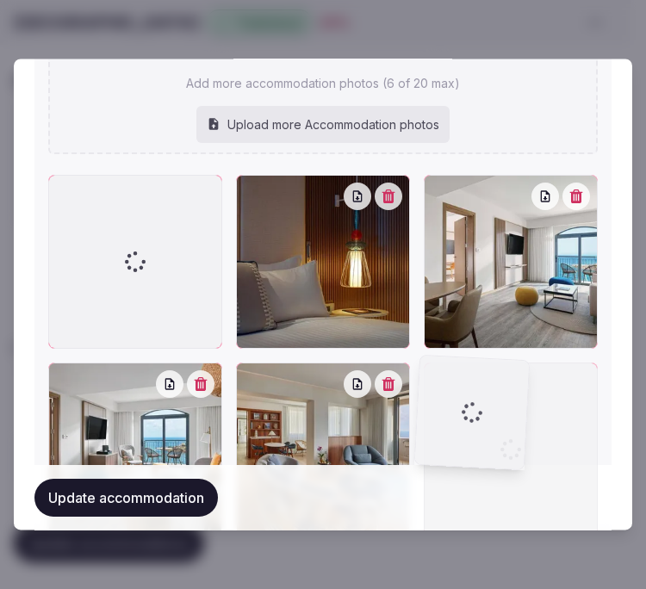
drag, startPoint x: 61, startPoint y: 176, endPoint x: 440, endPoint y: 182, distance: 378.9
click at [440, 182] on div at bounding box center [322, 449] width 549 height 549
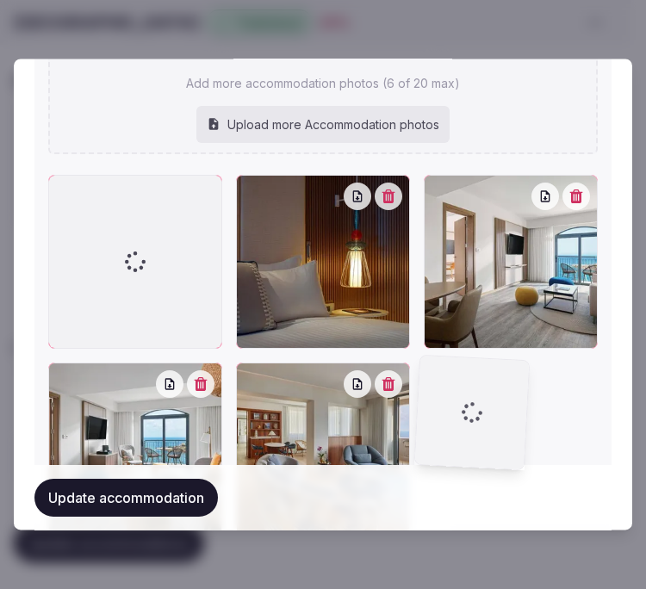
drag, startPoint x: 440, startPoint y: 182, endPoint x: 418, endPoint y: 183, distance: 22.4
click at [436, 182] on div at bounding box center [511, 262] width 174 height 174
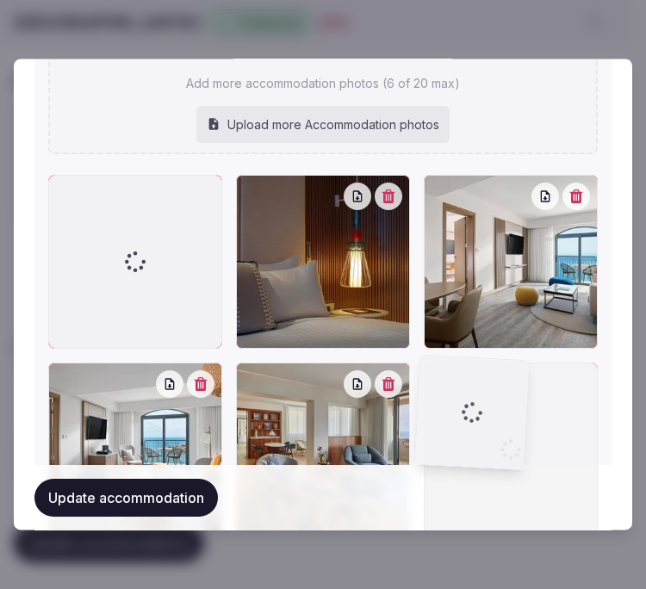
drag, startPoint x: 54, startPoint y: 184, endPoint x: 288, endPoint y: 183, distance: 233.3
click at [288, 183] on div at bounding box center [322, 449] width 549 height 549
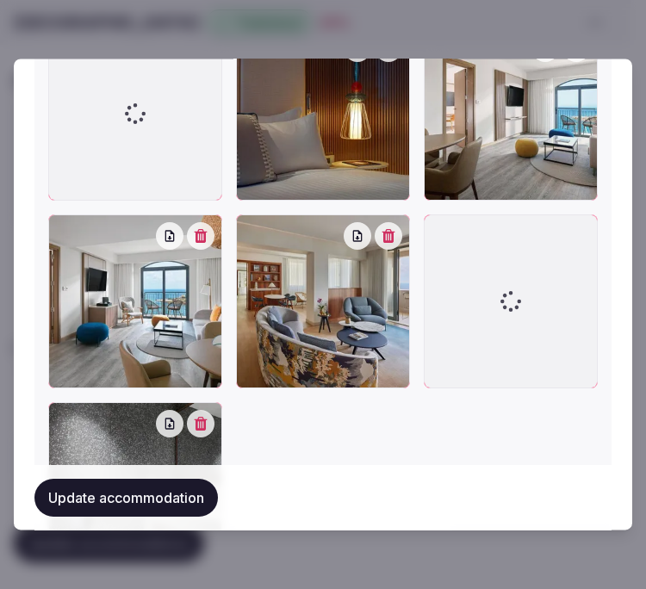
scroll to position [2537, 0]
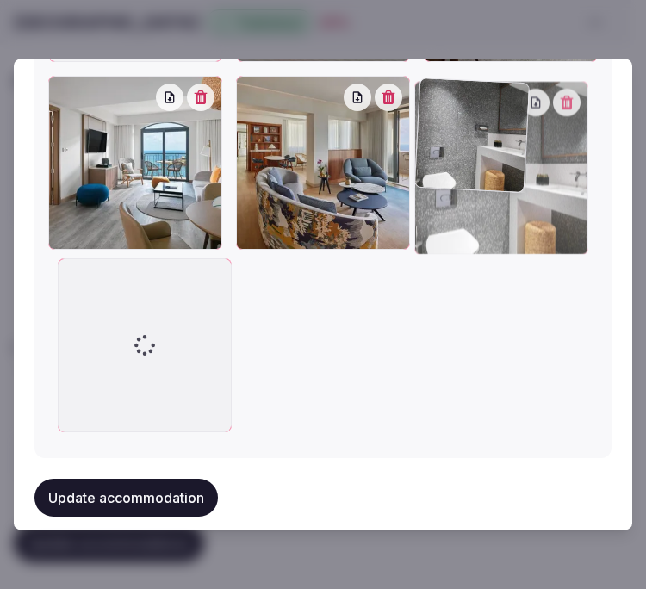
drag, startPoint x: 58, startPoint y: 272, endPoint x: 572, endPoint y: 143, distance: 530.0
click at [572, 143] on div at bounding box center [501, 168] width 174 height 174
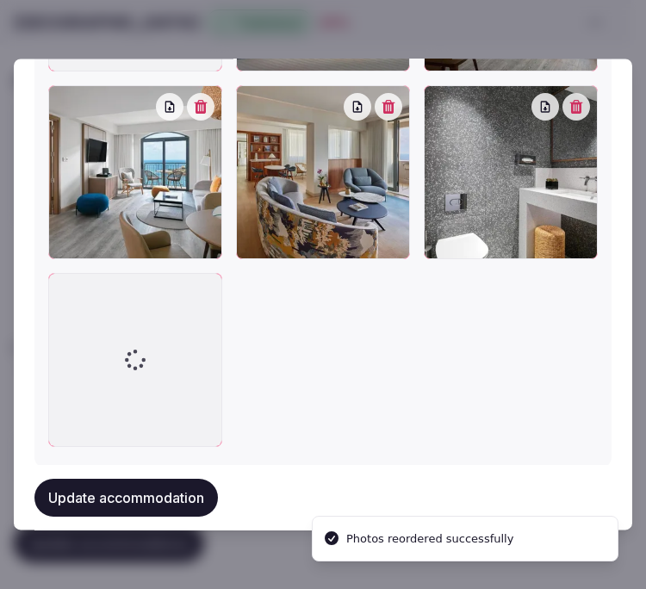
click at [140, 505] on button "Update accommodation" at bounding box center [125, 498] width 183 height 38
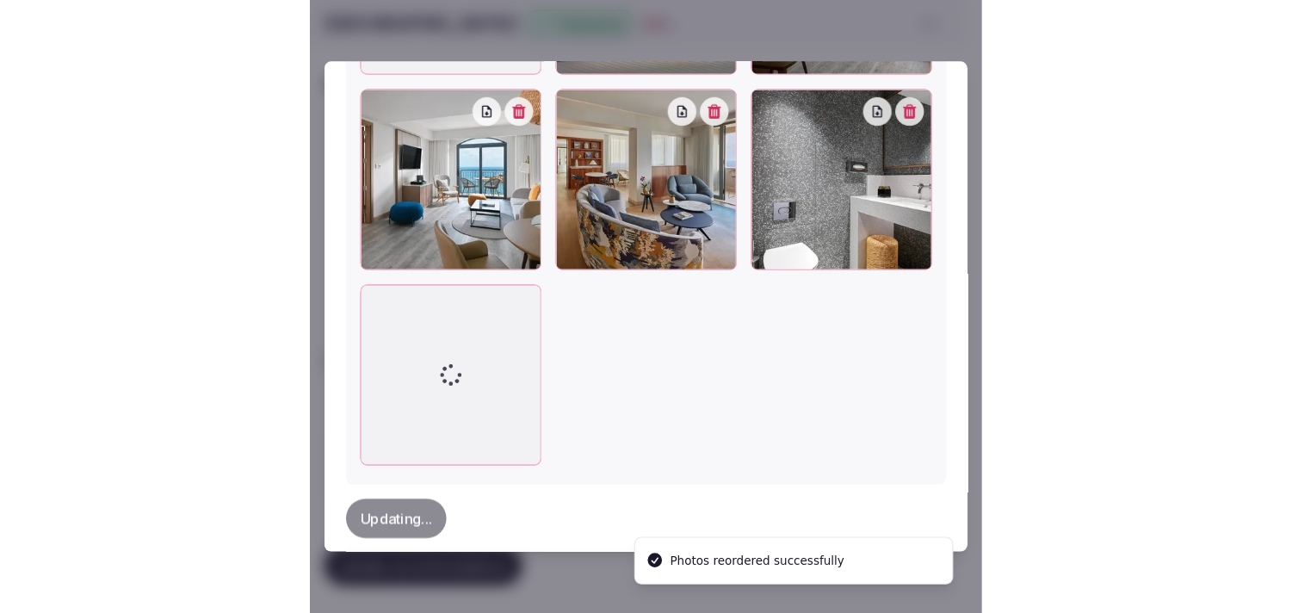
scroll to position [60, 0]
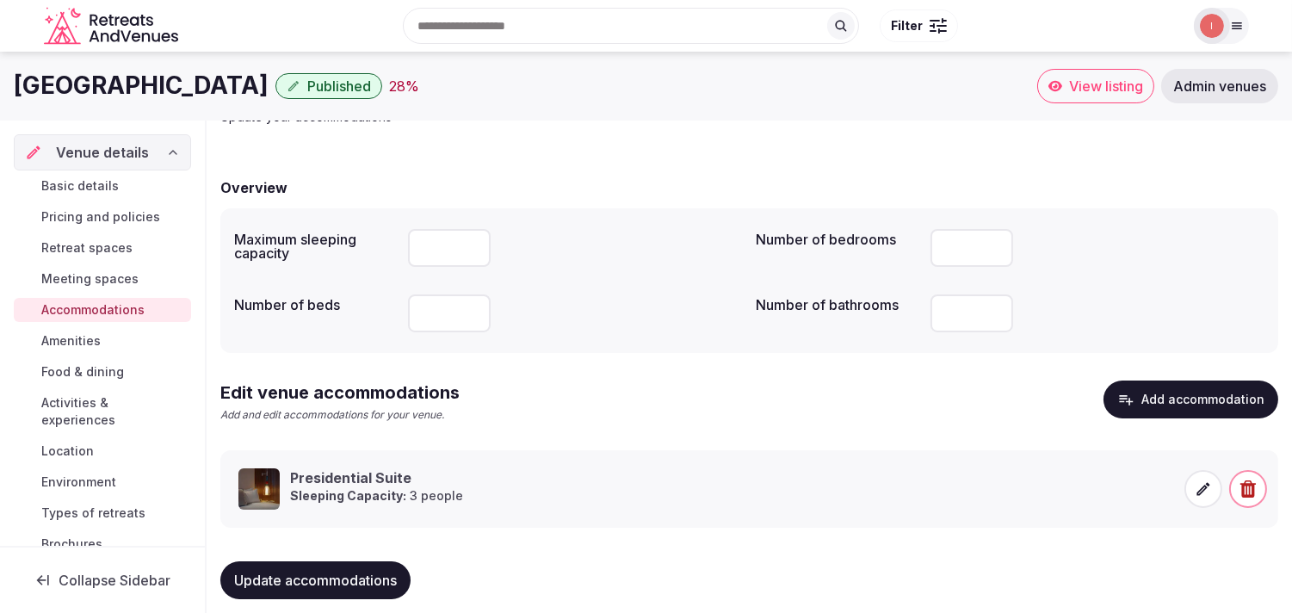
click at [88, 337] on span "Amenities" at bounding box center [70, 340] width 59 height 17
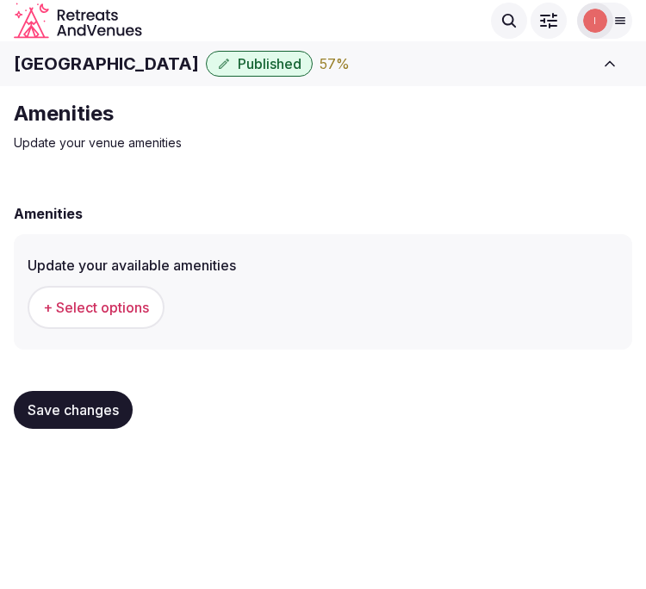
click at [46, 299] on span "+ Select options" at bounding box center [96, 307] width 106 height 19
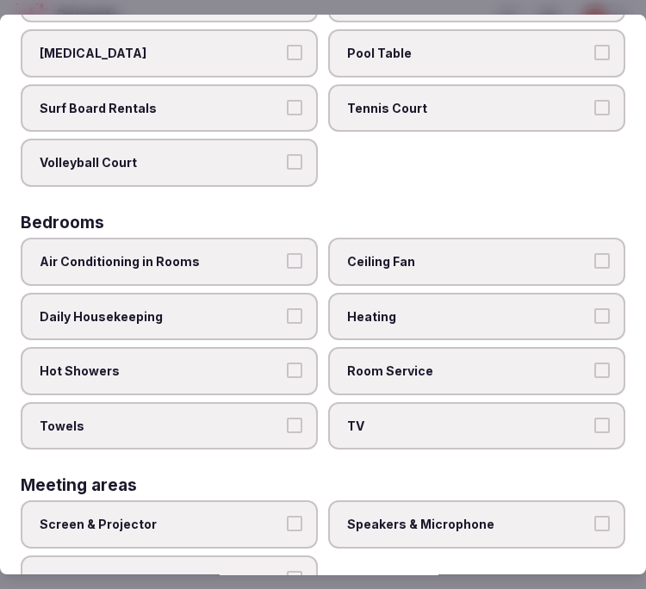
scroll to position [191, 0]
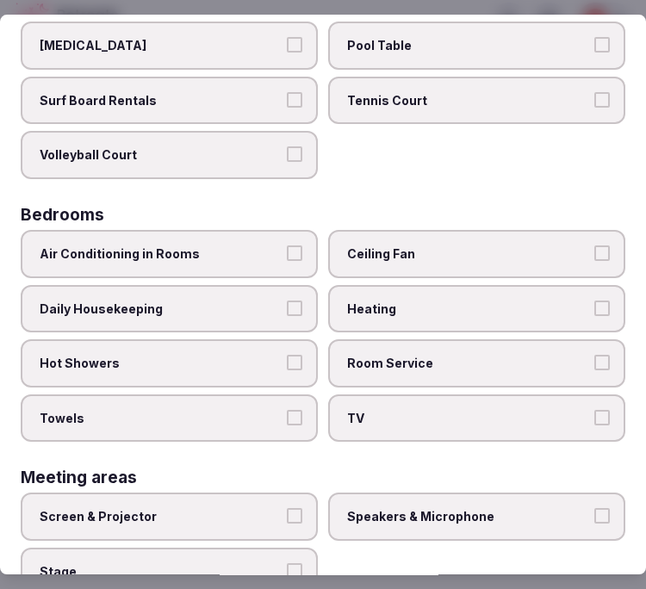
click at [255, 253] on span "Air Conditioning in Rooms" at bounding box center [161, 253] width 242 height 17
click at [287, 253] on button "Air Conditioning in Rooms" at bounding box center [294, 252] width 15 height 15
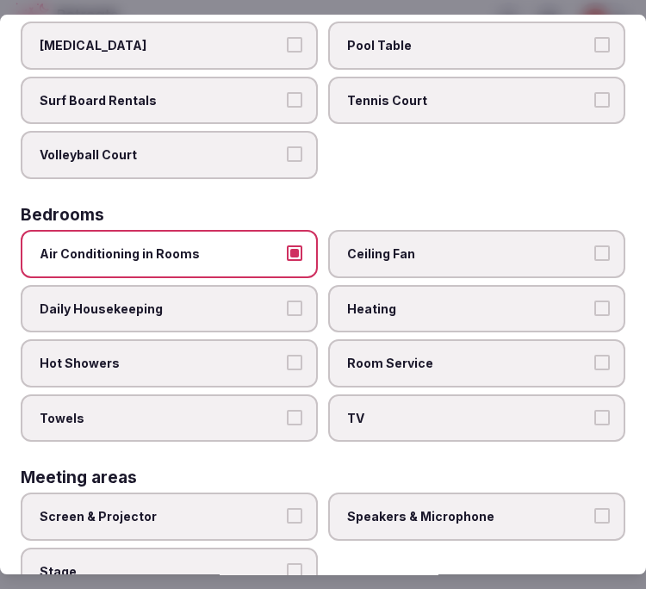
click at [282, 307] on label "Daily Housekeeping" at bounding box center [169, 309] width 297 height 48
click at [287, 307] on button "Daily Housekeeping" at bounding box center [294, 307] width 15 height 15
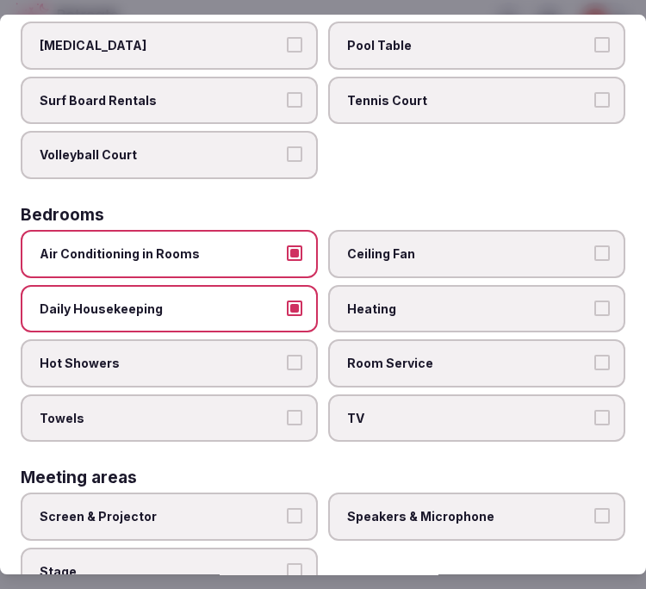
click at [269, 355] on span "Hot Showers" at bounding box center [161, 363] width 242 height 17
click at [287, 355] on button "Hot Showers" at bounding box center [294, 362] width 15 height 15
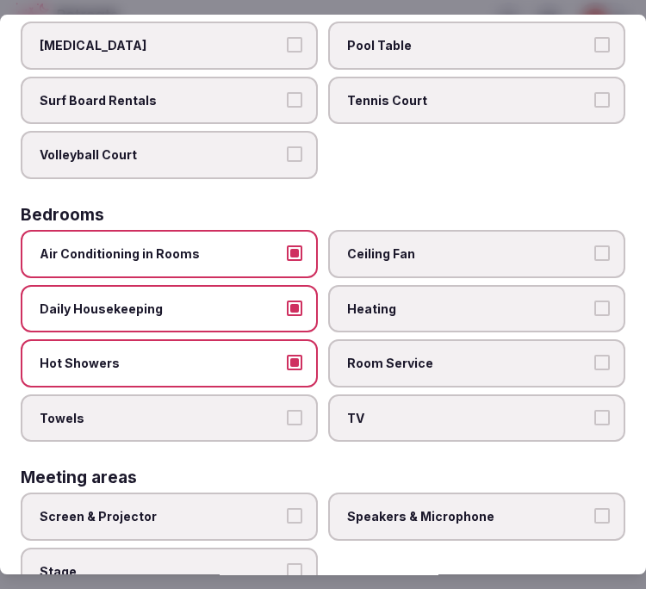
click at [277, 401] on label "Towels" at bounding box center [169, 418] width 297 height 48
click at [287, 410] on button "Towels" at bounding box center [294, 417] width 15 height 15
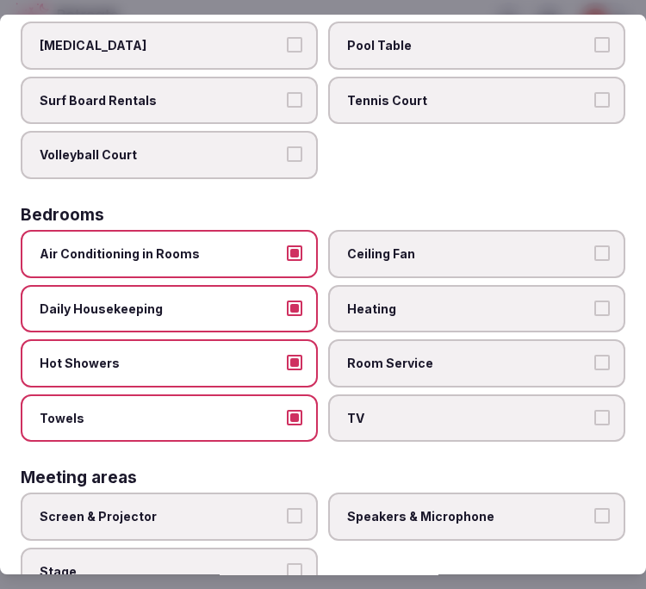
click at [411, 424] on label "TV" at bounding box center [476, 418] width 297 height 48
click at [594, 424] on button "TV" at bounding box center [601, 417] width 15 height 15
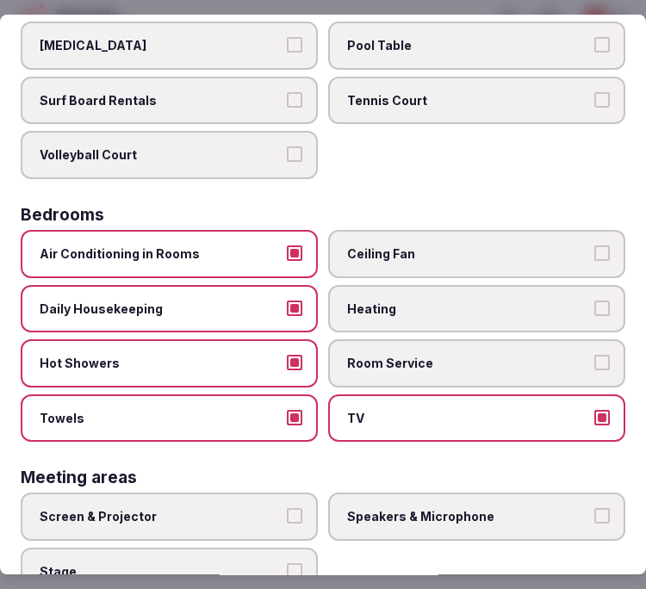
click at [457, 355] on span "Room Service" at bounding box center [468, 363] width 242 height 17
click at [594, 355] on button "Room Service" at bounding box center [601, 362] width 15 height 15
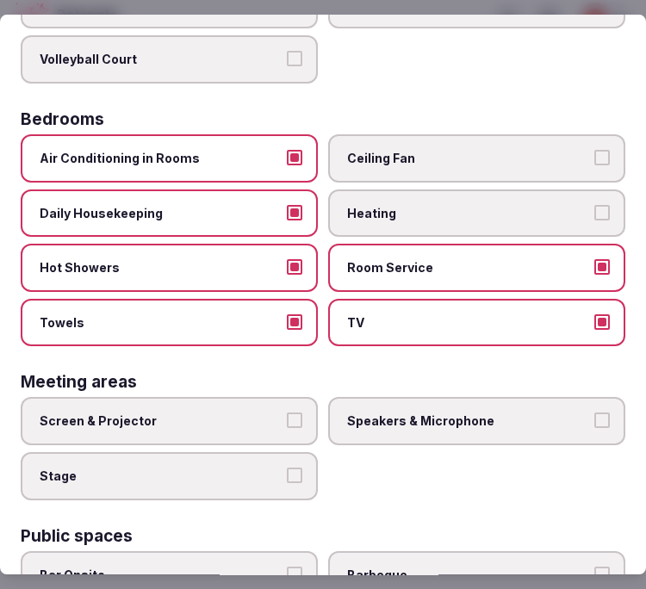
scroll to position [382, 0]
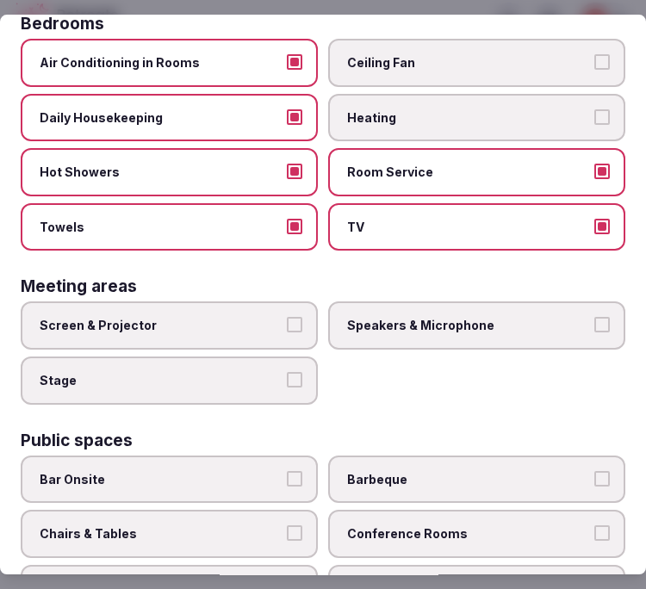
click at [263, 301] on label "Screen & Projector" at bounding box center [169, 325] width 297 height 48
click at [287, 317] on button "Screen & Projector" at bounding box center [294, 324] width 15 height 15
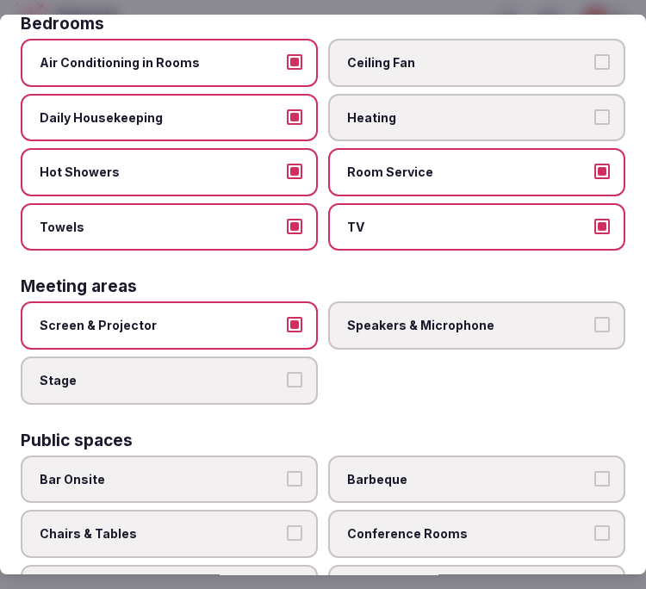
click at [365, 301] on label "Speakers & Microphone" at bounding box center [476, 325] width 297 height 48
click at [594, 317] on button "Speakers & Microphone" at bounding box center [601, 324] width 15 height 15
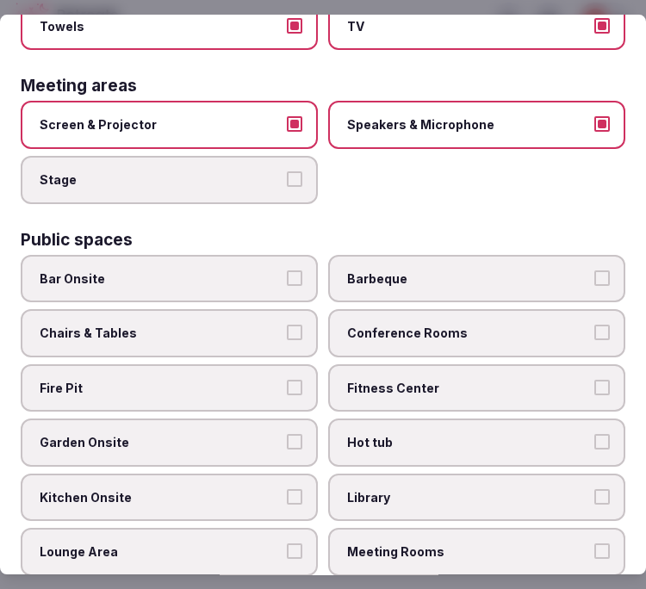
scroll to position [669, 0]
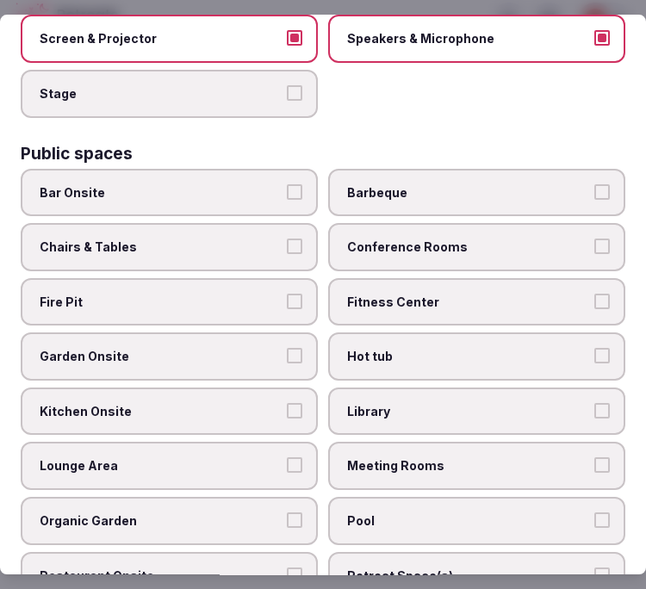
click at [209, 184] on span "Bar Onsite" at bounding box center [161, 192] width 242 height 17
click at [287, 184] on button "Bar Onsite" at bounding box center [294, 191] width 15 height 15
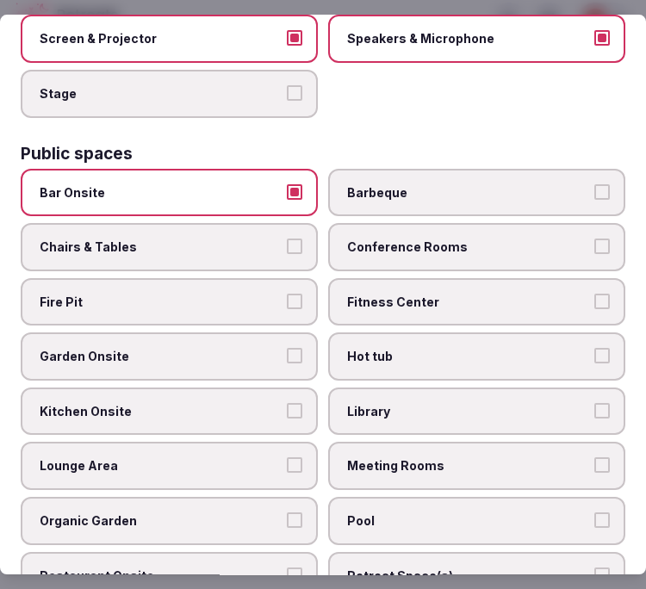
click at [412, 223] on label "Conference Rooms" at bounding box center [476, 247] width 297 height 48
click at [594, 238] on button "Conference Rooms" at bounding box center [601, 245] width 15 height 15
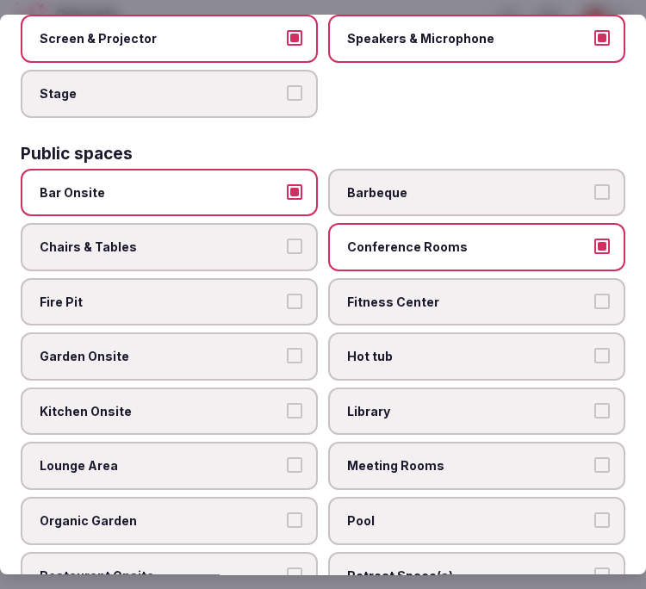
click at [415, 278] on label "Fitness Center" at bounding box center [476, 302] width 297 height 48
click at [594, 294] on button "Fitness Center" at bounding box center [601, 301] width 15 height 15
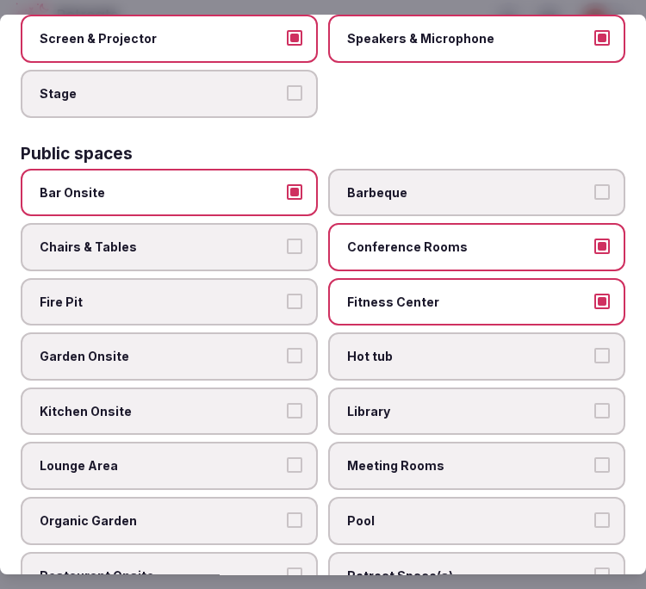
click at [192, 223] on label "Chairs & Tables" at bounding box center [169, 247] width 297 height 48
click at [287, 238] on button "Chairs & Tables" at bounding box center [294, 245] width 15 height 15
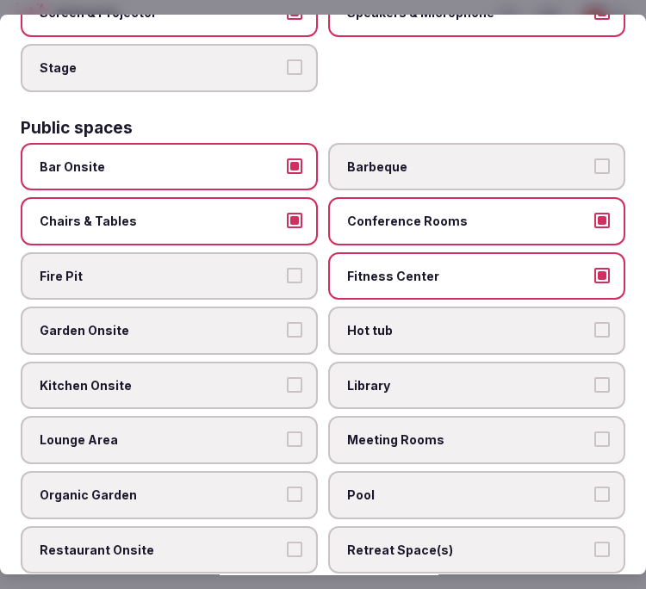
scroll to position [765, 0]
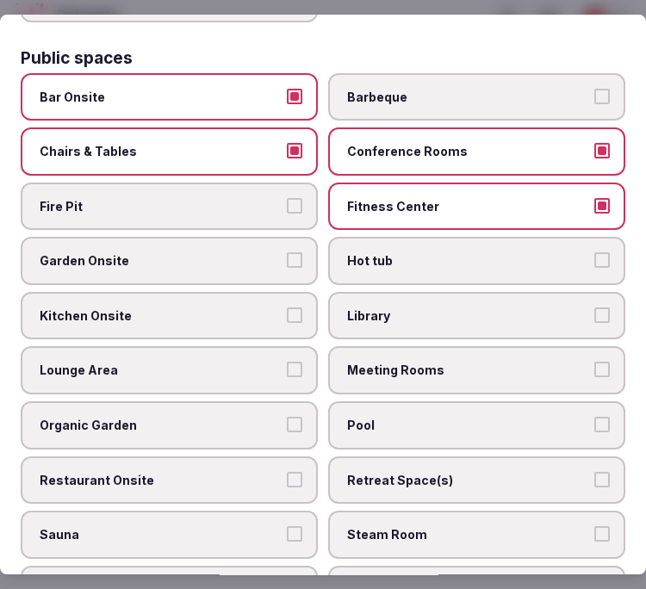
click at [272, 307] on span "Kitchen Onsite" at bounding box center [161, 315] width 242 height 17
click at [287, 307] on button "Kitchen Onsite" at bounding box center [294, 314] width 15 height 15
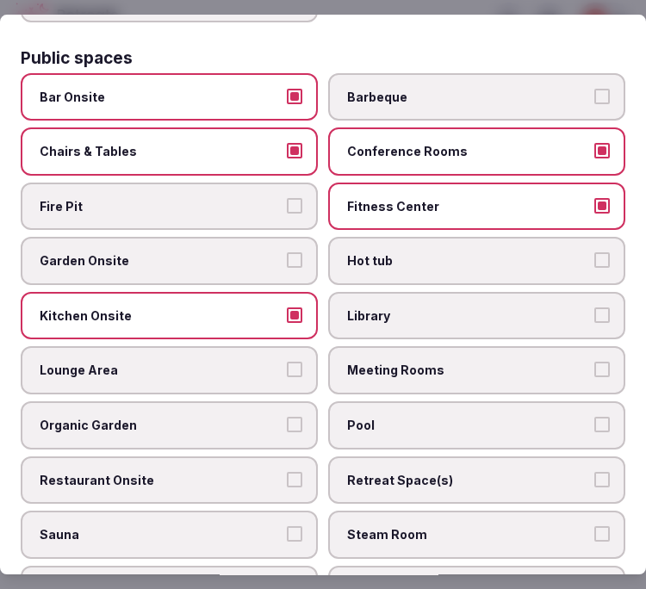
click at [274, 307] on span "Kitchen Onsite" at bounding box center [161, 315] width 242 height 17
click at [287, 307] on button "Kitchen Onsite" at bounding box center [294, 314] width 15 height 15
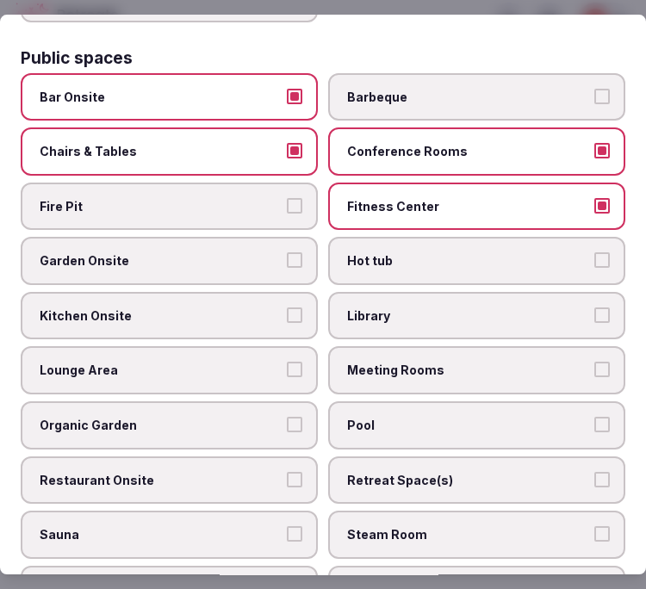
click at [406, 362] on span "Meeting Rooms" at bounding box center [468, 370] width 242 height 17
click at [594, 362] on button "Meeting Rooms" at bounding box center [601, 369] width 15 height 15
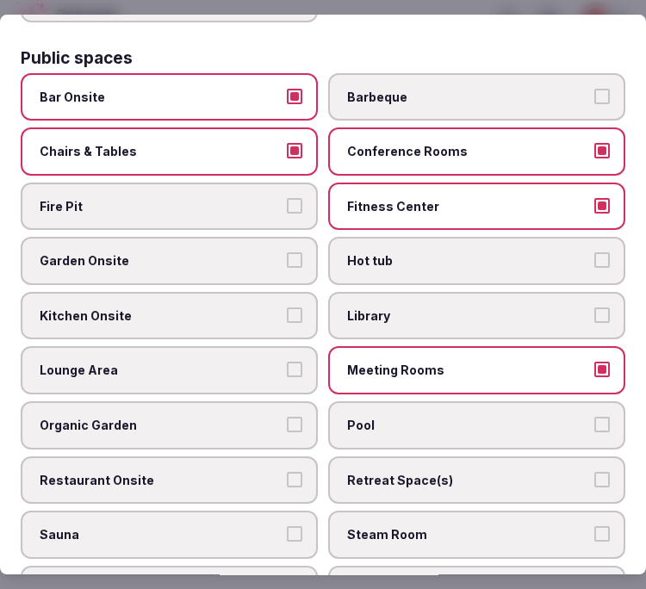
click at [433, 401] on label "Pool" at bounding box center [476, 425] width 297 height 48
click at [594, 417] on button "Pool" at bounding box center [601, 424] width 15 height 15
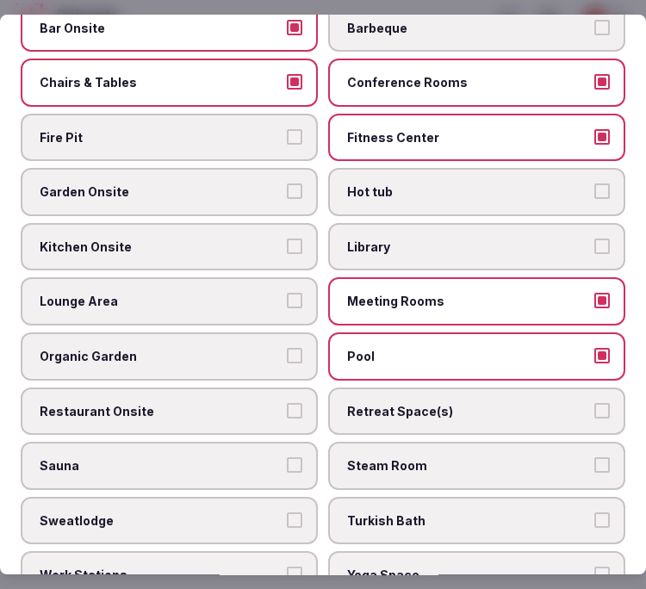
scroll to position [861, 0]
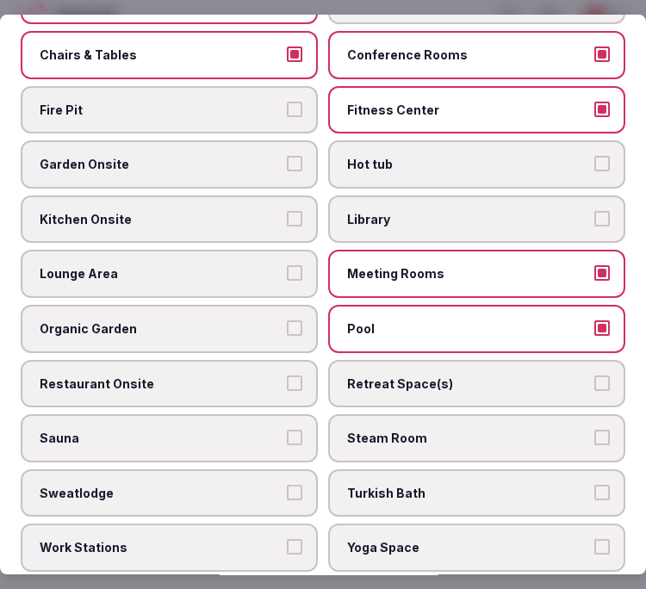
click at [220, 430] on span "Sauna" at bounding box center [161, 438] width 242 height 17
click at [287, 430] on button "Sauna" at bounding box center [294, 437] width 15 height 15
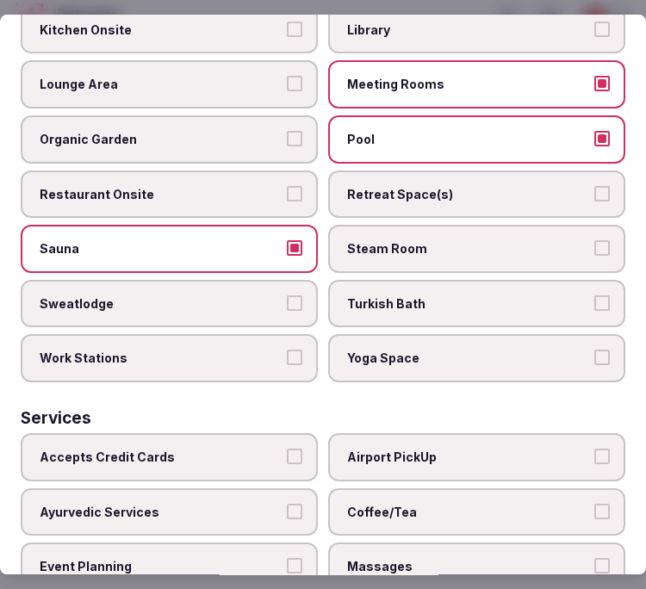
scroll to position [1148, 0]
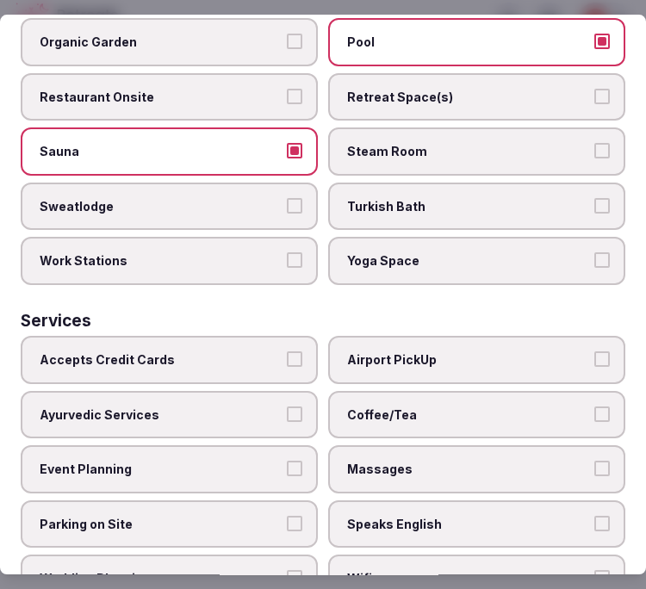
click at [416, 346] on label "Airport PickUp" at bounding box center [476, 360] width 297 height 48
click at [594, 351] on button "Airport PickUp" at bounding box center [601, 358] width 15 height 15
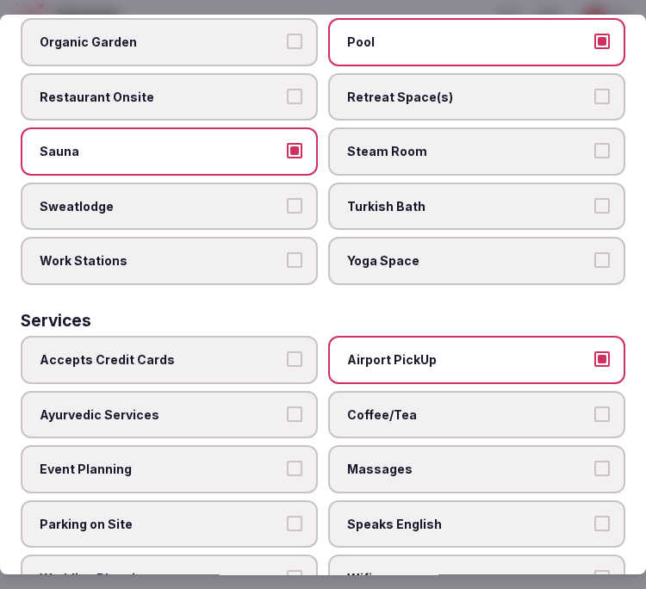
click at [468, 250] on label "Yoga Space" at bounding box center [476, 262] width 297 height 48
click at [594, 253] on button "Yoga Space" at bounding box center [601, 260] width 15 height 15
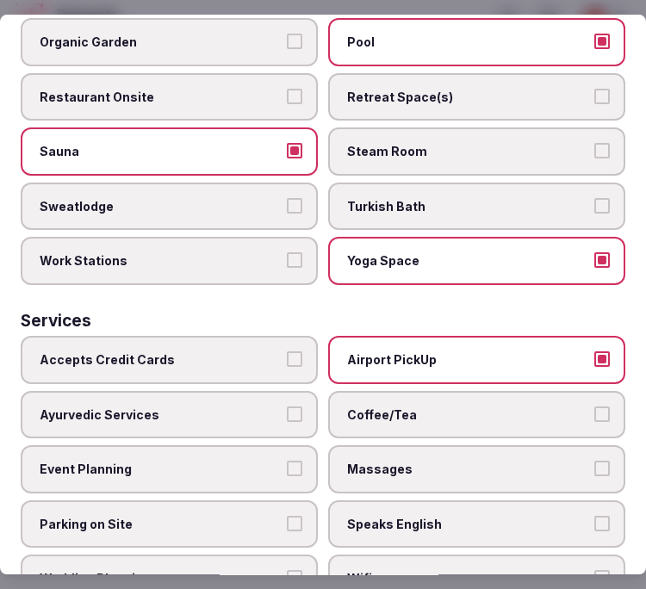
drag, startPoint x: 450, startPoint y: 389, endPoint x: 451, endPoint y: 442, distance: 52.5
click at [450, 391] on label "Coffee/Tea" at bounding box center [476, 415] width 297 height 48
click at [594, 406] on button "Coffee/Tea" at bounding box center [601, 413] width 15 height 15
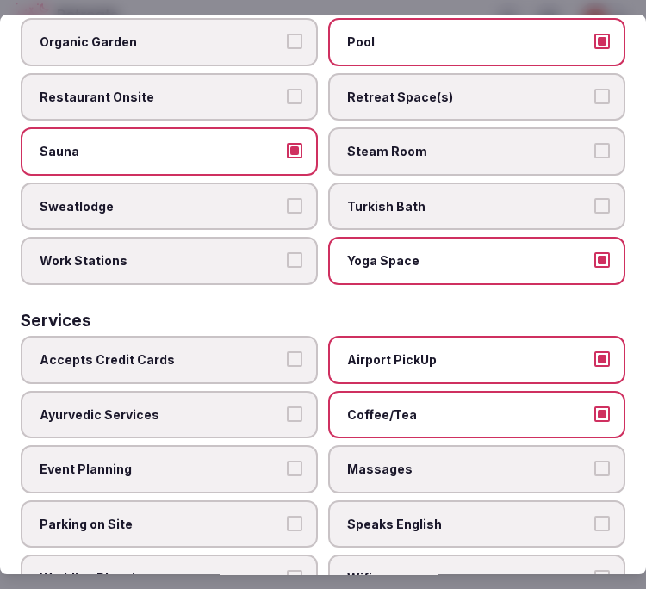
click at [450, 516] on span "Speaks English" at bounding box center [468, 524] width 242 height 17
click at [594, 516] on button "Speaks English" at bounding box center [601, 523] width 15 height 15
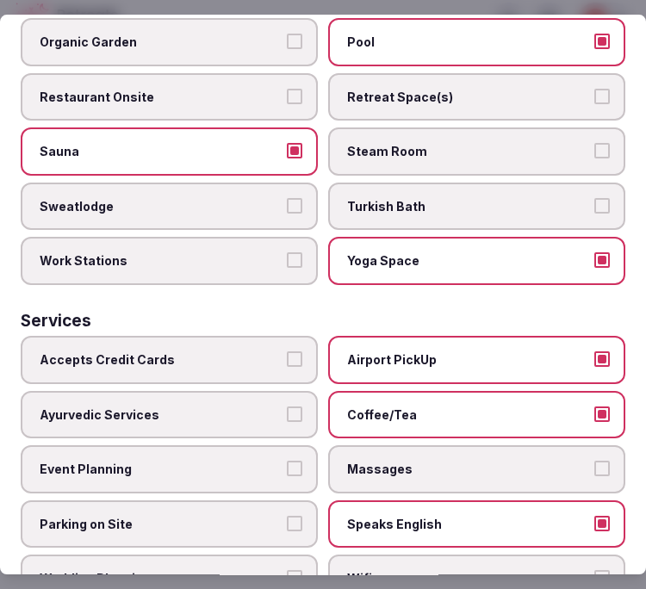
drag, startPoint x: 463, startPoint y: 536, endPoint x: 529, endPoint y: 444, distance: 112.3
click at [478, 555] on label "Wifi" at bounding box center [476, 579] width 297 height 48
click at [594, 571] on button "Wifi" at bounding box center [601, 578] width 15 height 15
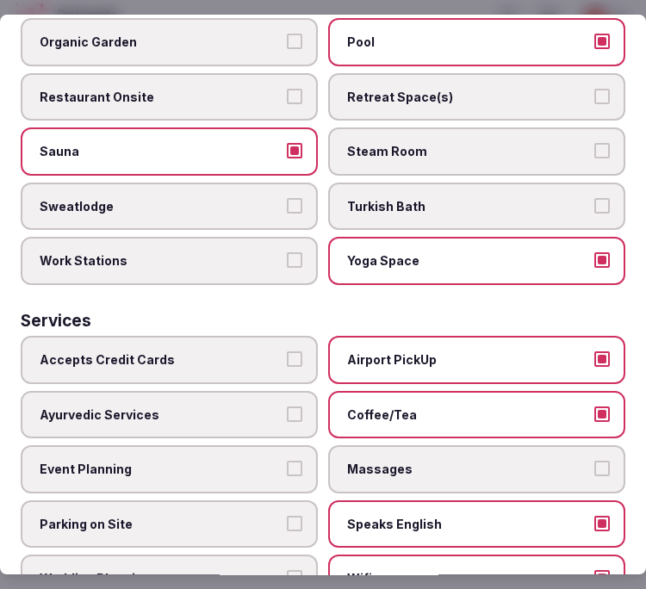
click at [527, 445] on label "Massages" at bounding box center [476, 469] width 297 height 48
click at [594, 461] on button "Massages" at bounding box center [601, 468] width 15 height 15
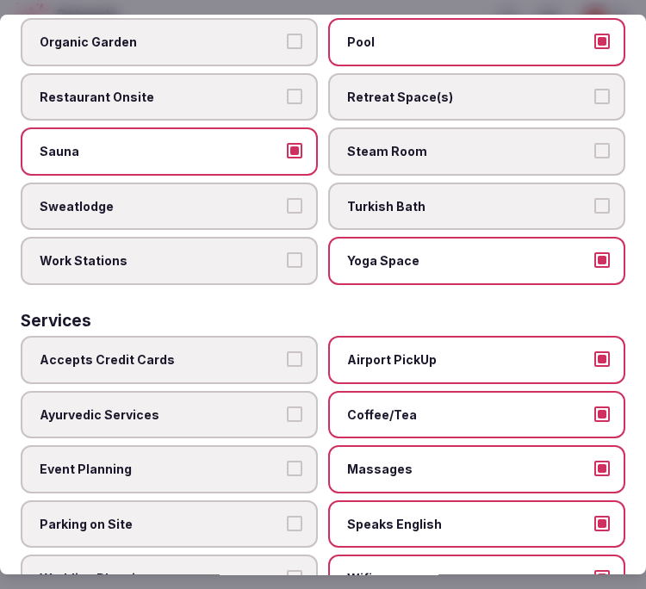
click at [556, 336] on label "Airport PickUp" at bounding box center [476, 360] width 297 height 48
click at [594, 351] on button "Airport PickUp" at bounding box center [601, 358] width 15 height 15
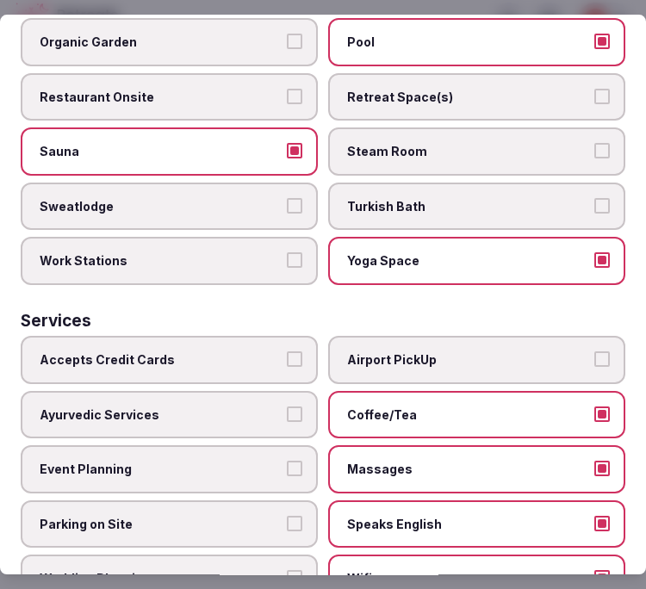
click at [156, 351] on span "Accepts Credit Cards" at bounding box center [161, 359] width 242 height 17
click at [287, 351] on button "Accepts Credit Cards" at bounding box center [294, 358] width 15 height 15
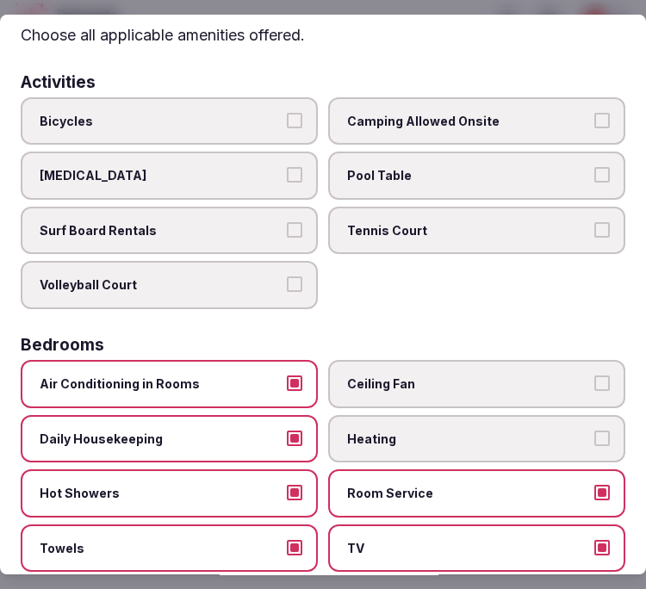
scroll to position [0, 0]
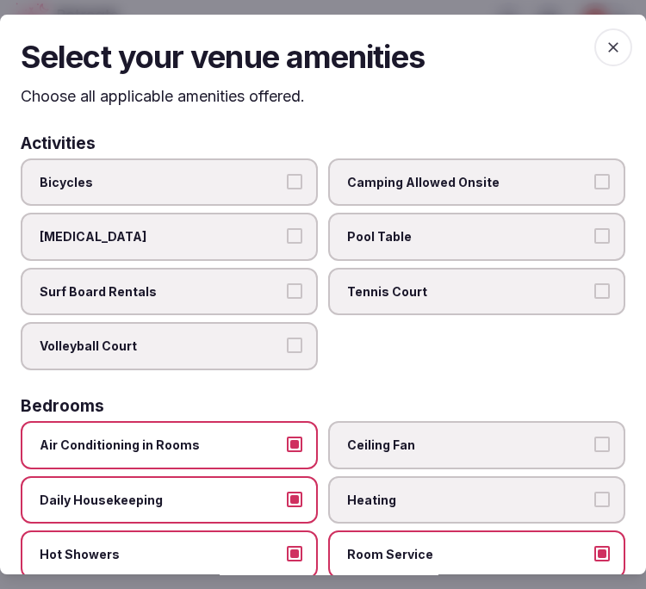
click at [608, 43] on icon "button" at bounding box center [613, 47] width 10 height 10
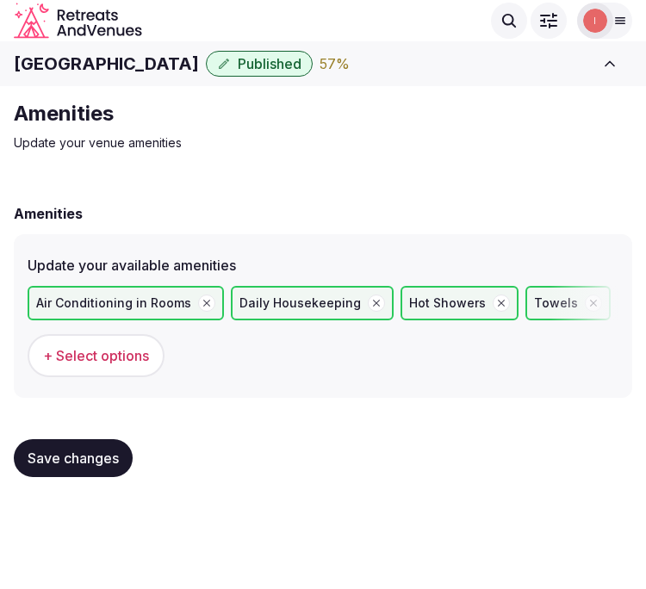
drag, startPoint x: 115, startPoint y: 452, endPoint x: 641, endPoint y: 109, distance: 627.8
click at [118, 450] on span "Save changes" at bounding box center [73, 457] width 91 height 17
click at [93, 453] on span "Save changes" at bounding box center [73, 457] width 91 height 17
click at [90, 429] on div "Save changes" at bounding box center [323, 457] width 618 height 65
click at [70, 442] on button "Save changes" at bounding box center [73, 458] width 119 height 38
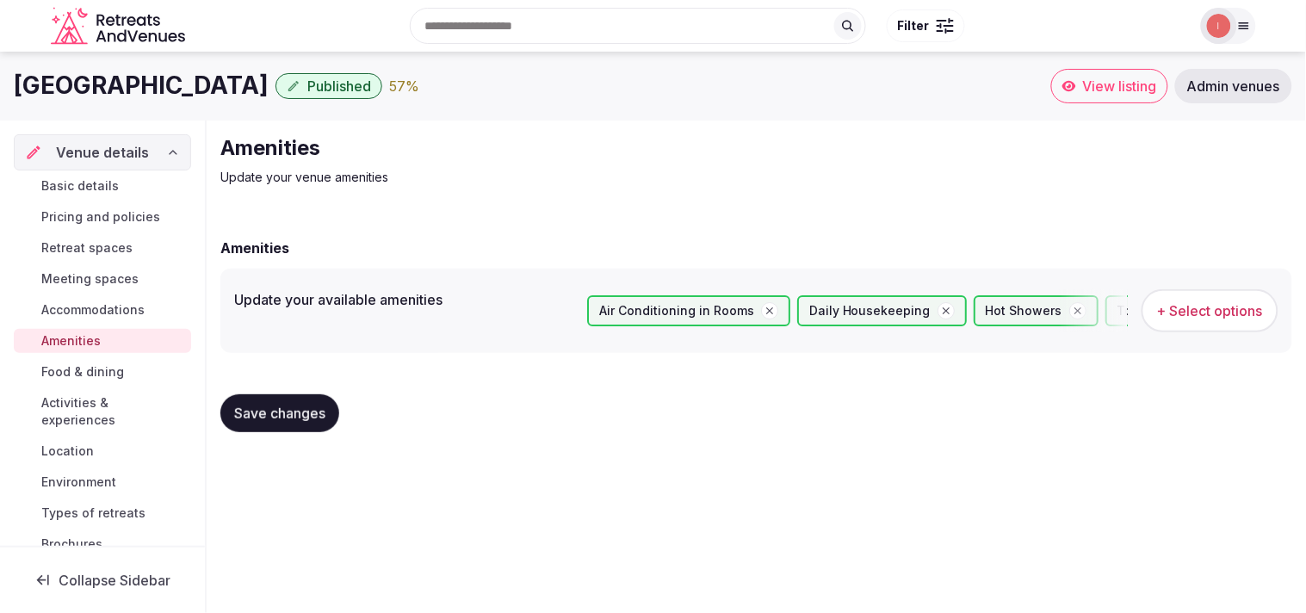
click at [262, 398] on button "Save changes" at bounding box center [279, 413] width 119 height 38
click at [102, 363] on span "Food & dining" at bounding box center [82, 371] width 83 height 17
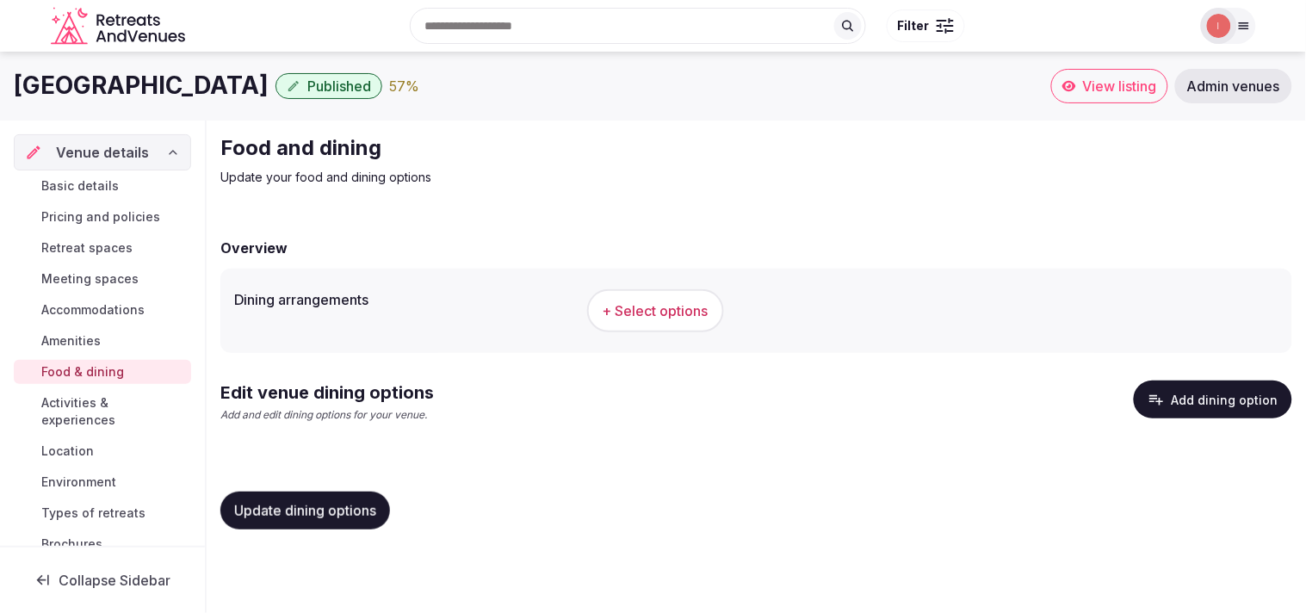
click at [627, 296] on button "+ Select options" at bounding box center [655, 310] width 137 height 43
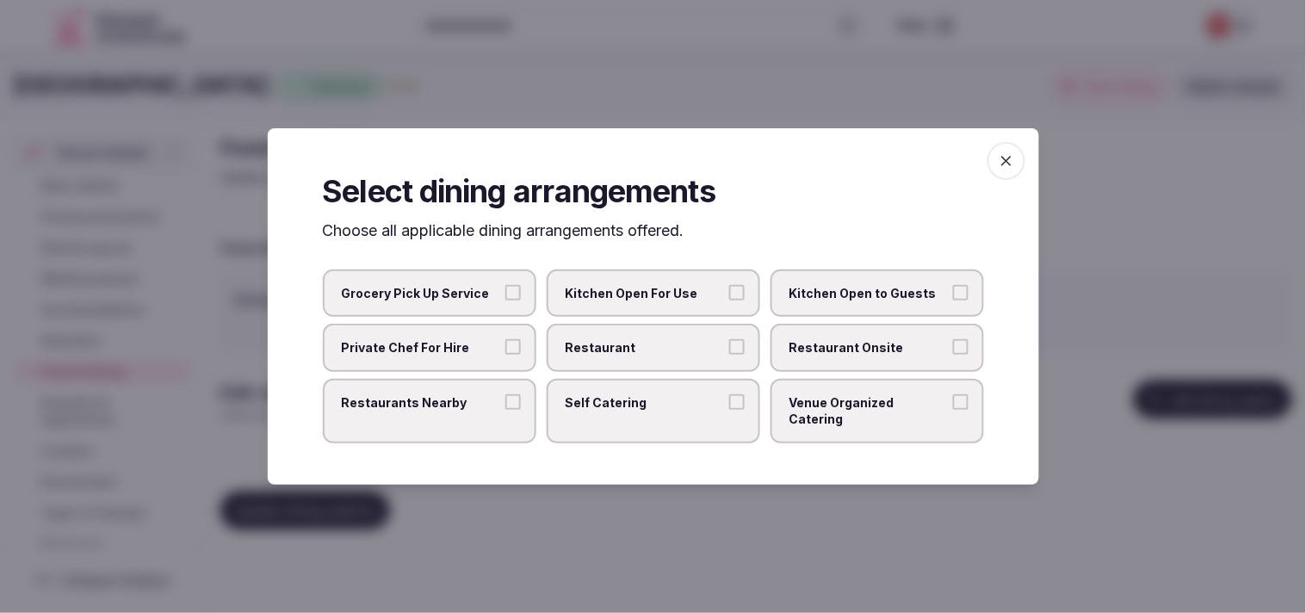
click at [645, 350] on span "Restaurant" at bounding box center [645, 347] width 158 height 17
click at [645, 350] on button "Restaurant" at bounding box center [736, 346] width 15 height 15
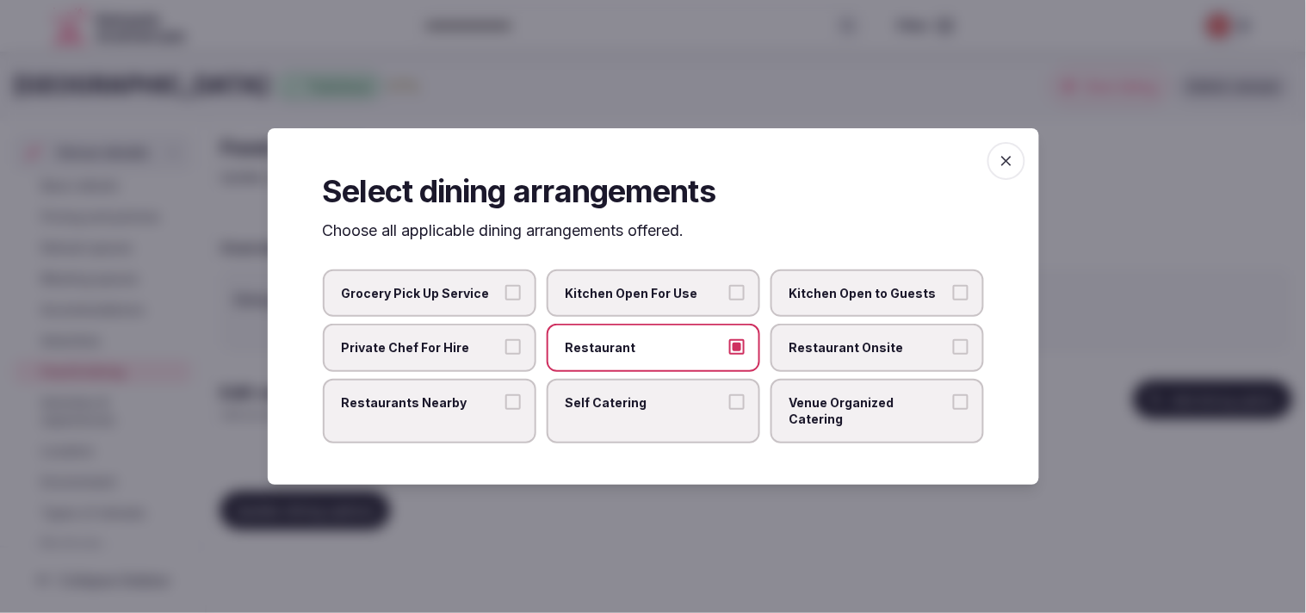
click at [645, 342] on label "Restaurant Onsite" at bounding box center [878, 348] width 214 height 48
click at [645, 342] on button "Restaurant Onsite" at bounding box center [960, 346] width 15 height 15
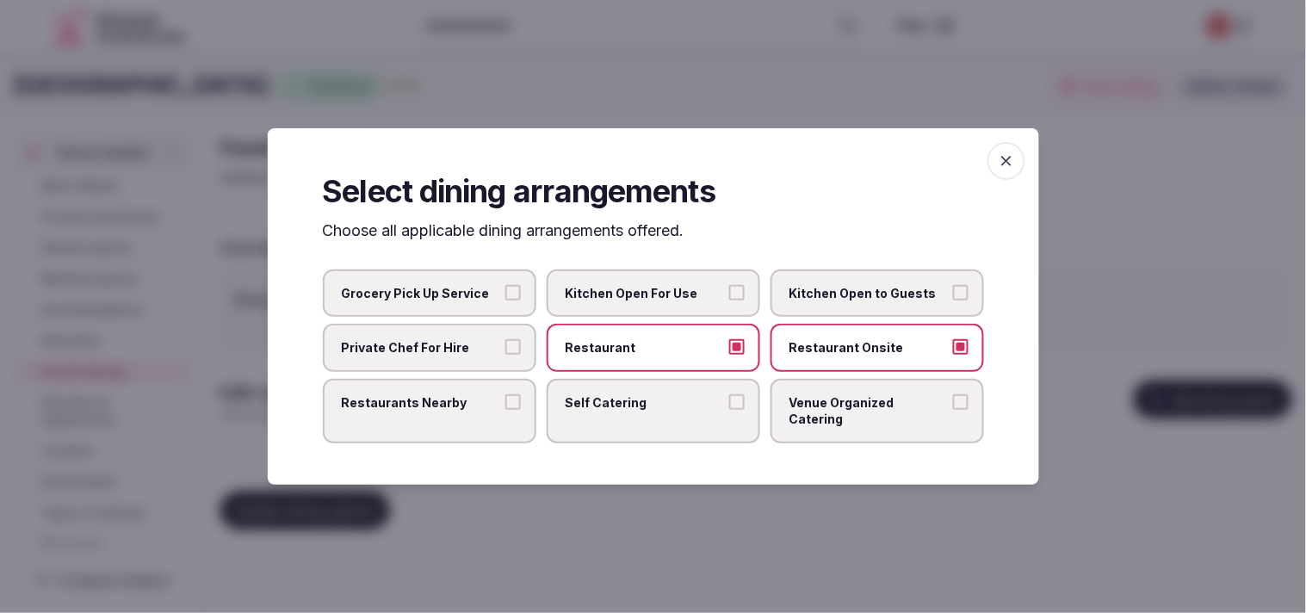
click at [456, 409] on span "Restaurants Nearby" at bounding box center [421, 402] width 158 height 17
click at [505, 409] on button "Restaurants Nearby" at bounding box center [512, 401] width 15 height 15
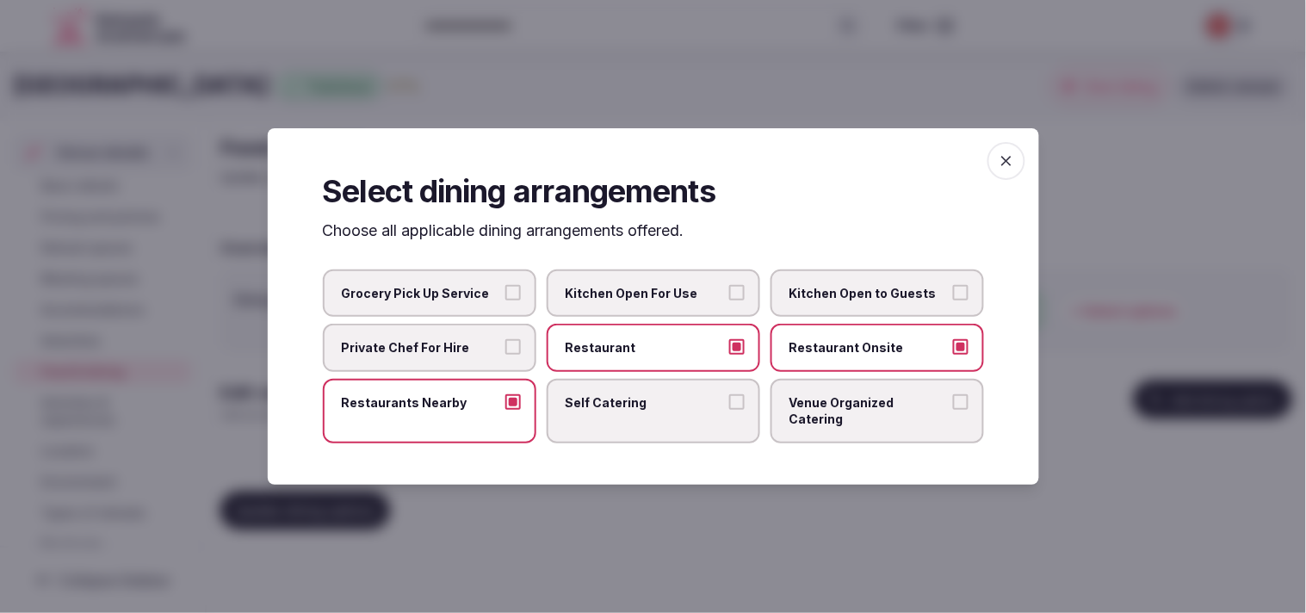
click at [645, 386] on label "Venue Organized Catering" at bounding box center [878, 411] width 214 height 65
click at [645, 394] on button "Venue Organized Catering" at bounding box center [960, 401] width 15 height 15
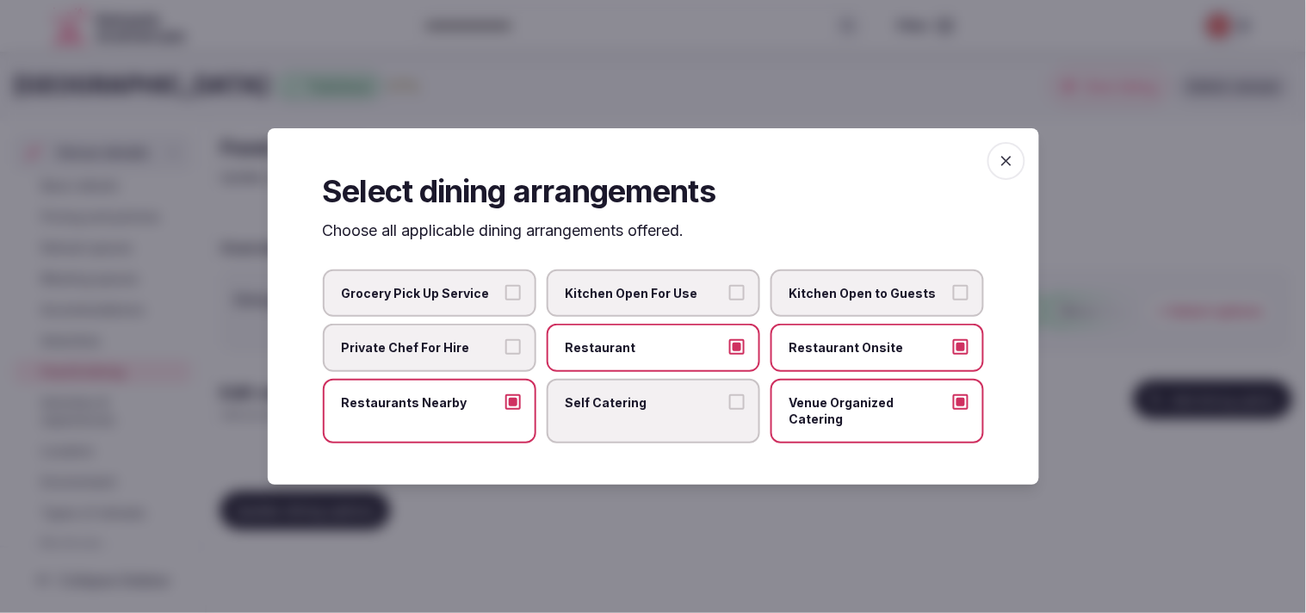
click at [645, 180] on span "button" at bounding box center [1007, 161] width 38 height 38
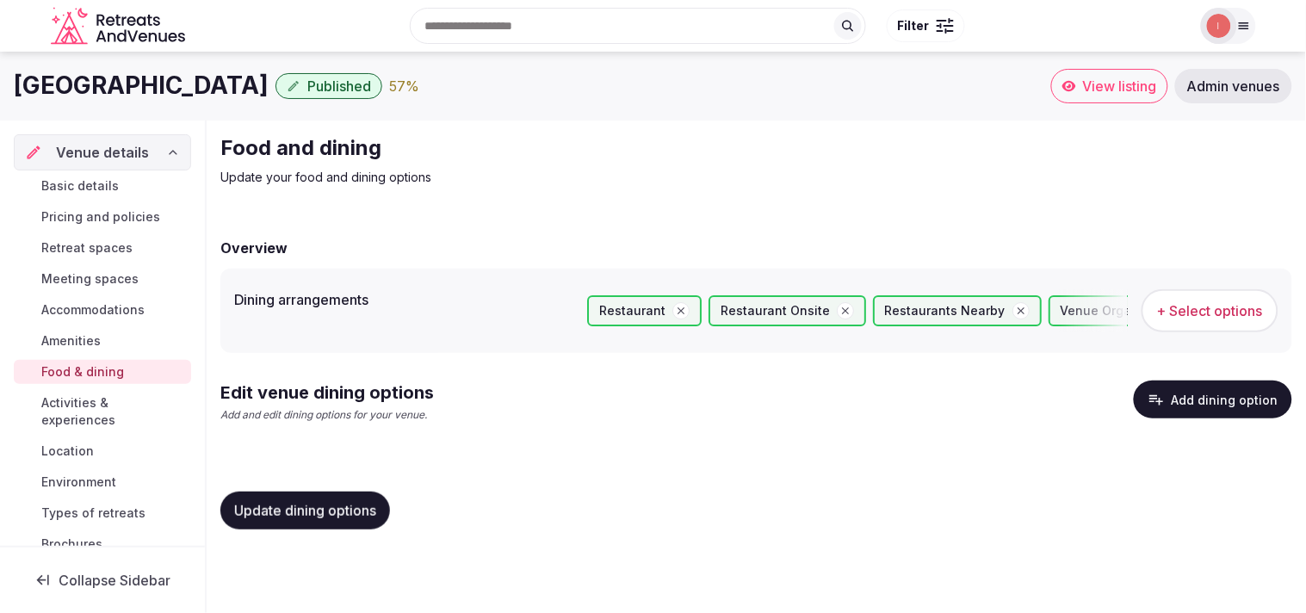
click at [339, 496] on button "Update dining options" at bounding box center [305, 511] width 170 height 38
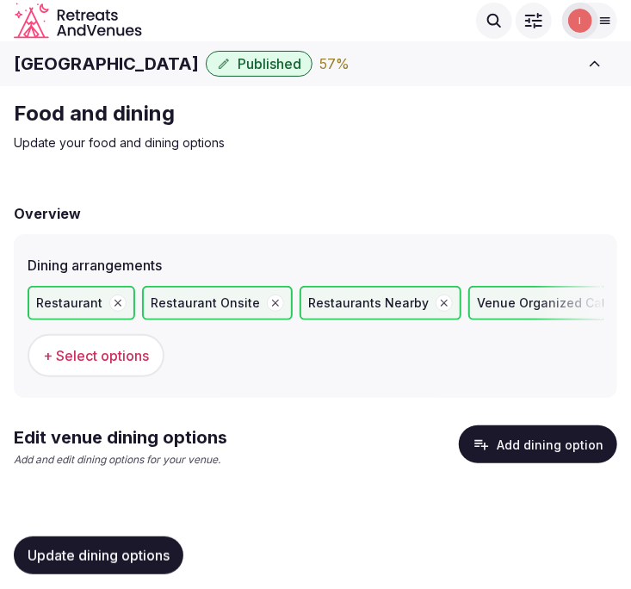
click at [506, 443] on button "Add dining option" at bounding box center [538, 444] width 158 height 38
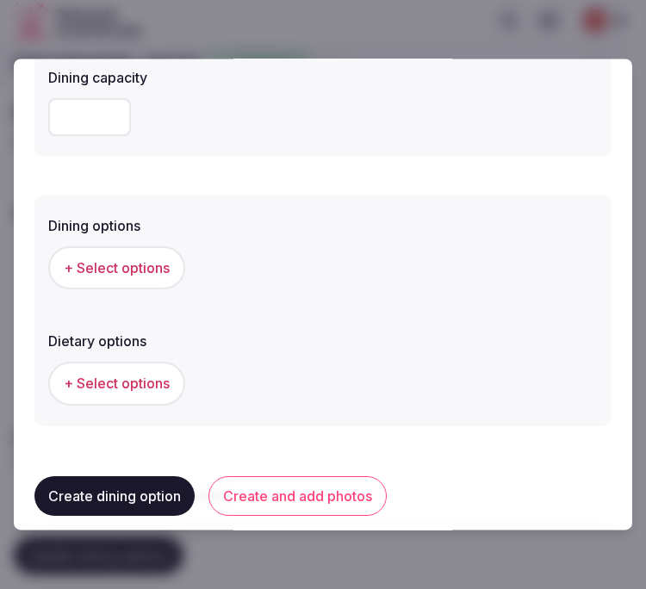
scroll to position [96, 0]
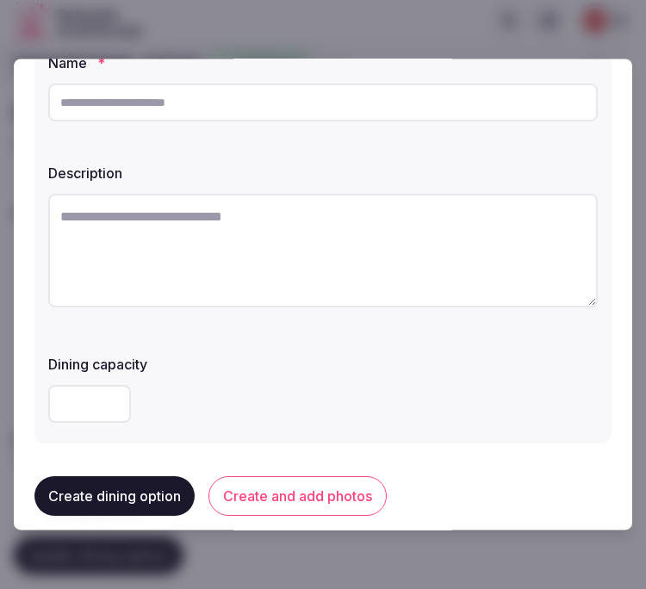
click at [238, 115] on input "text" at bounding box center [322, 103] width 549 height 38
paste input "**********"
type input "**********"
click at [377, 232] on textarea at bounding box center [322, 251] width 549 height 114
paste textarea "**********"
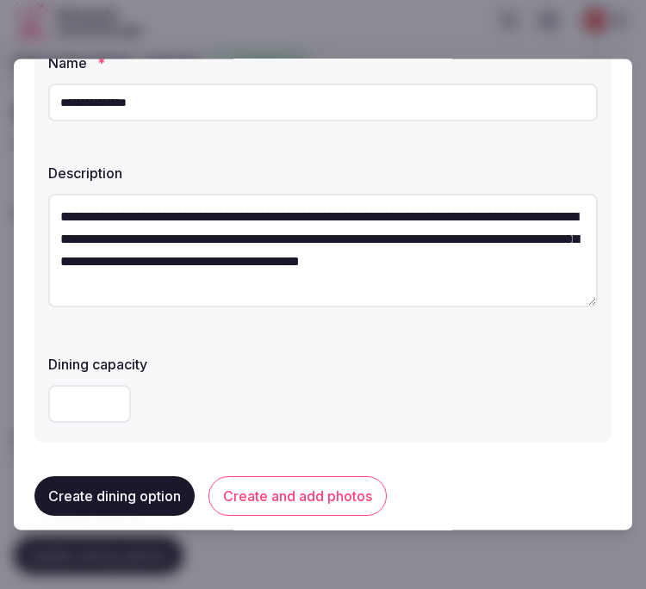
scroll to position [31, 0]
type textarea "**********"
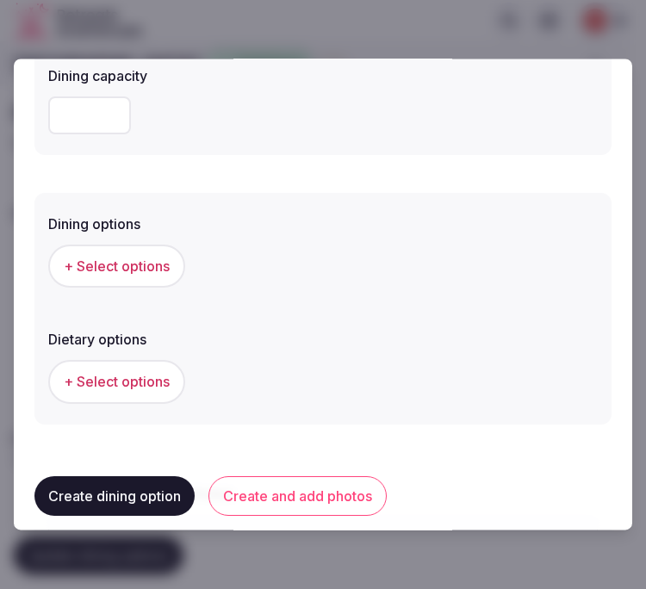
click at [159, 262] on span "+ Select options" at bounding box center [117, 266] width 106 height 19
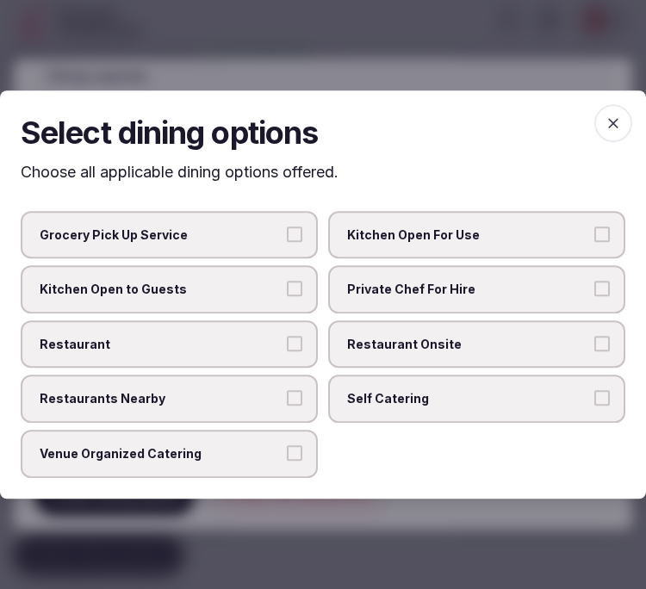
click at [472, 342] on span "Restaurant Onsite" at bounding box center [468, 344] width 242 height 17
click at [594, 342] on button "Restaurant Onsite" at bounding box center [601, 343] width 15 height 15
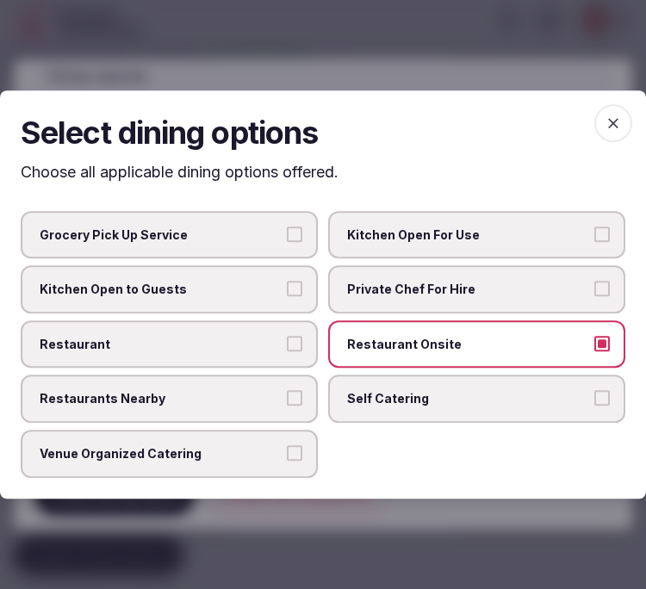
click at [219, 386] on label "Restaurants Nearby" at bounding box center [169, 399] width 297 height 48
click at [287, 391] on button "Restaurants Nearby" at bounding box center [294, 398] width 15 height 15
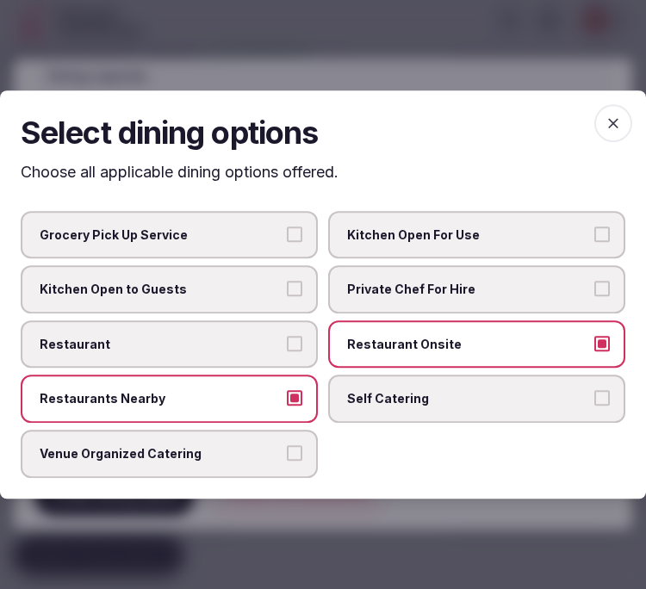
click at [221, 356] on label "Restaurant" at bounding box center [169, 344] width 297 height 48
click at [287, 351] on button "Restaurant" at bounding box center [294, 343] width 15 height 15
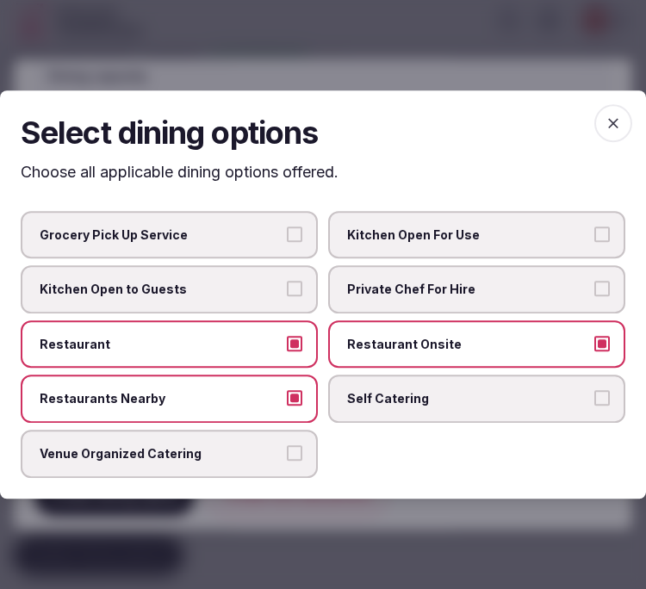
click at [280, 397] on span "Restaurants Nearby" at bounding box center [161, 399] width 242 height 17
click at [287, 397] on button "Restaurants Nearby" at bounding box center [294, 398] width 15 height 15
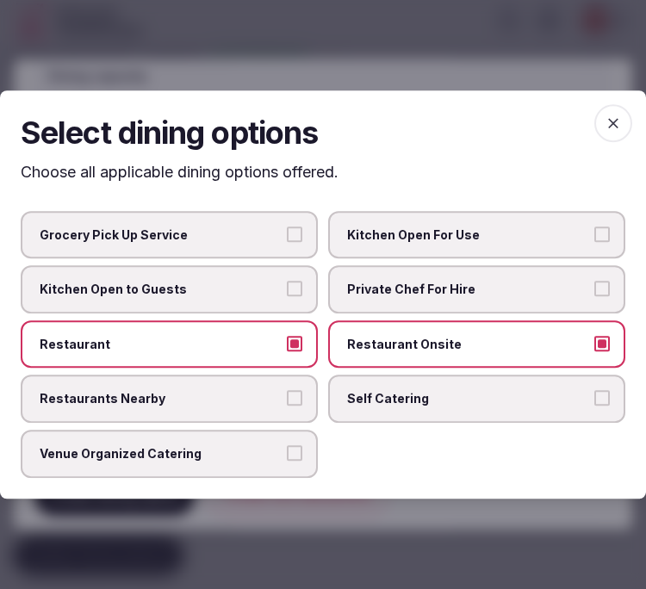
click at [302, 456] on button "Venue Organized Catering" at bounding box center [294, 452] width 15 height 15
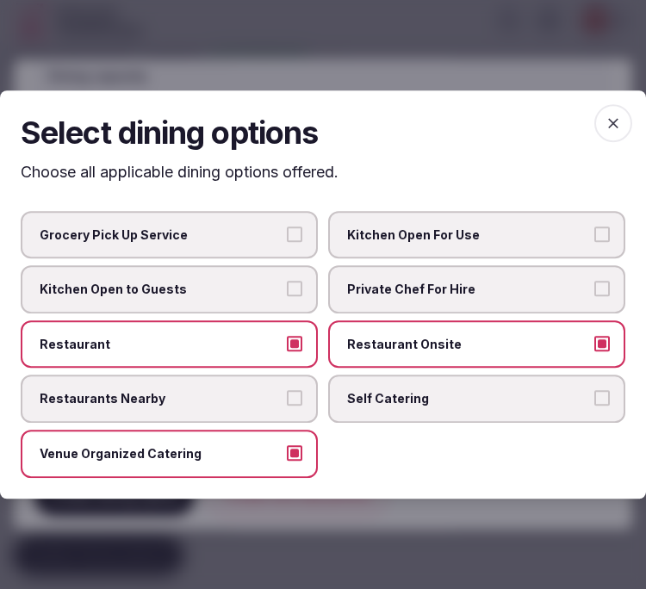
click at [623, 101] on div "Select dining options Choose all applicable dining options offered. Grocery Pic…" at bounding box center [323, 294] width 646 height 408
click at [621, 125] on icon "button" at bounding box center [612, 123] width 17 height 17
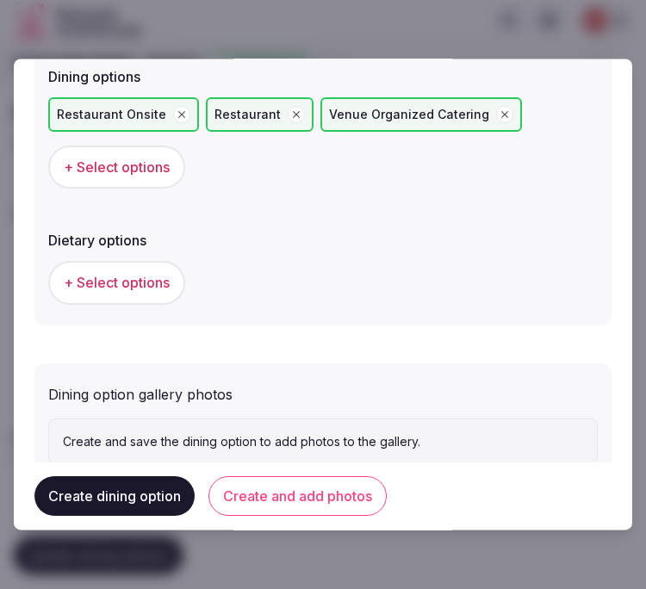
scroll to position [581, 0]
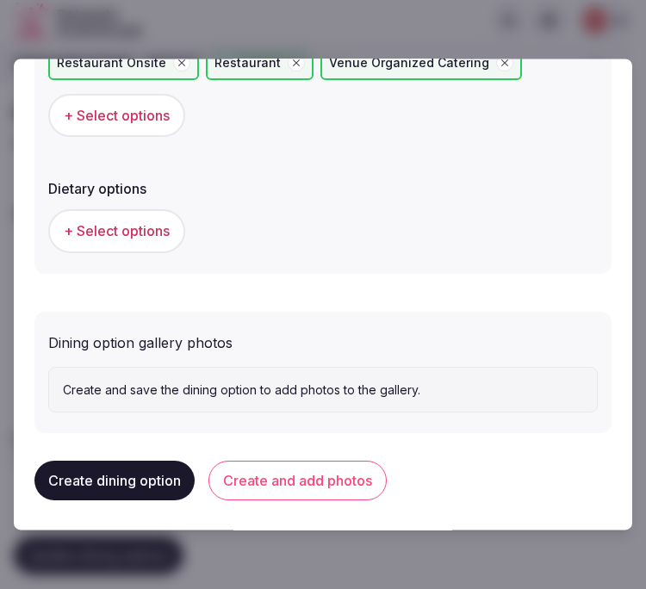
click at [354, 475] on button "Create and add photos" at bounding box center [297, 481] width 178 height 40
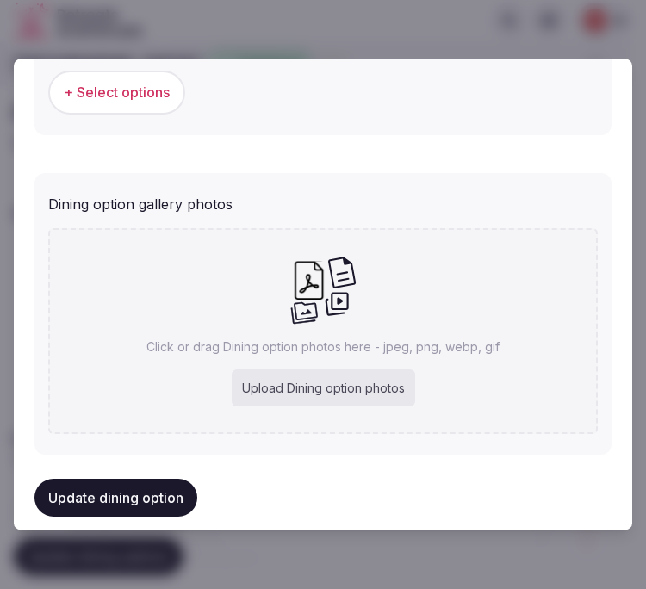
scroll to position [739, 0]
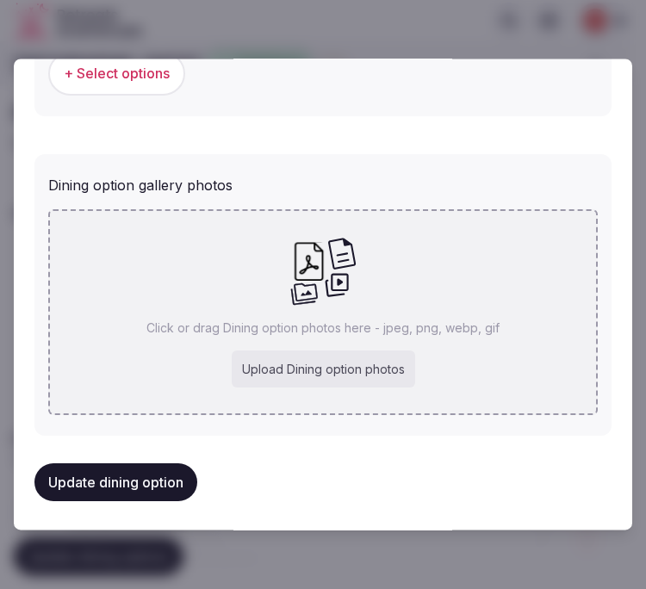
click at [286, 307] on div "Click or drag Dining option photos here - jpeg, png, webp, gif Upload Dining op…" at bounding box center [322, 312] width 549 height 206
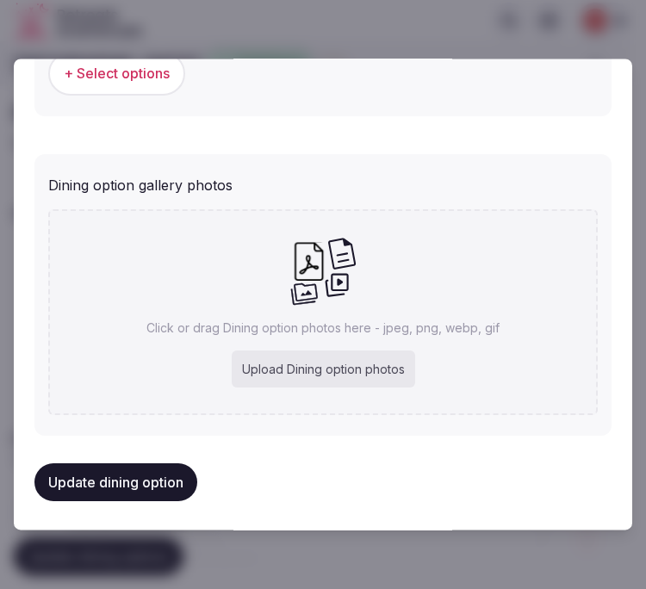
click at [440, 336] on div "Click or drag Dining option photos here - jpeg, png, webp, gif Upload Dining op…" at bounding box center [322, 312] width 549 height 206
type input "**********"
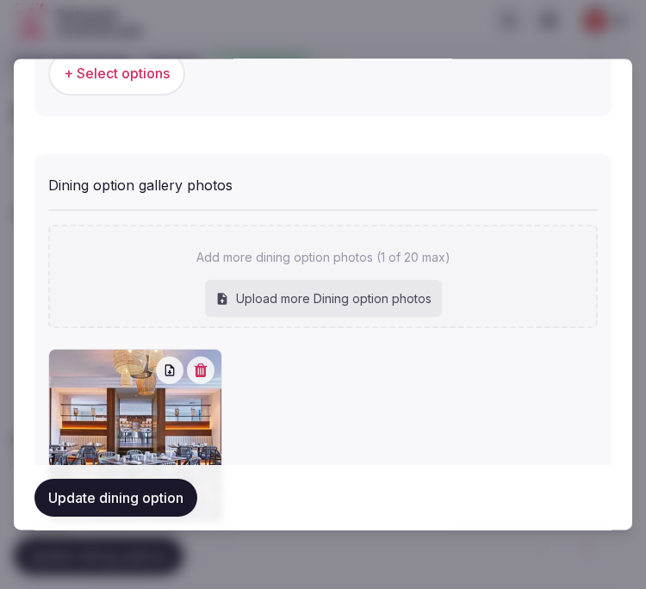
click at [159, 475] on div "Update dining option" at bounding box center [322, 497] width 577 height 65
click at [110, 492] on button "Update dining option" at bounding box center [115, 498] width 163 height 38
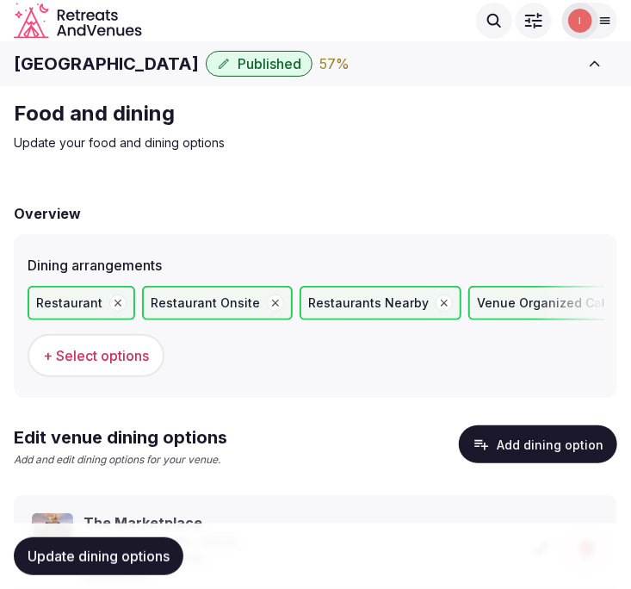
scroll to position [98, 0]
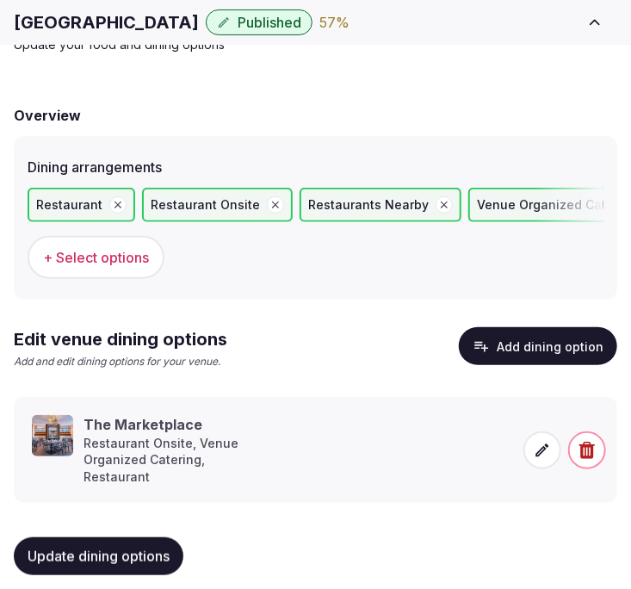
click at [97, 560] on button "Update dining options" at bounding box center [99, 556] width 170 height 38
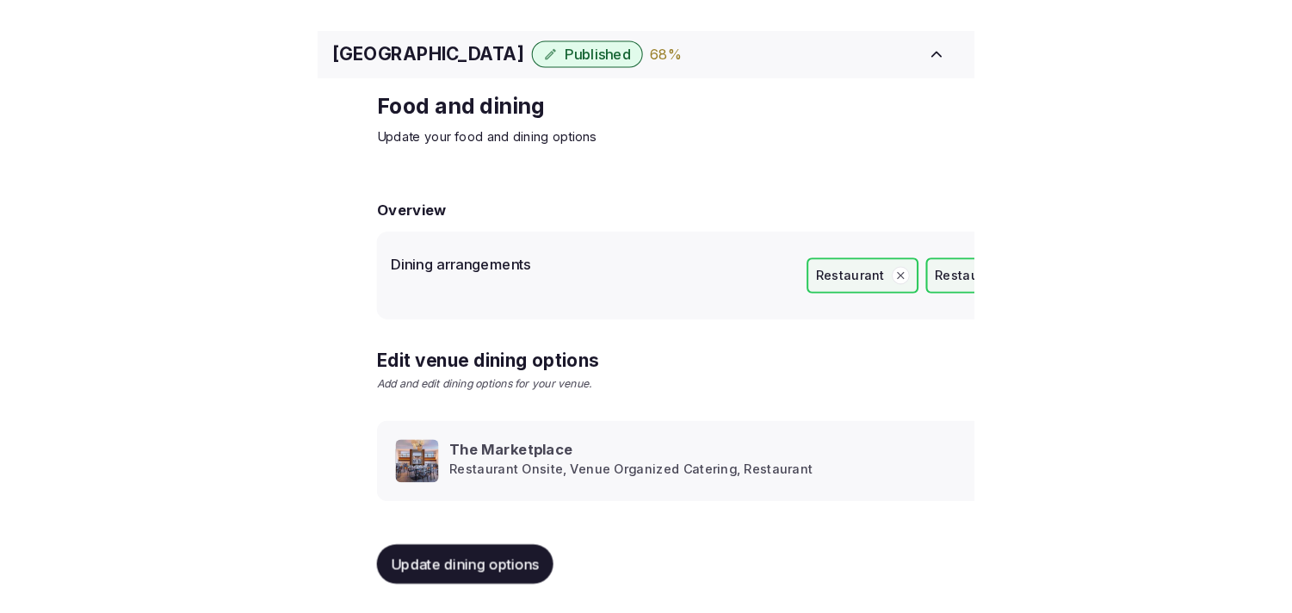
scroll to position [20, 0]
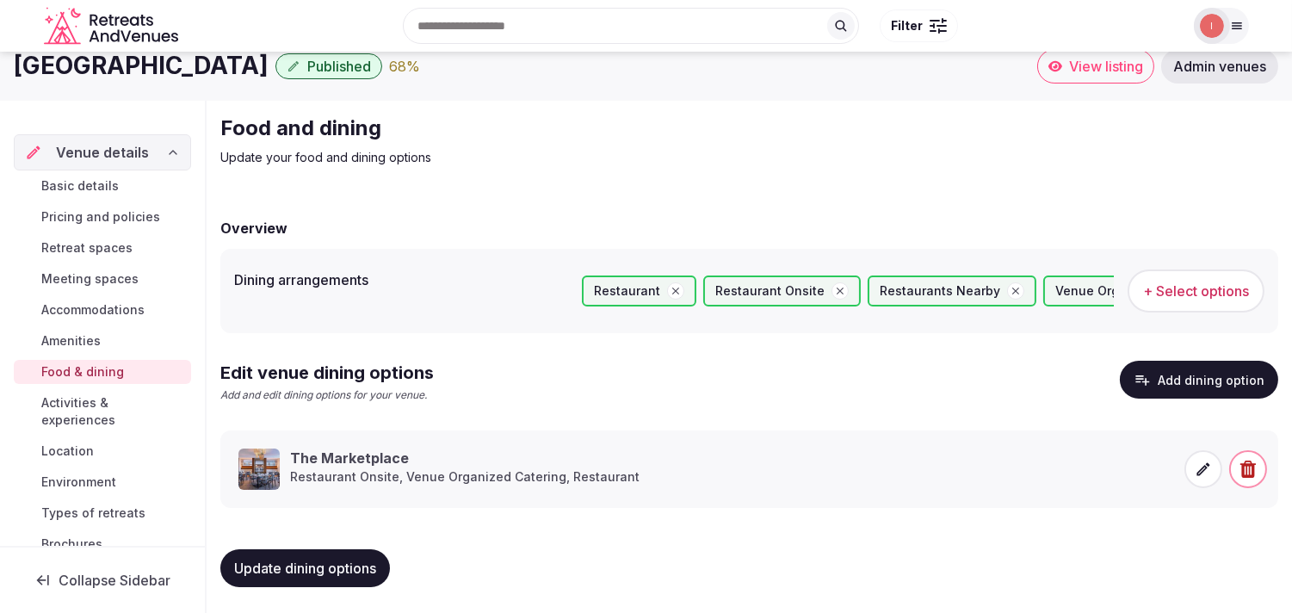
click at [74, 398] on span "Activities & experiences" at bounding box center [112, 411] width 143 height 34
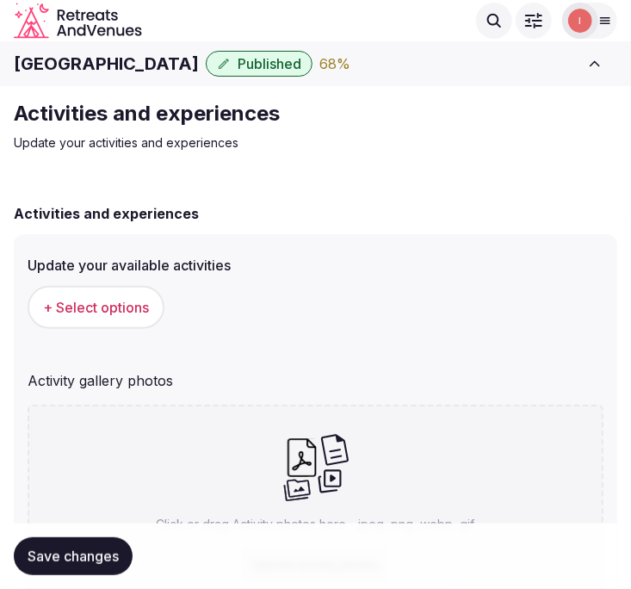
click at [140, 69] on h1 "Malta Marriott Resort & Spa" at bounding box center [106, 64] width 185 height 24
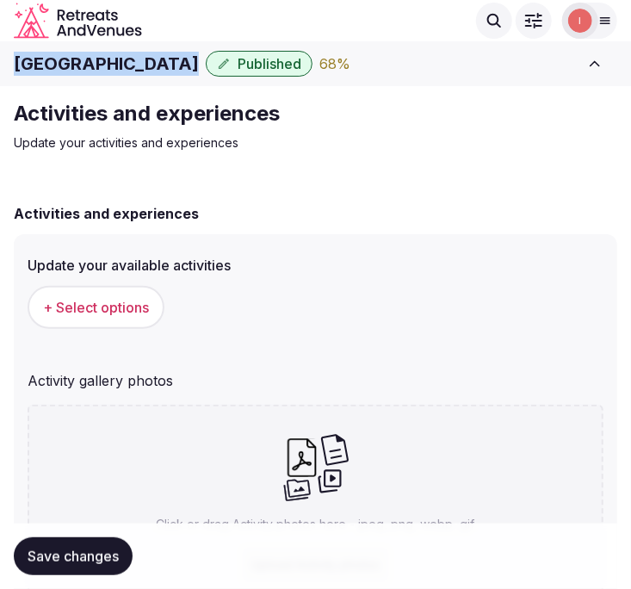
click at [140, 69] on h1 "Malta Marriott Resort & Spa" at bounding box center [106, 64] width 185 height 24
copy div "Malta Marriott Resort & Spa"
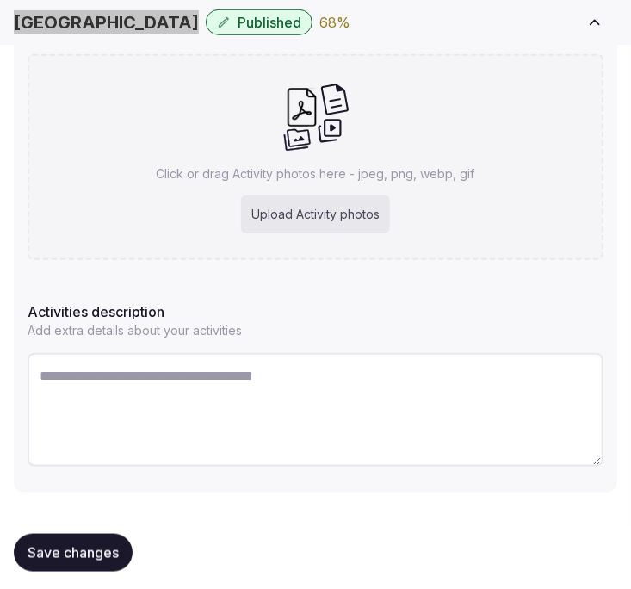
scroll to position [357, 0]
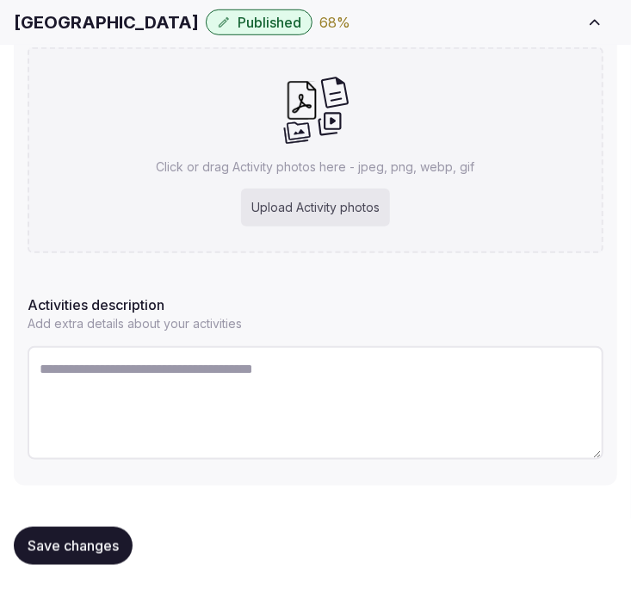
click at [200, 384] on textarea at bounding box center [316, 403] width 576 height 114
paste textarea "**********"
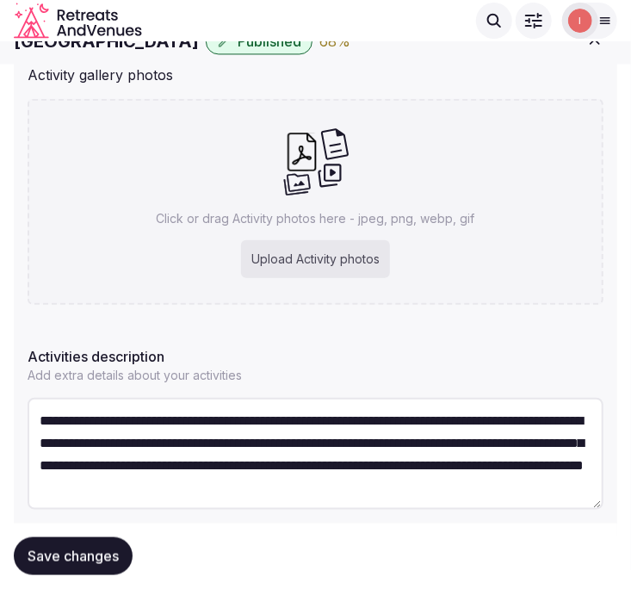
scroll to position [262, 0]
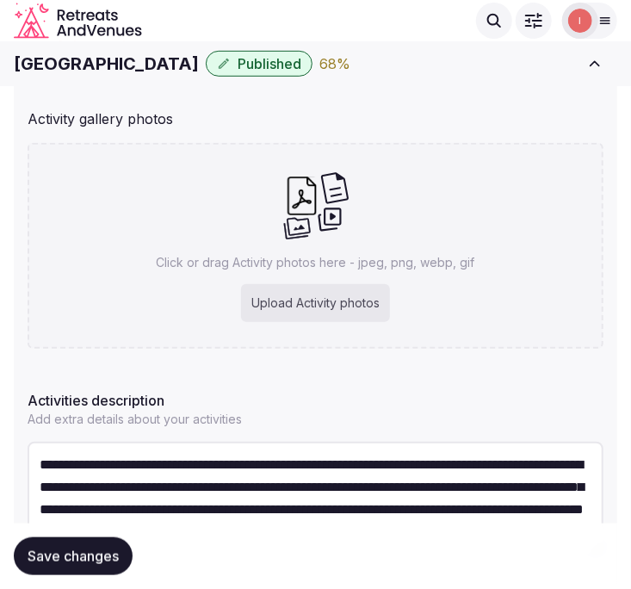
type textarea "**********"
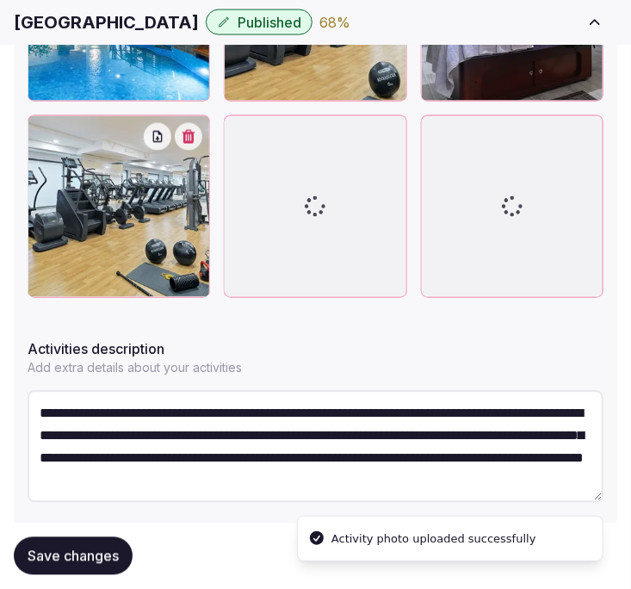
scroll to position [794, 0]
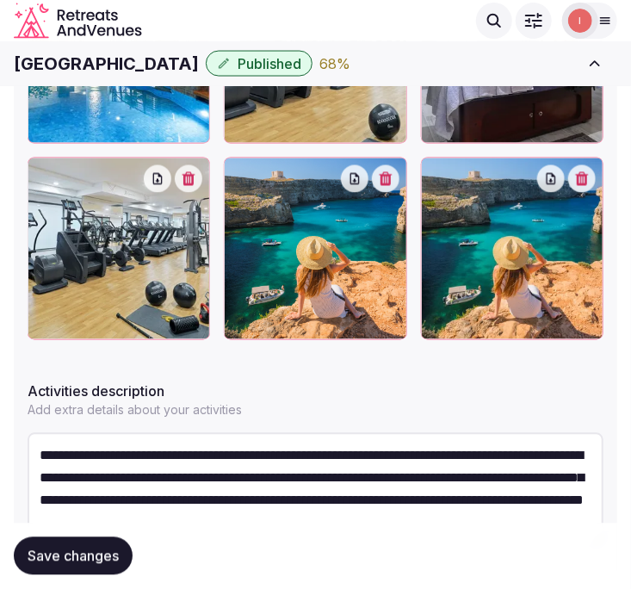
click at [589, 172] on icon "button" at bounding box center [582, 179] width 14 height 14
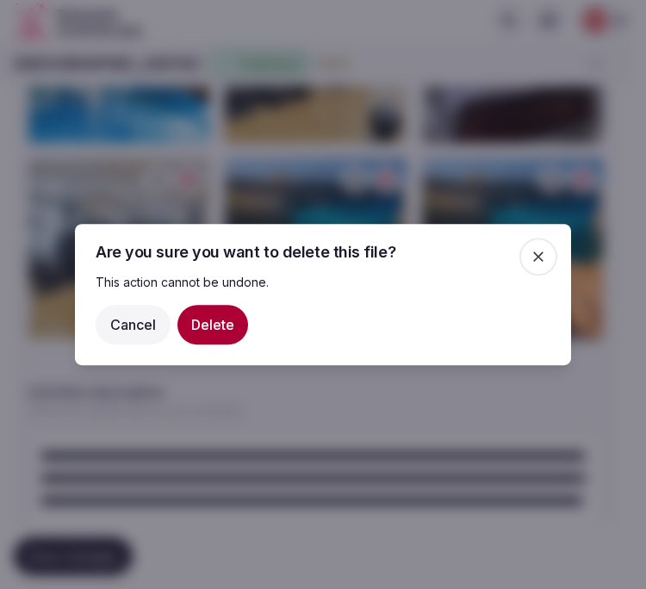
click at [207, 337] on button "Delete" at bounding box center [212, 325] width 71 height 40
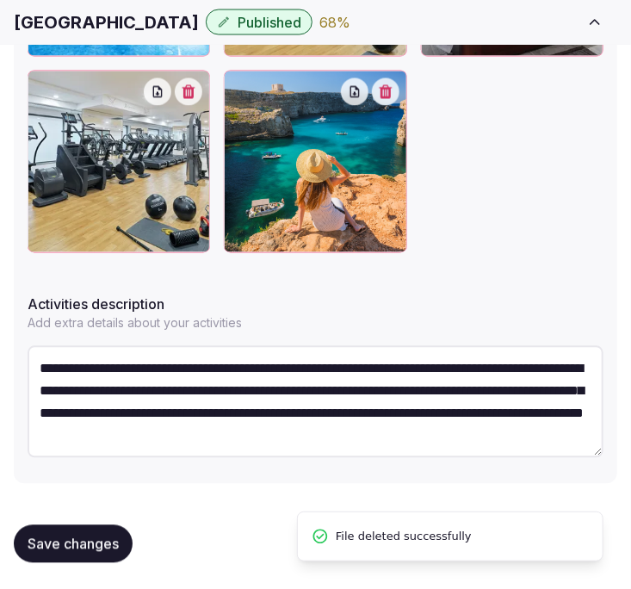
scroll to position [45, 0]
click at [86, 536] on span "Save changes" at bounding box center [73, 544] width 91 height 17
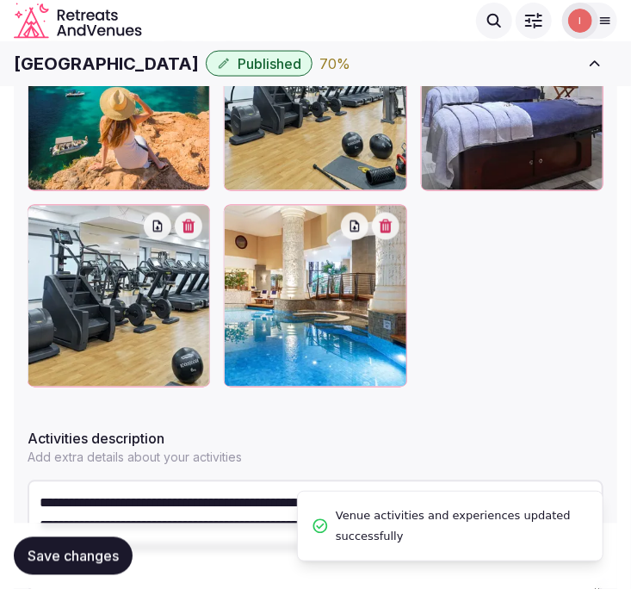
scroll to position [780, 0]
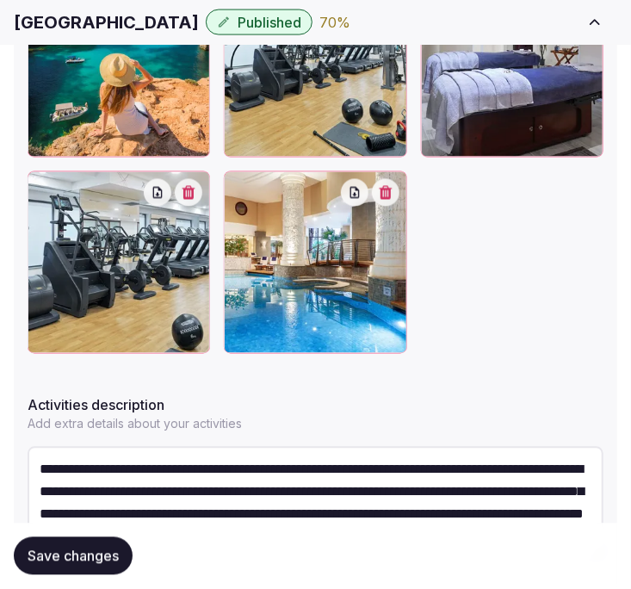
click at [108, 578] on div "Save changes" at bounding box center [316, 555] width 604 height 65
click at [123, 554] on button "Save changes" at bounding box center [73, 556] width 119 height 38
click at [103, 548] on span "Save changes" at bounding box center [73, 556] width 91 height 17
click at [115, 554] on span "Save changes" at bounding box center [73, 556] width 91 height 17
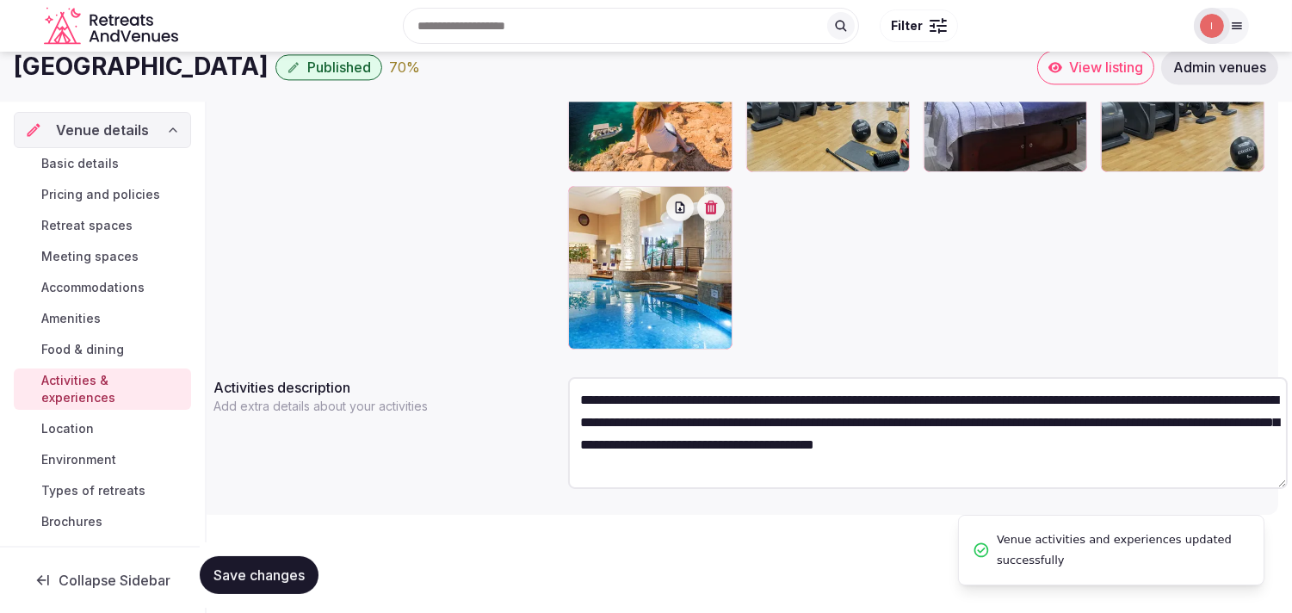
scroll to position [45, 0]
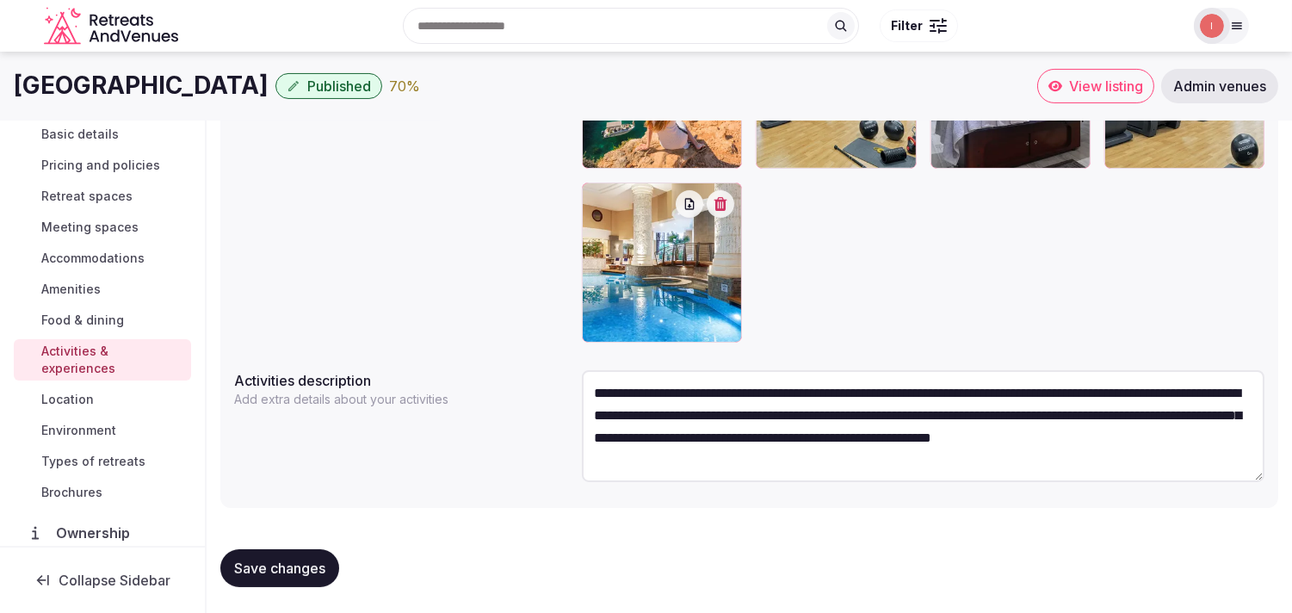
click at [81, 392] on span "Location" at bounding box center [67, 399] width 53 height 17
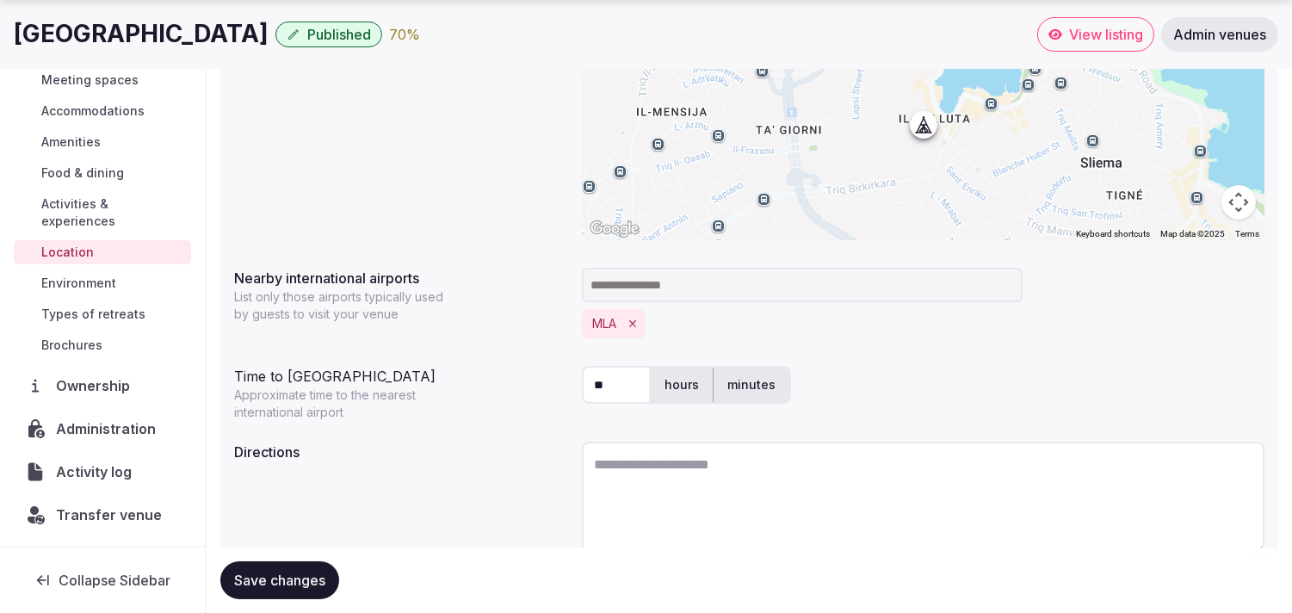
scroll to position [428, 0]
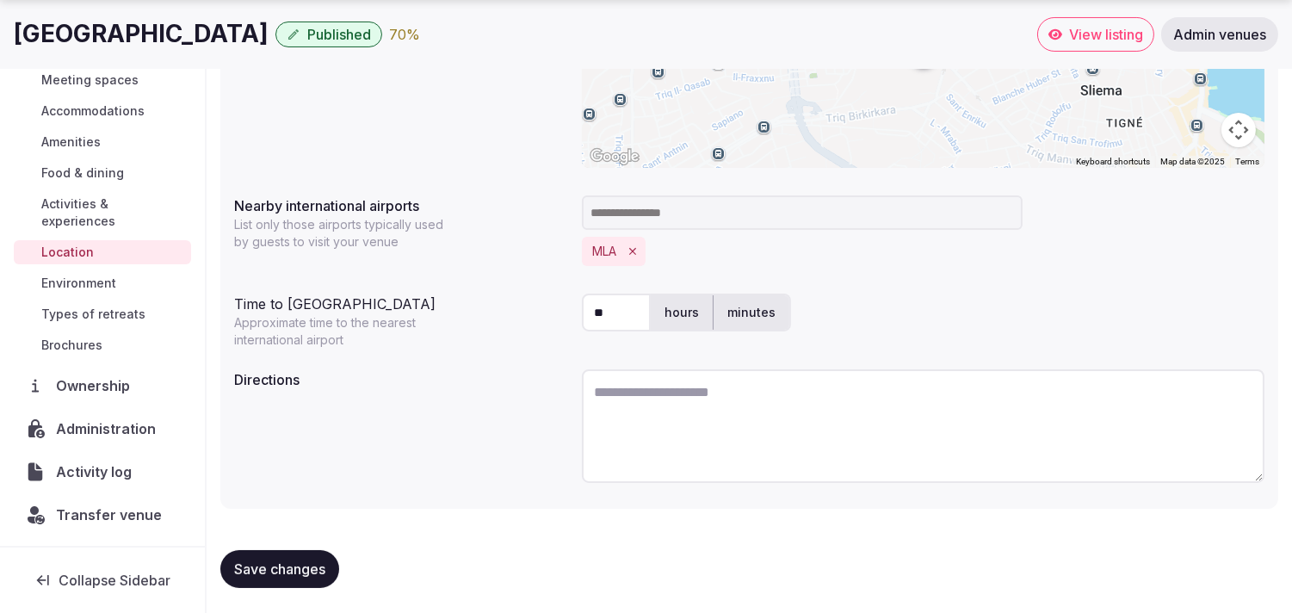
click at [74, 284] on span "Environment" at bounding box center [78, 283] width 75 height 17
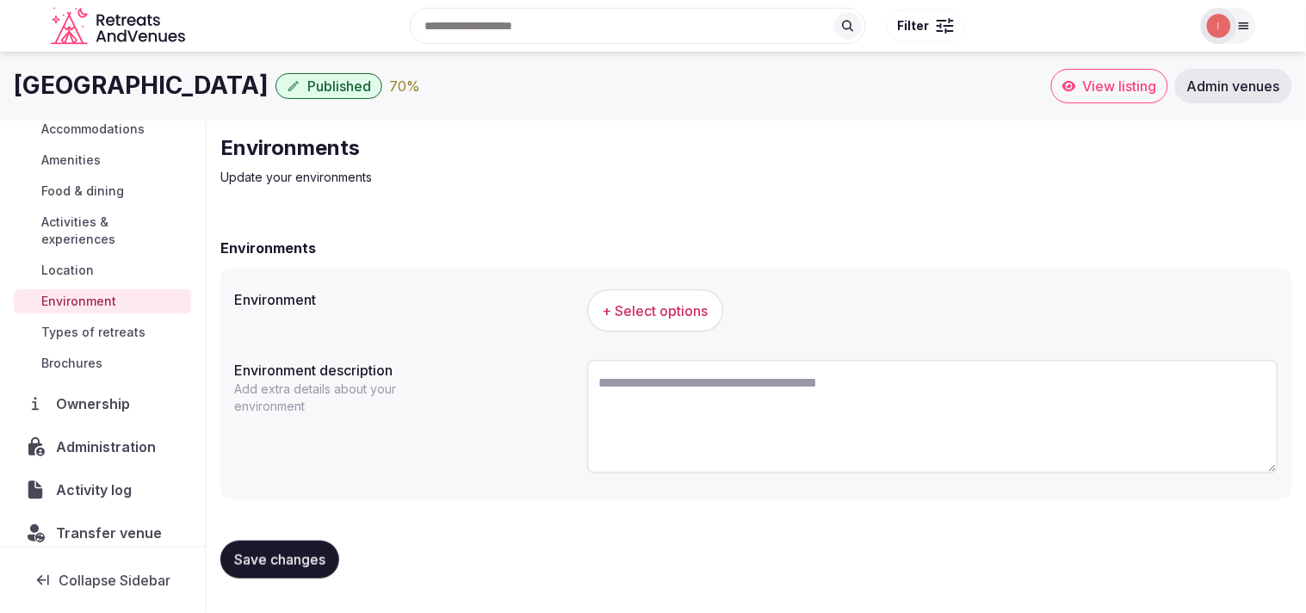
scroll to position [199, 0]
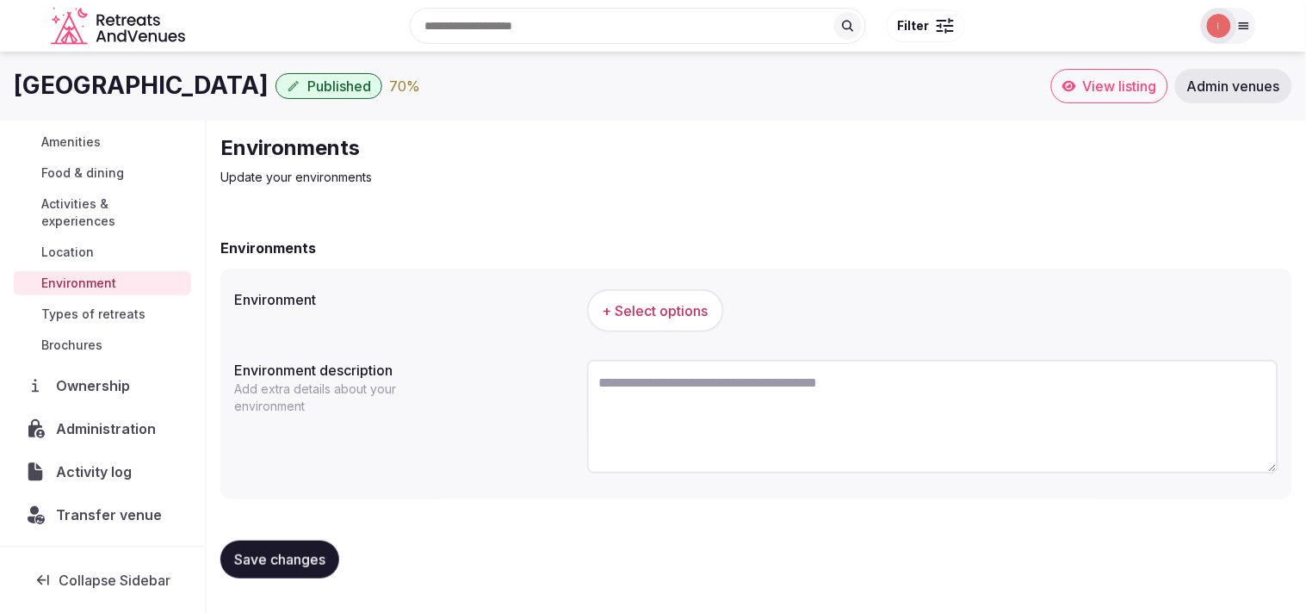
click at [643, 319] on span "+ Select options" at bounding box center [656, 310] width 106 height 19
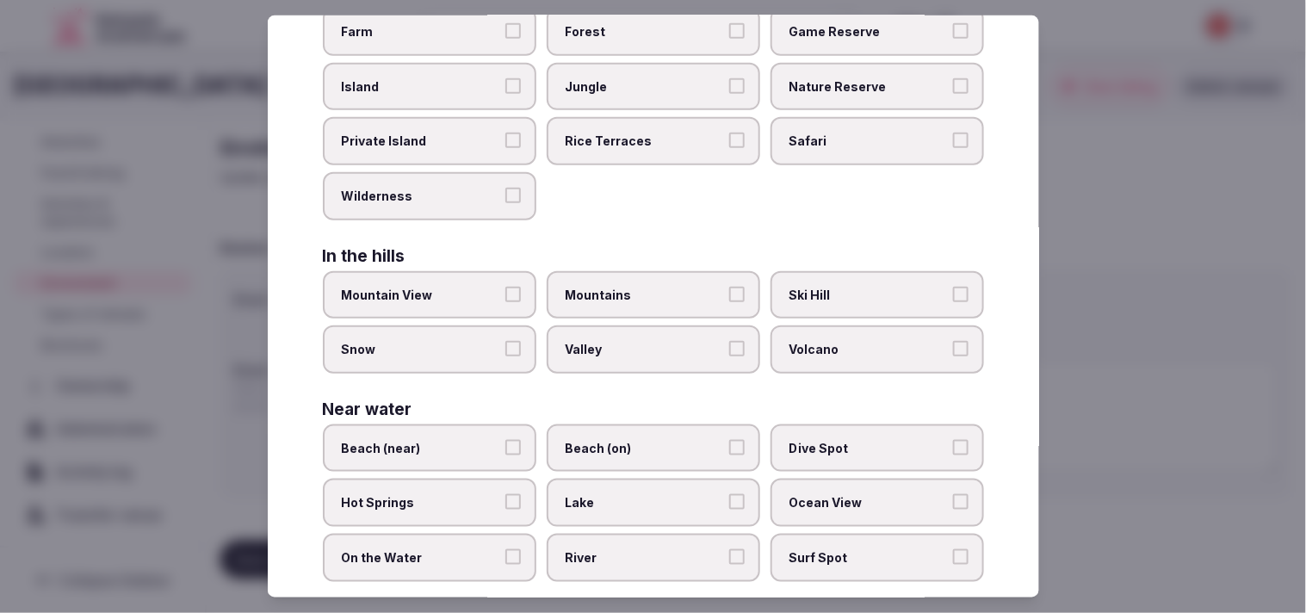
scroll to position [385, 0]
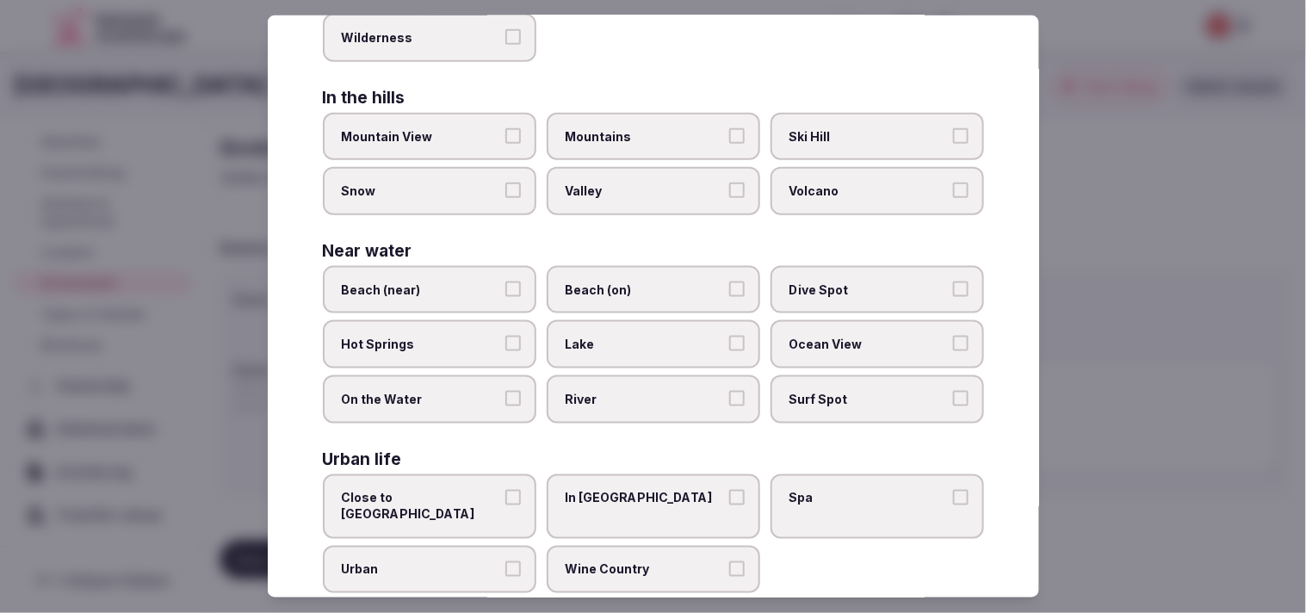
click at [645, 282] on span "Beach (on)" at bounding box center [645, 290] width 158 height 17
click at [645, 282] on button "Beach (on)" at bounding box center [736, 289] width 15 height 15
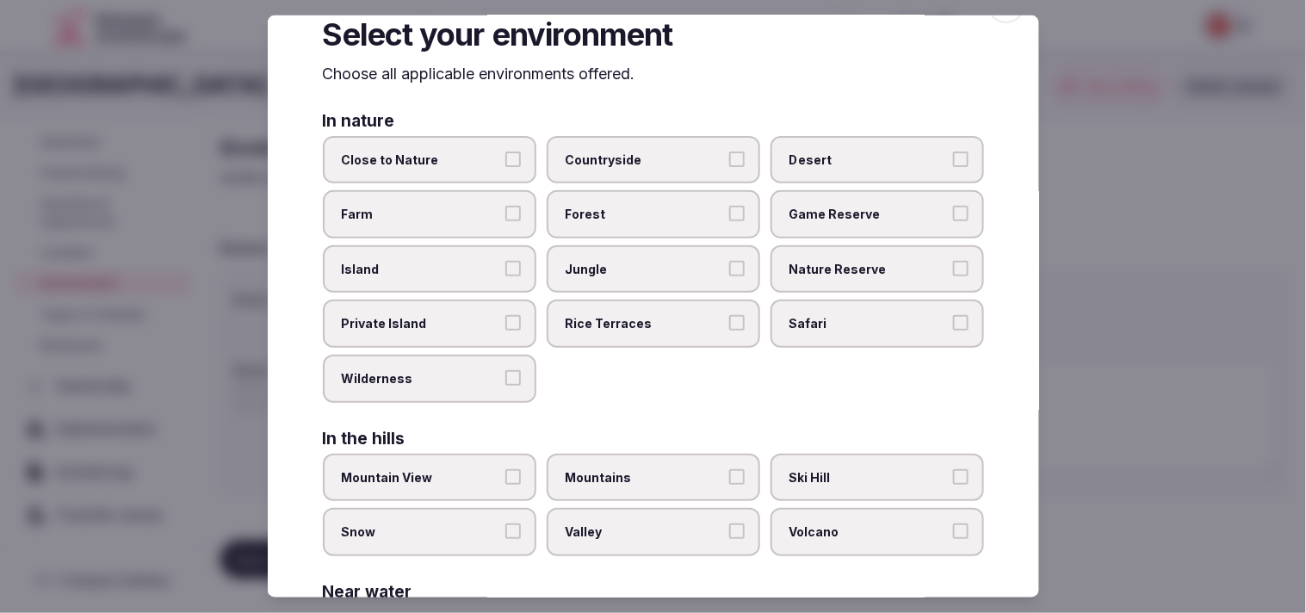
scroll to position [0, 0]
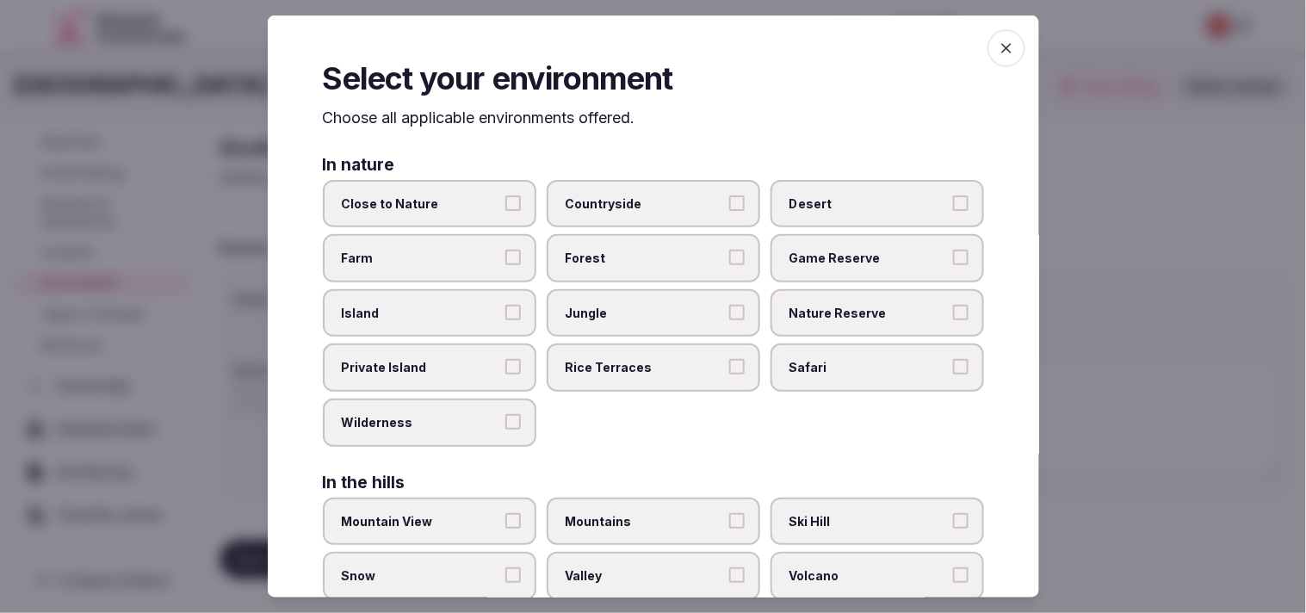
click at [645, 49] on icon "button" at bounding box center [1006, 48] width 17 height 17
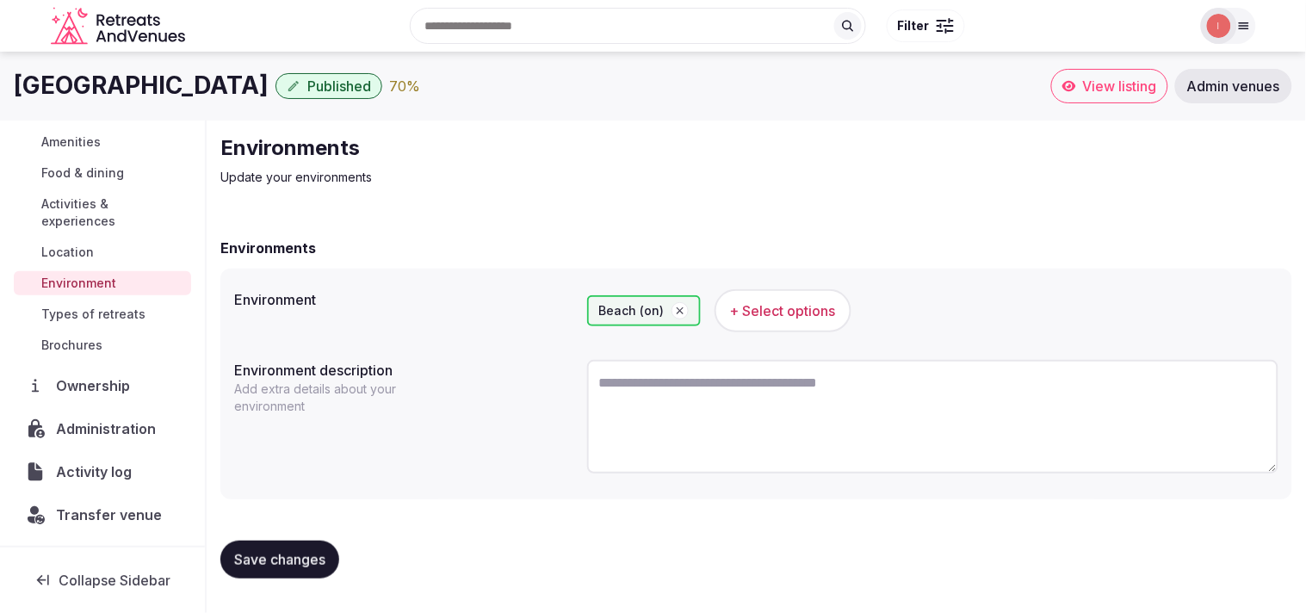
click at [307, 551] on span "Save changes" at bounding box center [279, 559] width 91 height 17
click at [121, 321] on span "Types of retreats" at bounding box center [93, 314] width 104 height 17
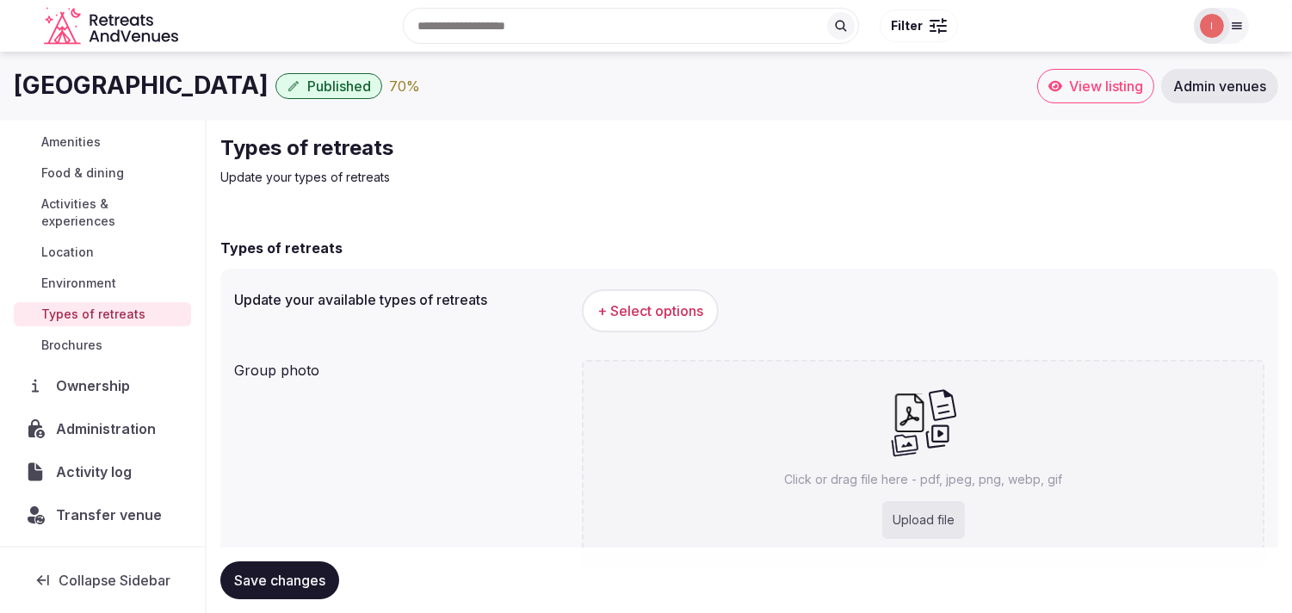
click at [645, 304] on span "+ Select options" at bounding box center [651, 310] width 106 height 19
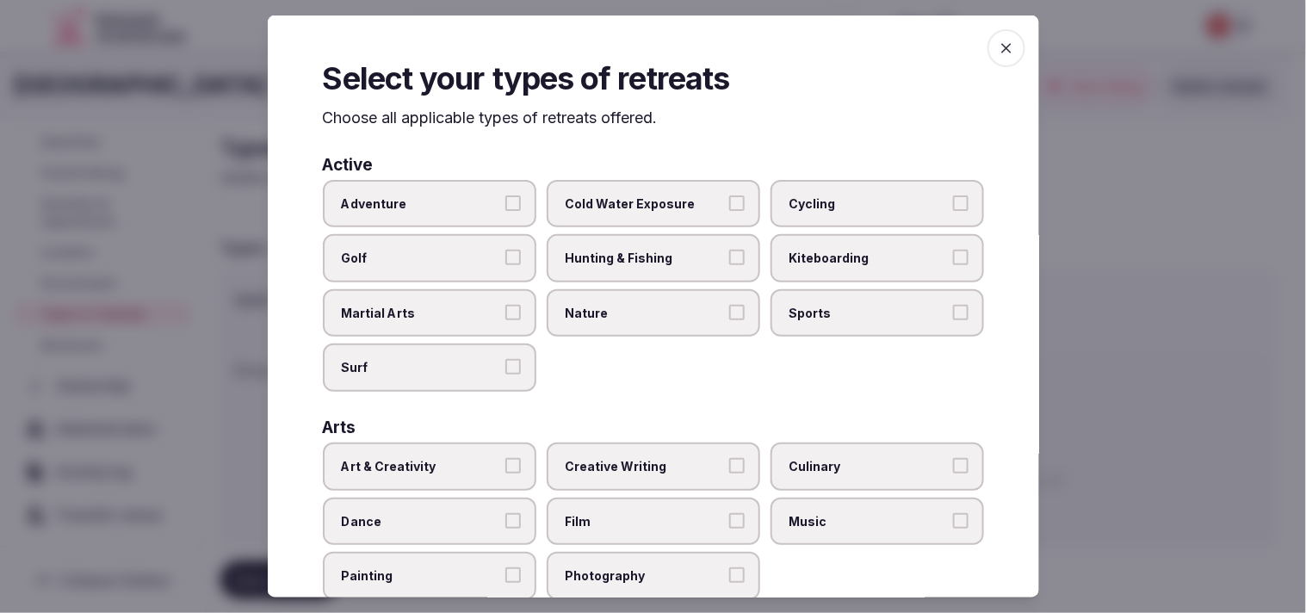
click at [523, 195] on label "Adventure" at bounding box center [430, 203] width 214 height 48
click at [521, 195] on button "Adventure" at bounding box center [512, 202] width 15 height 15
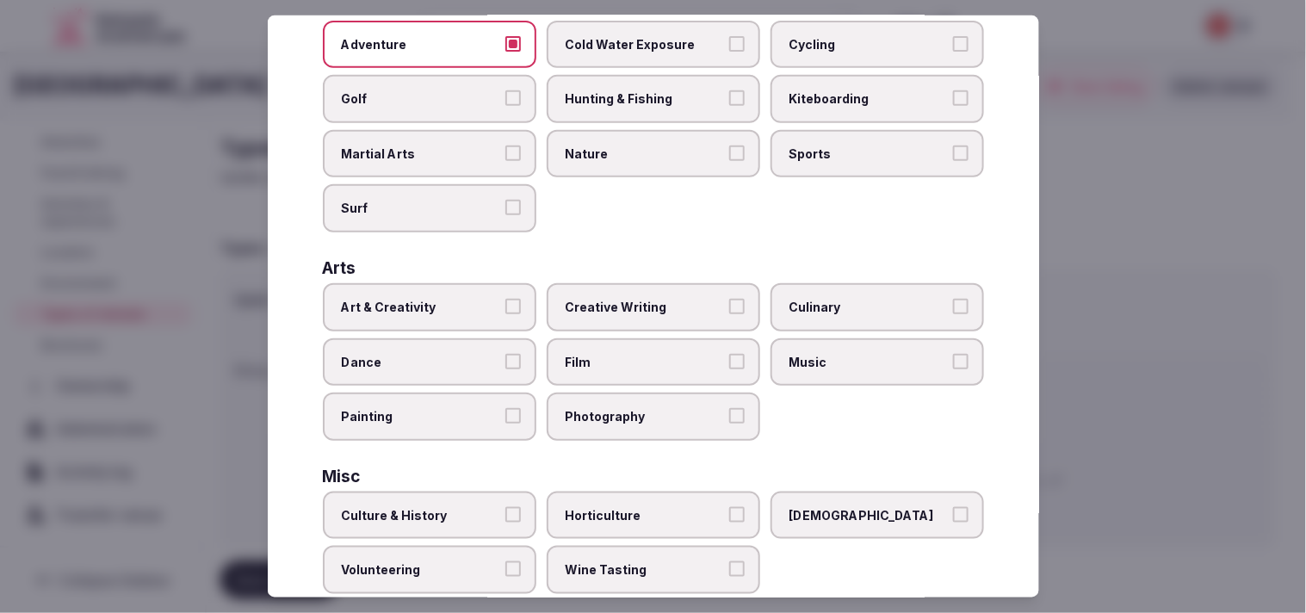
scroll to position [287, 0]
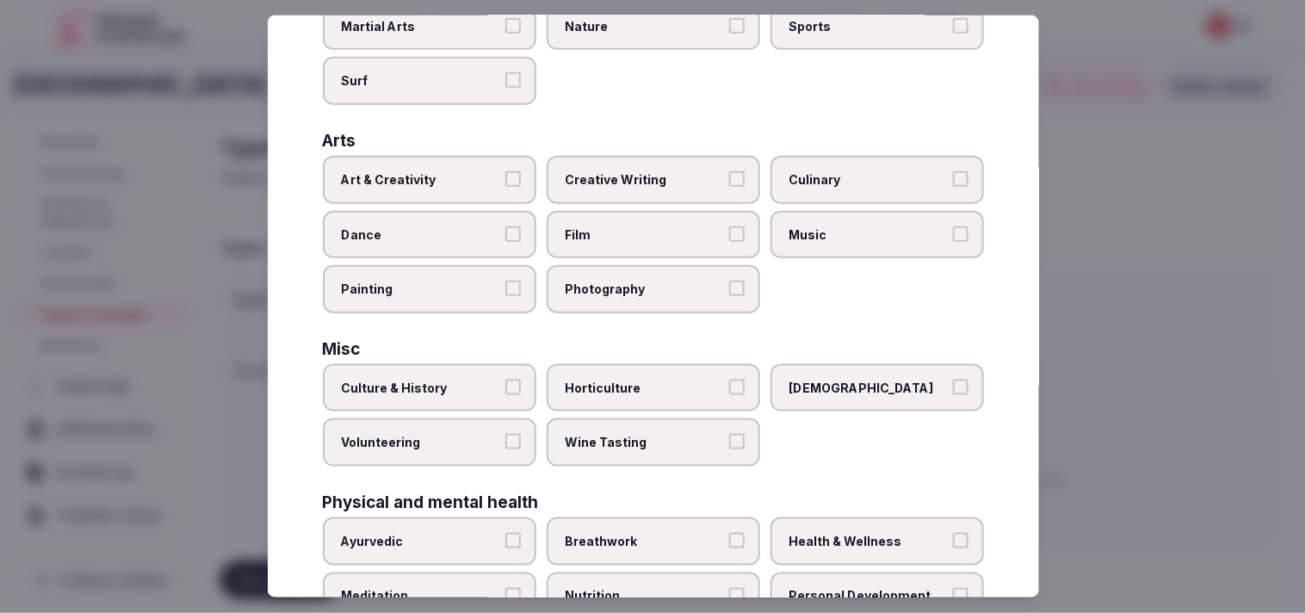
click at [523, 168] on label "Art & Creativity" at bounding box center [430, 180] width 214 height 48
click at [521, 171] on button "Art & Creativity" at bounding box center [512, 178] width 15 height 15
click at [522, 365] on label "Culture & History" at bounding box center [430, 388] width 214 height 48
click at [521, 380] on button "Culture & History" at bounding box center [512, 387] width 15 height 15
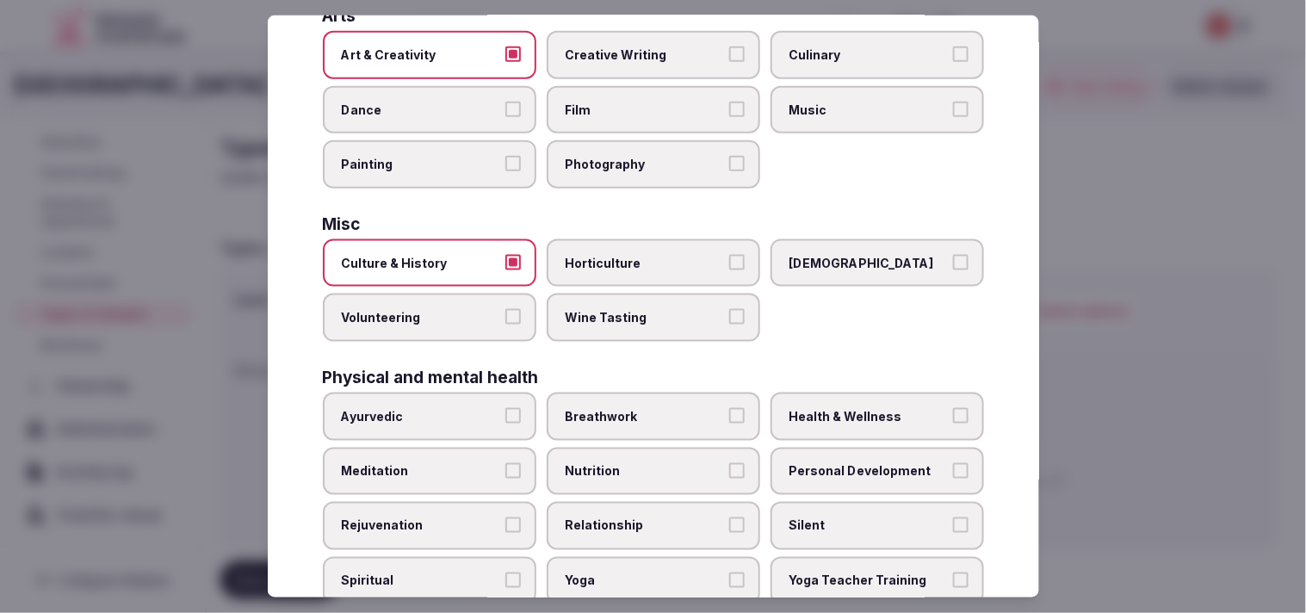
scroll to position [573, 0]
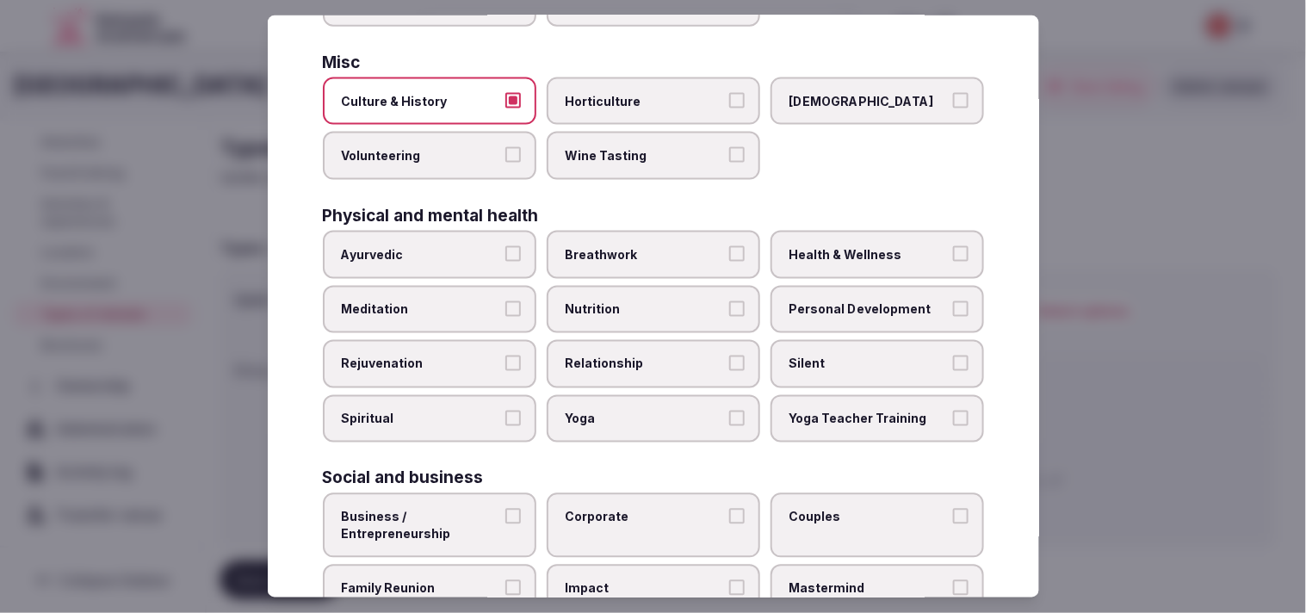
click at [645, 356] on span "Relationship" at bounding box center [645, 364] width 158 height 17
click at [645, 356] on button "Relationship" at bounding box center [736, 363] width 15 height 15
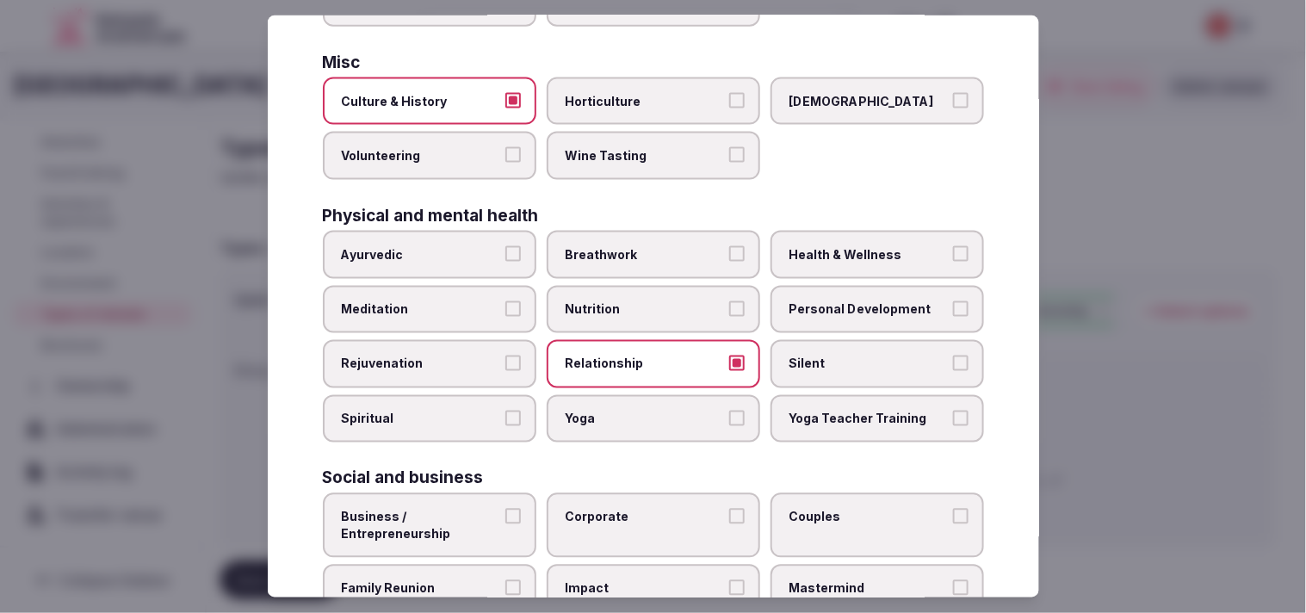
click at [645, 307] on label "Personal Development" at bounding box center [878, 309] width 214 height 48
click at [645, 307] on button "Personal Development" at bounding box center [960, 307] width 15 height 15
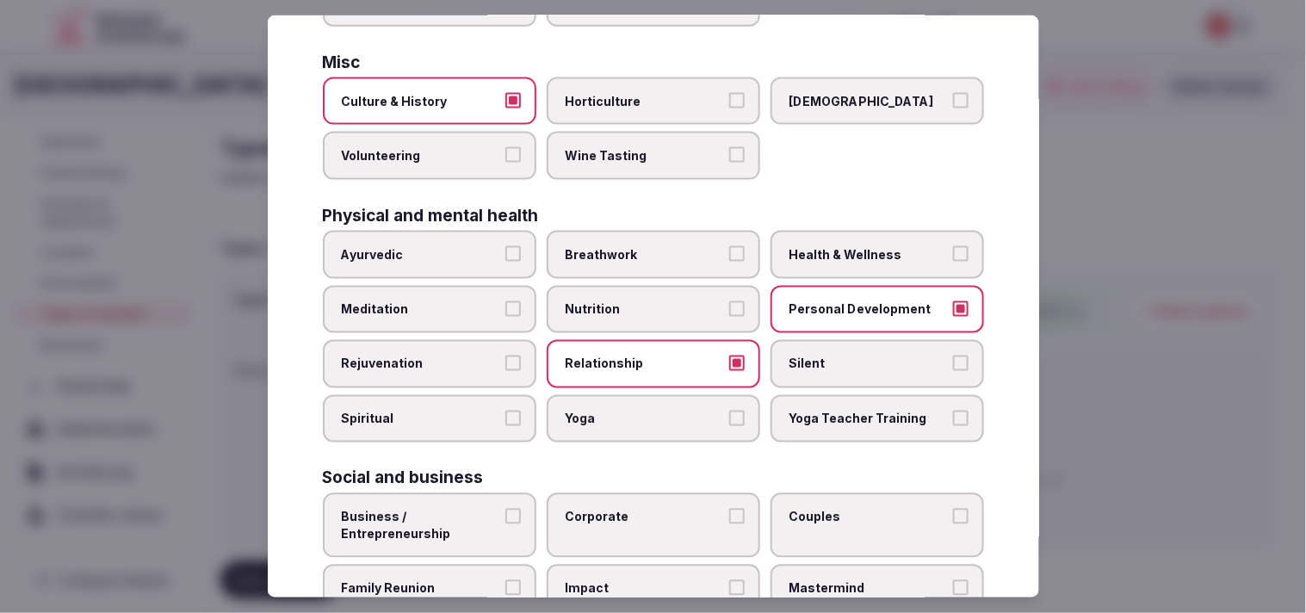
click at [645, 246] on span "Health & Wellness" at bounding box center [869, 254] width 158 height 17
click at [645, 246] on button "Health & Wellness" at bounding box center [960, 253] width 15 height 15
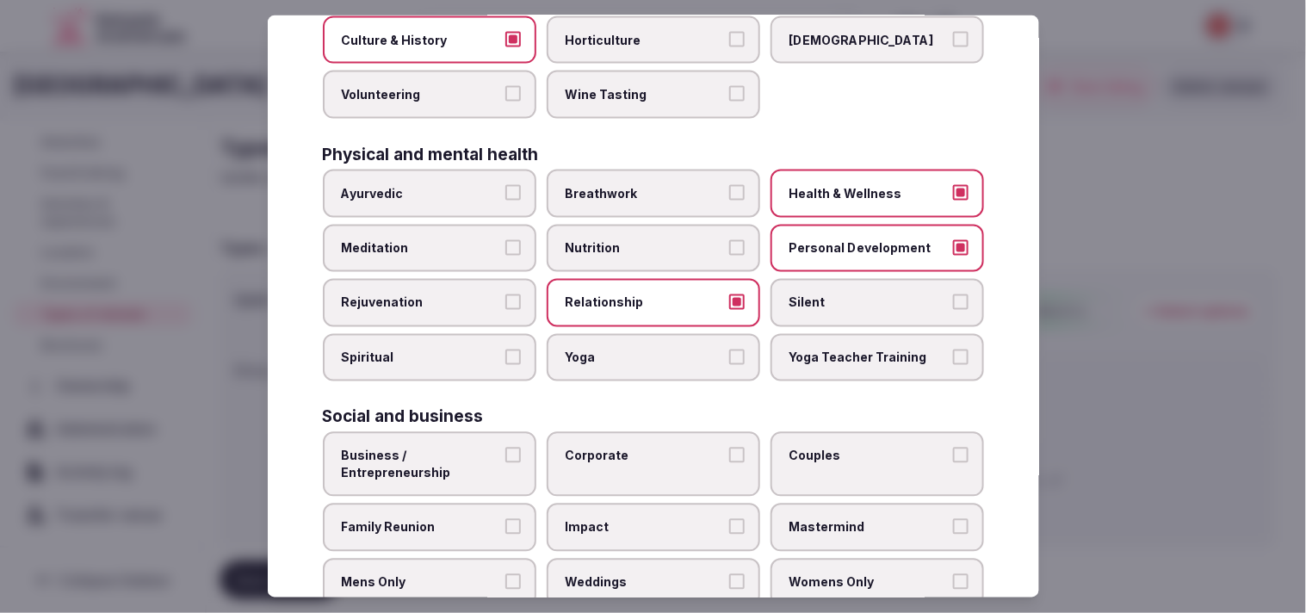
scroll to position [659, 0]
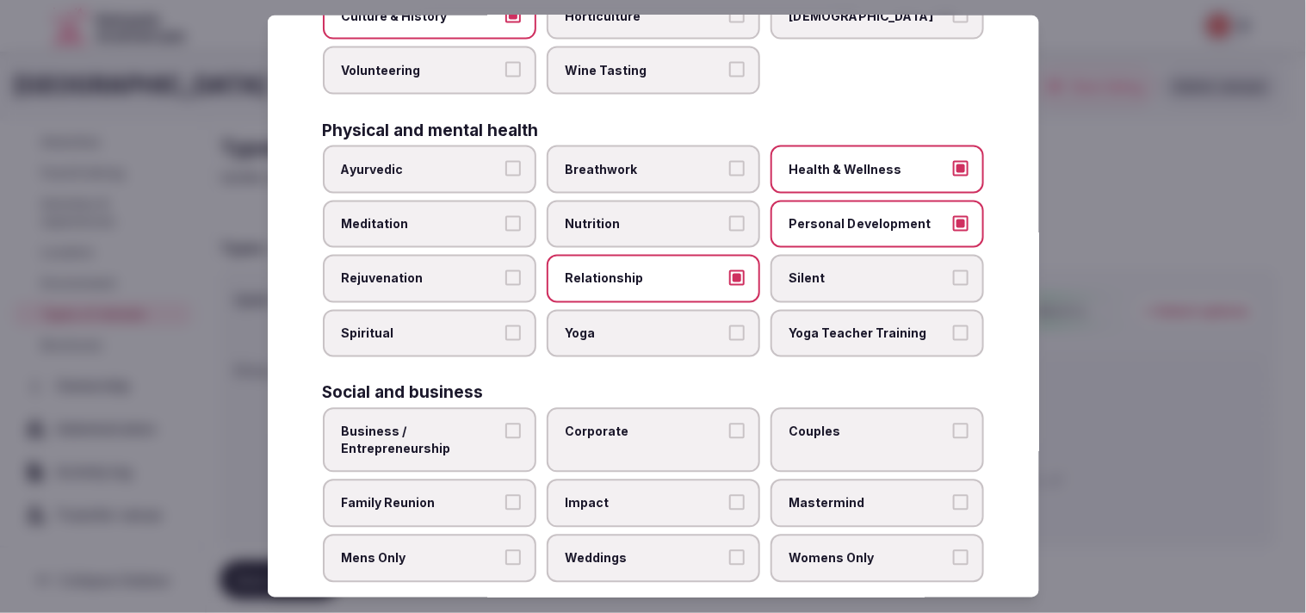
click at [443, 424] on span "Business / Entrepreneurship" at bounding box center [421, 441] width 158 height 34
click at [505, 424] on button "Business / Entrepreneurship" at bounding box center [512, 431] width 15 height 15
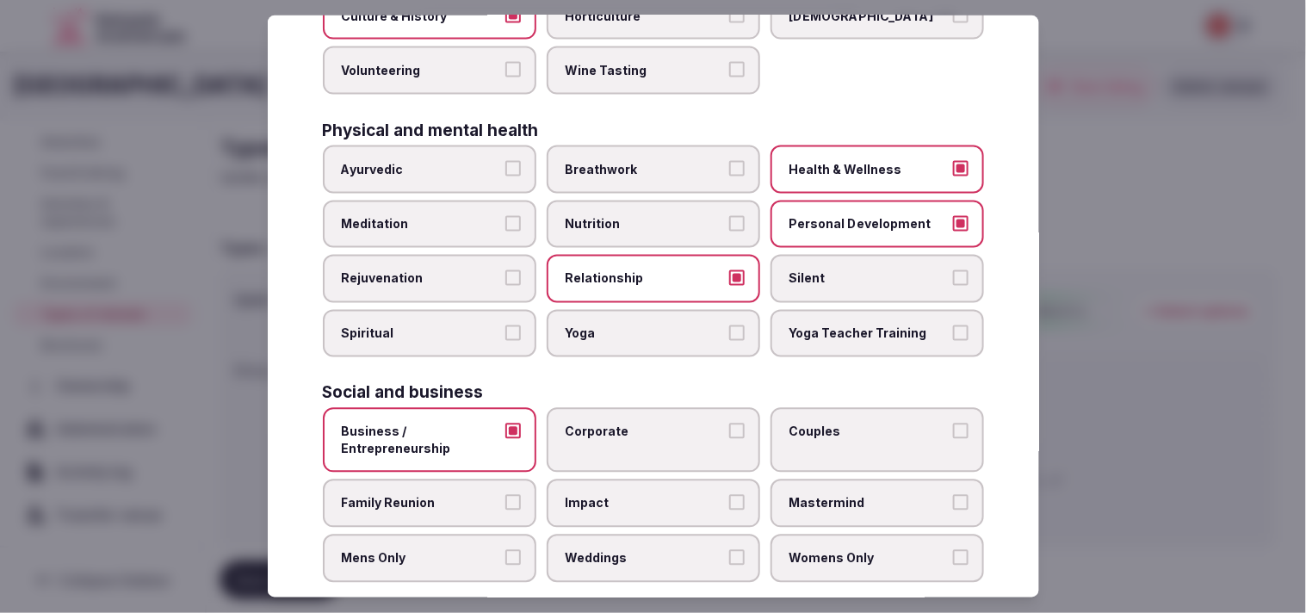
click at [645, 420] on label "Corporate" at bounding box center [654, 440] width 214 height 65
click at [645, 424] on button "Corporate" at bounding box center [736, 431] width 15 height 15
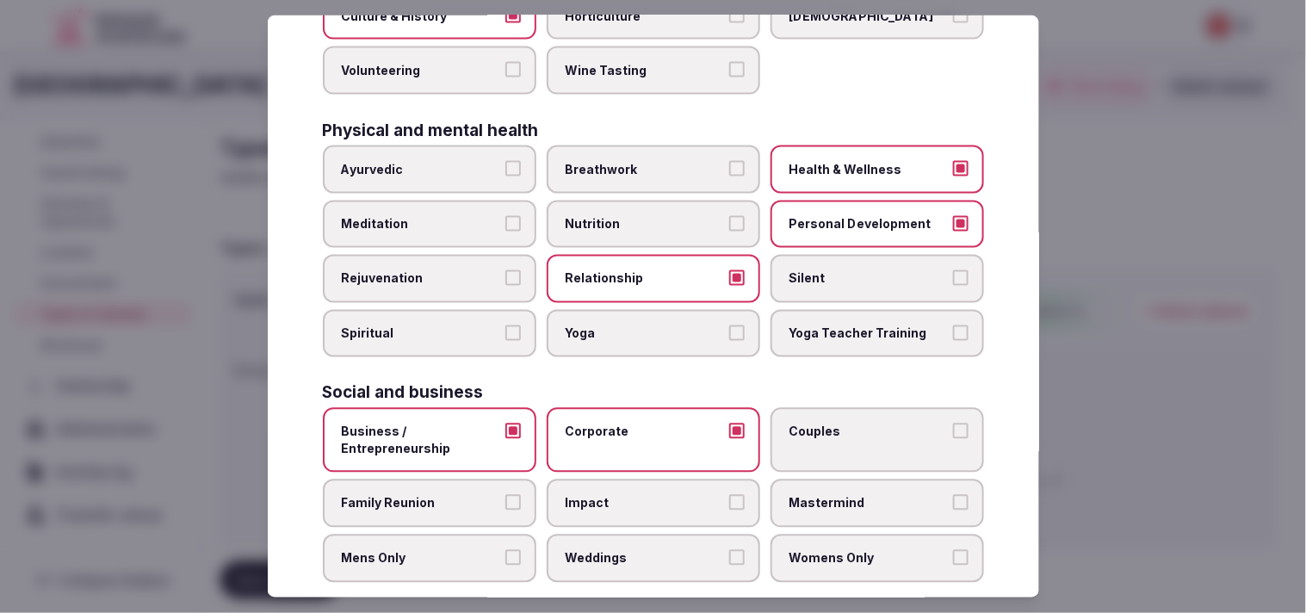
click at [645, 419] on label "Couples" at bounding box center [878, 440] width 214 height 65
click at [645, 424] on button "Couples" at bounding box center [960, 431] width 15 height 15
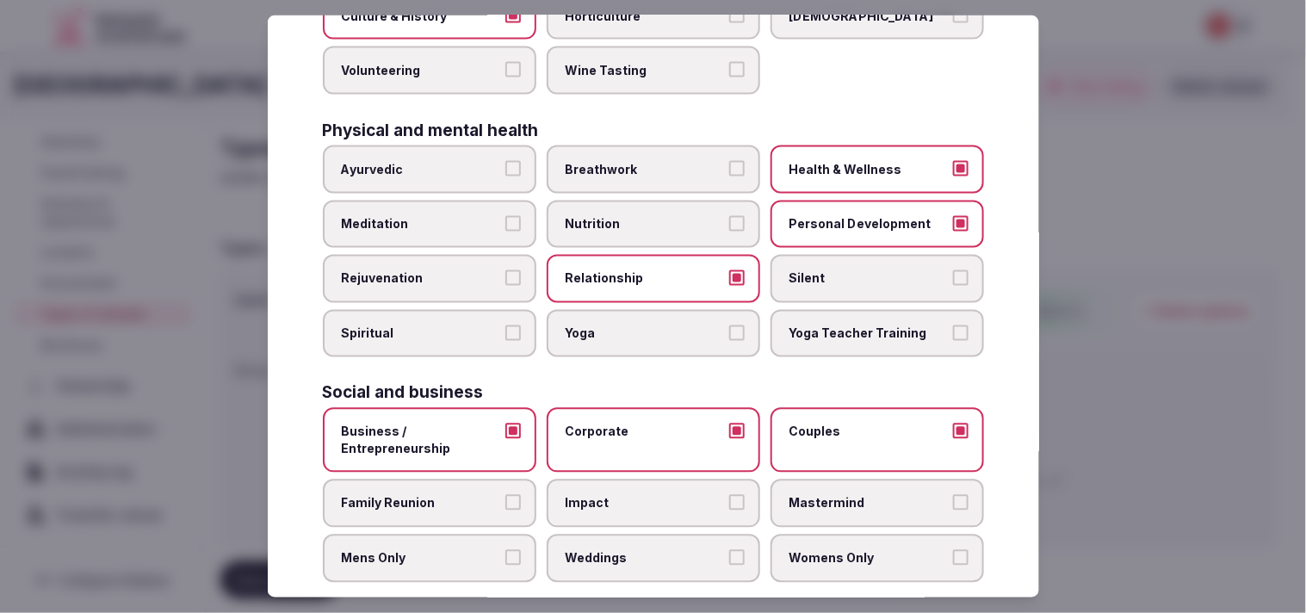
click at [512, 495] on button "Family Reunion" at bounding box center [512, 502] width 15 height 15
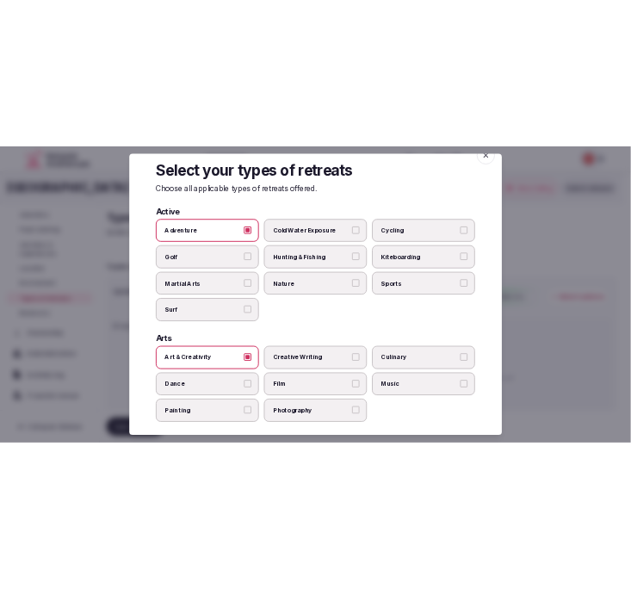
scroll to position [0, 0]
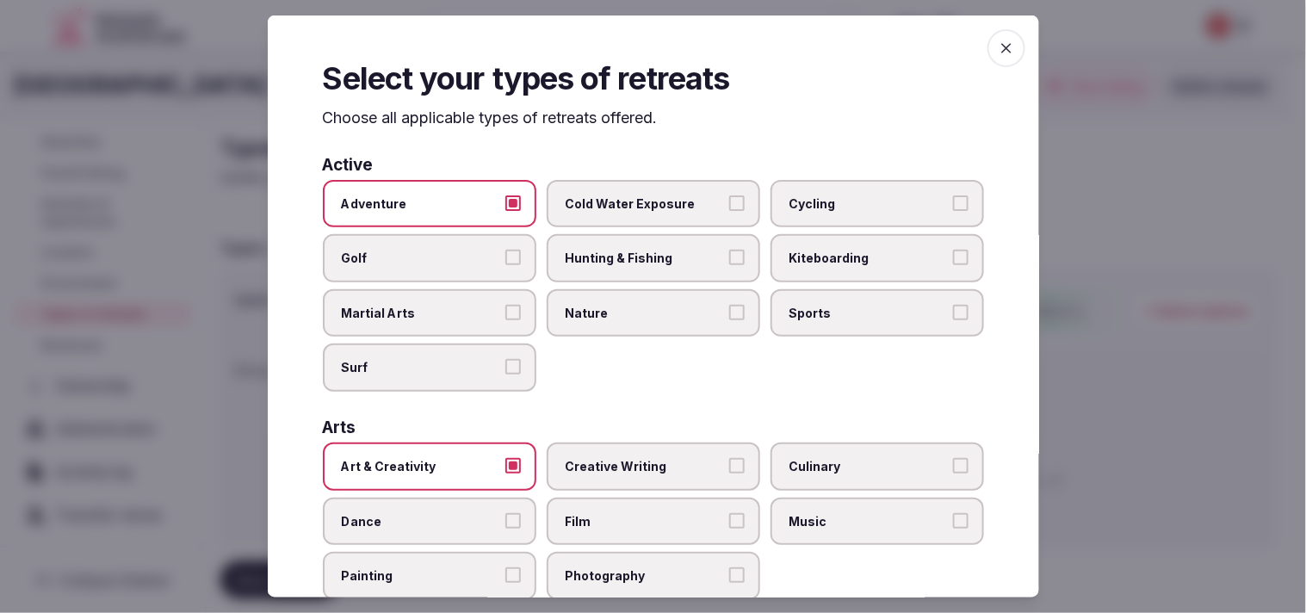
click at [645, 36] on span "button" at bounding box center [1007, 48] width 38 height 38
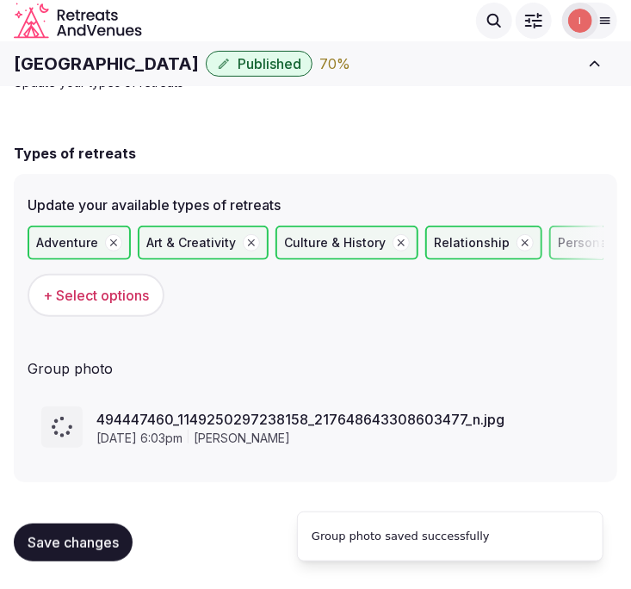
scroll to position [56, 0]
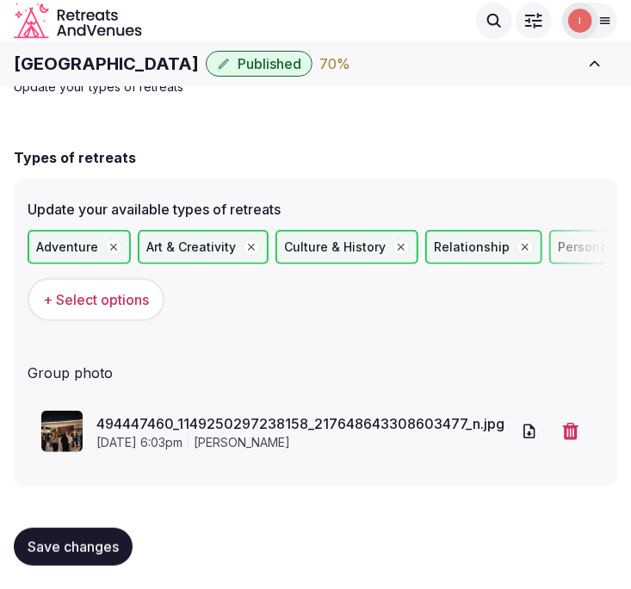
click at [95, 528] on button "Save changes" at bounding box center [73, 547] width 119 height 38
click at [563, 145] on div "Types of retreats Update your available types of retreats Adventure Art & Creat…" at bounding box center [316, 354] width 604 height 449
click at [86, 55] on h1 "Malta Marriott Resort & Spa" at bounding box center [106, 64] width 185 height 24
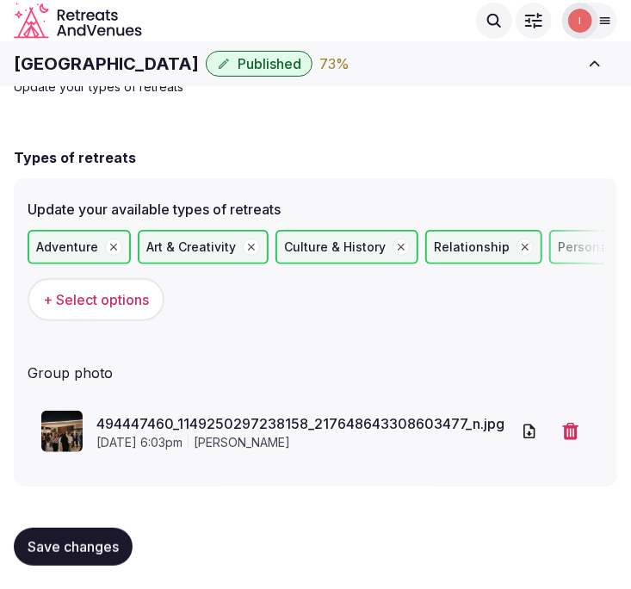
click at [86, 55] on h1 "Malta Marriott Resort & Spa" at bounding box center [106, 64] width 185 height 24
click at [102, 71] on h1 "Malta Marriott Resort & Spa" at bounding box center [106, 64] width 185 height 24
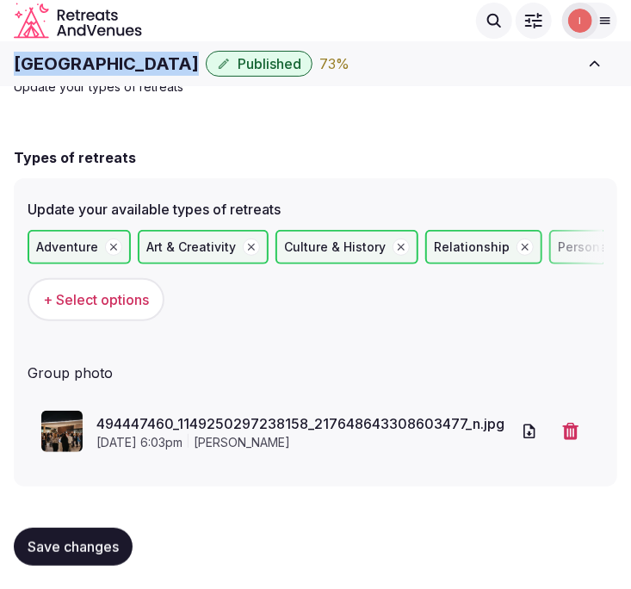
click at [102, 71] on h1 "Malta Marriott Resort & Spa" at bounding box center [106, 64] width 185 height 24
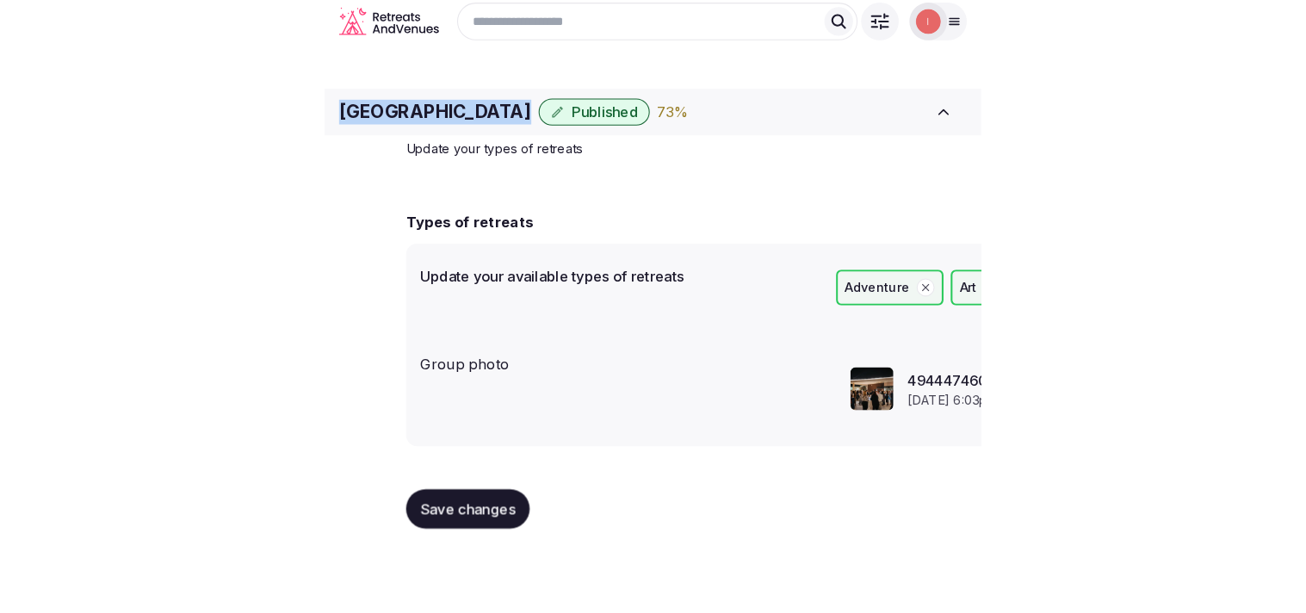
scroll to position [0, 0]
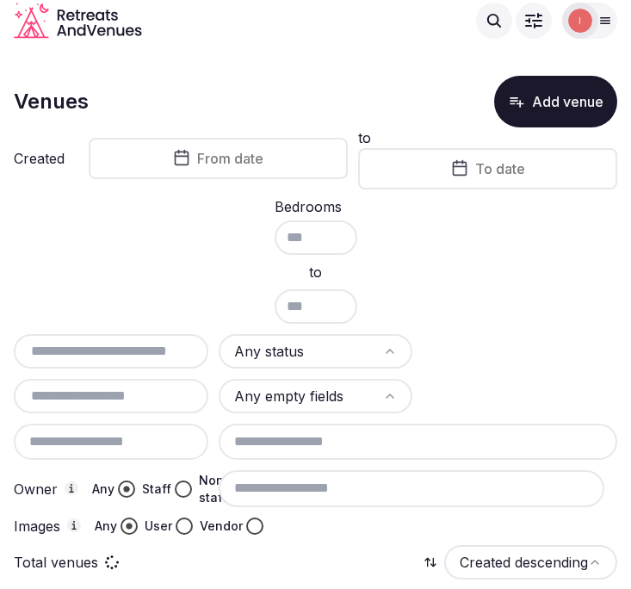
scroll to position [28, 0]
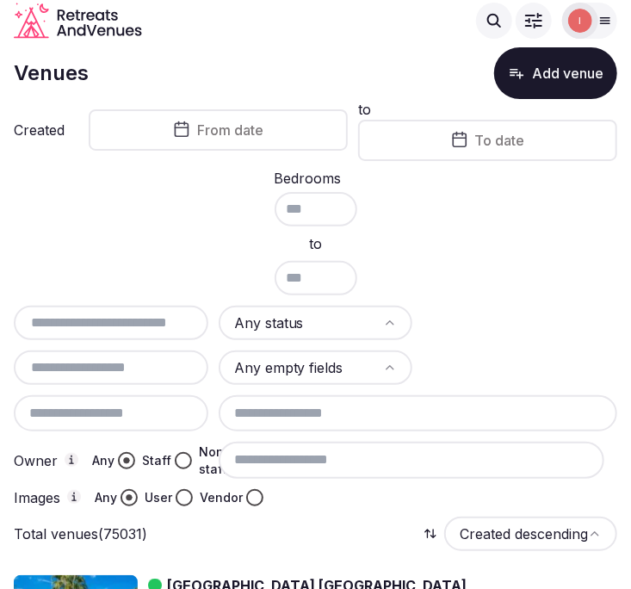
click at [73, 325] on input "text" at bounding box center [111, 323] width 181 height 21
paste input "**********"
type input "**********"
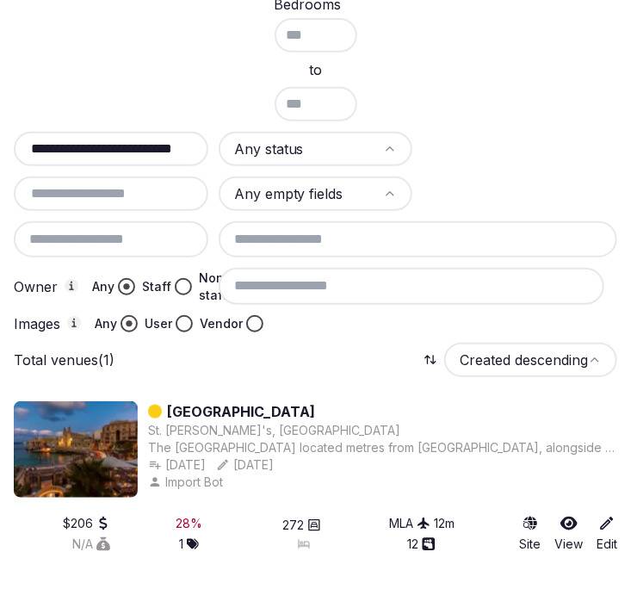
scroll to position [207, 0]
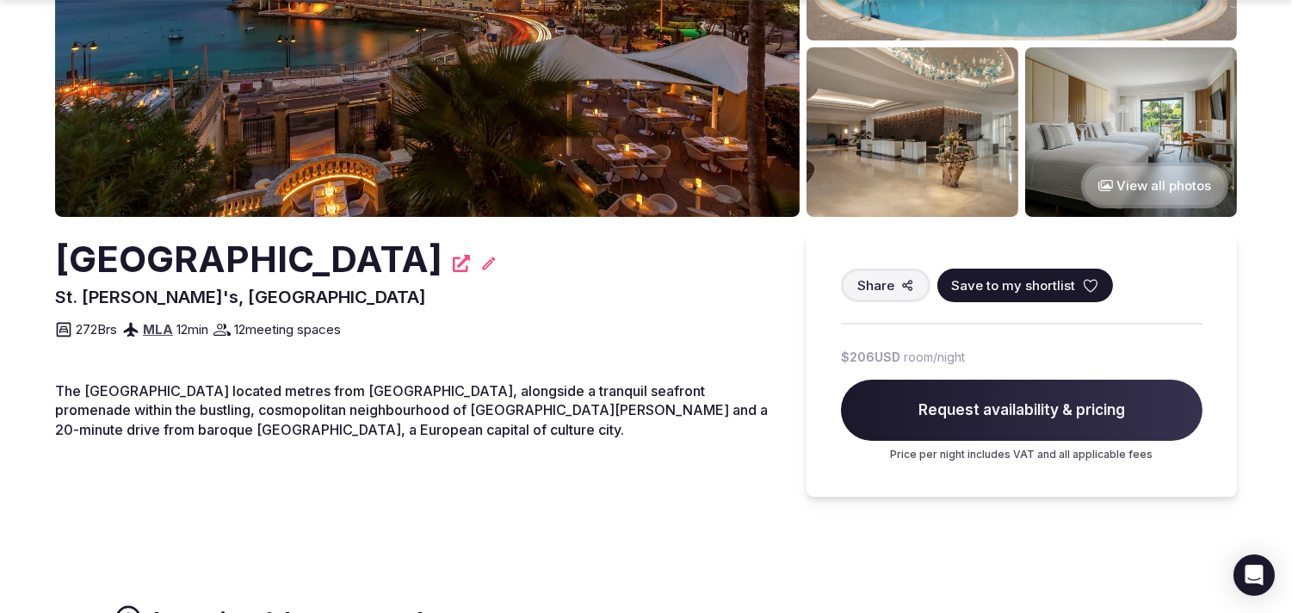
scroll to position [573, 0]
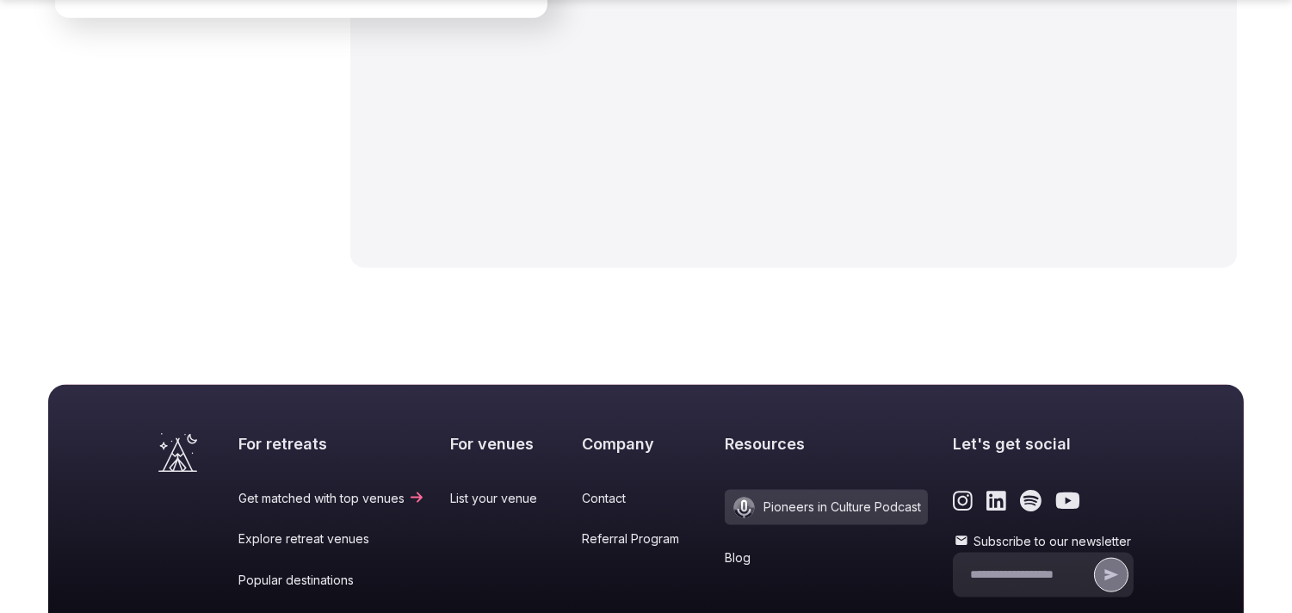
scroll to position [4296, 0]
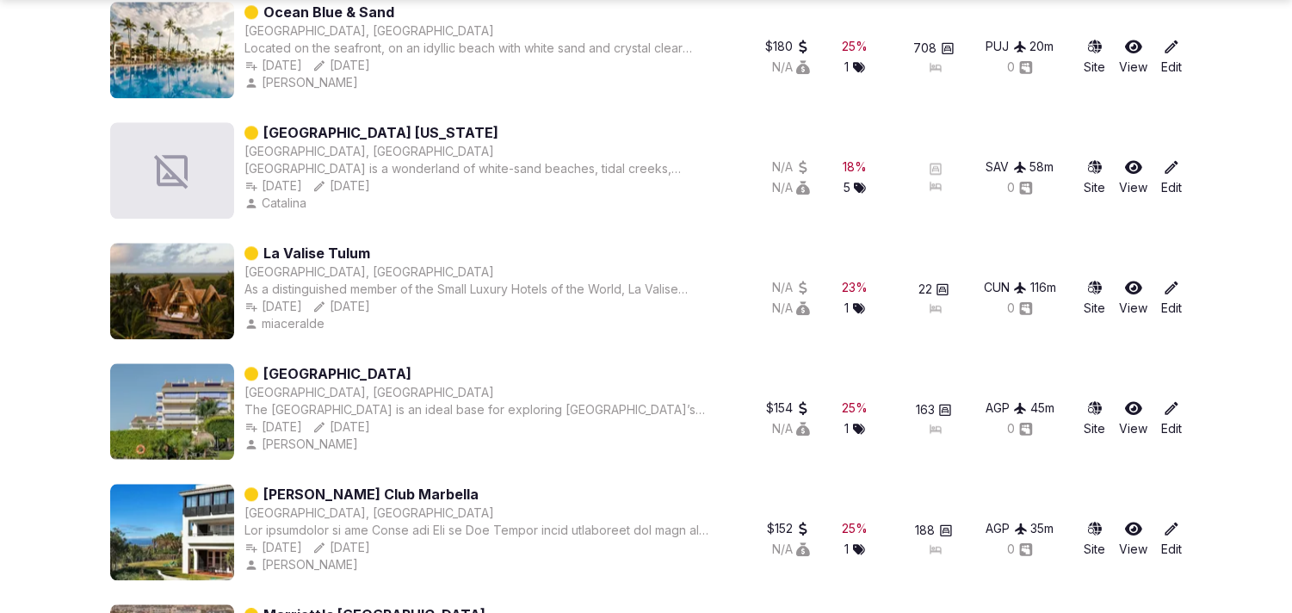
scroll to position [7625, 0]
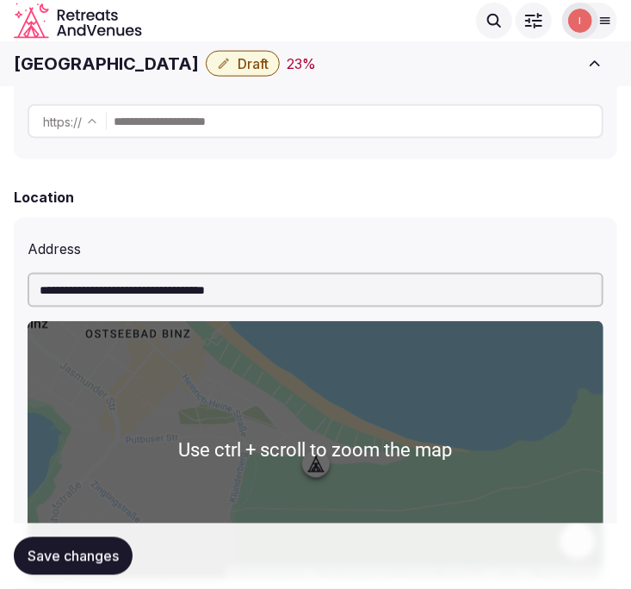
scroll to position [399, 0]
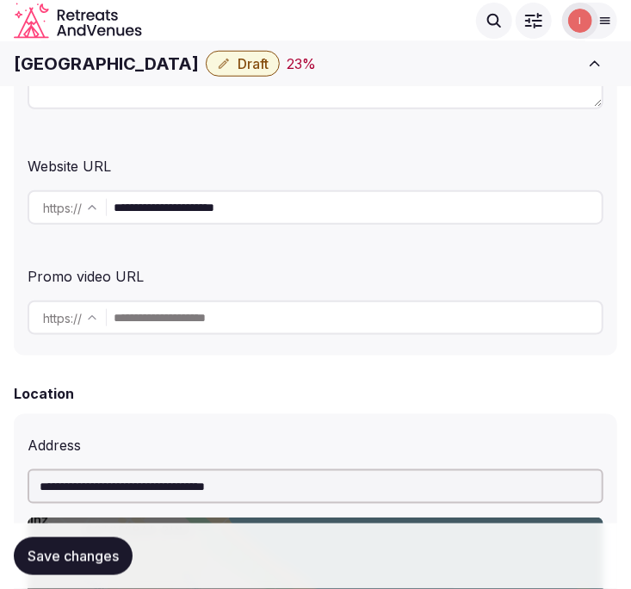
click at [210, 212] on input "**********" at bounding box center [358, 207] width 488 height 34
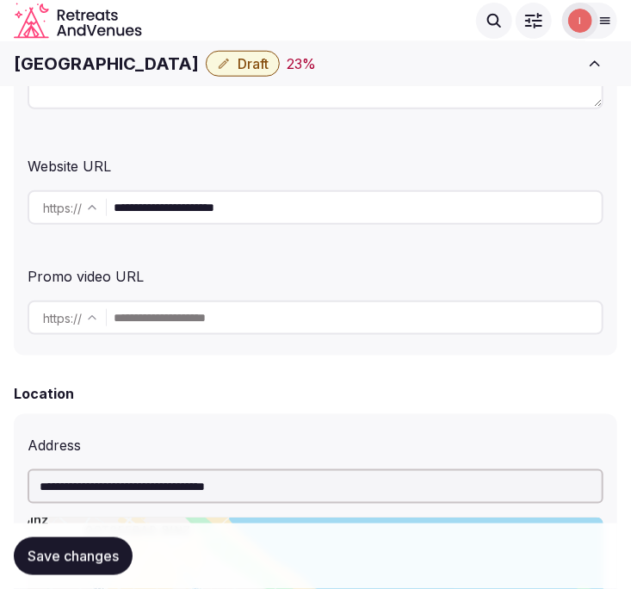
click at [210, 212] on input "**********" at bounding box center [358, 207] width 488 height 34
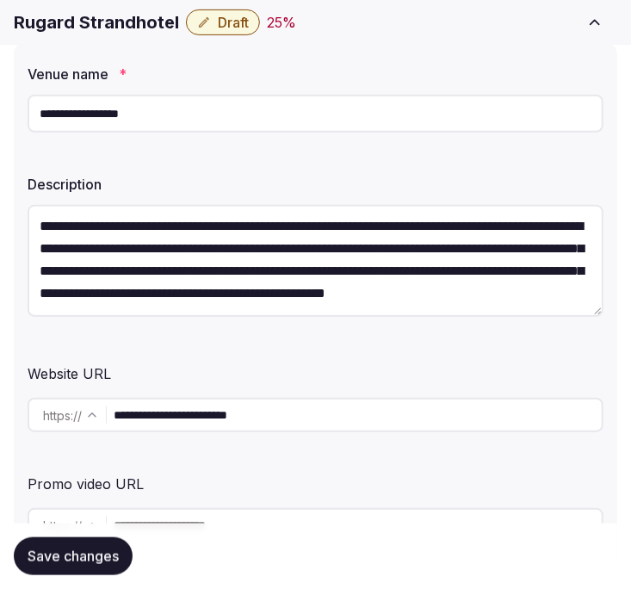
scroll to position [478, 0]
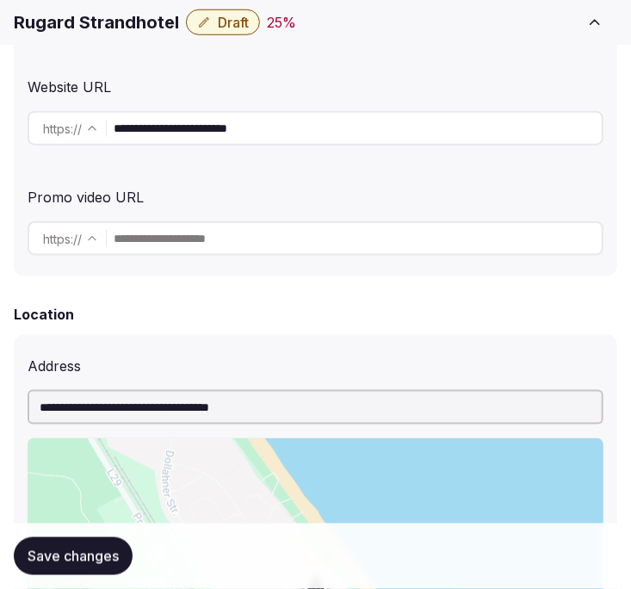
click at [232, 130] on input "**********" at bounding box center [358, 128] width 488 height 34
click at [139, 127] on input "**********" at bounding box center [358, 128] width 488 height 34
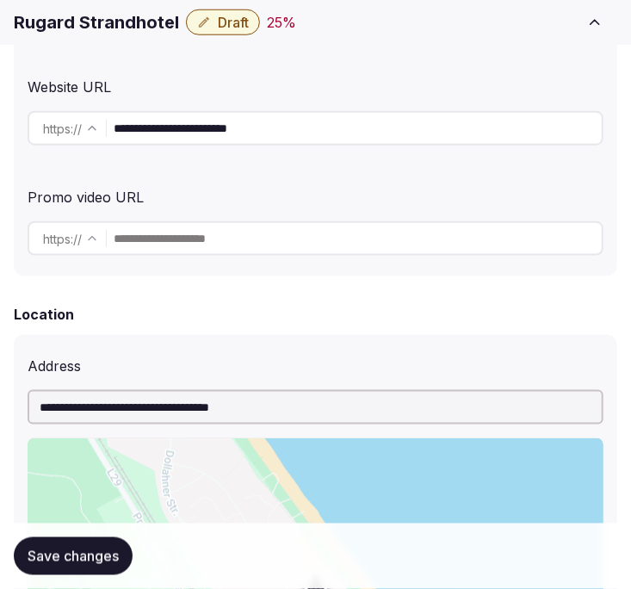
click at [139, 127] on input "**********" at bounding box center [358, 128] width 488 height 34
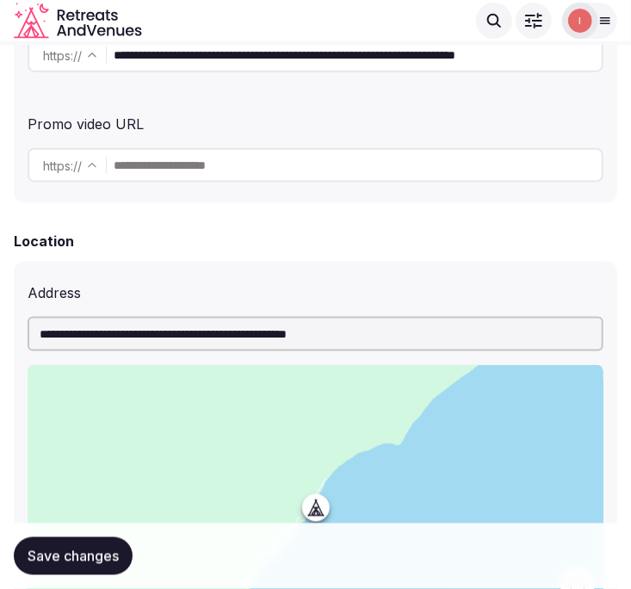
scroll to position [382, 0]
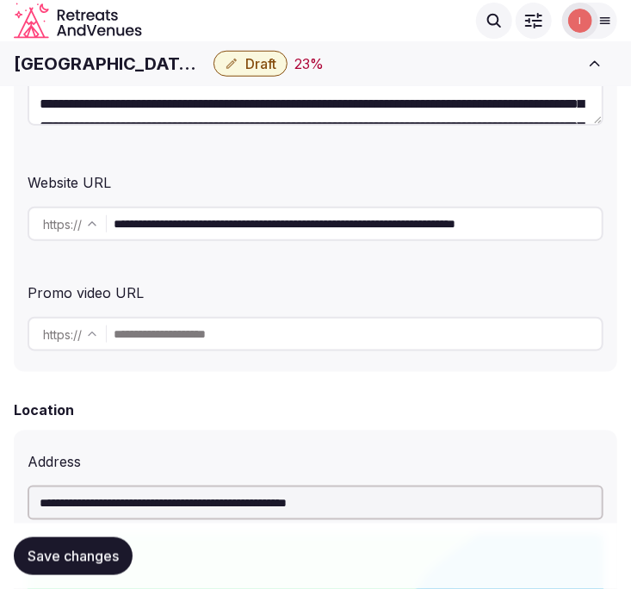
click at [276, 229] on input "**********" at bounding box center [358, 224] width 488 height 34
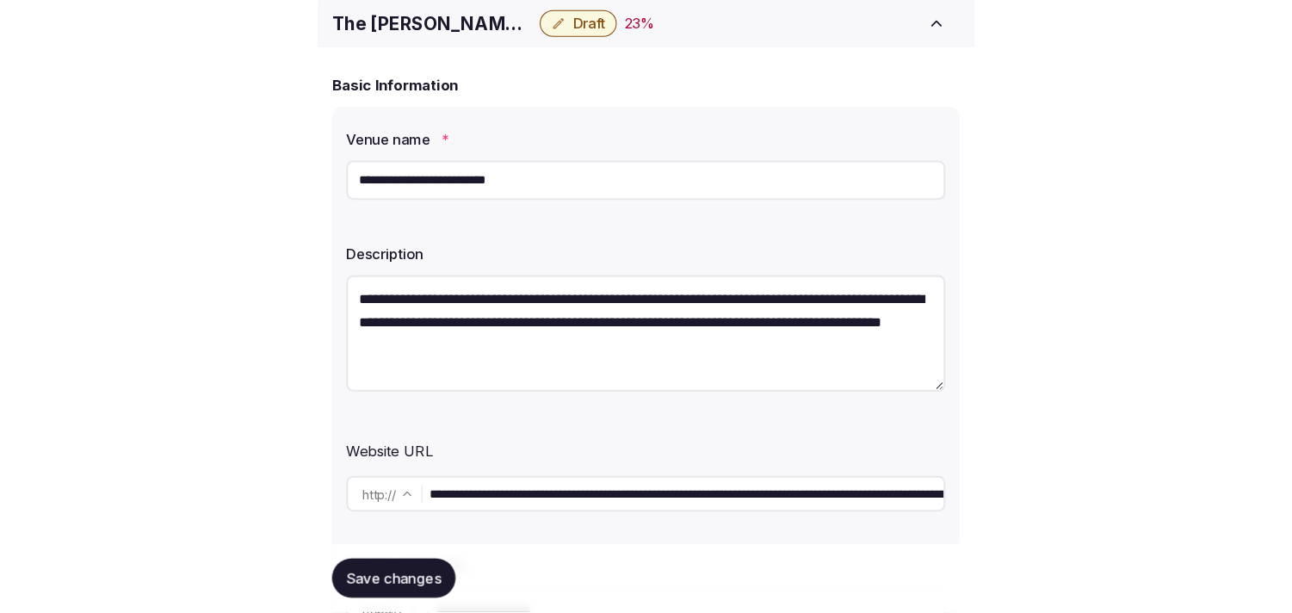
scroll to position [303, 0]
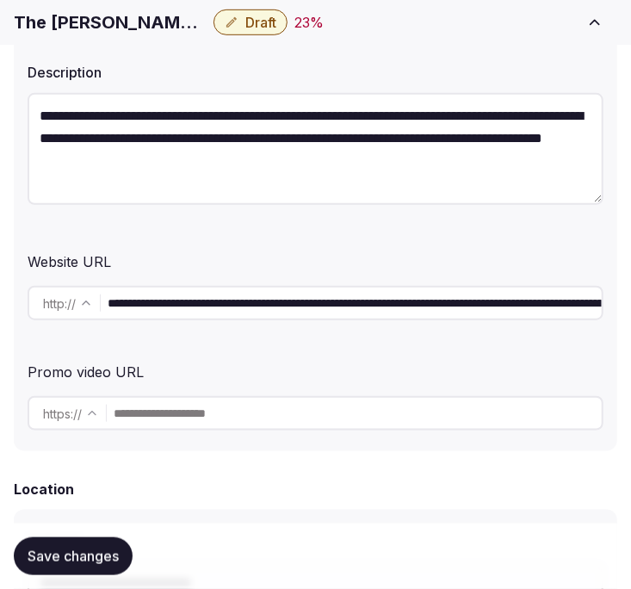
click at [201, 299] on input "**********" at bounding box center [355, 303] width 494 height 34
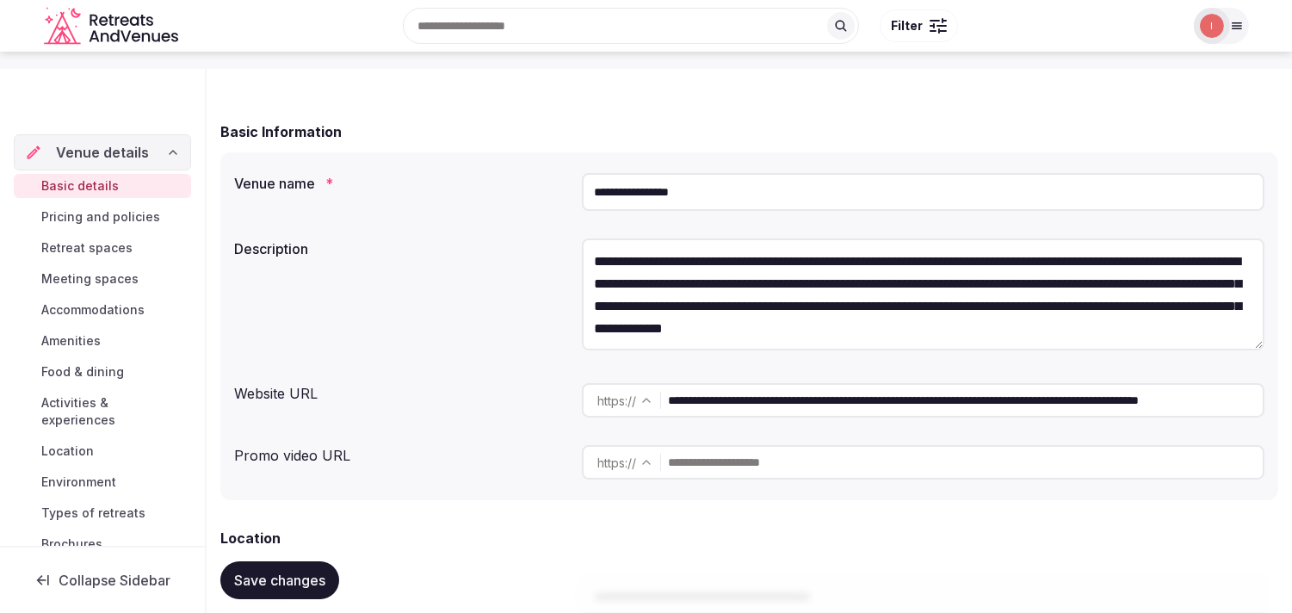
scroll to position [287, 0]
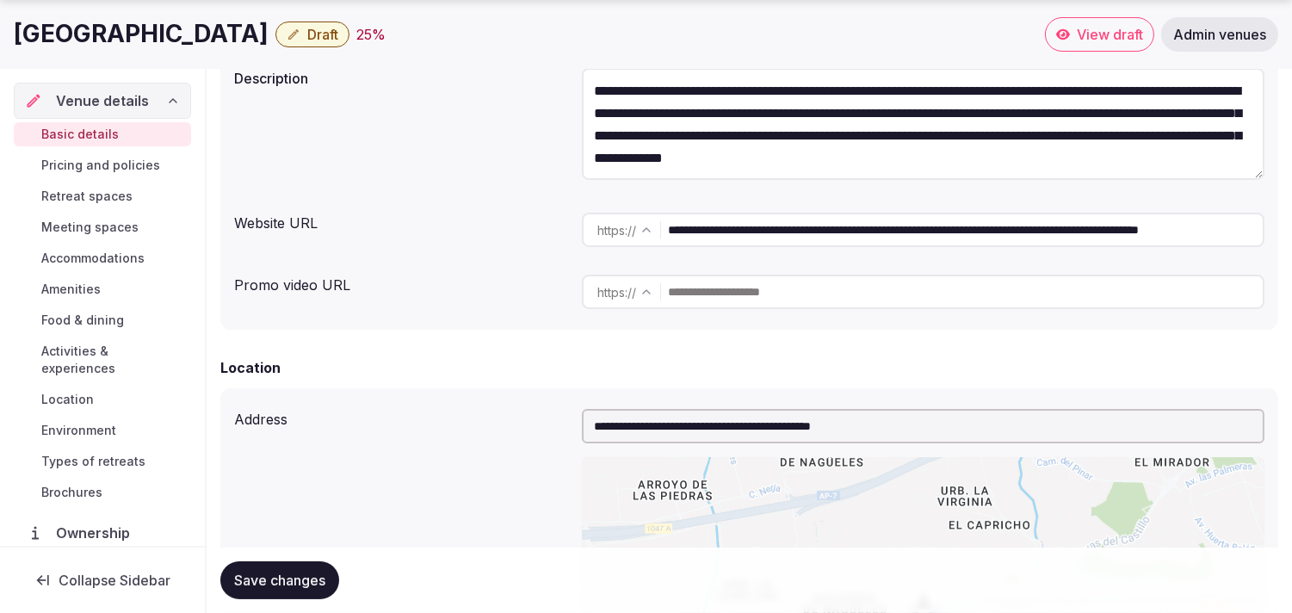
click at [822, 238] on input "**********" at bounding box center [965, 230] width 595 height 34
click at [141, 29] on h1 "[GEOGRAPHIC_DATA]" at bounding box center [141, 34] width 255 height 34
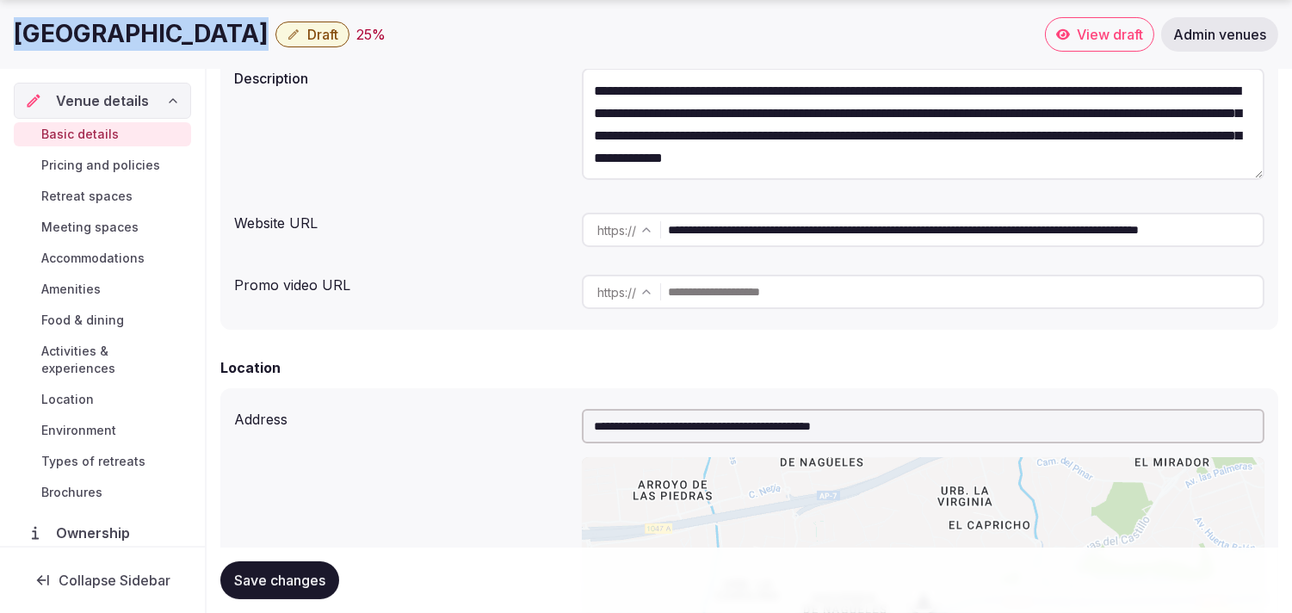
click at [141, 29] on h1 "[GEOGRAPHIC_DATA]" at bounding box center [141, 34] width 255 height 34
drag, startPoint x: 141, startPoint y: 29, endPoint x: 152, endPoint y: 30, distance: 11.2
copy div "[GEOGRAPHIC_DATA]"
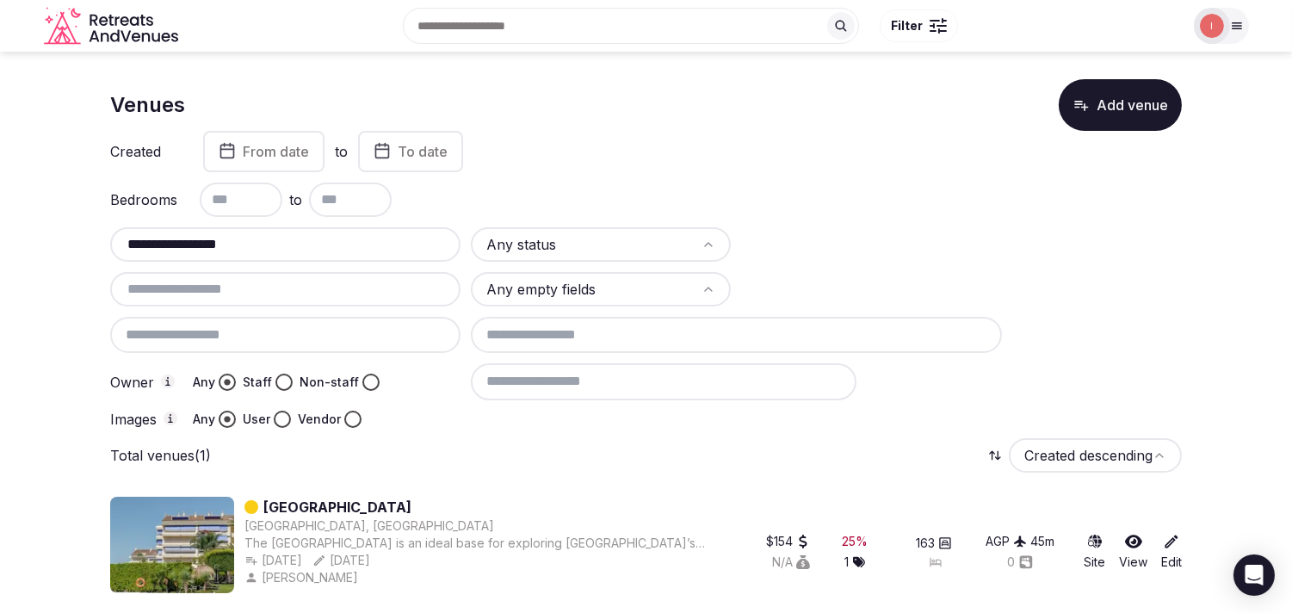
scroll to position [9, 0]
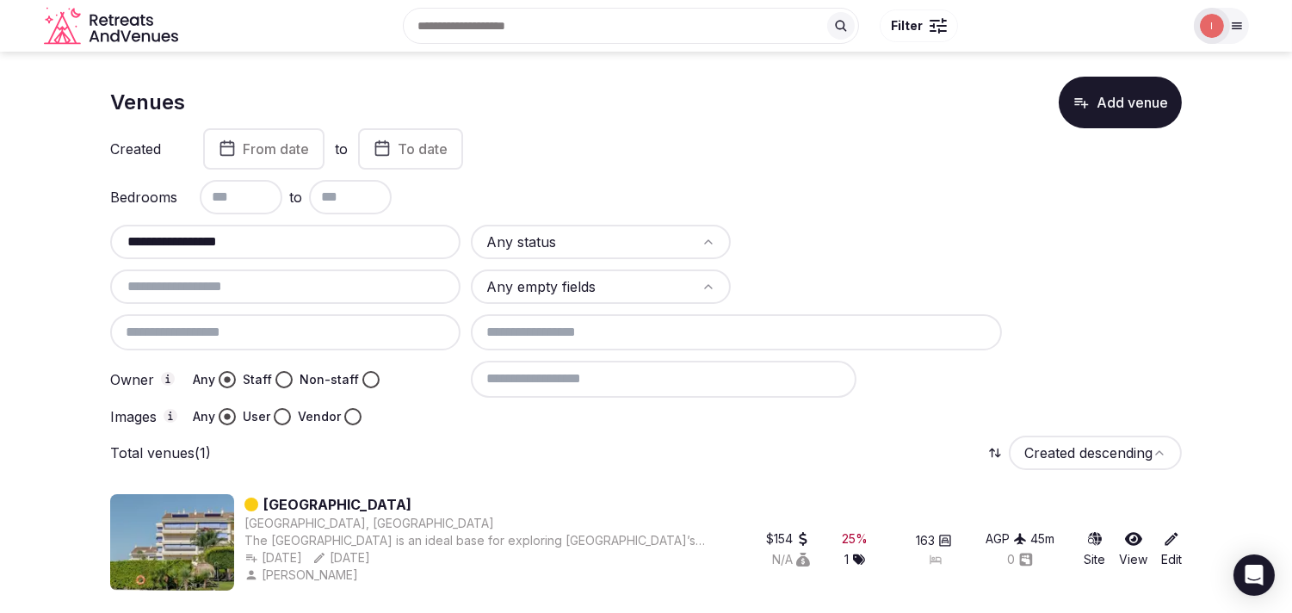
type input "**********"
click at [363, 498] on link "[GEOGRAPHIC_DATA]" at bounding box center [337, 504] width 148 height 21
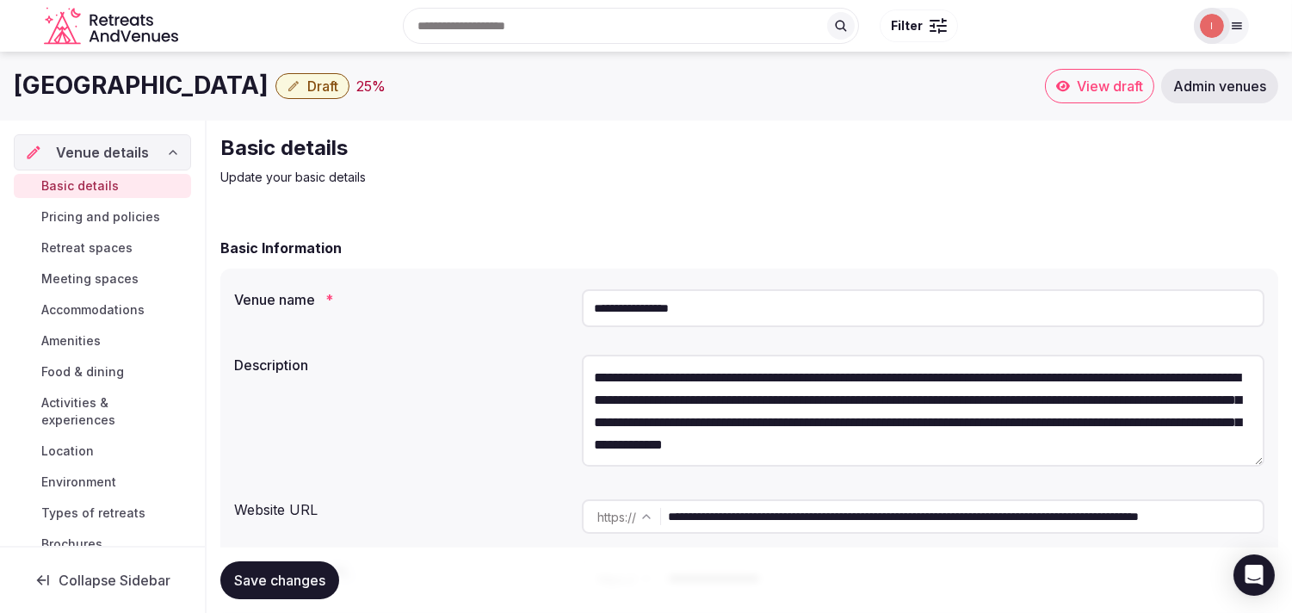
click at [656, 315] on input "**********" at bounding box center [923, 308] width 683 height 38
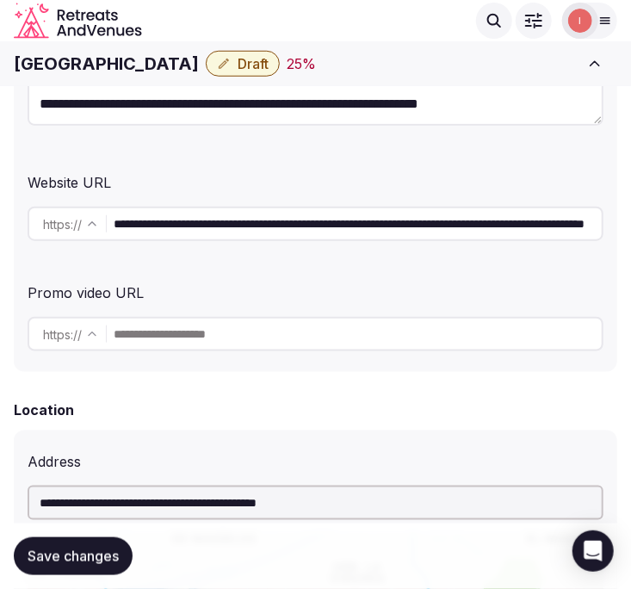
scroll to position [0, 233]
drag, startPoint x: 355, startPoint y: 222, endPoint x: 974, endPoint y: 185, distance: 620.1
click at [148, 224] on input "**********" at bounding box center [358, 224] width 488 height 34
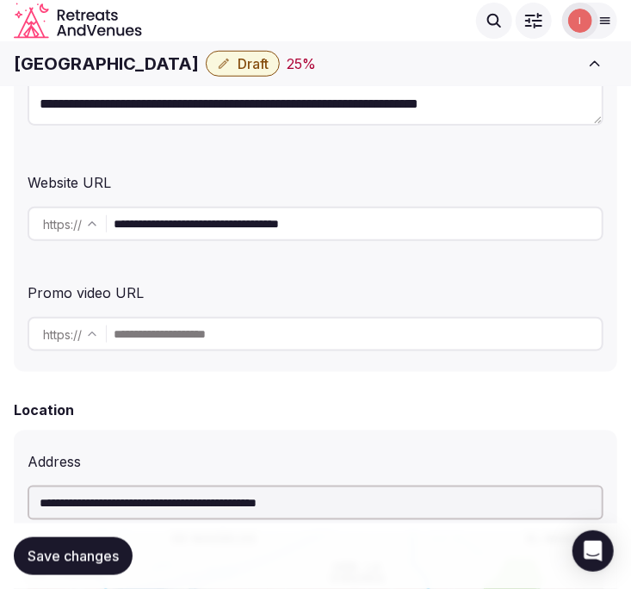
click at [148, 224] on input "**********" at bounding box center [358, 224] width 488 height 34
type input "**********"
click at [291, 260] on div "**********" at bounding box center [316, 112] width 604 height 520
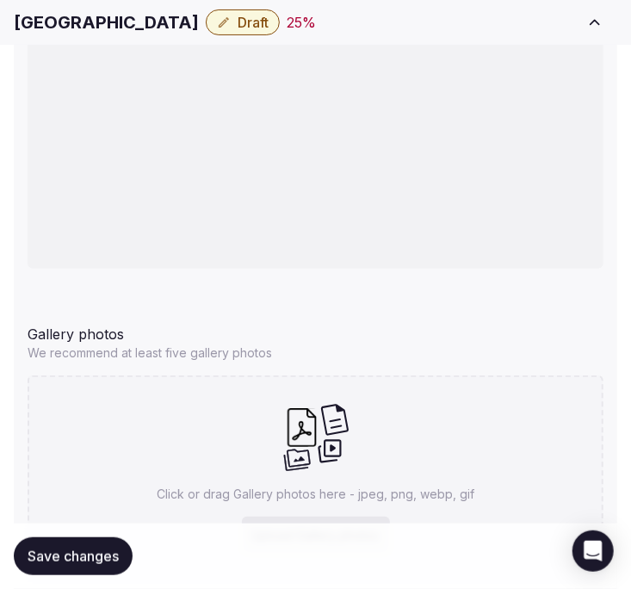
scroll to position [2108, 0]
